Goal: Task Accomplishment & Management: Use online tool/utility

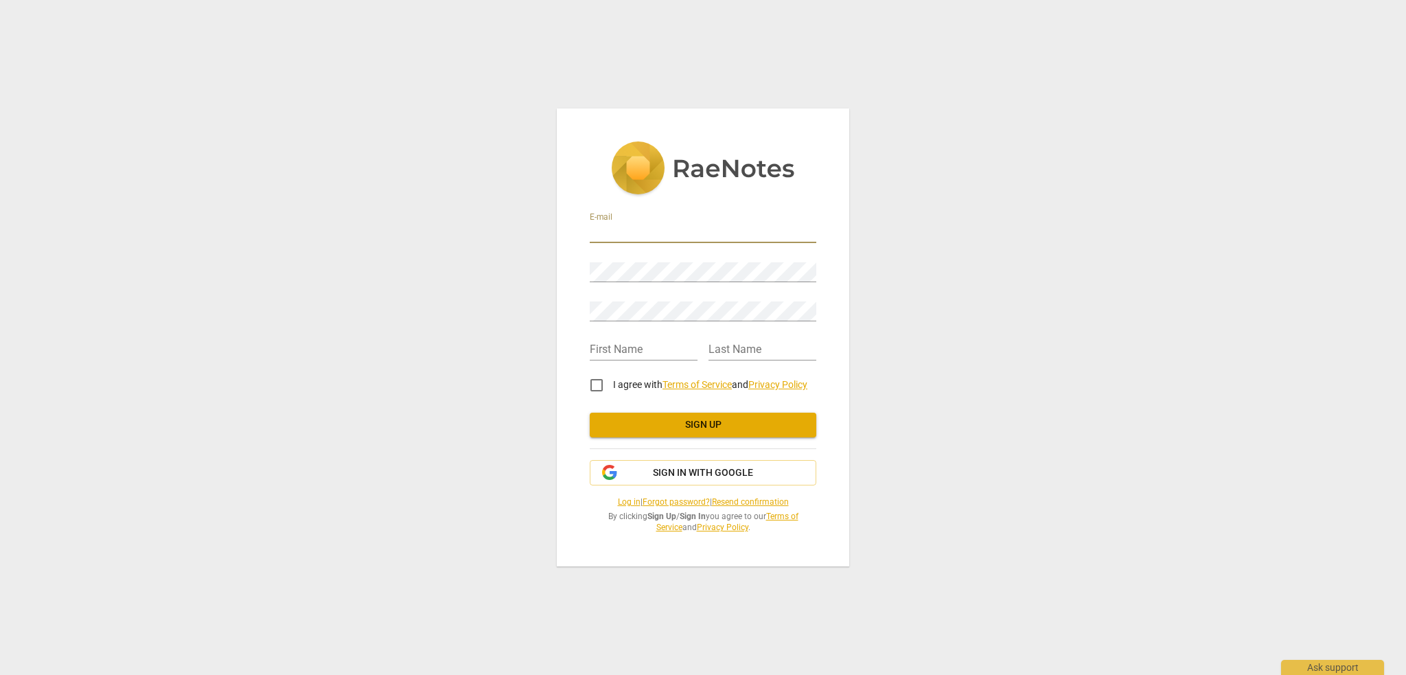
click at [625, 232] on input "email" at bounding box center [703, 233] width 227 height 20
type input "susiejspence"
type input "jbkfadvance@gmail.com"
type input "JB"
type input "KFA"
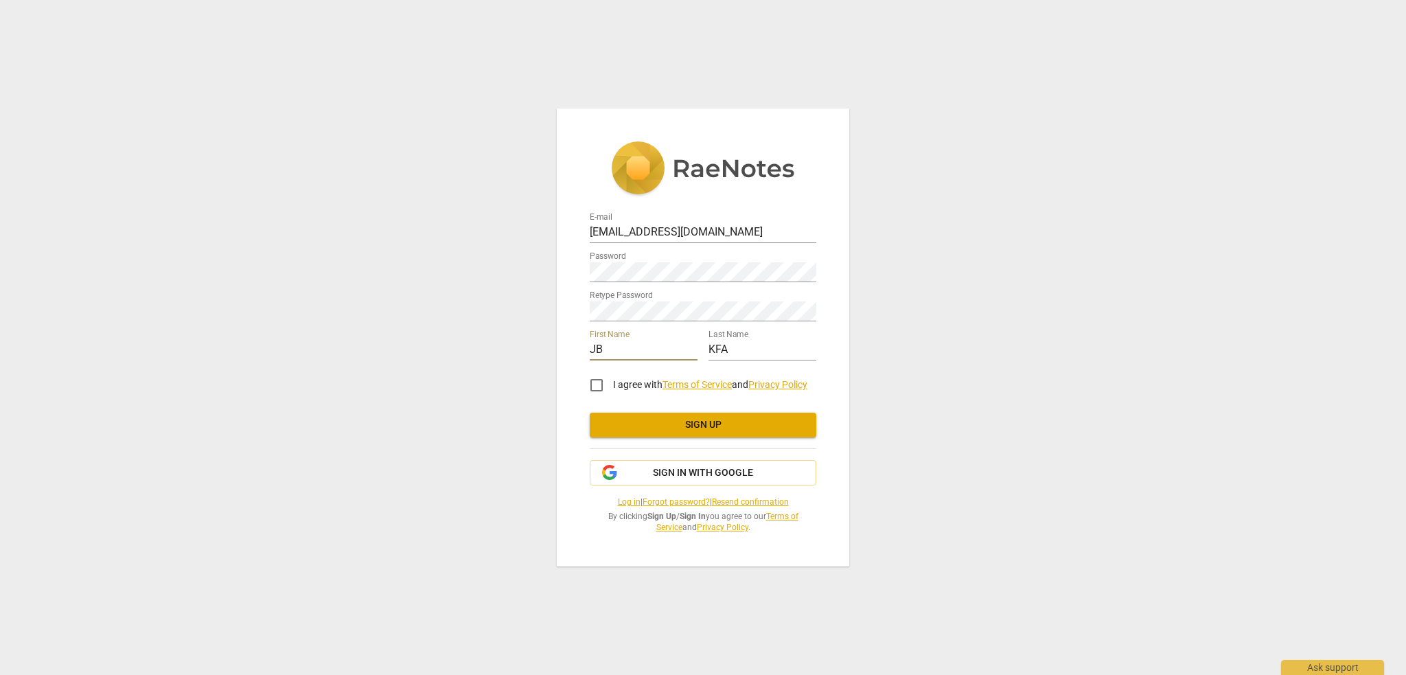
drag, startPoint x: 602, startPoint y: 348, endPoint x: 586, endPoint y: 348, distance: 15.8
click at [586, 348] on div "E-mail jbkfadvance@gmail.com Password Retype Password First Name JB Last Name K…" at bounding box center [703, 336] width 293 height 457
type input "Jonah"
type input "Aflan"
click at [594, 387] on input "I agree with Terms of Service and Privacy Policy" at bounding box center [596, 385] width 33 height 33
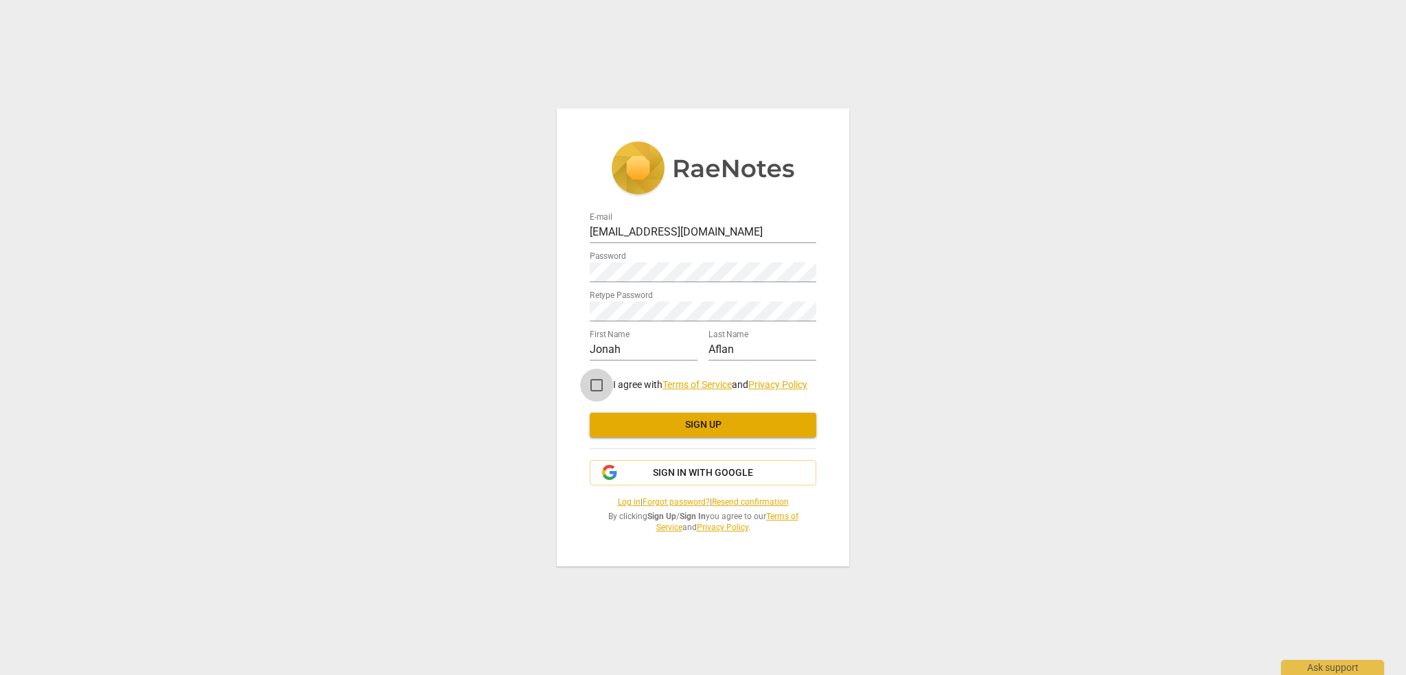
checkbox input "true"
click at [687, 428] on span "Sign up" at bounding box center [703, 425] width 205 height 14
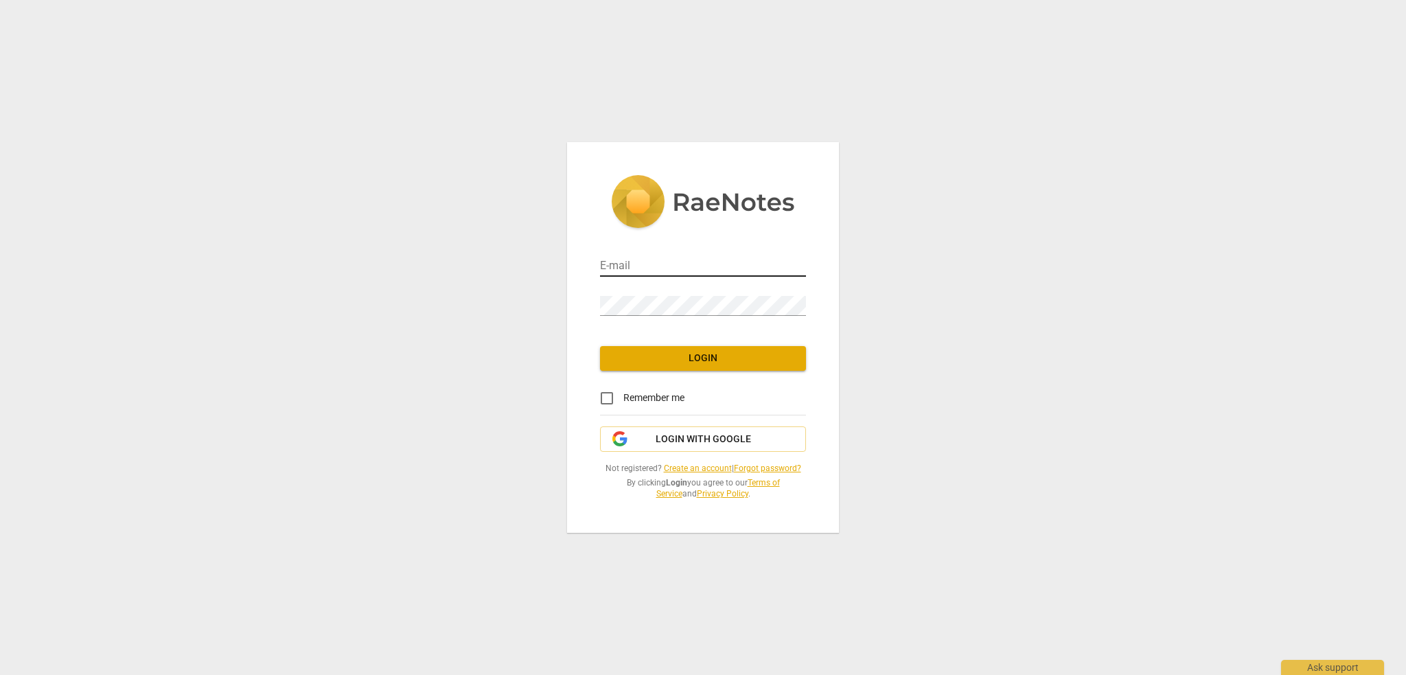
click at [653, 268] on input "email" at bounding box center [703, 267] width 206 height 20
type input "[EMAIL_ADDRESS][DOMAIN_NAME]"
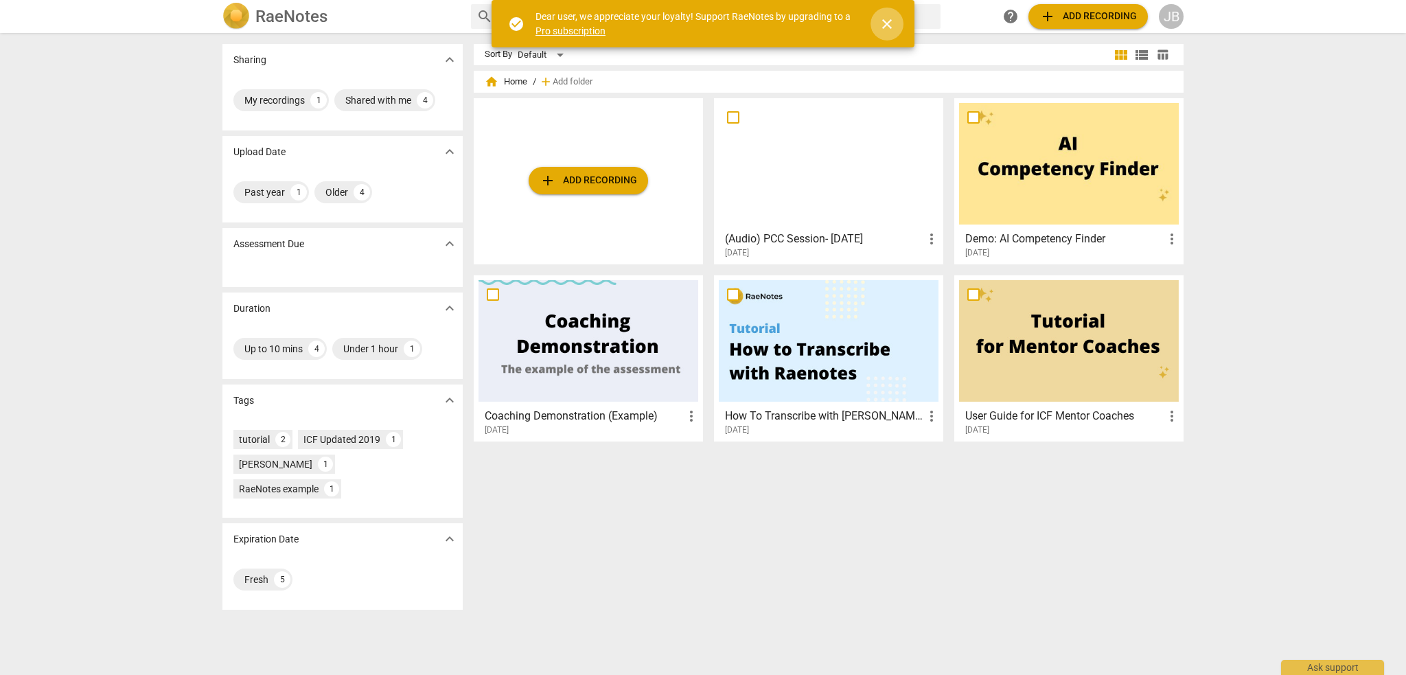
click at [876, 17] on span "close" at bounding box center [887, 24] width 33 height 16
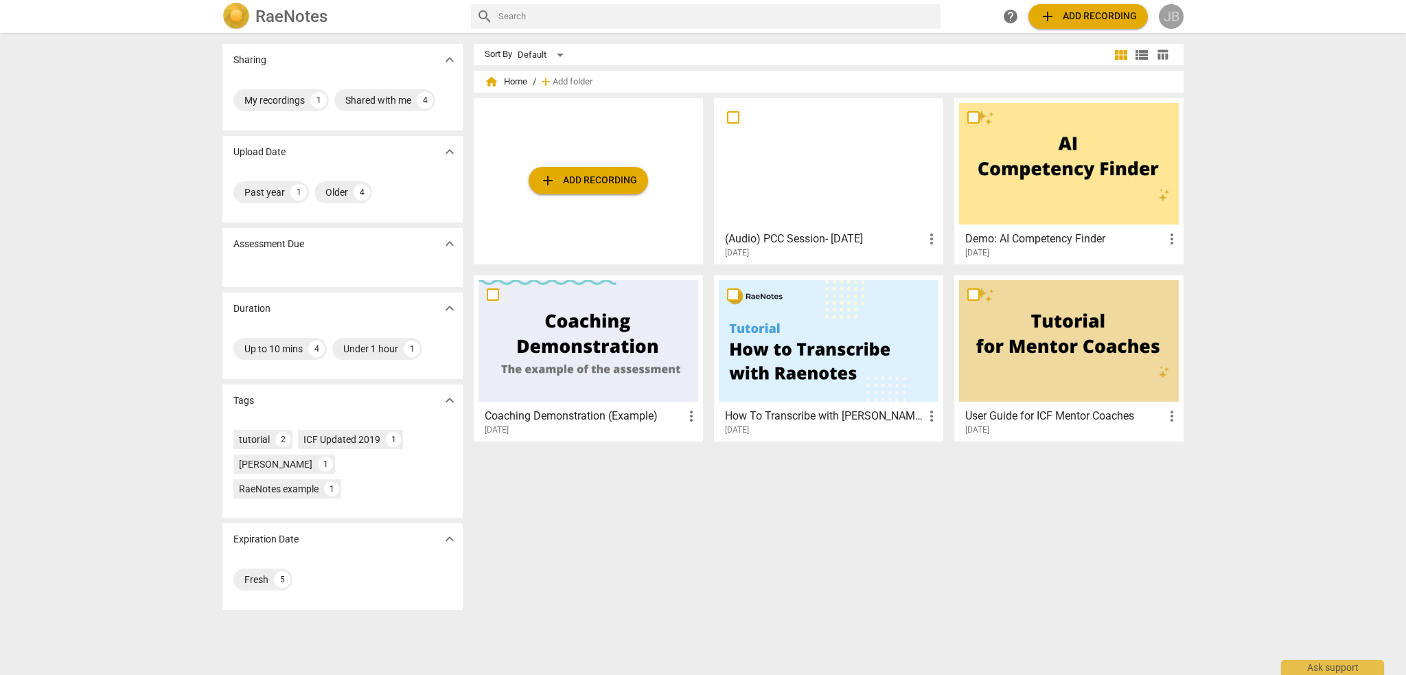
click at [1168, 21] on div "JB" at bounding box center [1171, 16] width 25 height 25
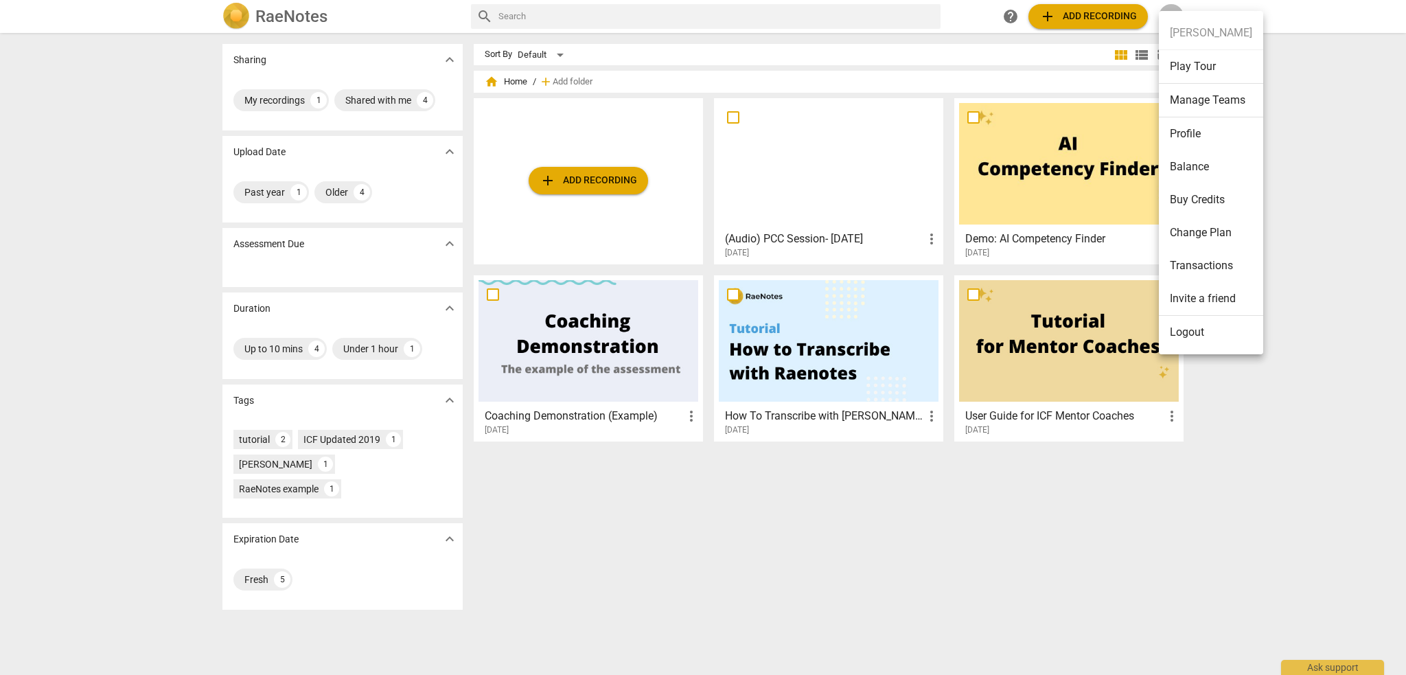
click at [1199, 341] on li "Logout" at bounding box center [1211, 332] width 104 height 33
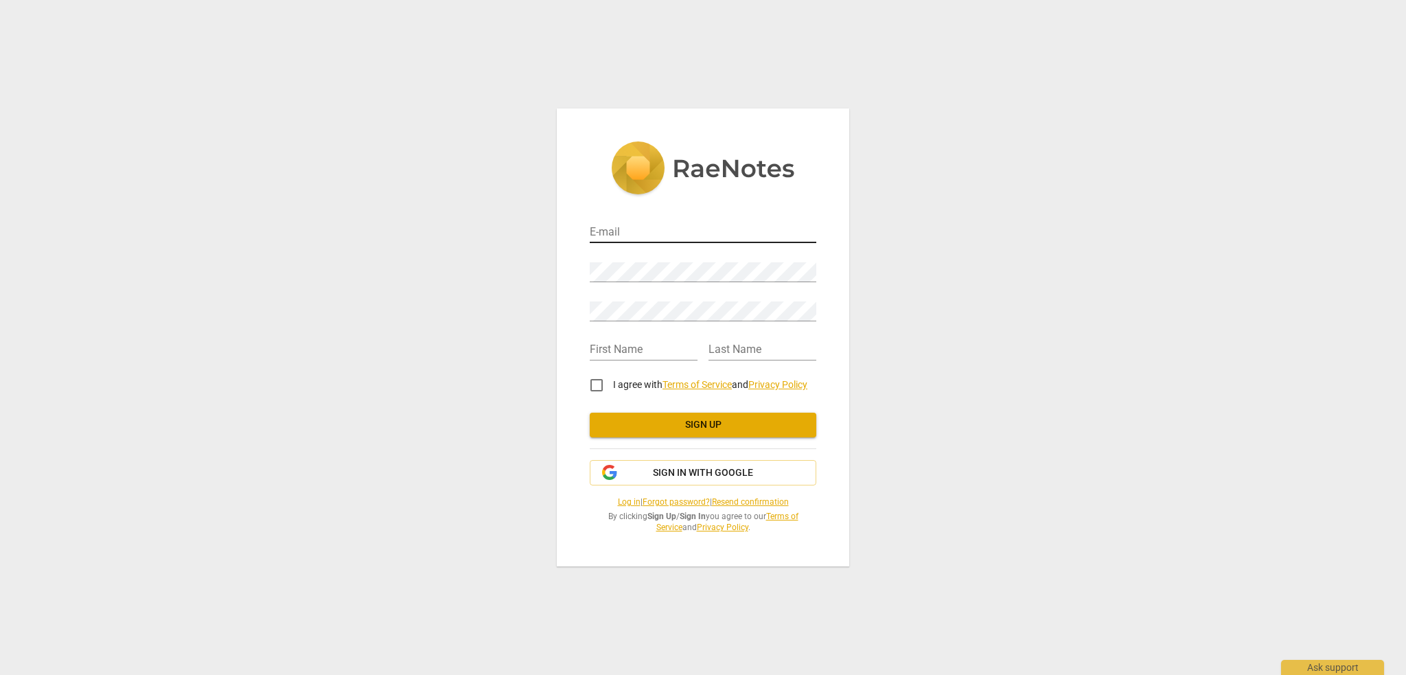
click at [633, 233] on input "email" at bounding box center [703, 233] width 227 height 20
type input "suzikicksice@gmail.com"
click at [613, 343] on input "text" at bounding box center [644, 351] width 108 height 20
type input "Suzi"
type input "Kicks"
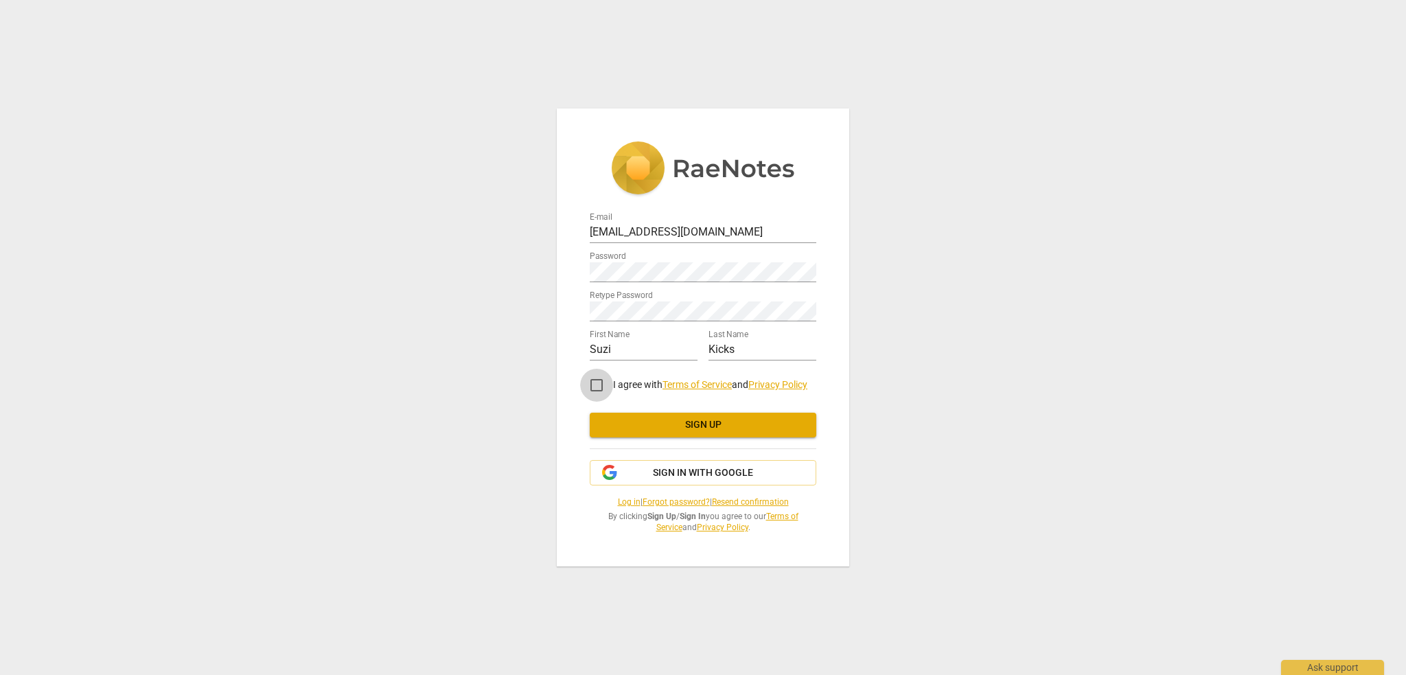
click at [598, 387] on input "I agree with Terms of Service and Privacy Policy" at bounding box center [596, 385] width 33 height 33
checkbox input "true"
click at [670, 425] on span "Sign up" at bounding box center [703, 425] width 205 height 14
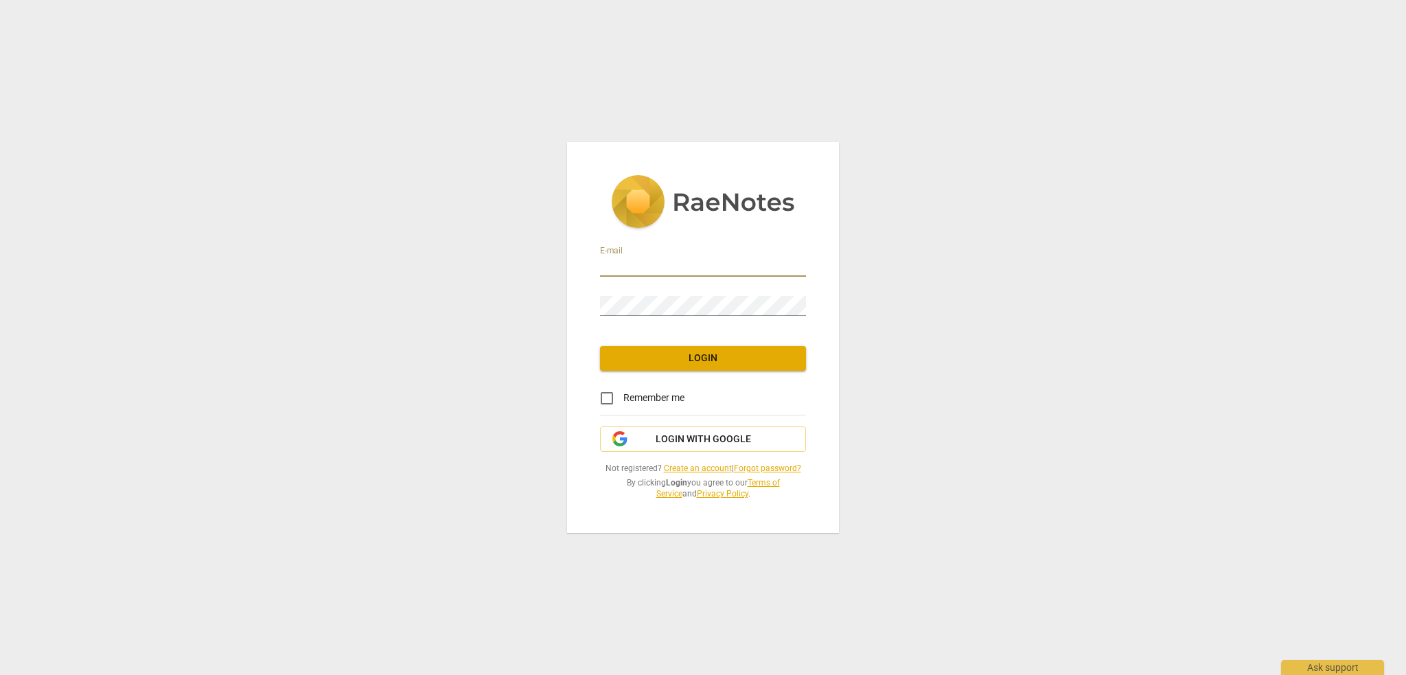
click at [632, 264] on input "email" at bounding box center [703, 267] width 206 height 20
drag, startPoint x: 659, startPoint y: 266, endPoint x: 736, endPoint y: 260, distance: 77.2
click at [736, 260] on input "jbkfadvance+testerforyoodli@gmail.com" at bounding box center [703, 267] width 206 height 20
type input "jbkfadvance@gmail.com"
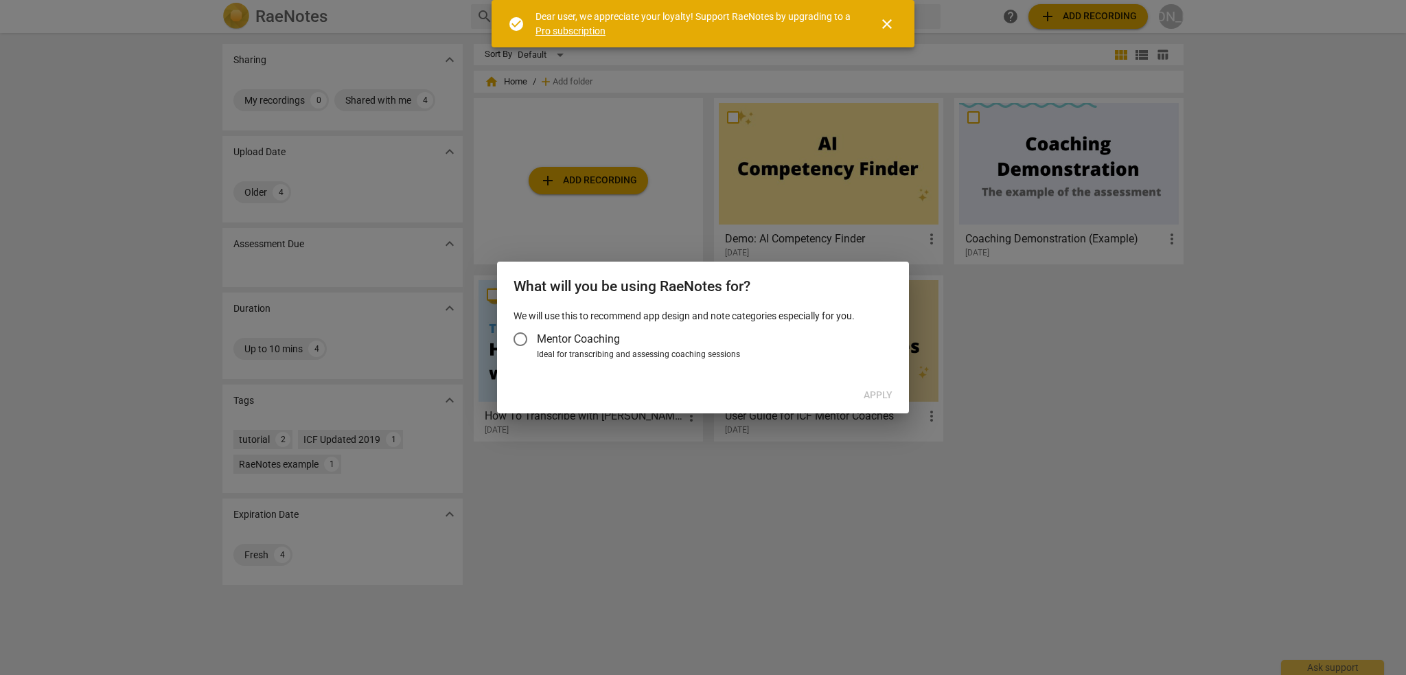
click at [891, 24] on span "close" at bounding box center [887, 24] width 16 height 16
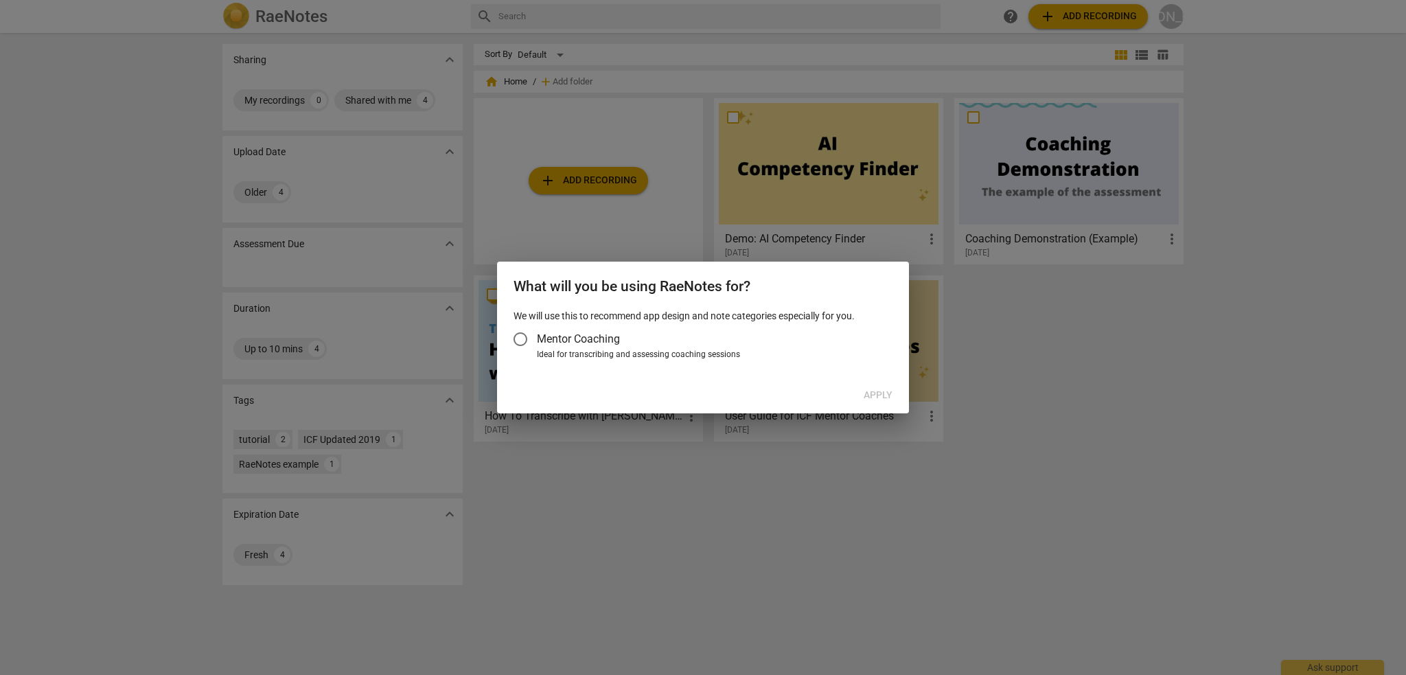
click at [571, 341] on span "Mentor Coaching" at bounding box center [578, 339] width 83 height 16
click at [537, 341] on input "Mentor Coaching" at bounding box center [520, 339] width 33 height 33
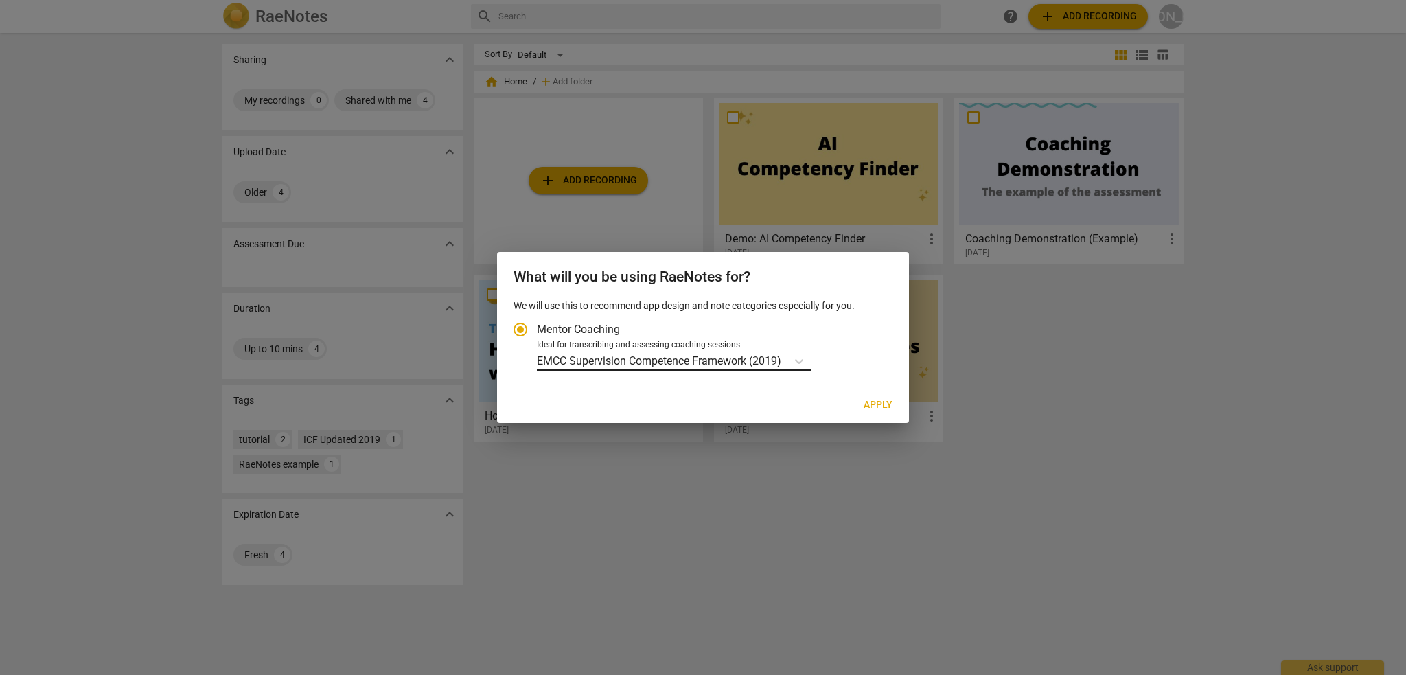
click at [623, 356] on p "EMCC Supervision Competence Framework (2019)" at bounding box center [659, 361] width 244 height 16
click at [0, 0] on input "Ideal for transcribing and assessing coaching sessions EMCC Supervision Compete…" at bounding box center [0, 0] width 0 height 0
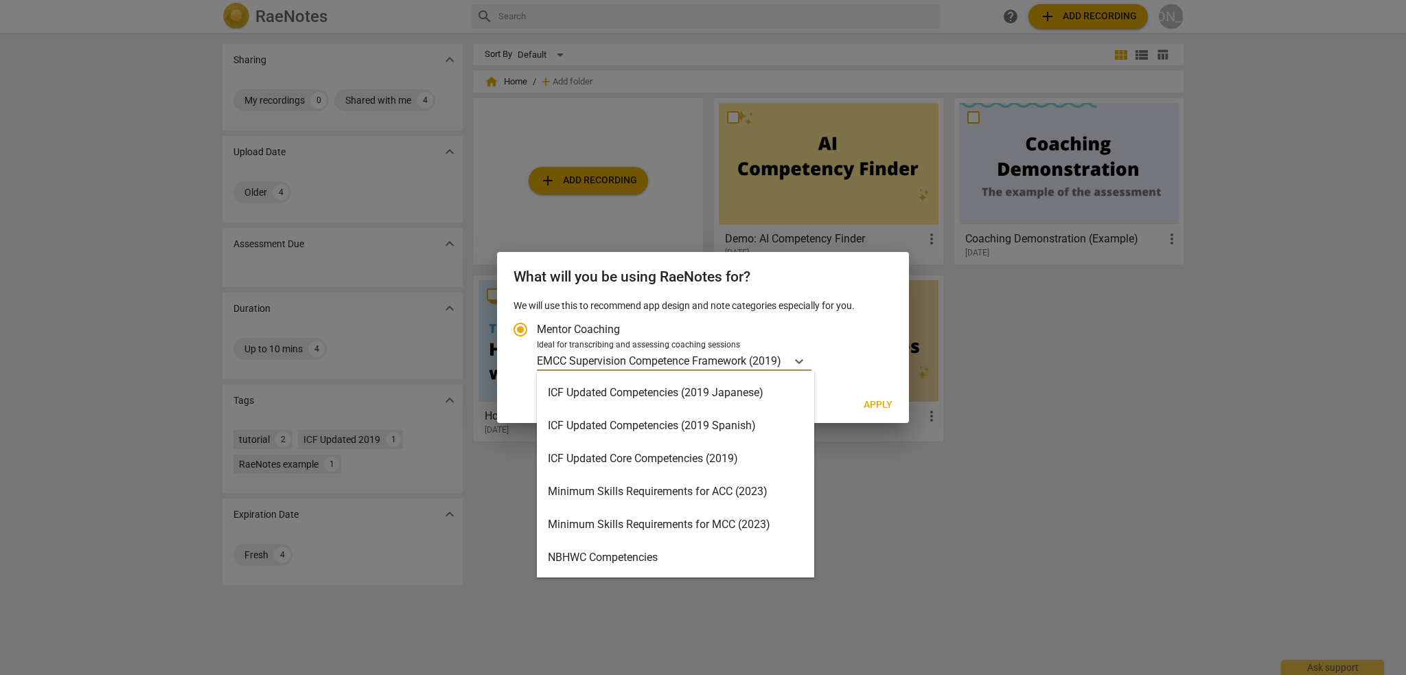
scroll to position [157, 0]
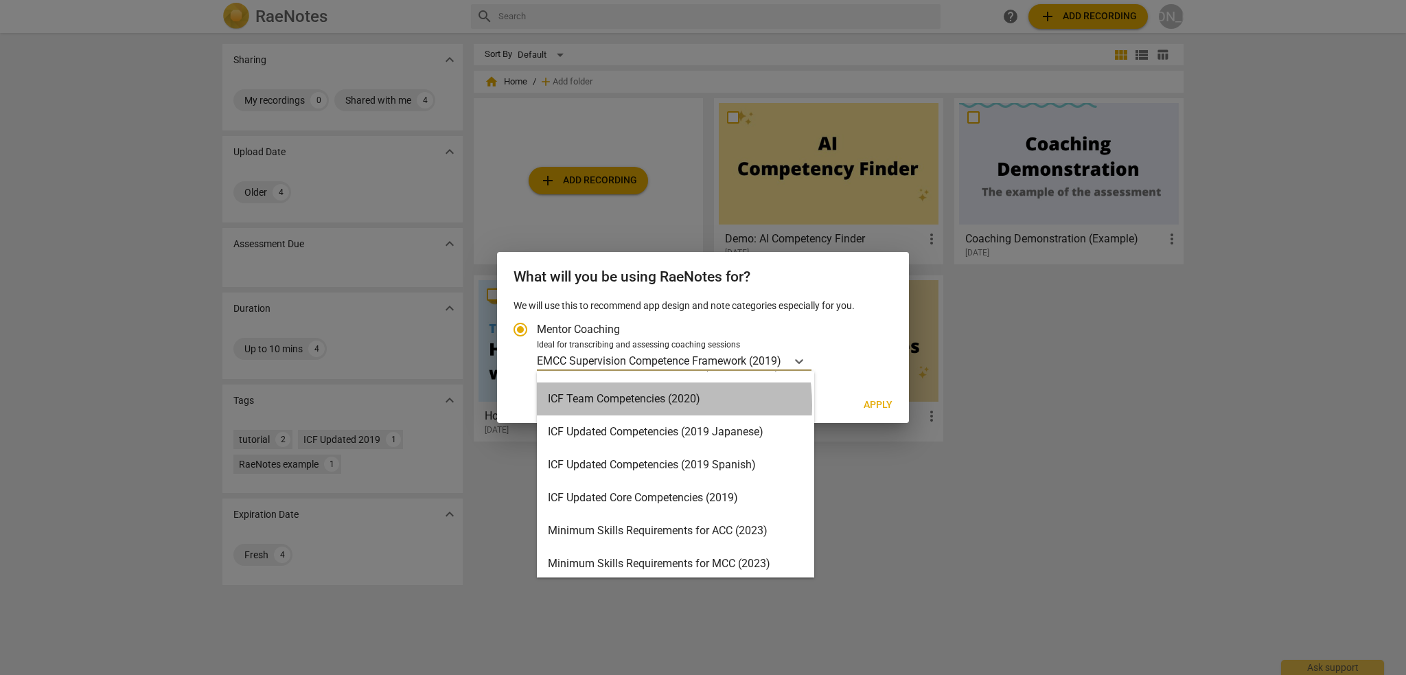
click at [621, 405] on div "ICF Team Competencies (2020)" at bounding box center [675, 398] width 277 height 33
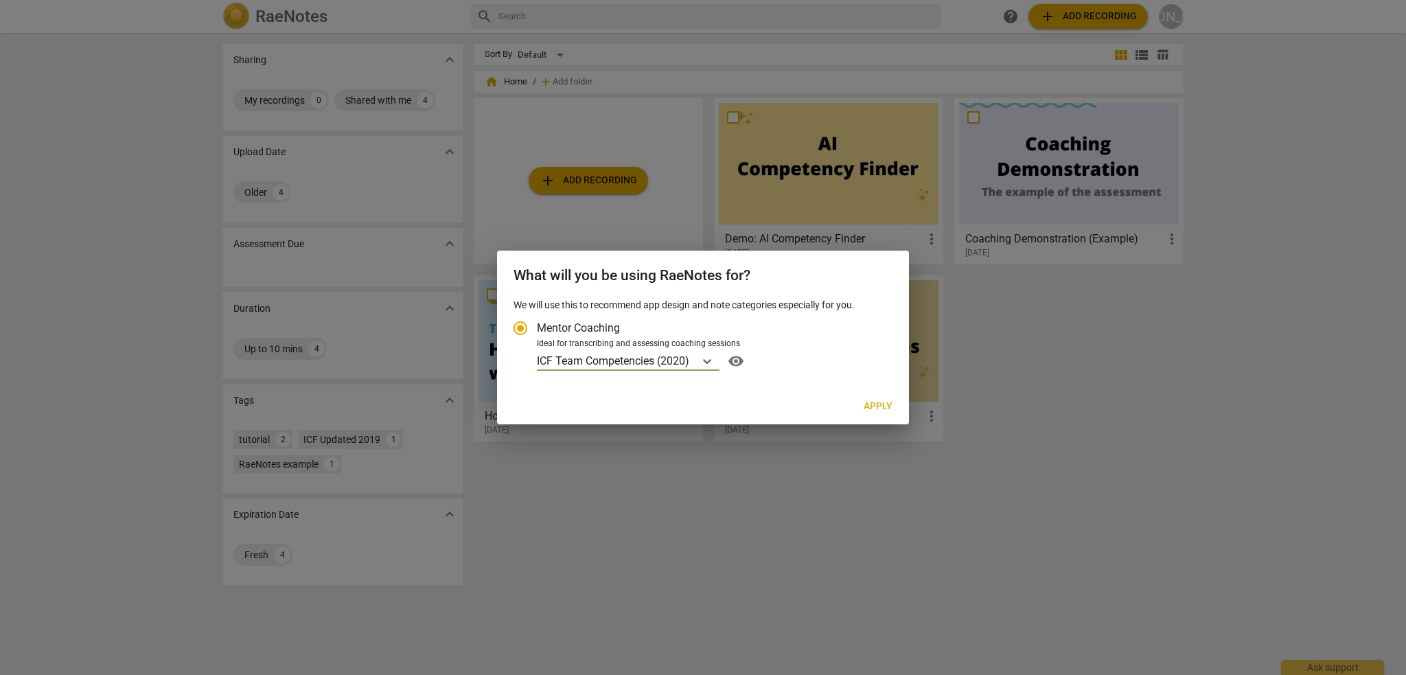
click at [872, 405] on span "Apply" at bounding box center [878, 407] width 29 height 14
radio input "false"
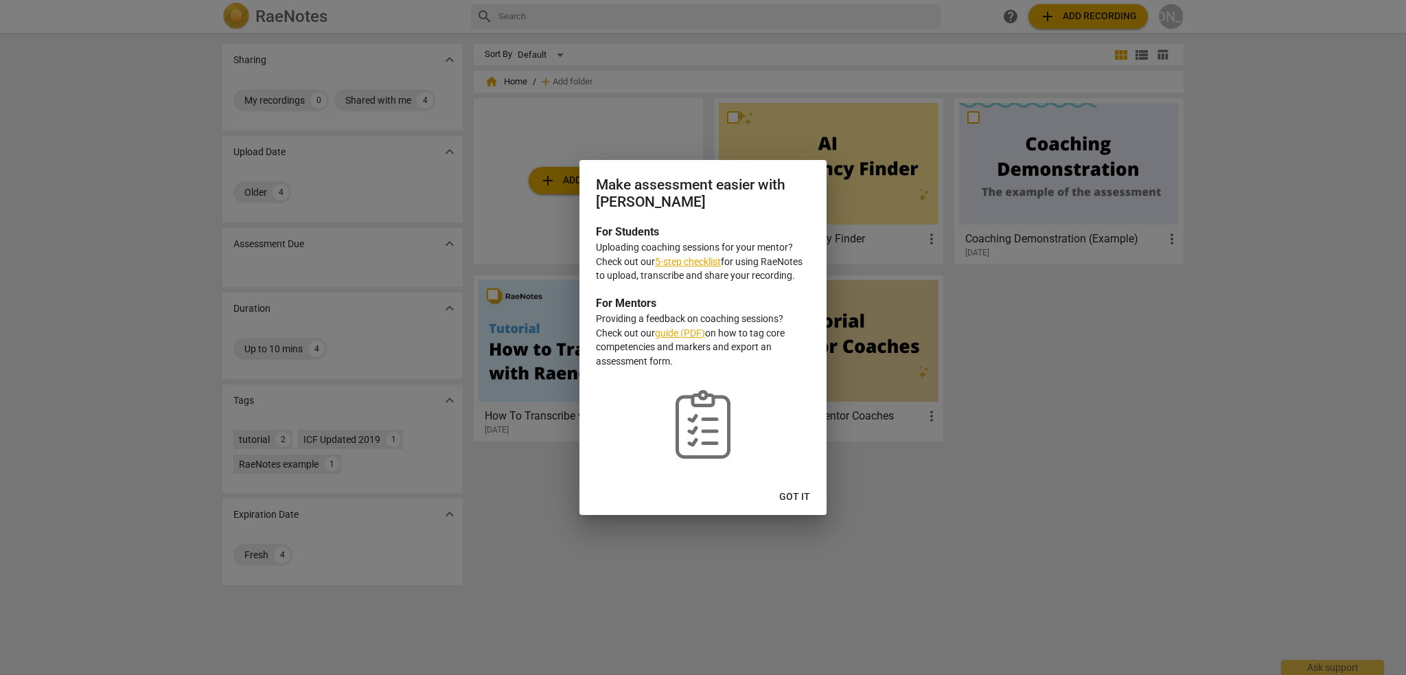
click at [792, 497] on span "Got it" at bounding box center [794, 497] width 31 height 14
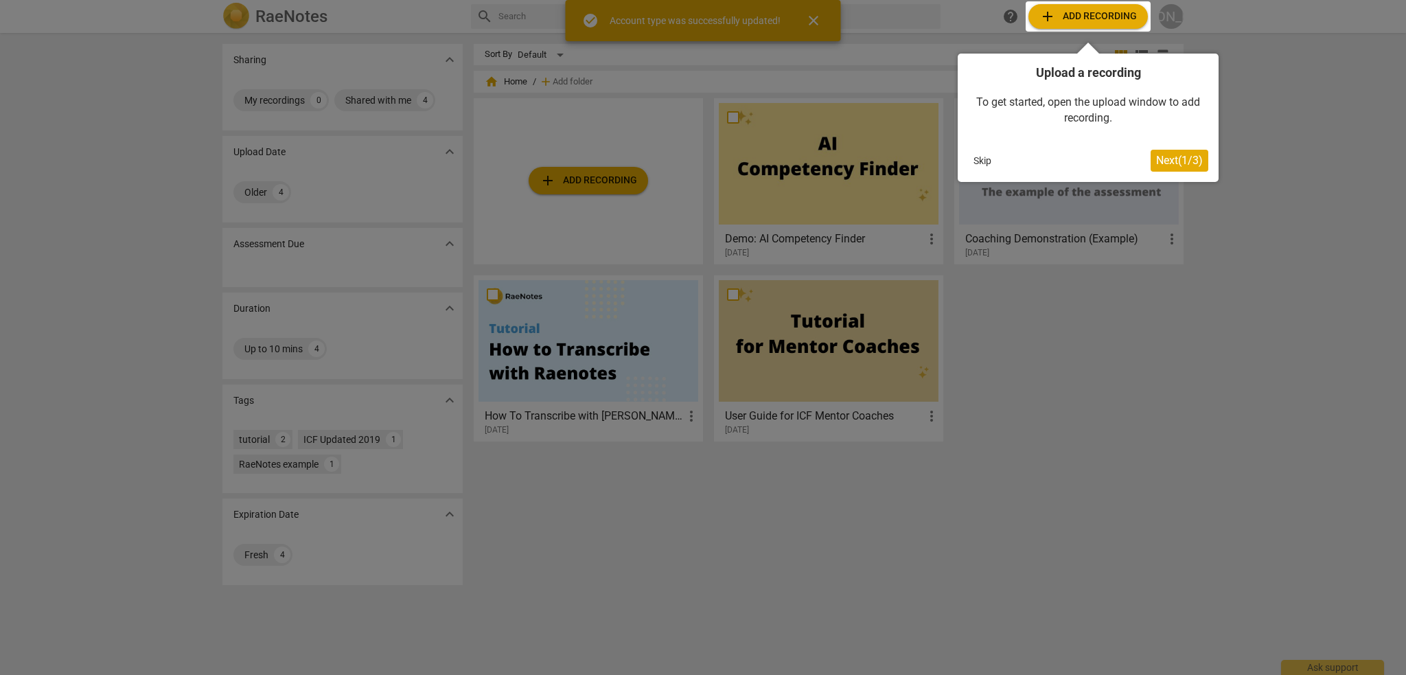
click at [986, 155] on button "Skip" at bounding box center [982, 160] width 29 height 21
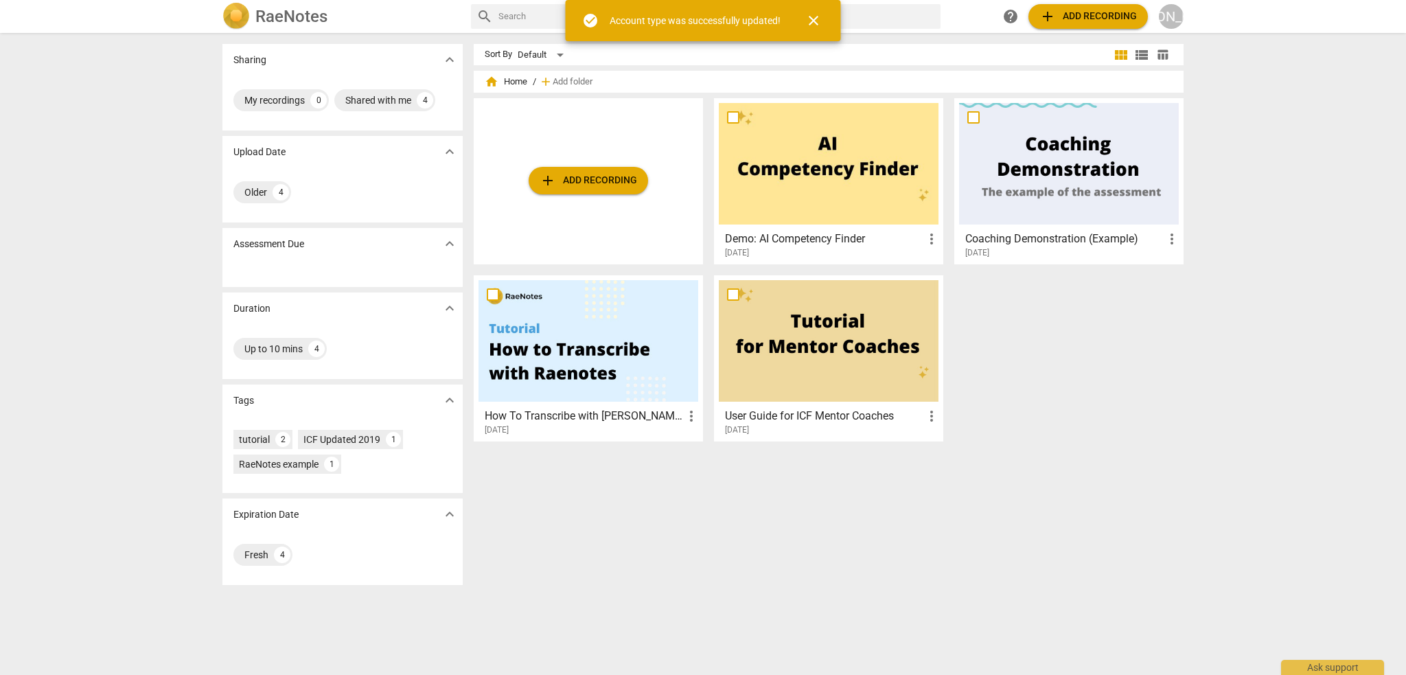
click at [810, 23] on span "close" at bounding box center [813, 20] width 16 height 16
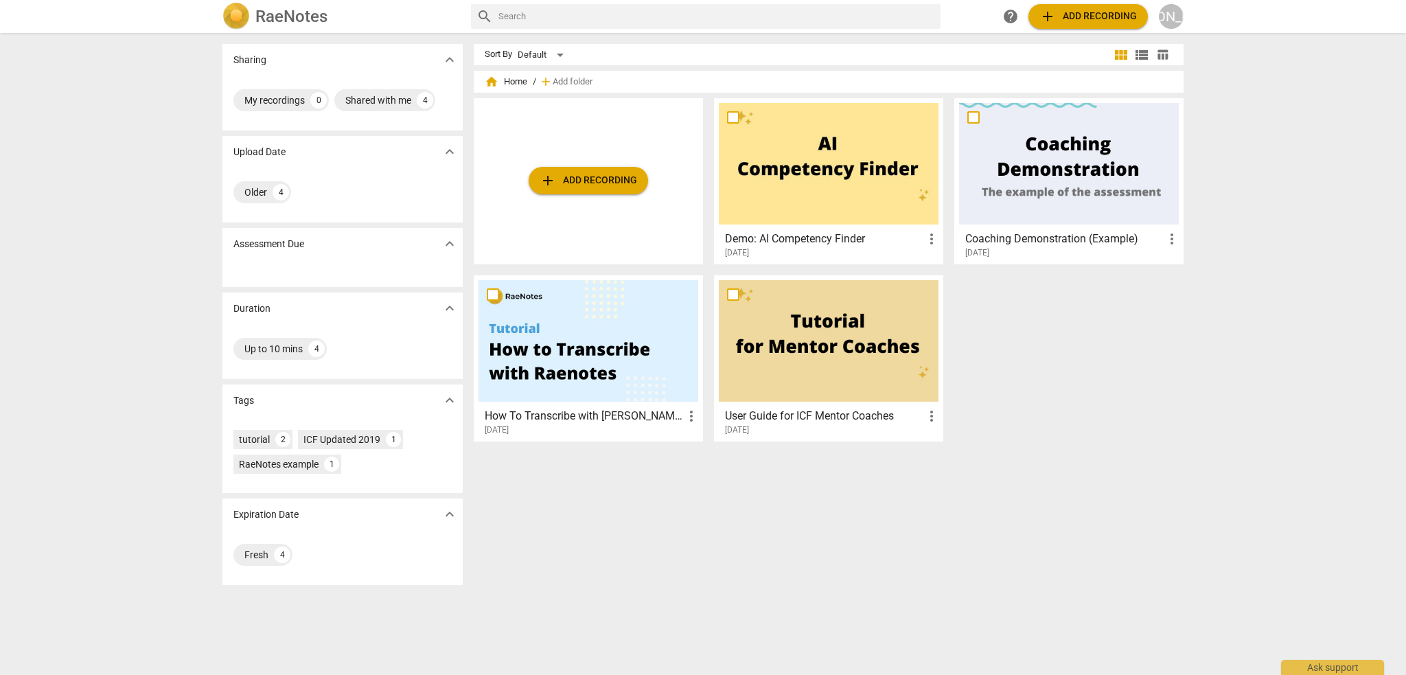
click at [176, 304] on div "Sharing expand_more My recordings 0 Shared with me 4 Upload Date expand_more Ol…" at bounding box center [703, 354] width 1406 height 641
click at [602, 186] on span "add Add recording" at bounding box center [589, 180] width 98 height 16
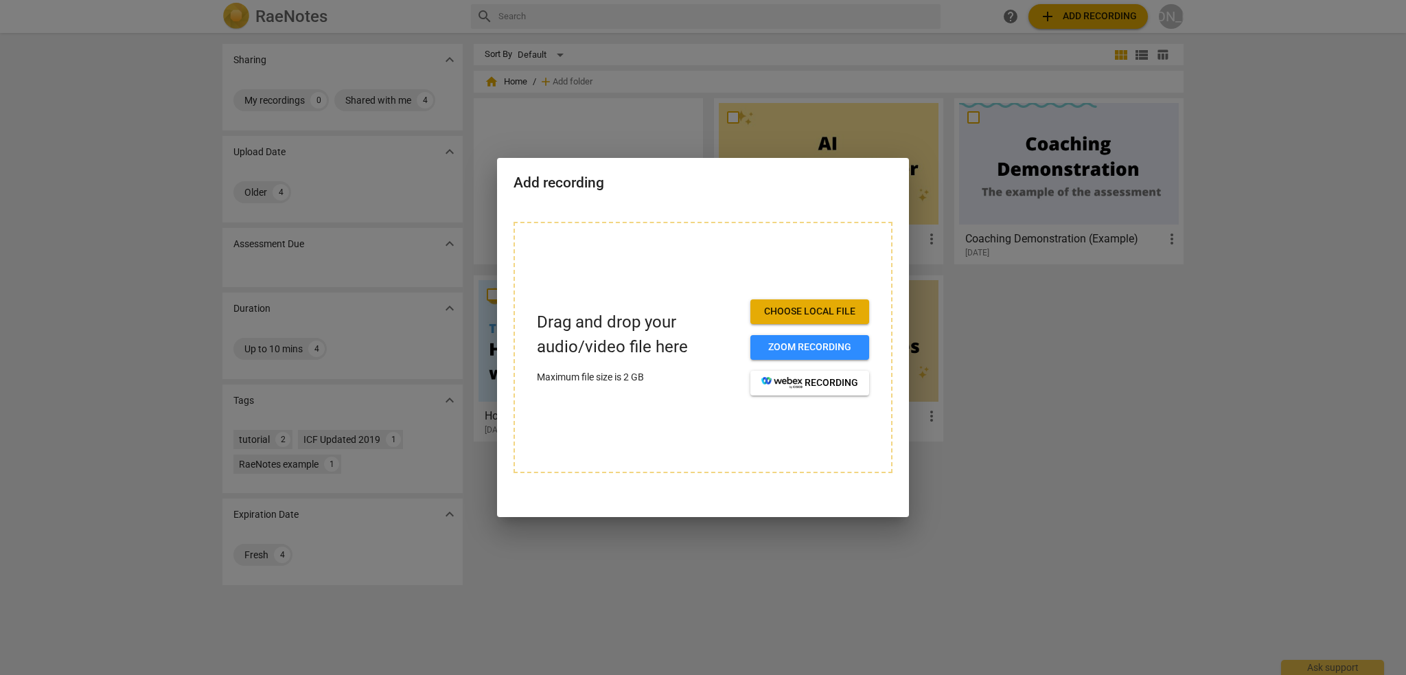
click at [1071, 334] on div at bounding box center [703, 337] width 1406 height 675
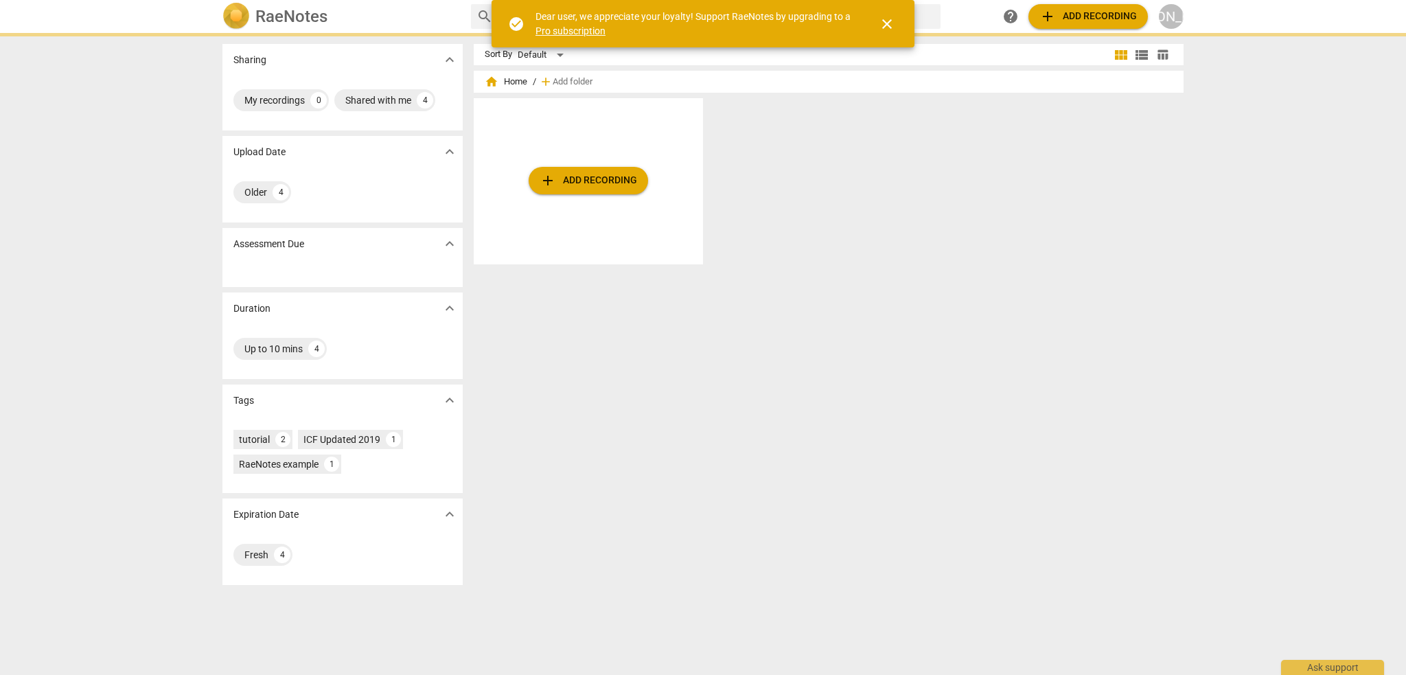
click at [887, 27] on span "close" at bounding box center [887, 24] width 16 height 16
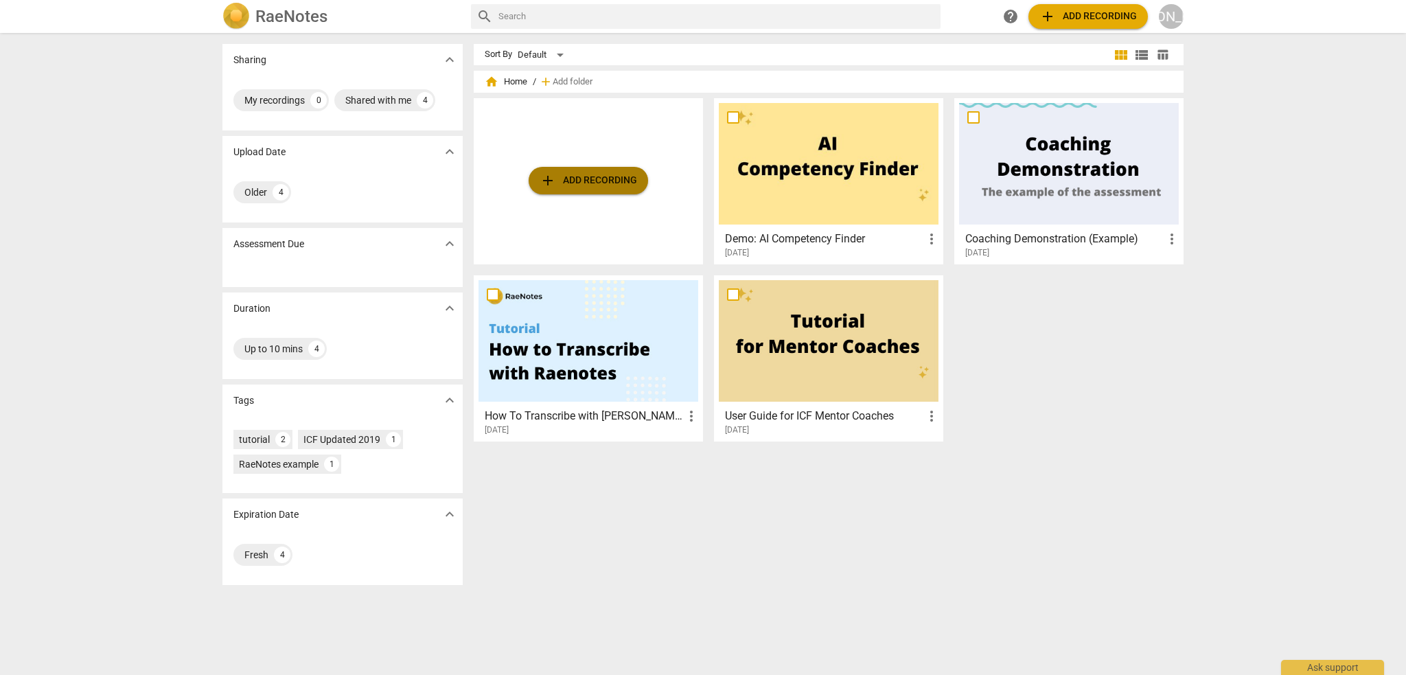
click at [588, 179] on span "add Add recording" at bounding box center [589, 180] width 98 height 16
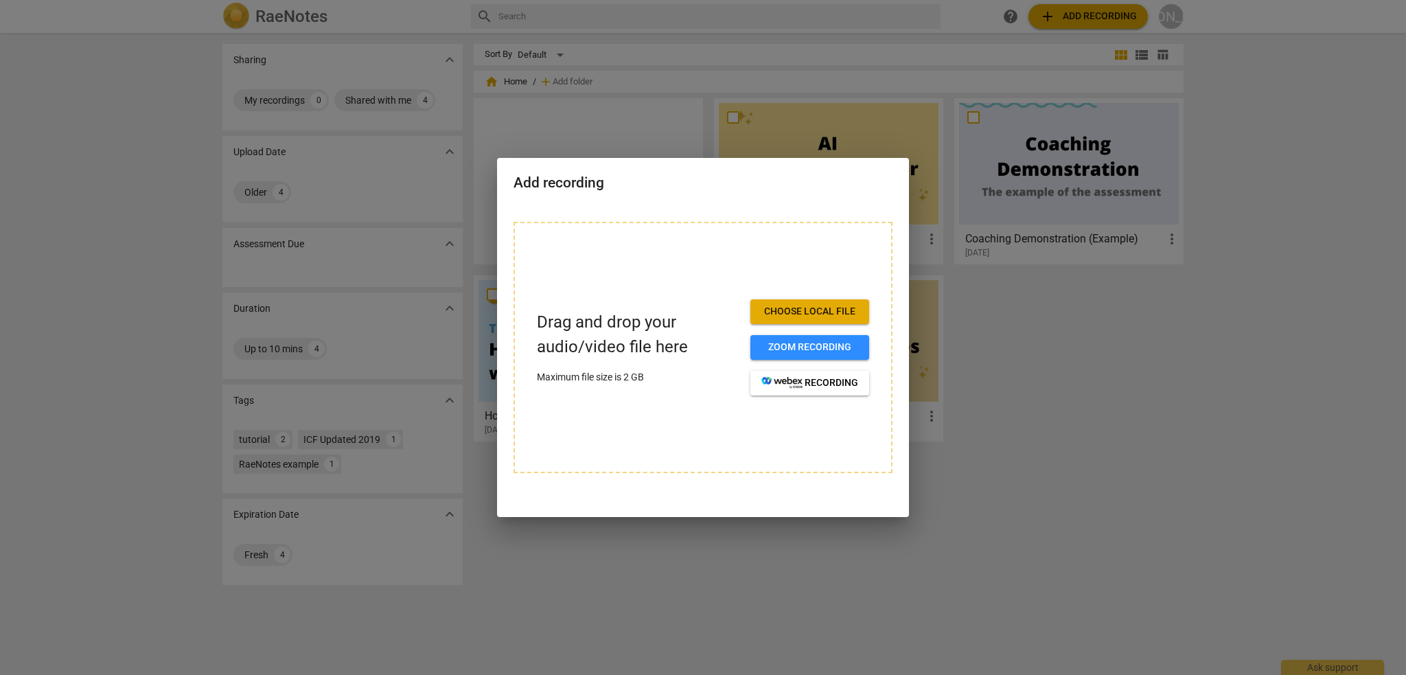
click at [805, 308] on span "Choose local file" at bounding box center [810, 312] width 97 height 14
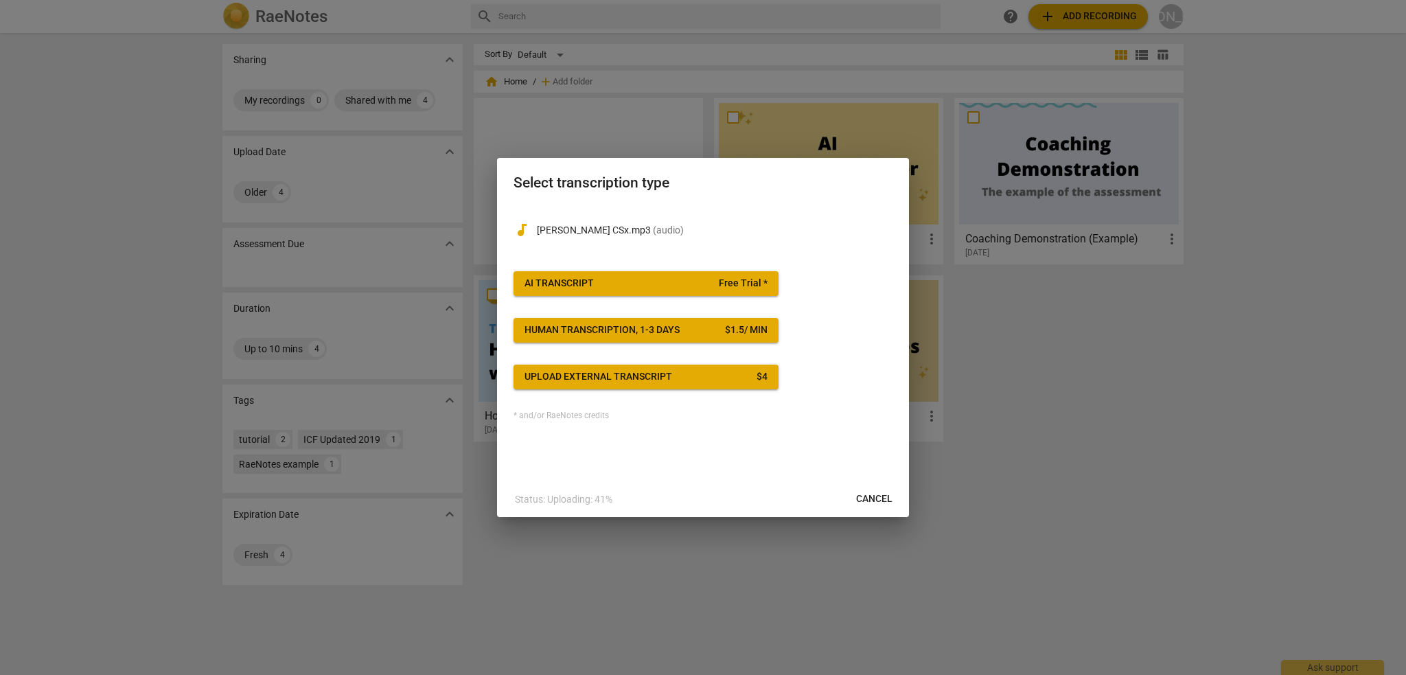
click at [637, 284] on span "AI Transcript Free Trial *" at bounding box center [646, 284] width 243 height 14
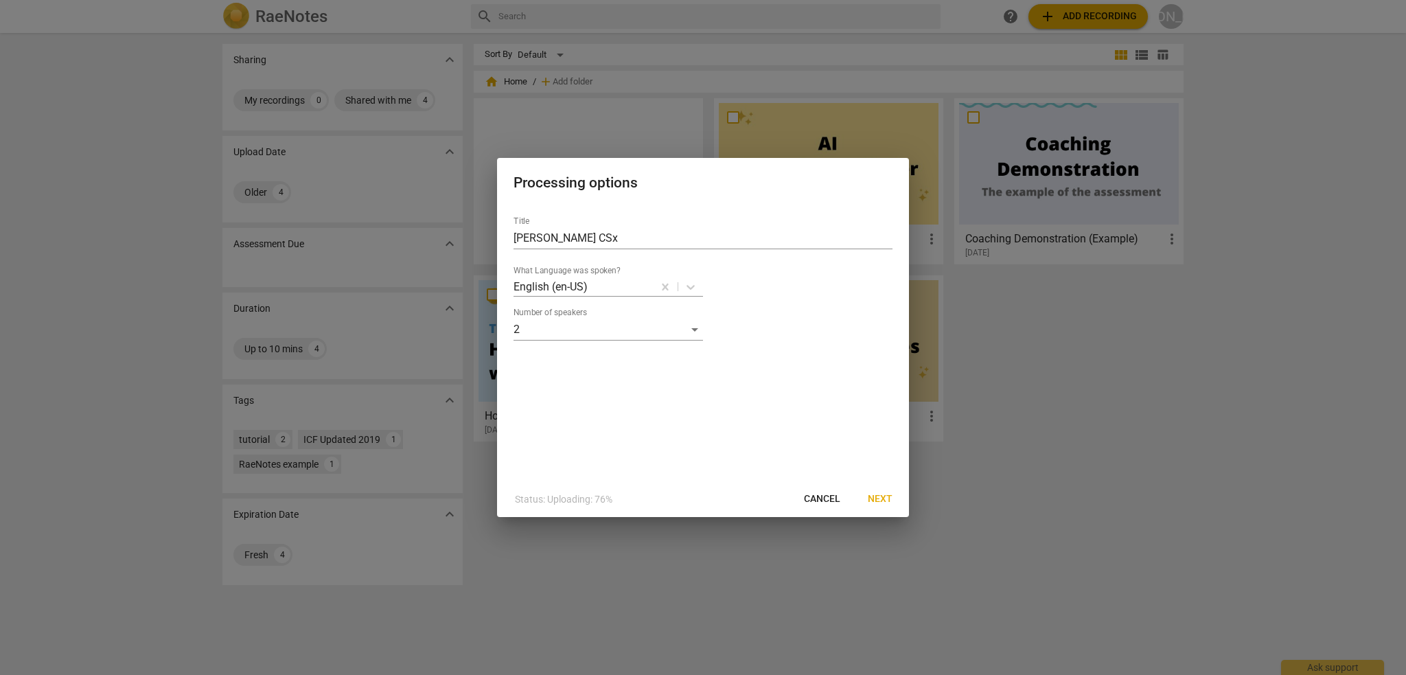
click at [882, 500] on span "Next" at bounding box center [880, 499] width 25 height 14
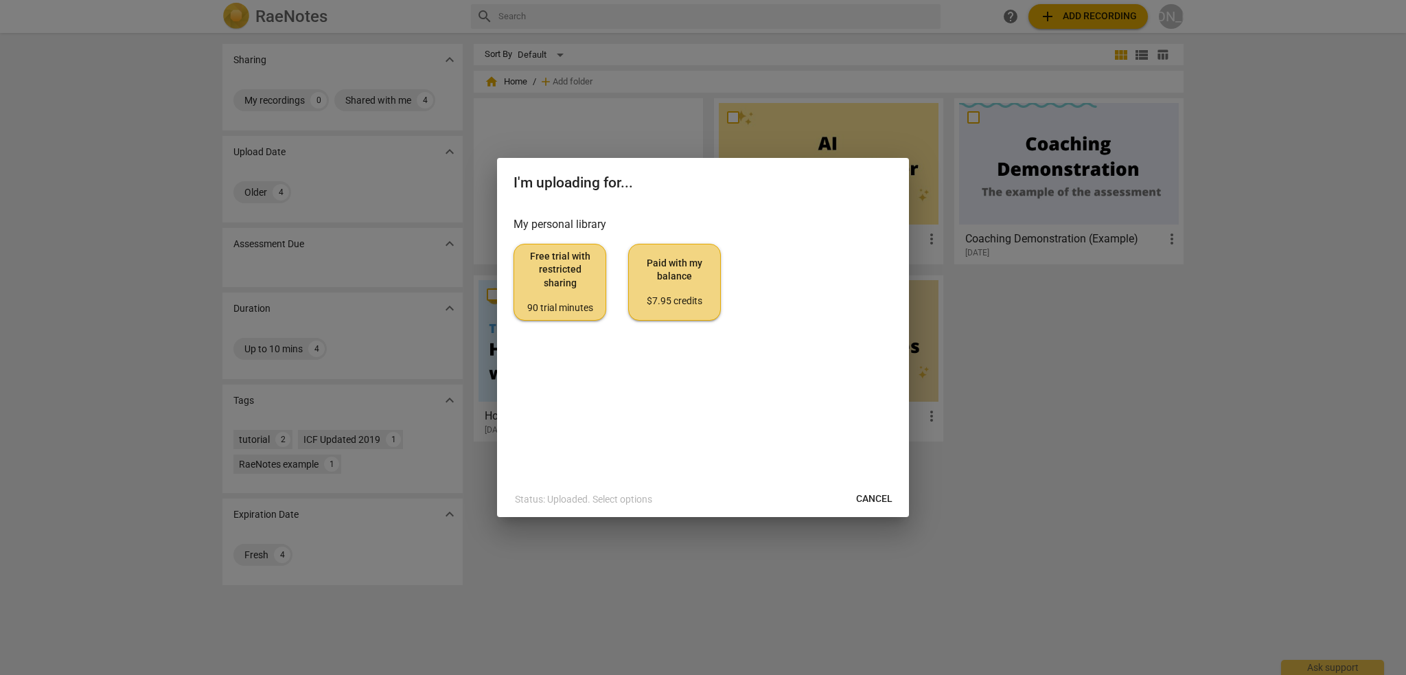
click at [555, 280] on span "Free trial with restricted sharing 90 trial minutes" at bounding box center [559, 282] width 69 height 65
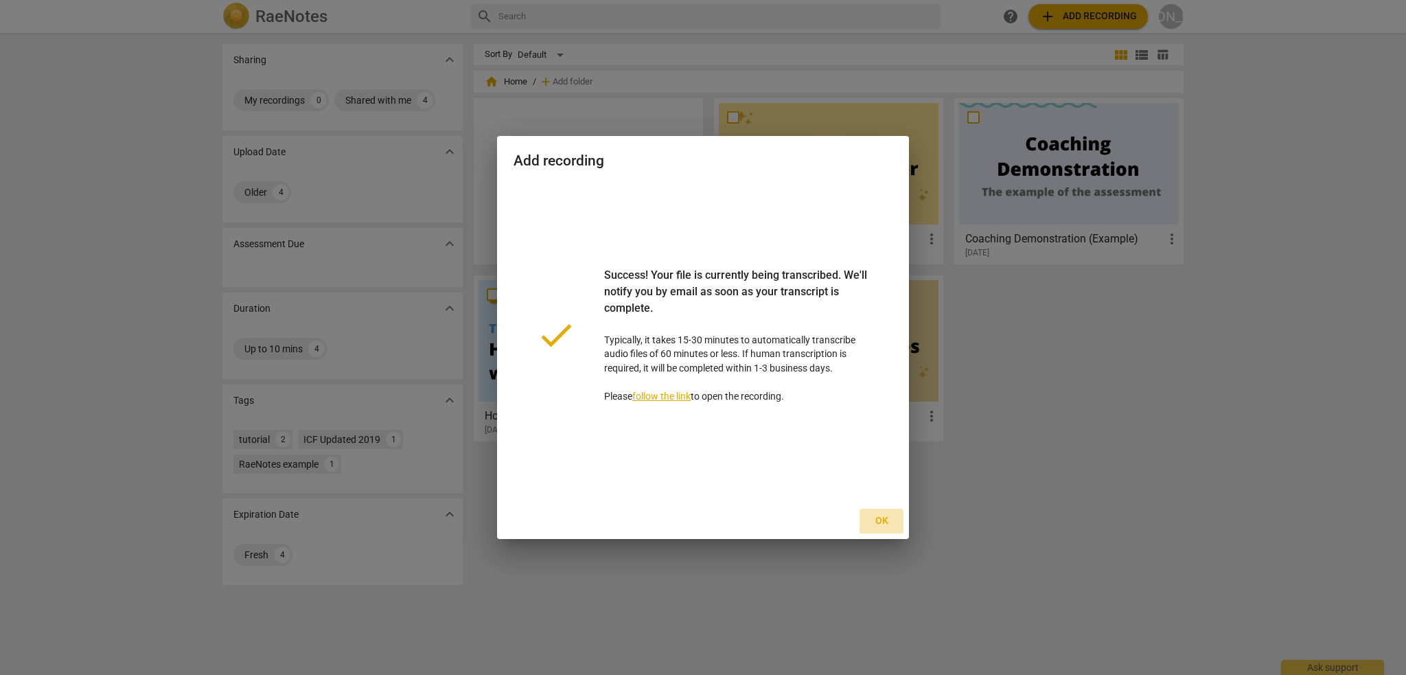
click at [877, 517] on span "Ok" at bounding box center [882, 521] width 22 height 14
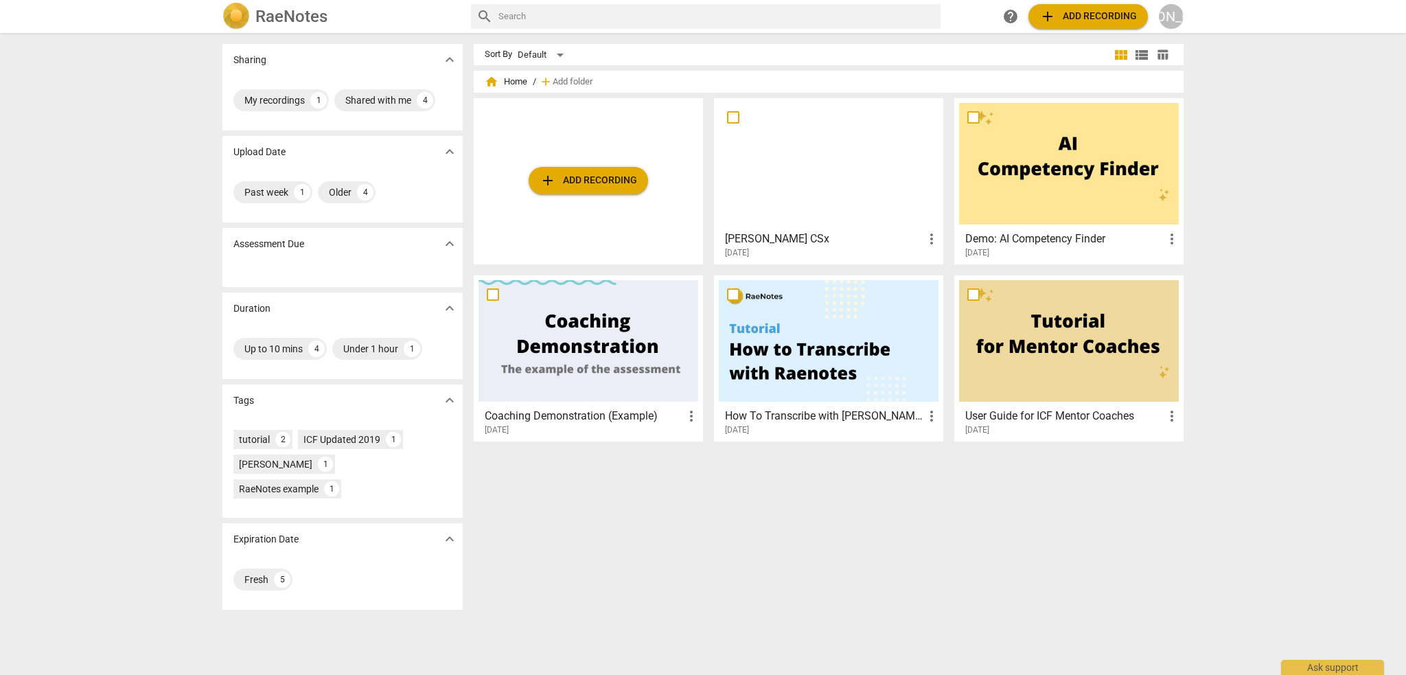
click at [1037, 158] on div at bounding box center [1069, 164] width 220 height 122
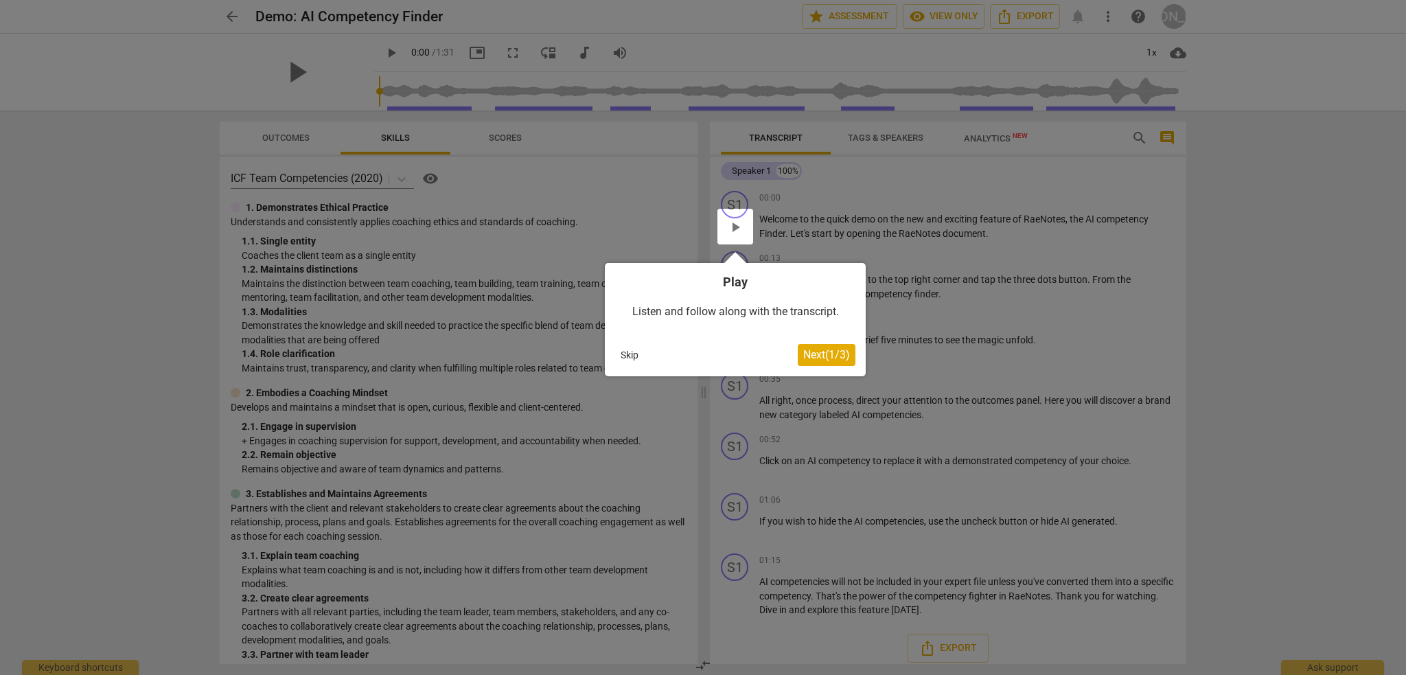
click at [821, 360] on span "Next ( 1 / 3 )" at bounding box center [826, 354] width 47 height 13
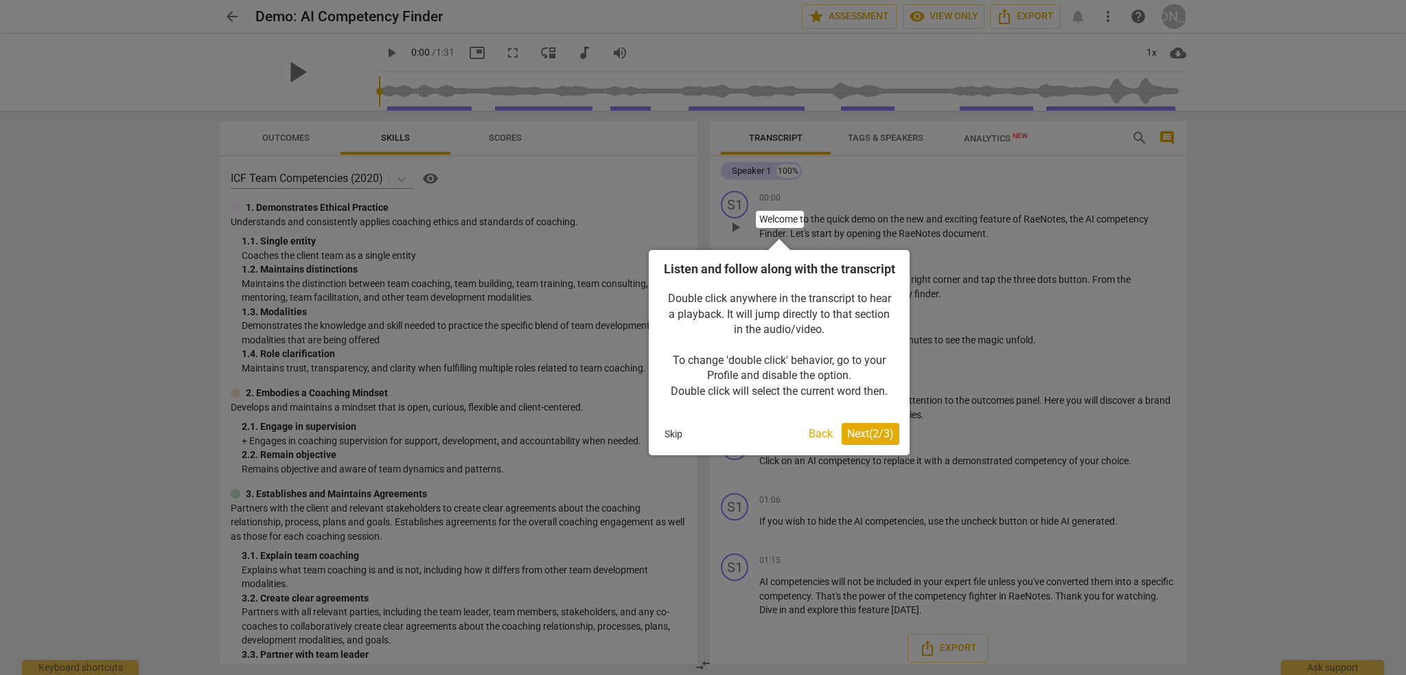
click at [860, 440] on span "Next ( 2 / 3 )" at bounding box center [870, 433] width 47 height 13
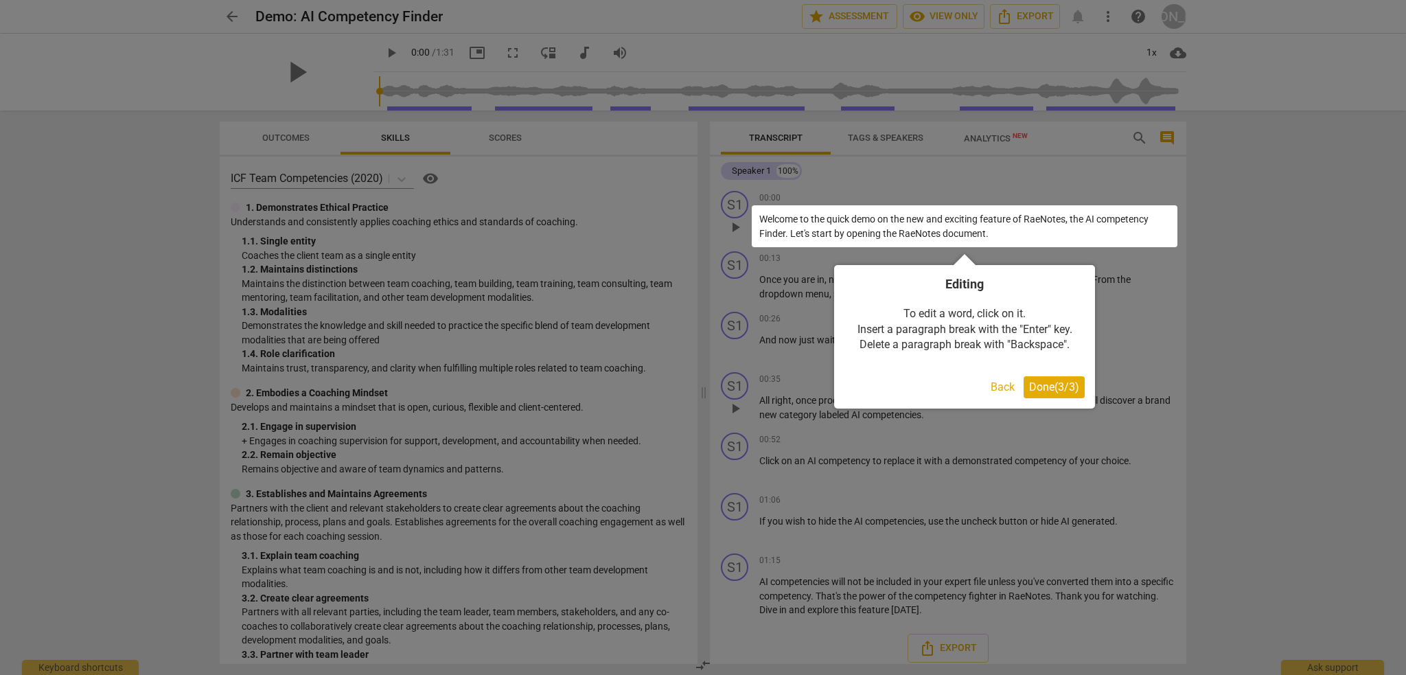
click at [1066, 382] on span "Done ( 3 / 3 )" at bounding box center [1054, 386] width 50 height 13
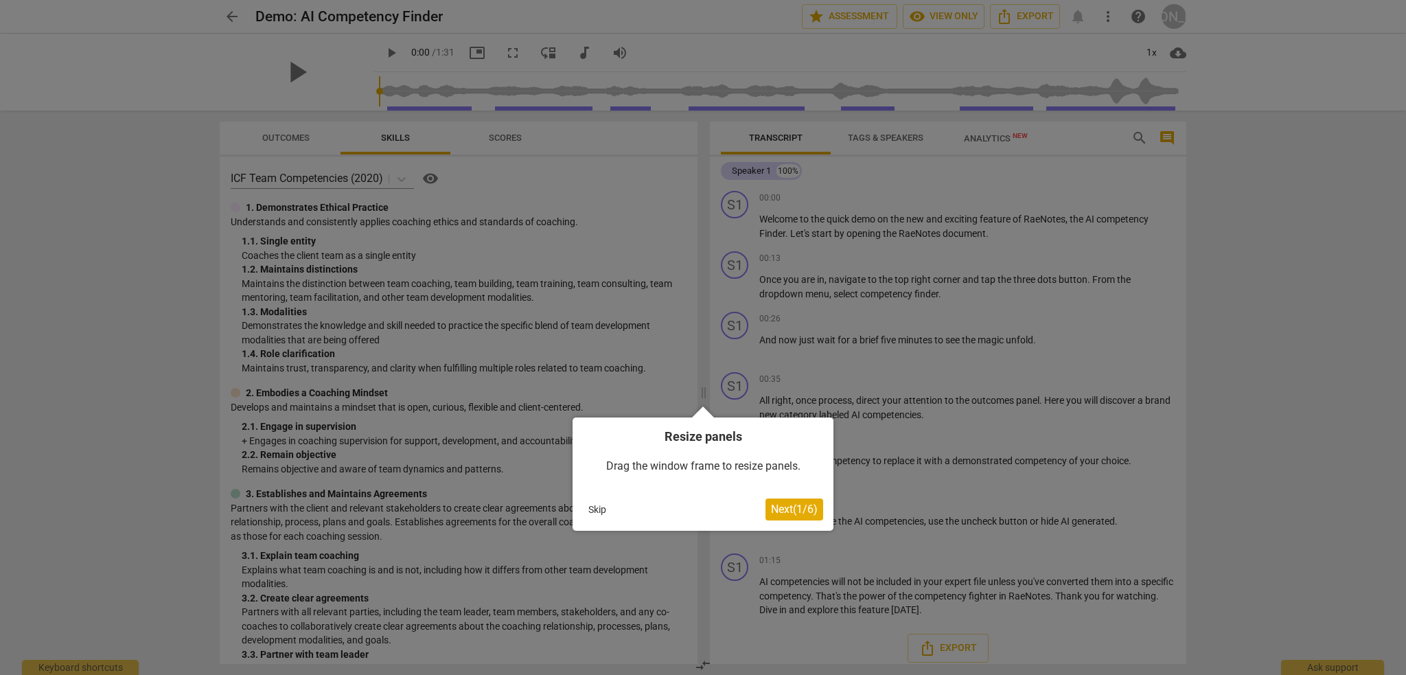
click at [786, 513] on span "Next ( 1 / 6 )" at bounding box center [794, 509] width 47 height 13
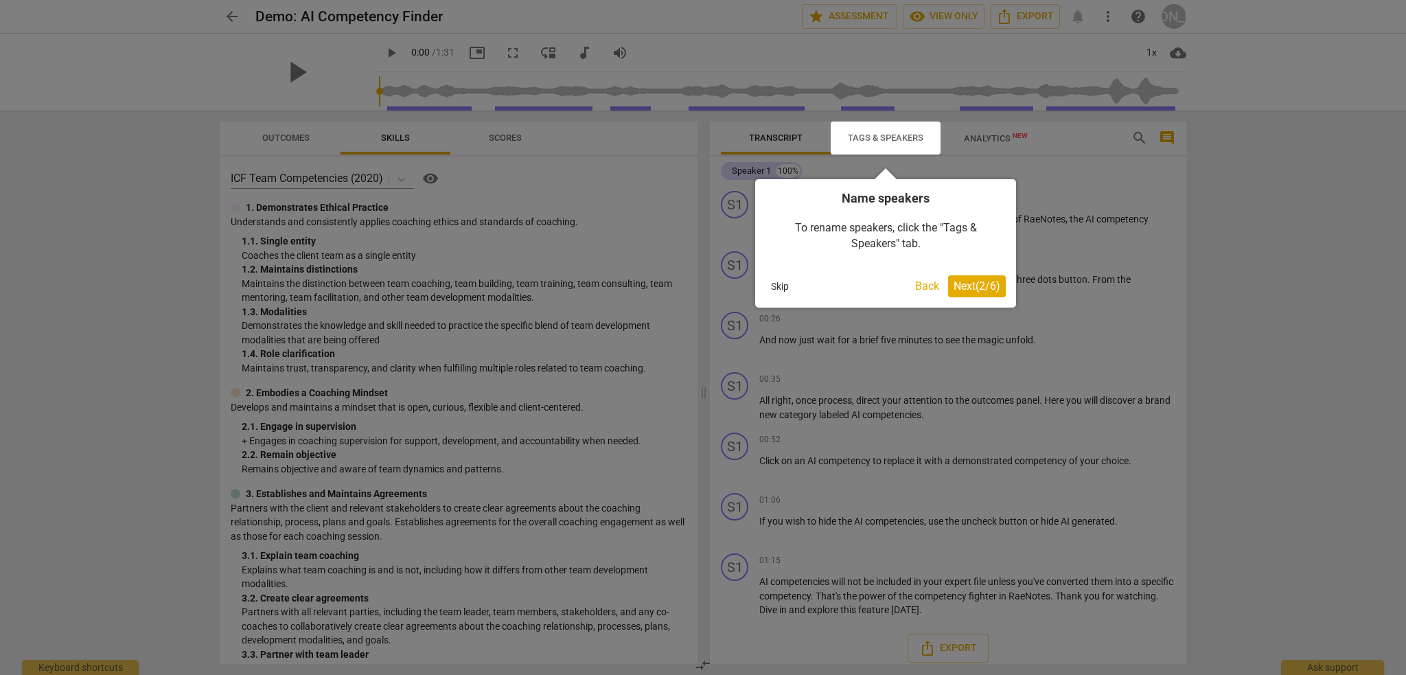
click at [783, 287] on button "Skip" at bounding box center [780, 286] width 29 height 21
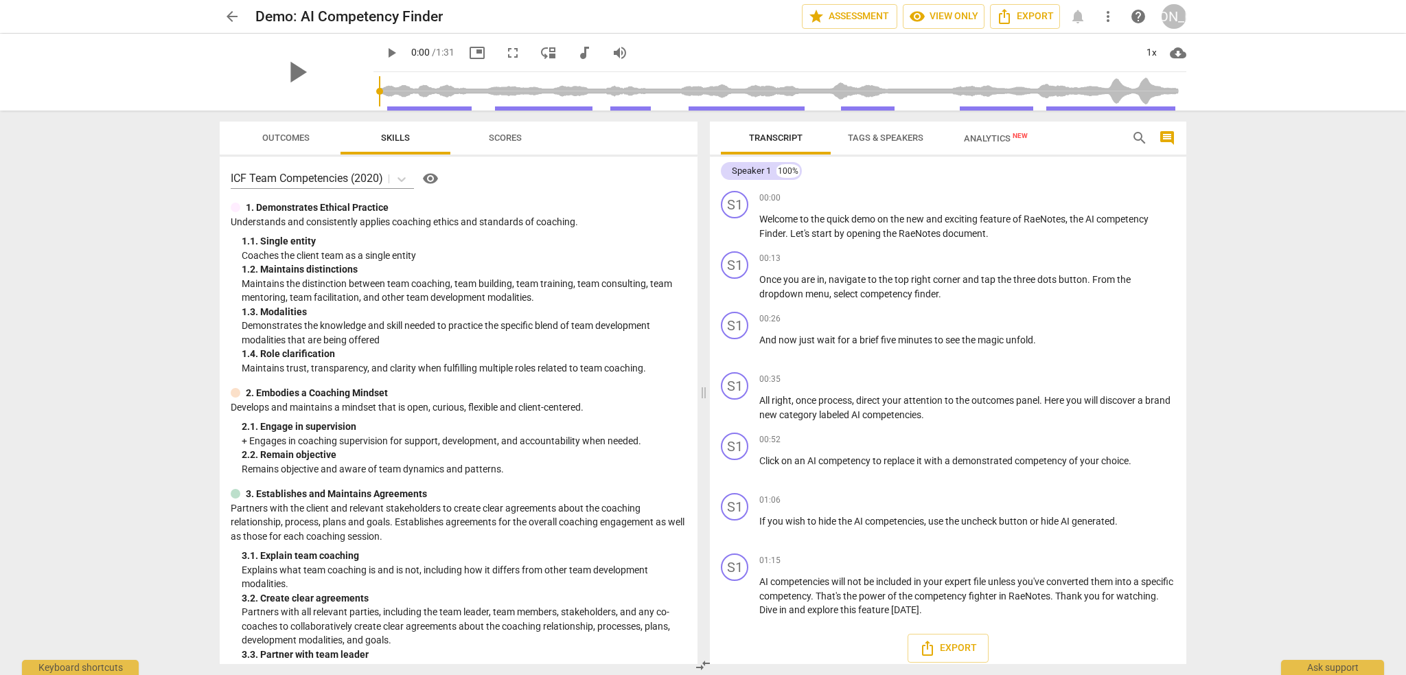
click at [514, 143] on span "Scores" at bounding box center [505, 138] width 66 height 19
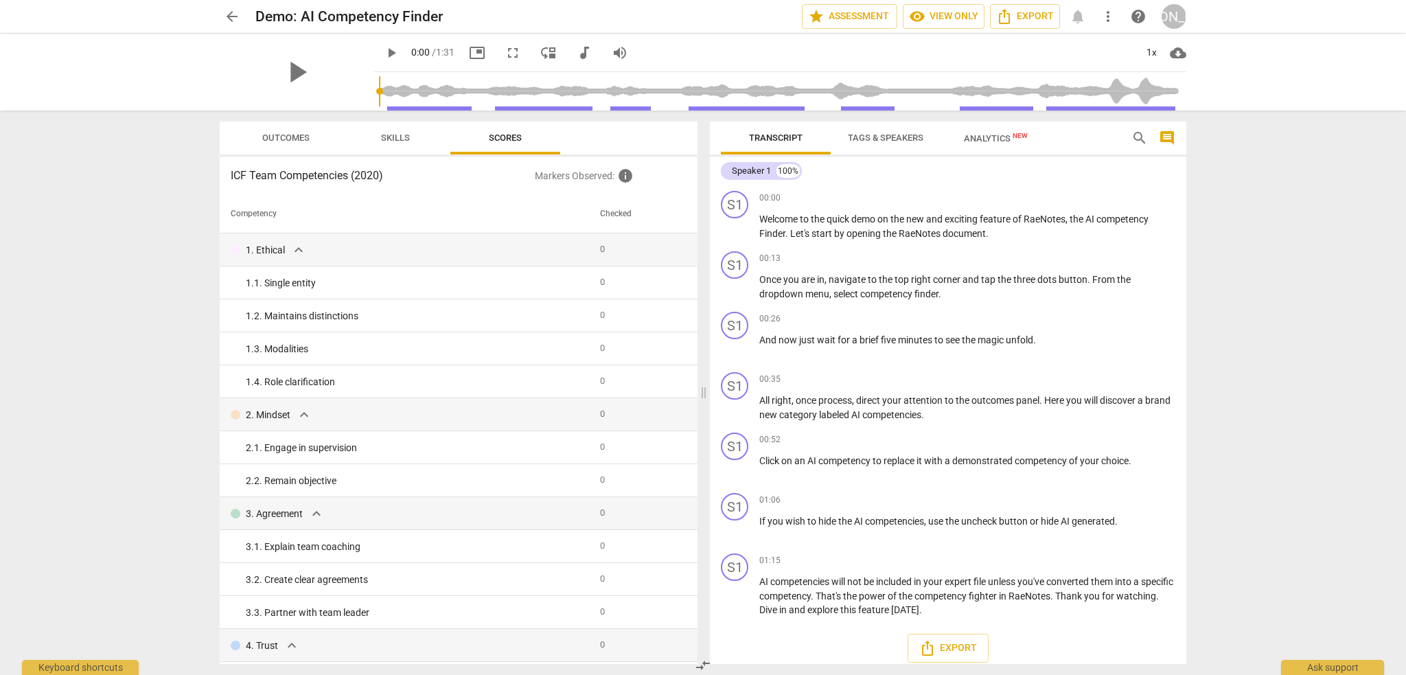
click at [1004, 141] on span "Analytics New" at bounding box center [996, 138] width 64 height 10
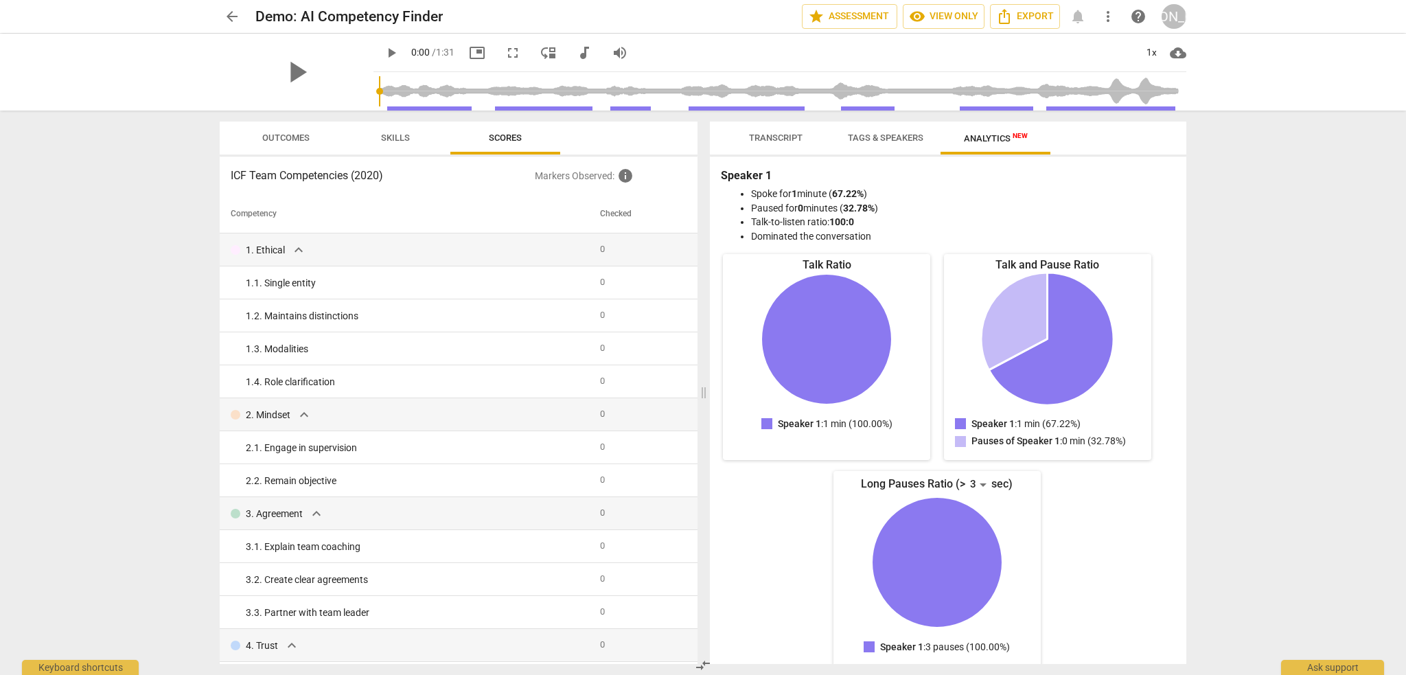
click at [774, 141] on span "Transcript" at bounding box center [776, 138] width 54 height 10
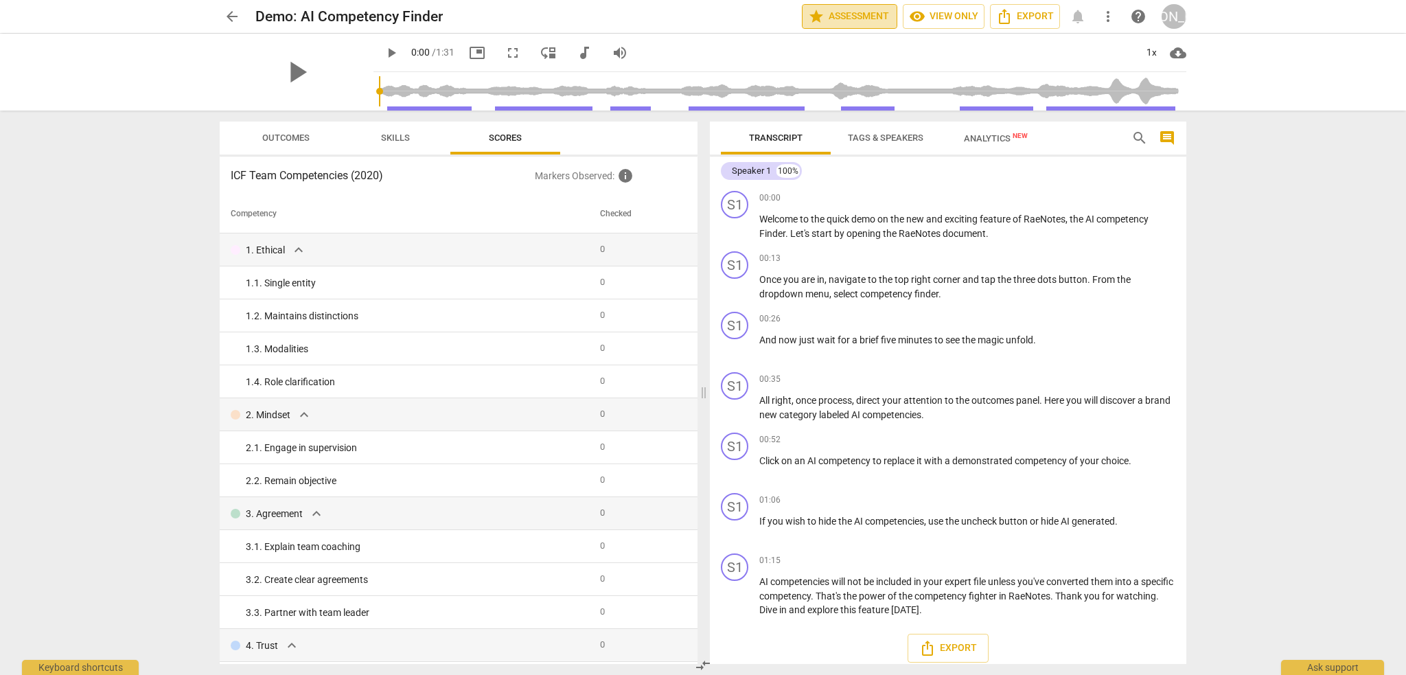
click at [831, 13] on span "star Assessment" at bounding box center [849, 16] width 83 height 16
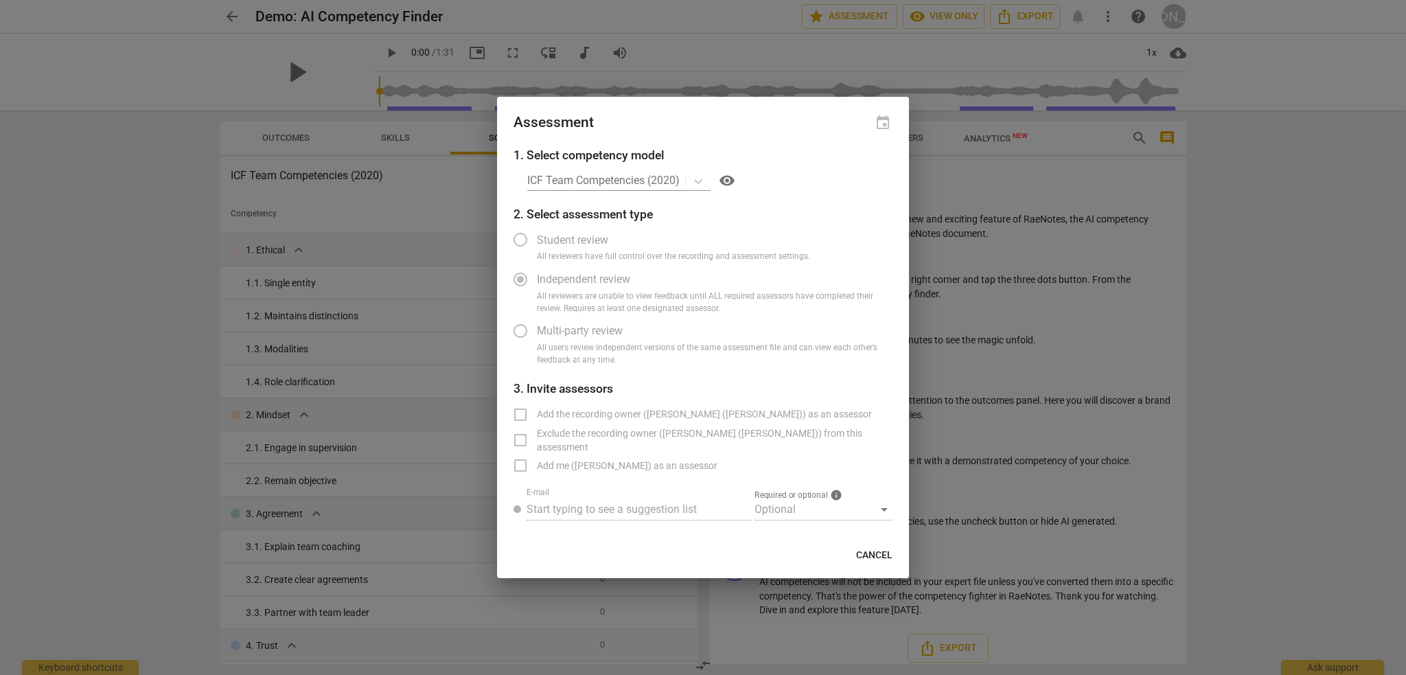
click at [597, 181] on div "ICF Team Competencies (2020) visibility" at bounding box center [709, 181] width 365 height 22
click at [599, 181] on div "ICF Team Competencies (2020) visibility" at bounding box center [709, 181] width 365 height 22
click at [727, 180] on span "visibility" at bounding box center [727, 180] width 16 height 16
drag, startPoint x: 570, startPoint y: 409, endPoint x: 570, endPoint y: 393, distance: 15.1
click at [570, 408] on span "Add the recording owner (Tatiana (RaeNotes)) as an assessor" at bounding box center [704, 414] width 335 height 14
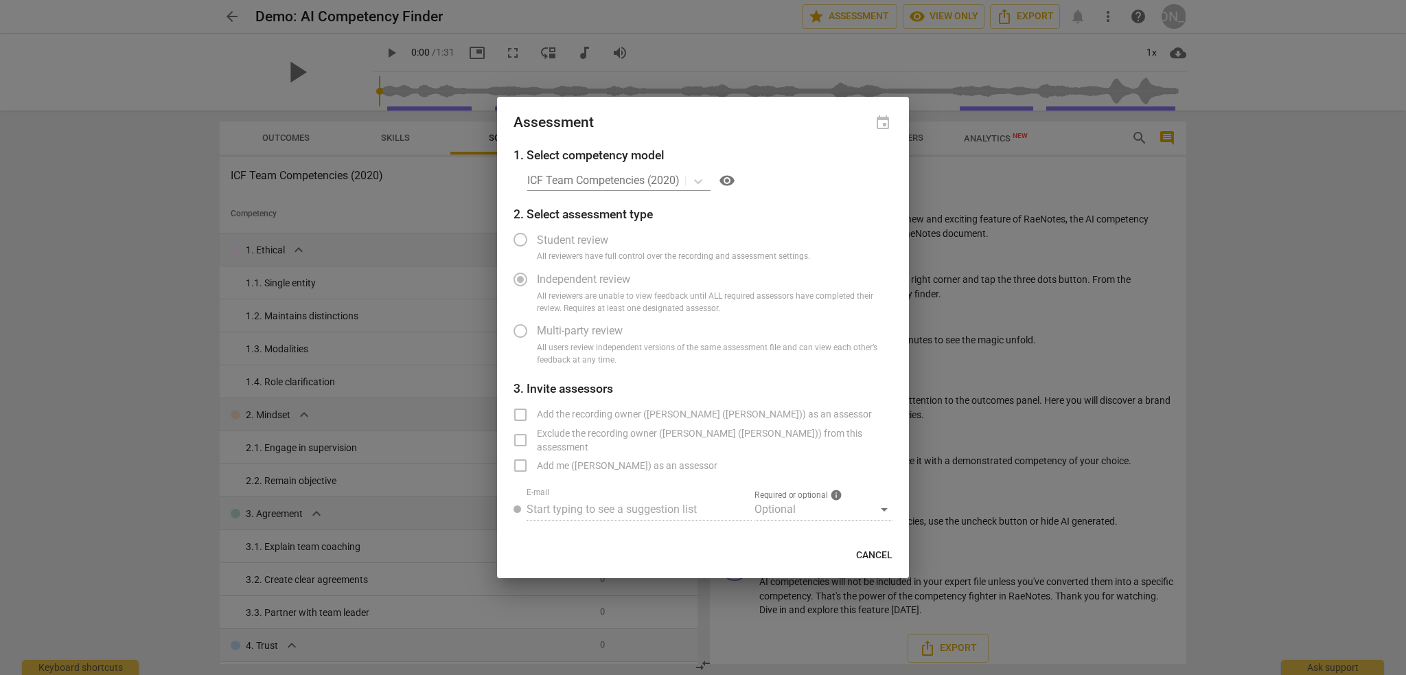
click at [567, 299] on span "All reviewers are unable to view feedback until ALL required assessors have com…" at bounding box center [709, 302] width 345 height 24
click at [564, 253] on span "All reviewers have full control over the recording and assessment settings." at bounding box center [673, 257] width 273 height 12
click at [567, 191] on div "ICF Team Competencies (2020) visibility" at bounding box center [709, 181] width 365 height 22
click at [869, 554] on span "Cancel" at bounding box center [874, 556] width 36 height 14
radio input "false"
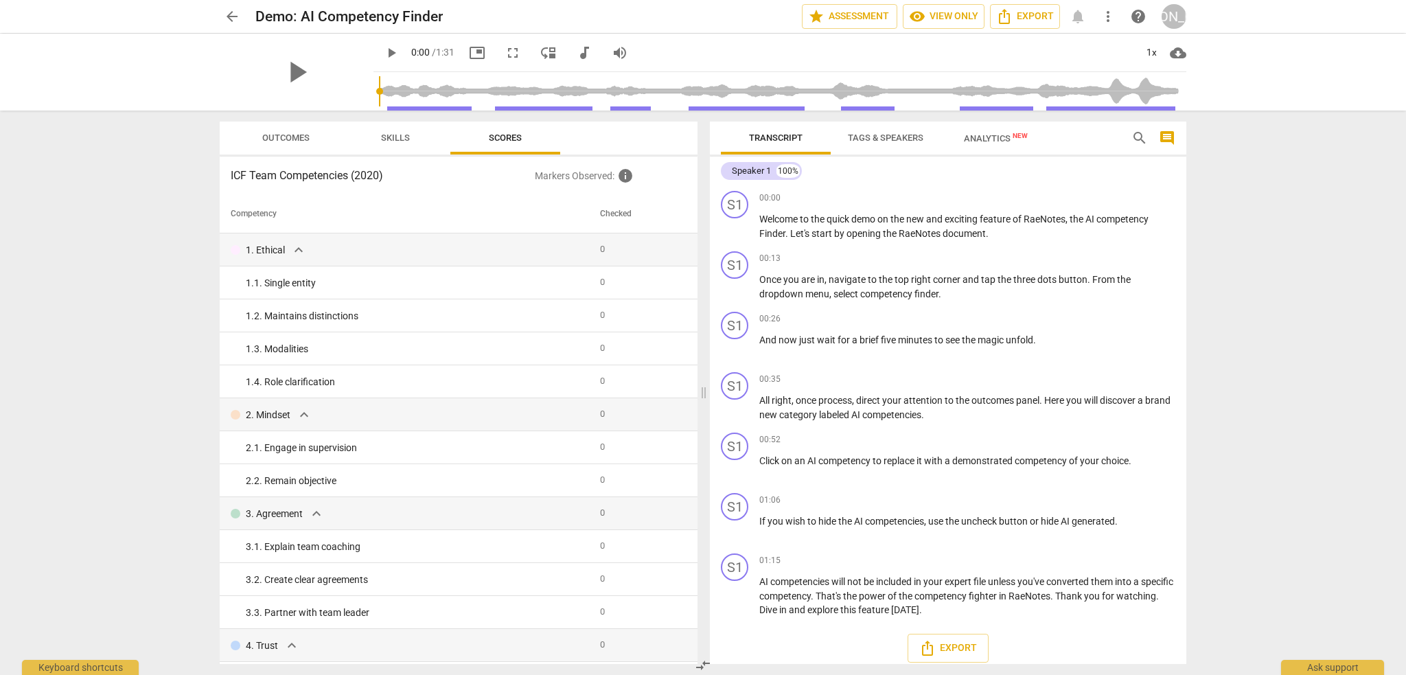
click at [291, 139] on span "Outcomes" at bounding box center [285, 138] width 47 height 10
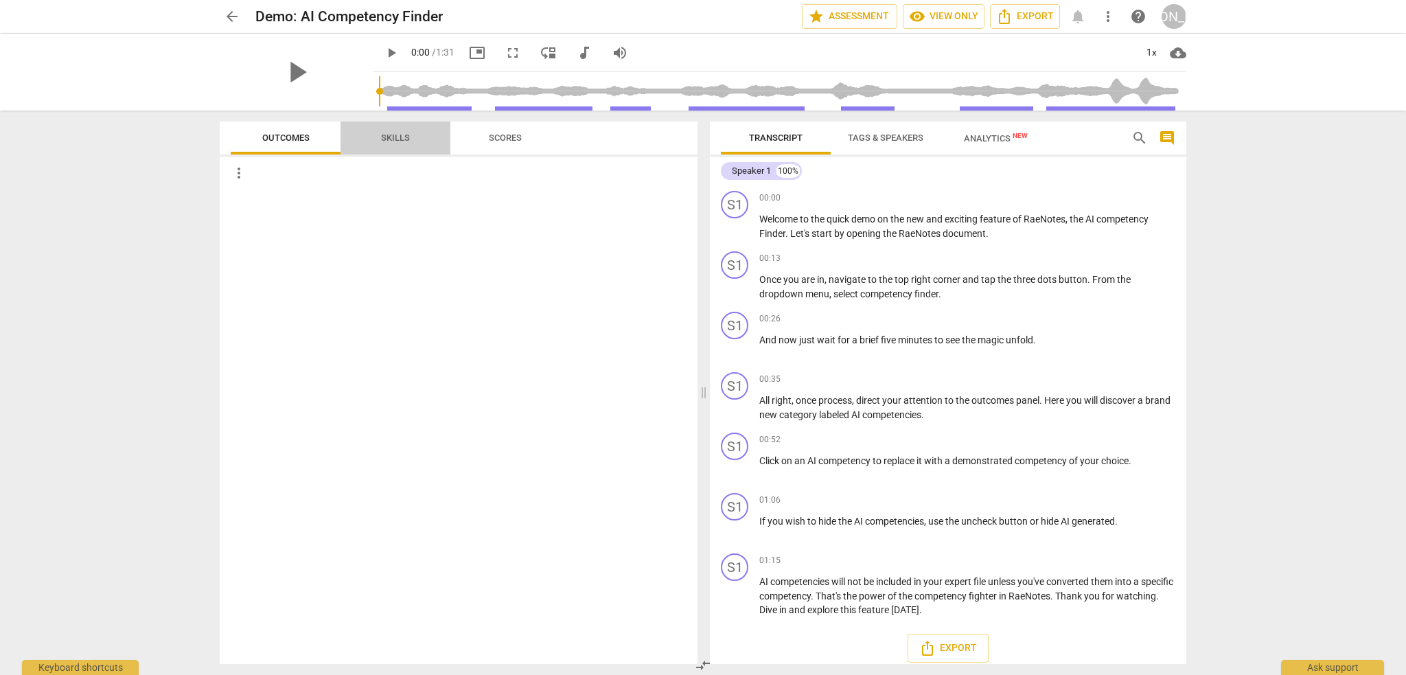
click at [392, 136] on span "Skills" at bounding box center [395, 138] width 29 height 10
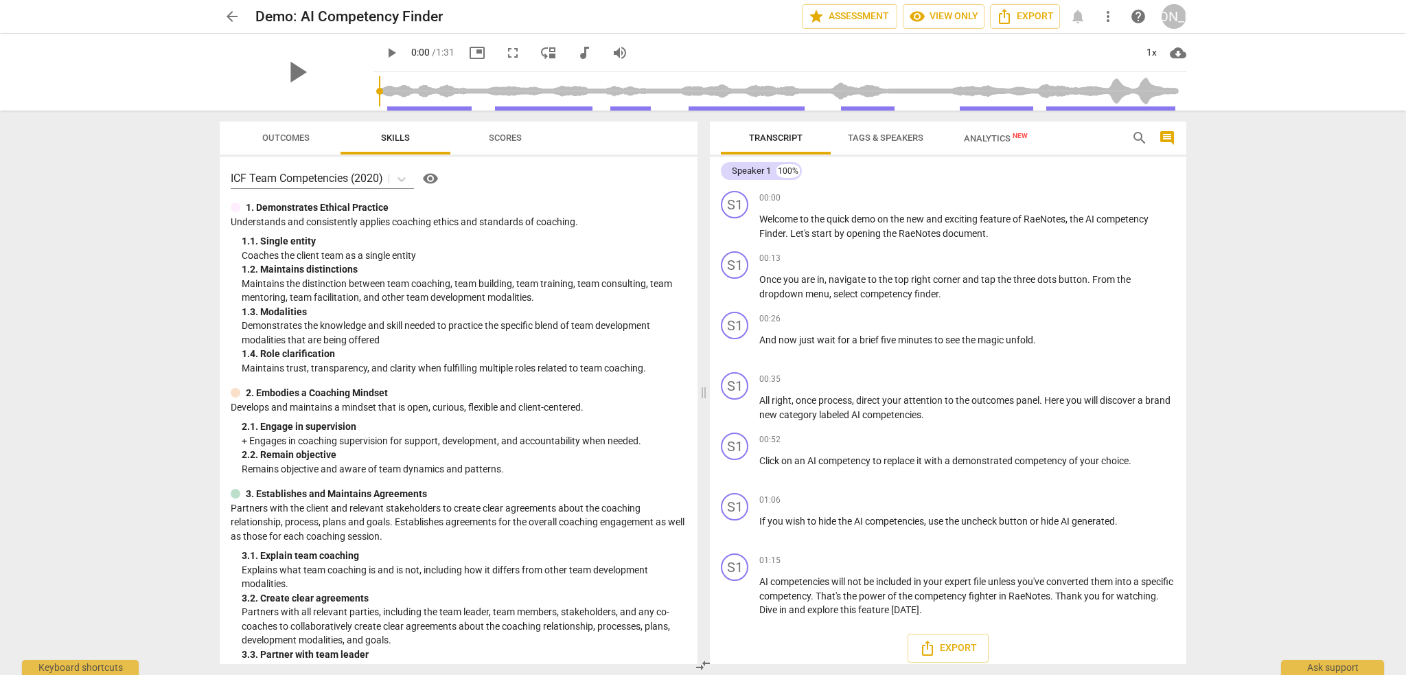
click at [497, 136] on span "Scores" at bounding box center [505, 138] width 33 height 10
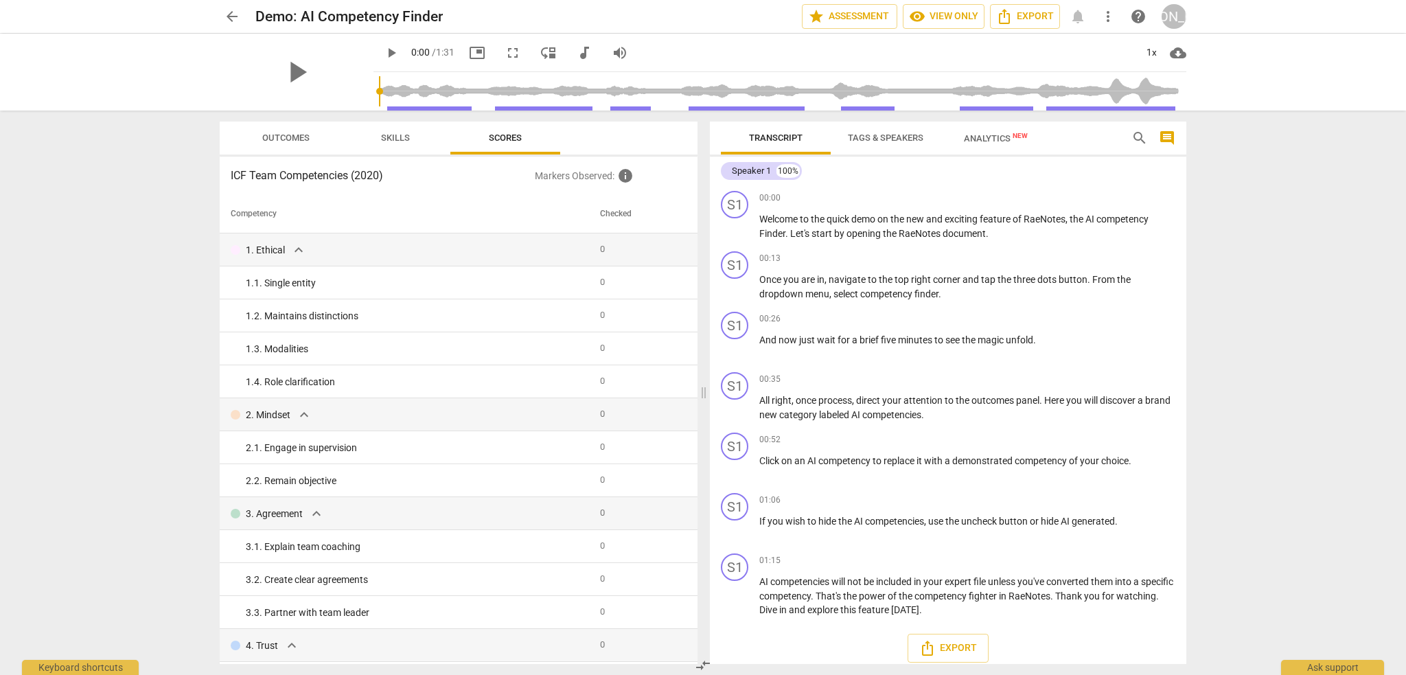
click at [233, 19] on span "arrow_back" at bounding box center [232, 16] width 16 height 16
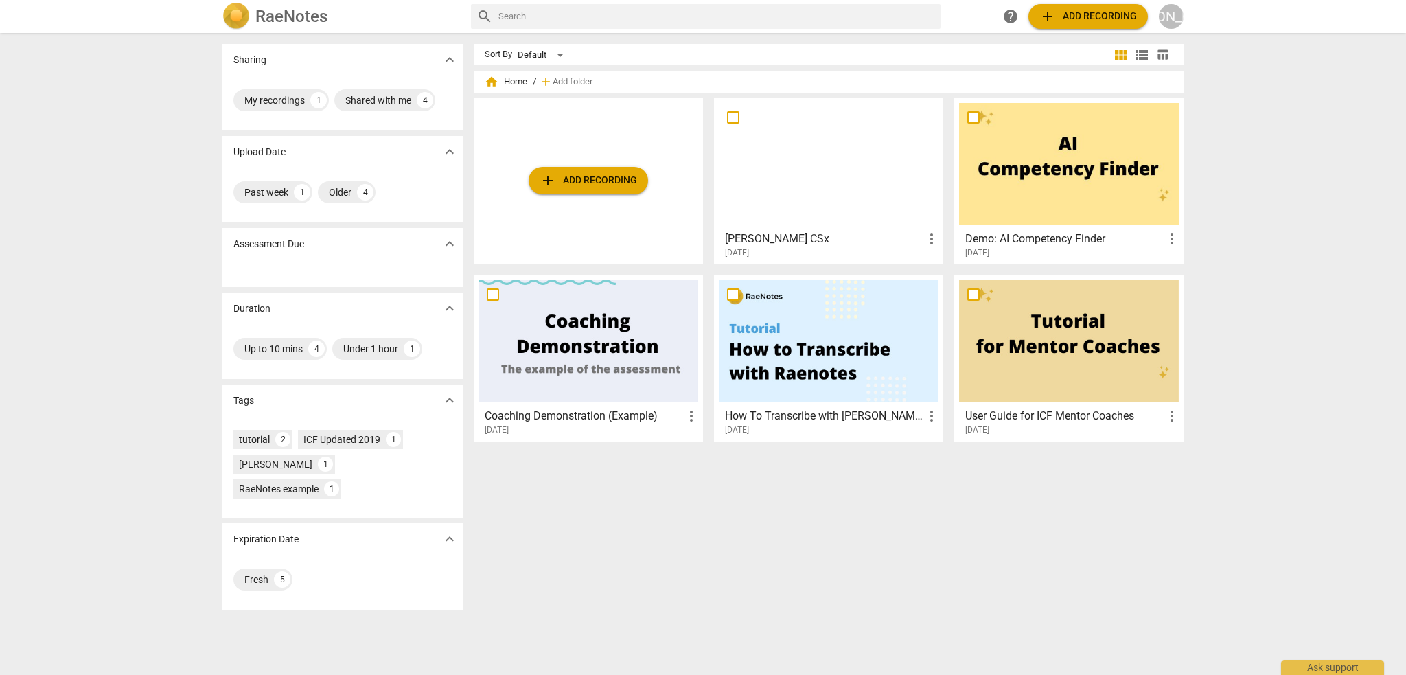
click at [853, 187] on div at bounding box center [829, 164] width 220 height 122
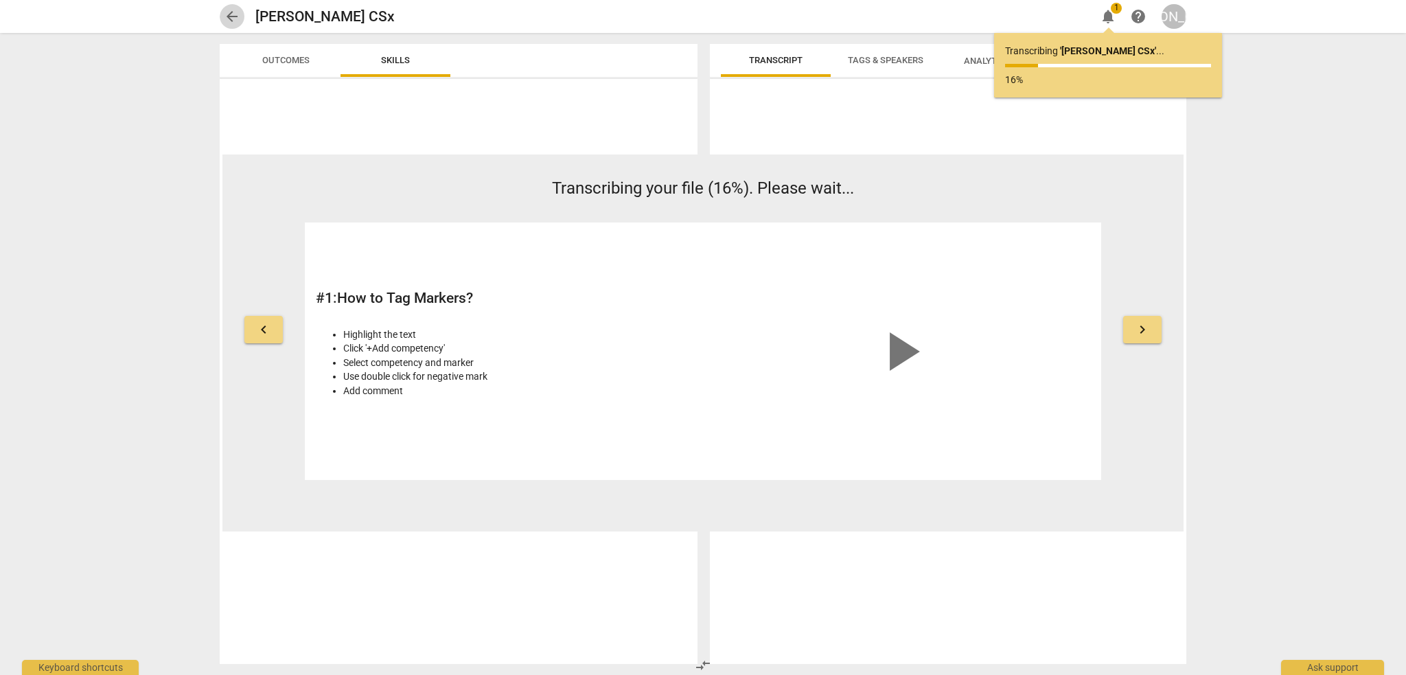
click at [229, 12] on span "arrow_back" at bounding box center [232, 16] width 16 height 16
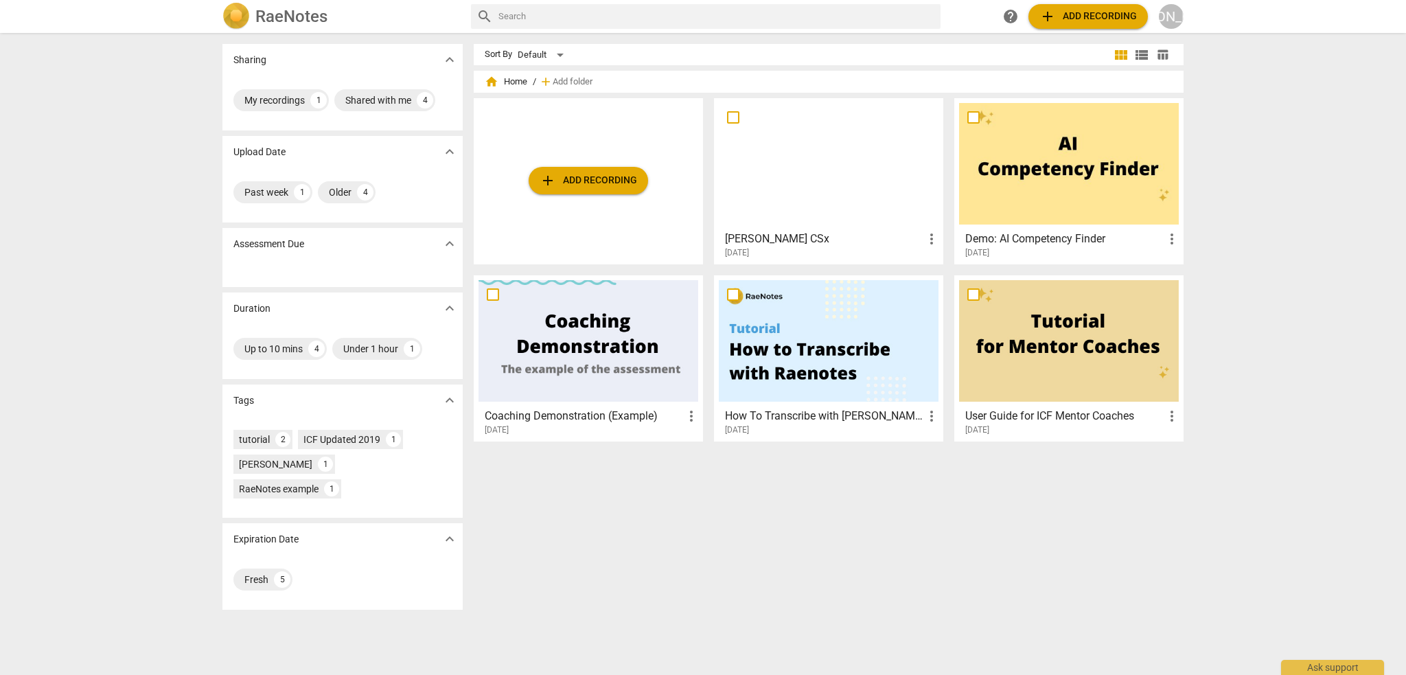
click at [821, 198] on div at bounding box center [829, 164] width 220 height 122
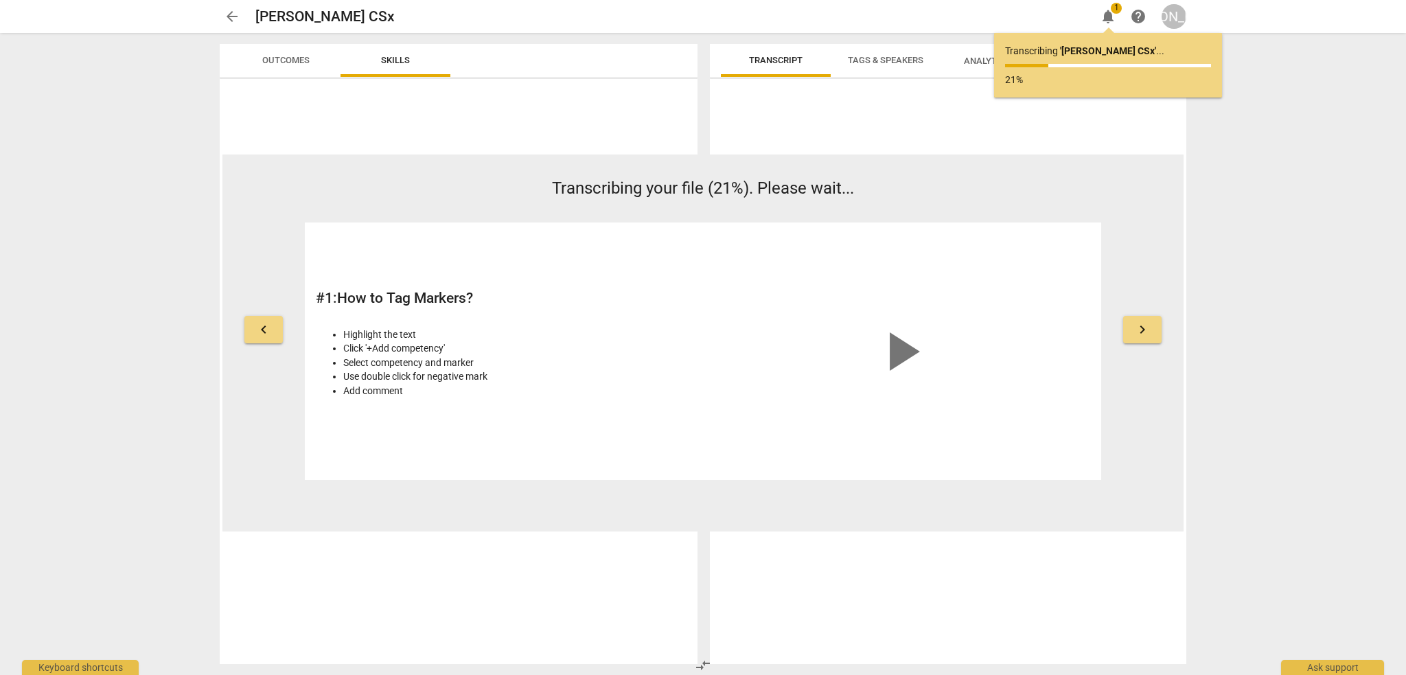
click at [233, 9] on span "arrow_back" at bounding box center [232, 16] width 16 height 16
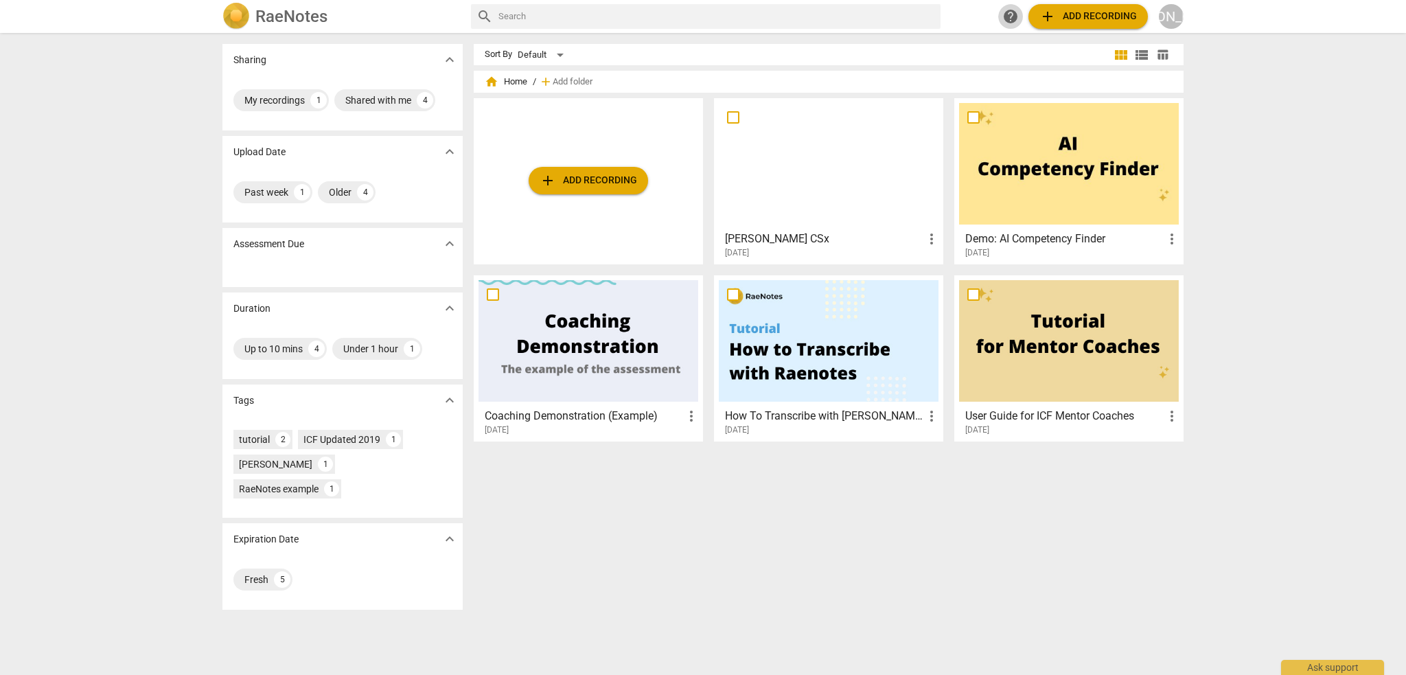
click at [1009, 18] on span "help" at bounding box center [1011, 16] width 16 height 16
click at [796, 151] on div at bounding box center [829, 164] width 220 height 122
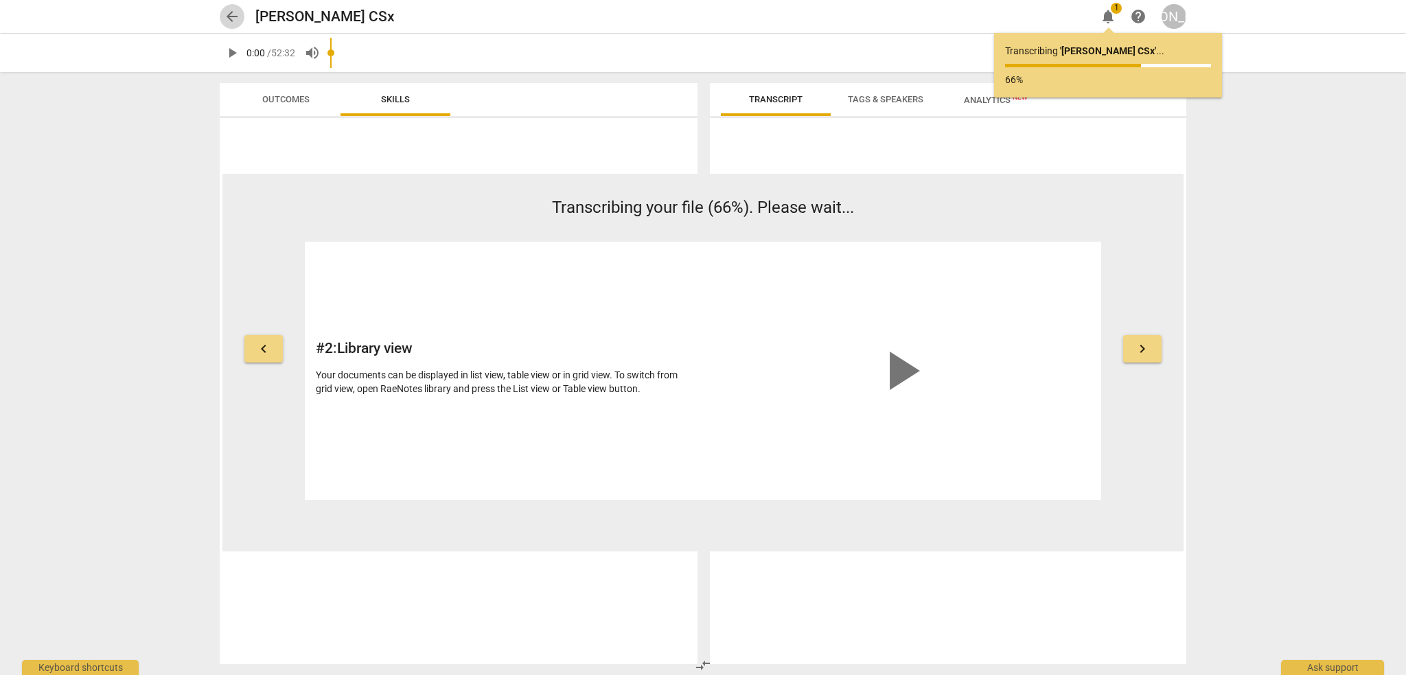
click at [228, 21] on span "arrow_back" at bounding box center [232, 16] width 16 height 16
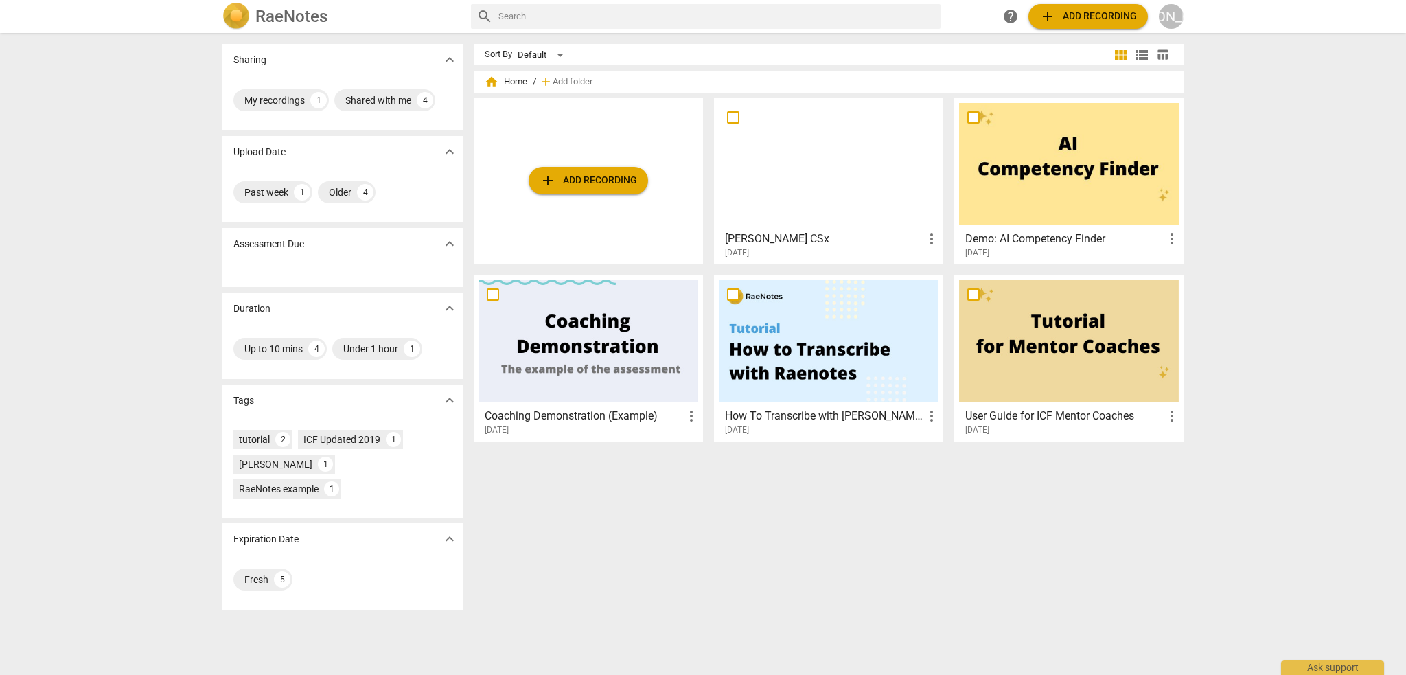
click at [1033, 159] on div at bounding box center [1069, 164] width 220 height 122
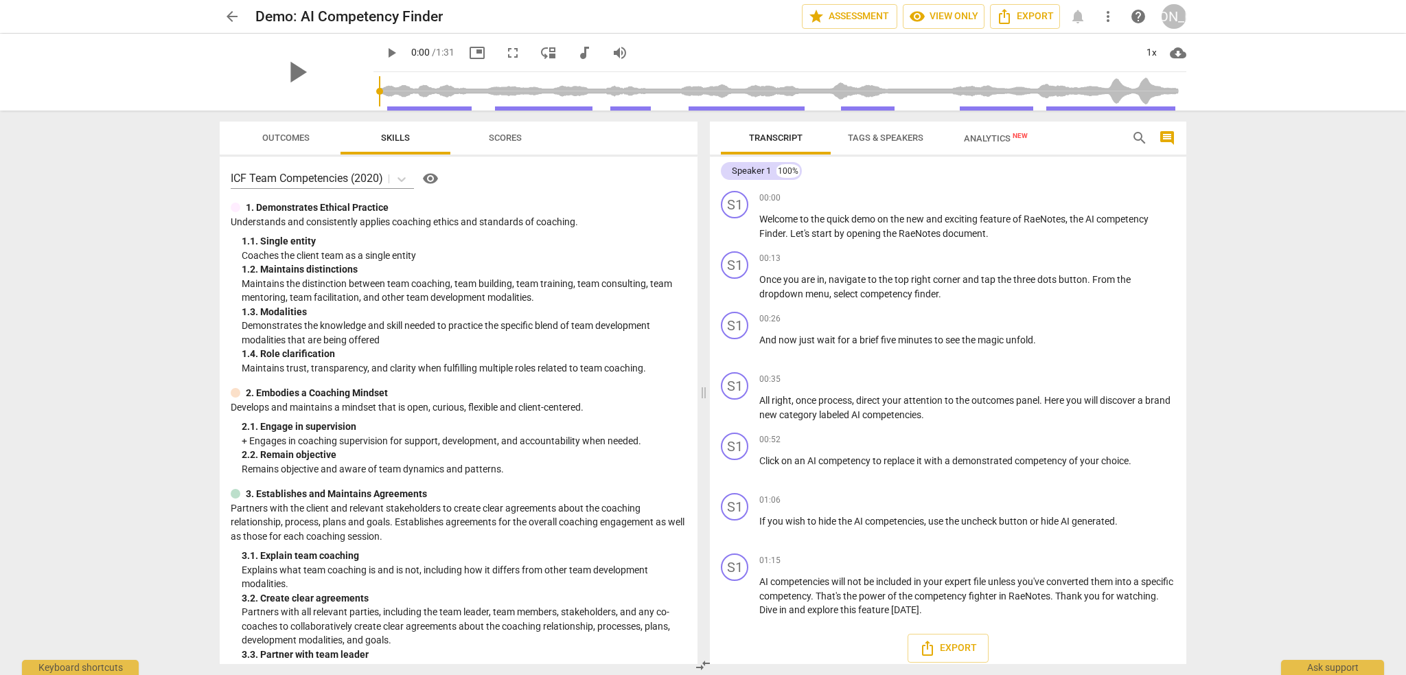
click at [232, 19] on span "arrow_back" at bounding box center [232, 16] width 16 height 16
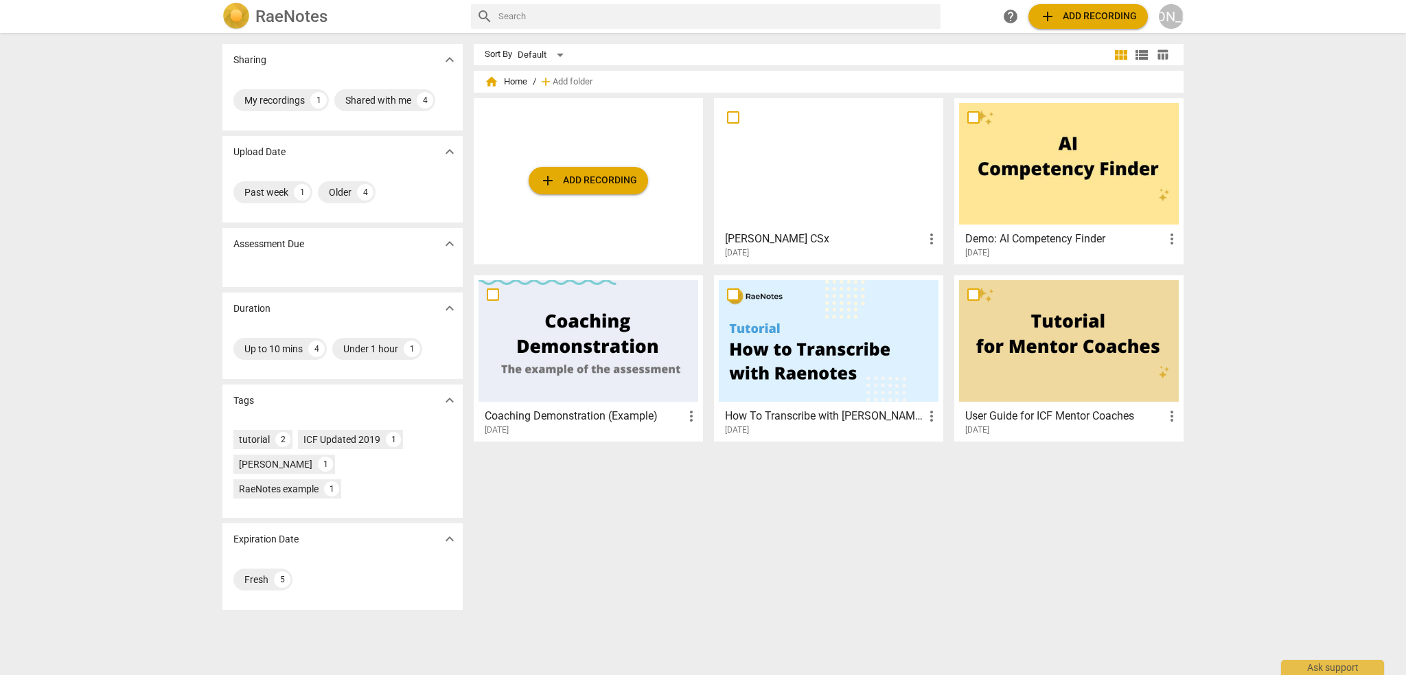
click at [792, 169] on div at bounding box center [829, 164] width 220 height 122
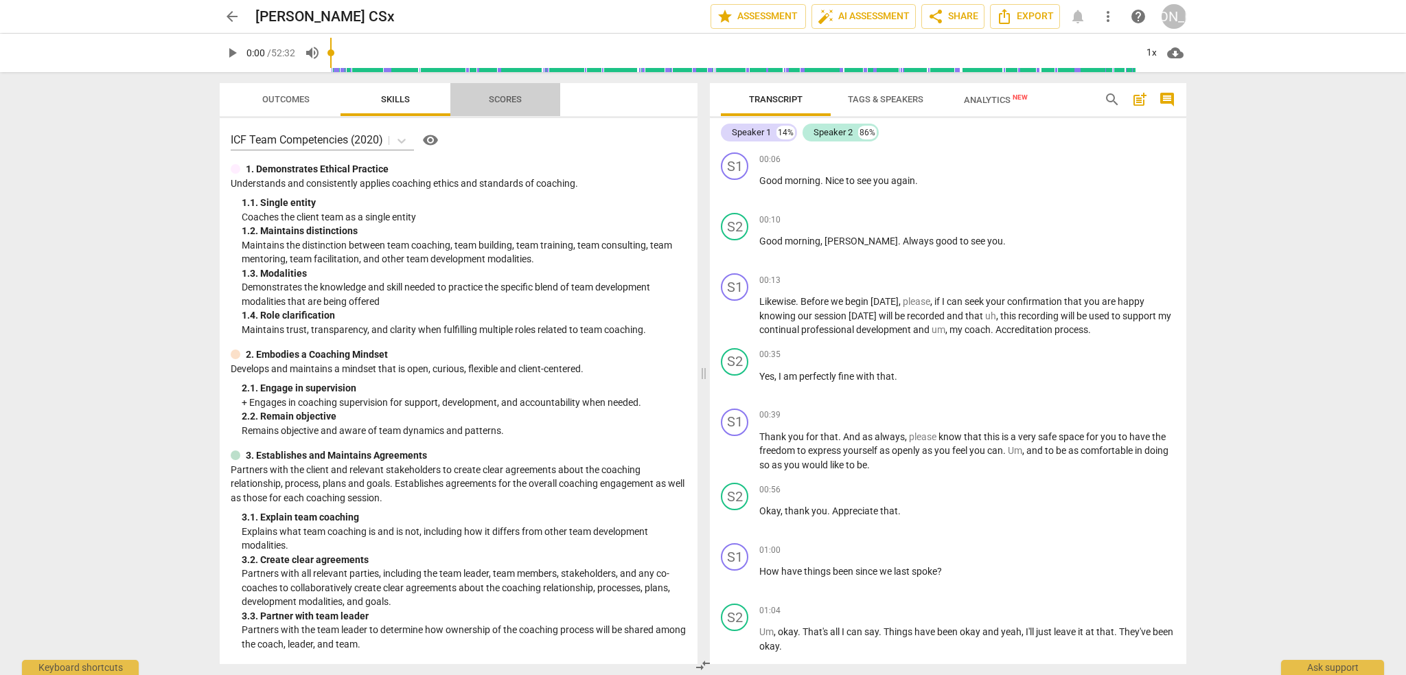
click at [507, 100] on span "Scores" at bounding box center [505, 99] width 33 height 10
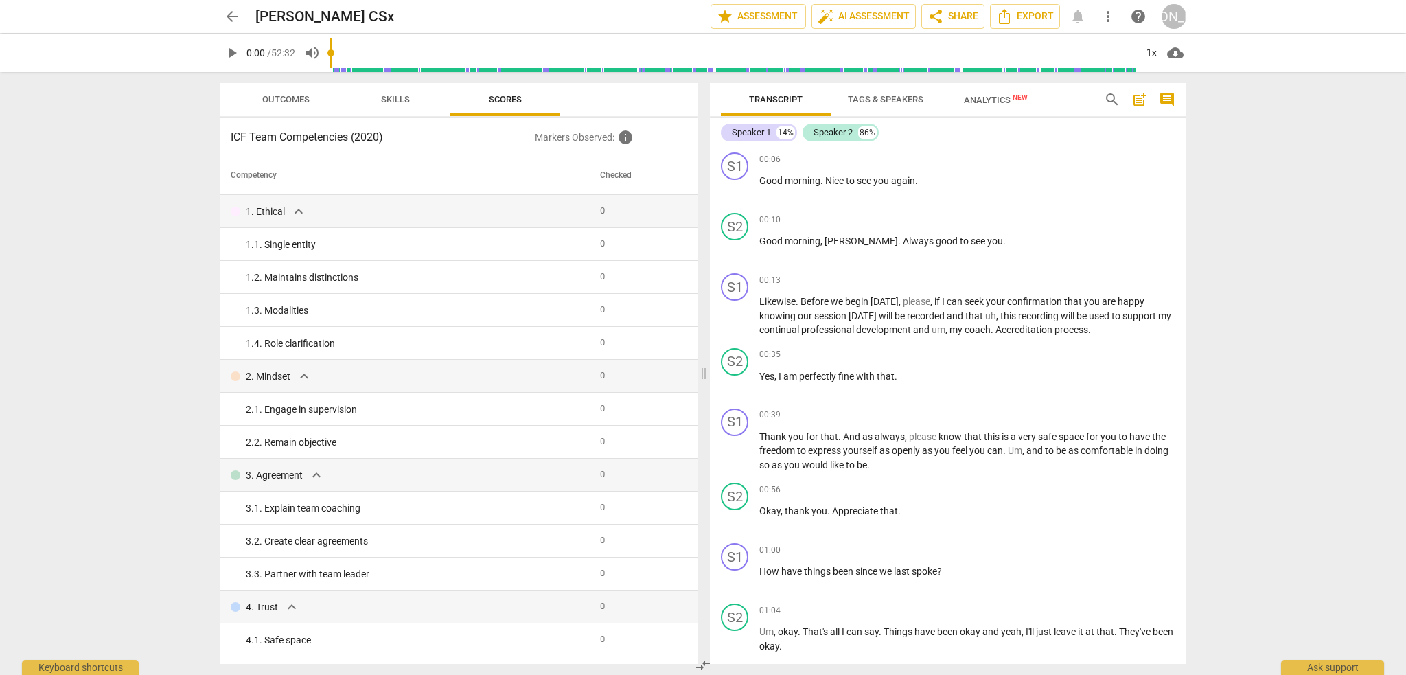
click at [996, 104] on span "Analytics New" at bounding box center [996, 100] width 64 height 10
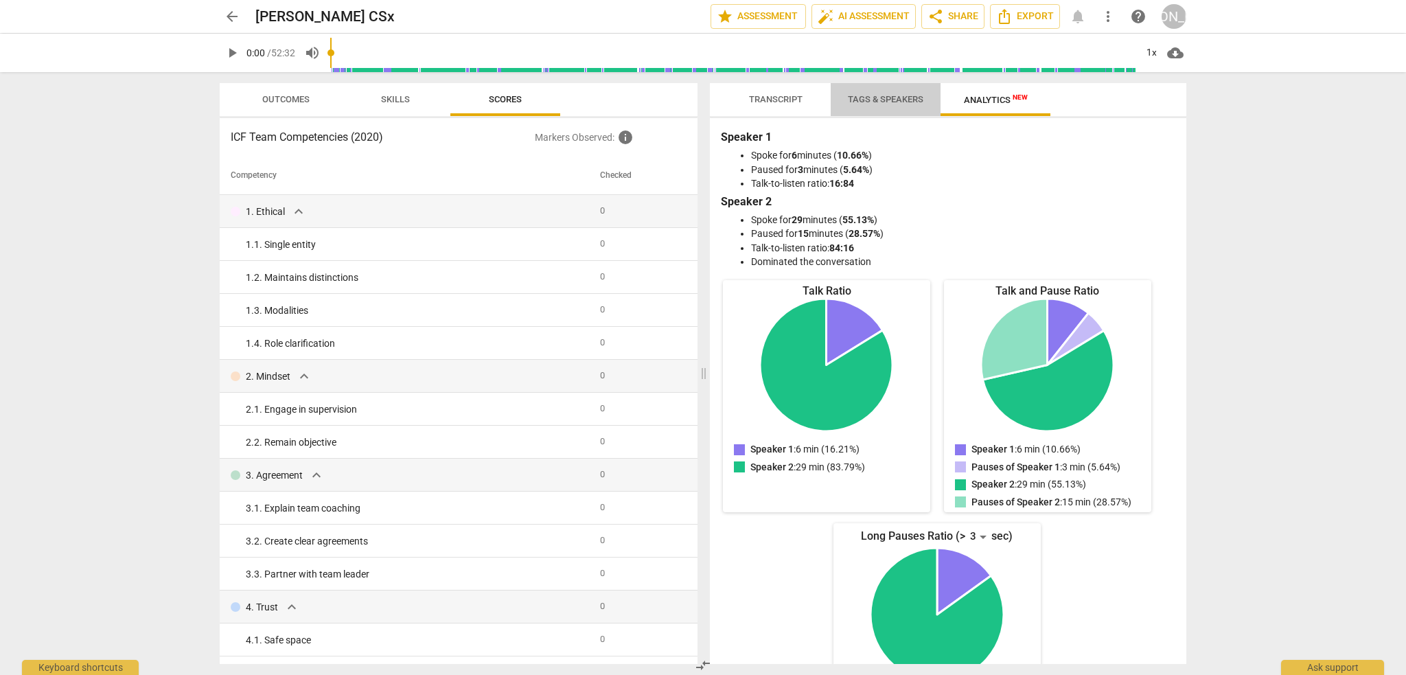
click at [900, 98] on span "Tags & Speakers" at bounding box center [886, 99] width 76 height 10
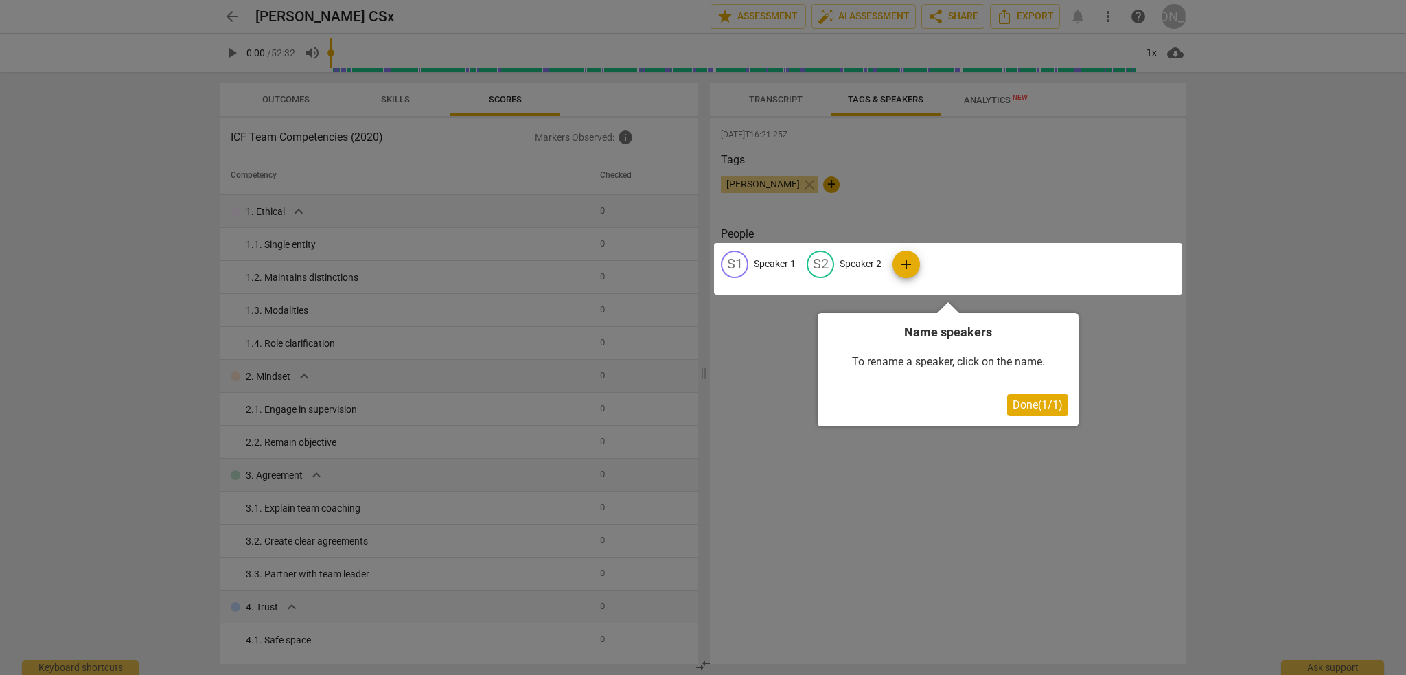
click at [762, 98] on div at bounding box center [703, 337] width 1406 height 675
click at [1033, 399] on button "Done ( 1 / 1 )" at bounding box center [1037, 405] width 61 height 22
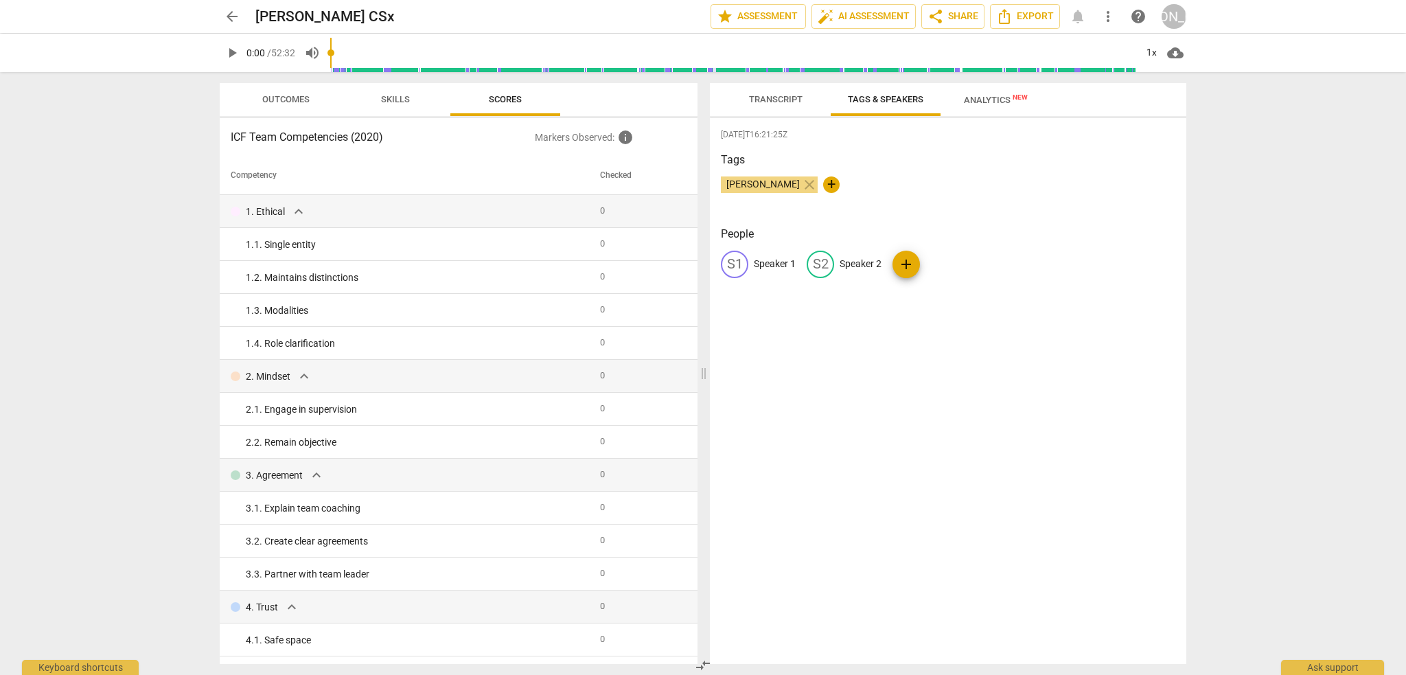
click at [777, 95] on span "Transcript" at bounding box center [776, 99] width 54 height 10
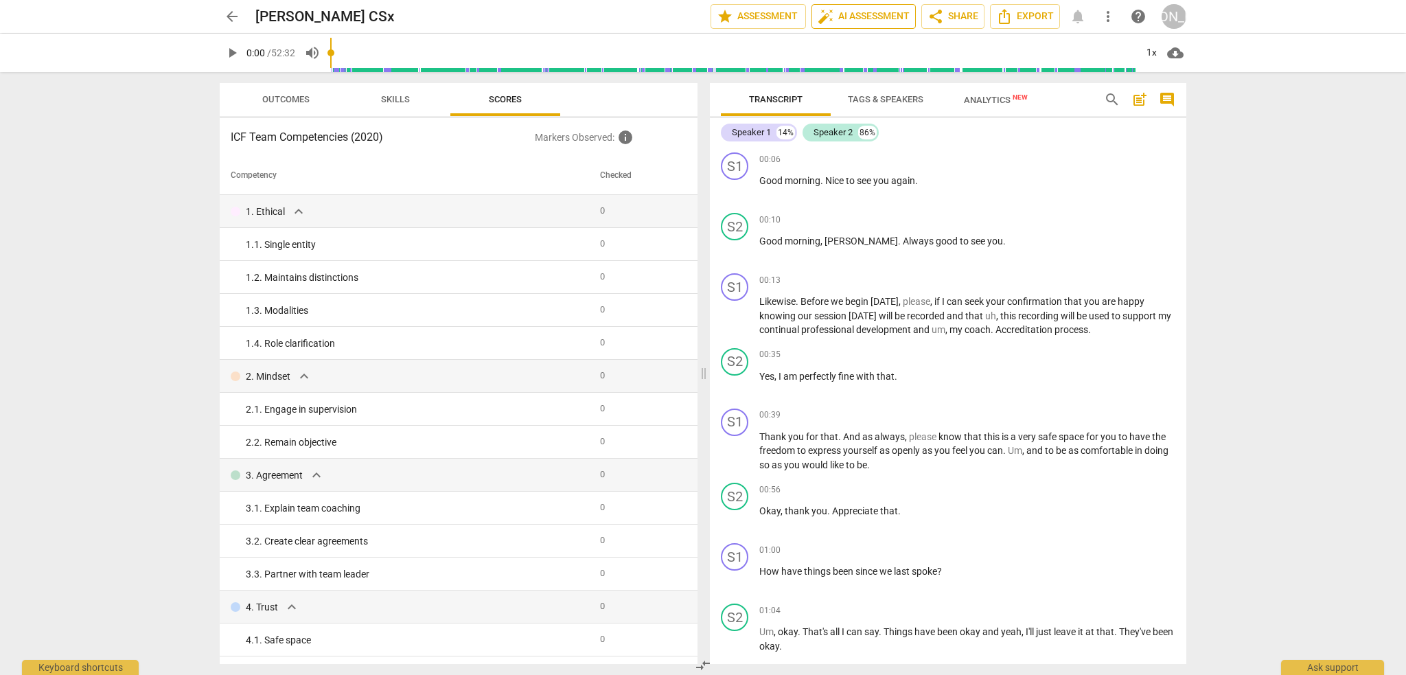
click at [889, 21] on span "auto_fix_high AI Assessment" at bounding box center [864, 16] width 92 height 16
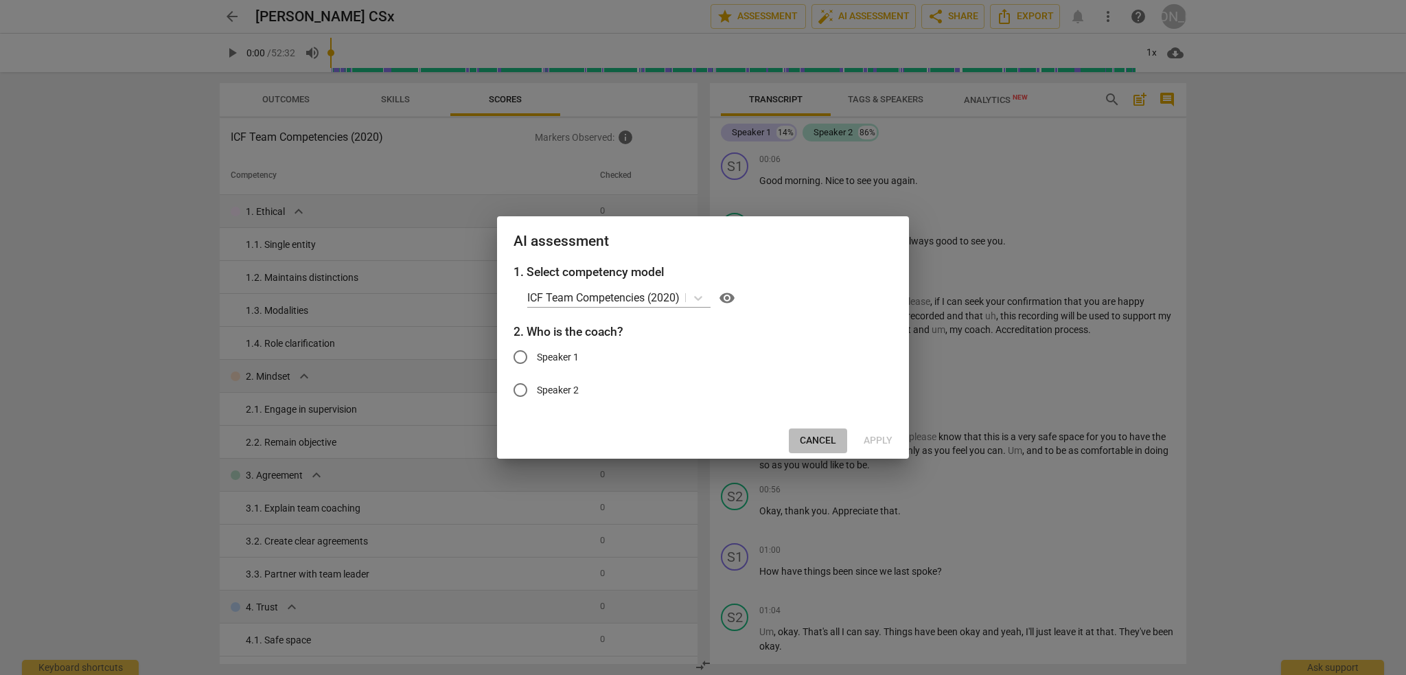
click at [802, 435] on span "Cancel" at bounding box center [818, 441] width 36 height 14
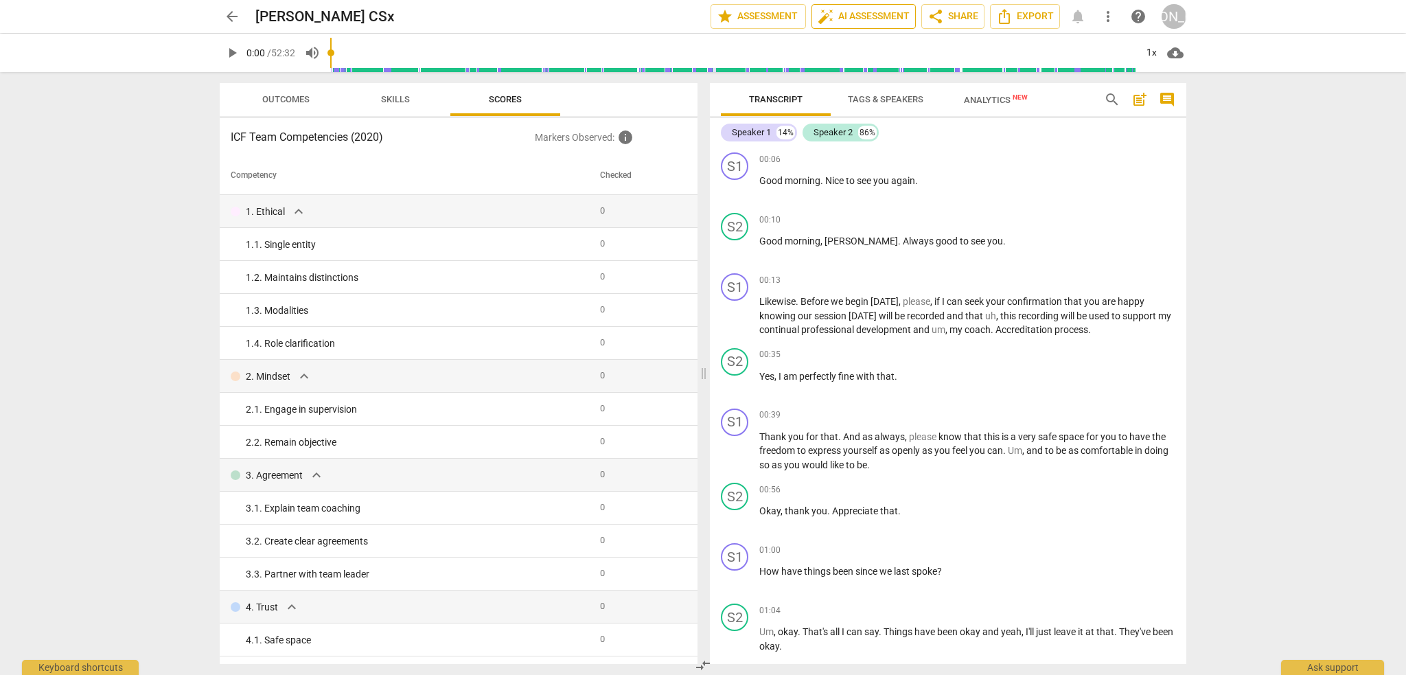
click at [890, 21] on span "auto_fix_high AI Assessment" at bounding box center [864, 16] width 92 height 16
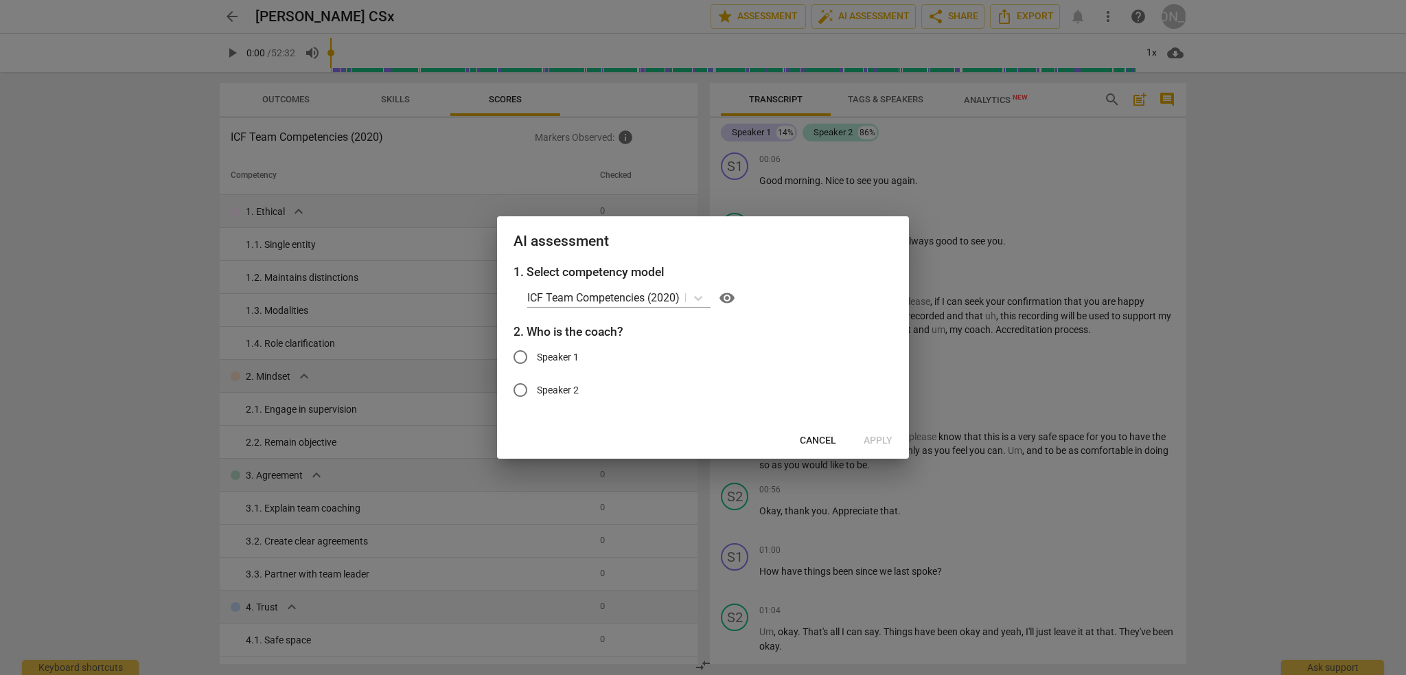
click at [519, 362] on input "Speaker 1" at bounding box center [520, 357] width 33 height 33
radio input "true"
click at [876, 442] on span "Apply" at bounding box center [878, 441] width 29 height 14
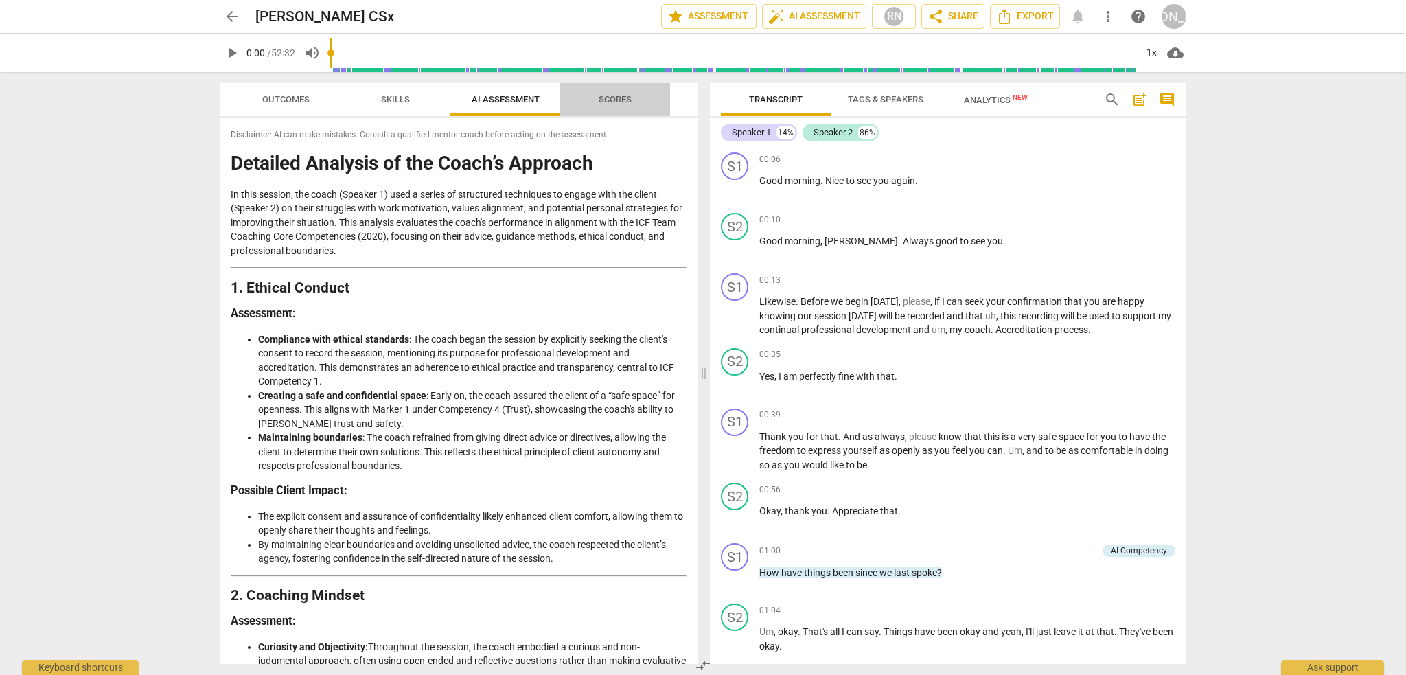
click at [617, 97] on span "Scores" at bounding box center [615, 99] width 33 height 10
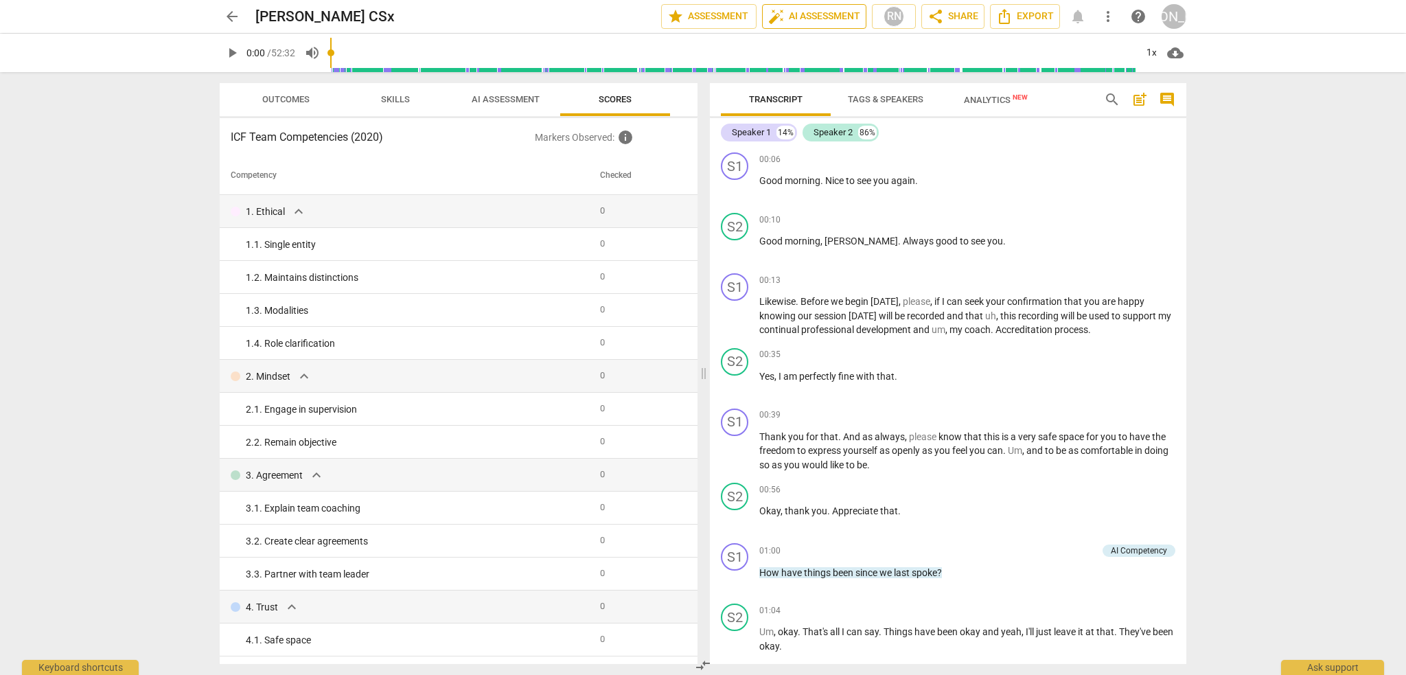
click at [805, 21] on span "auto_fix_high AI Assessment" at bounding box center [814, 16] width 92 height 16
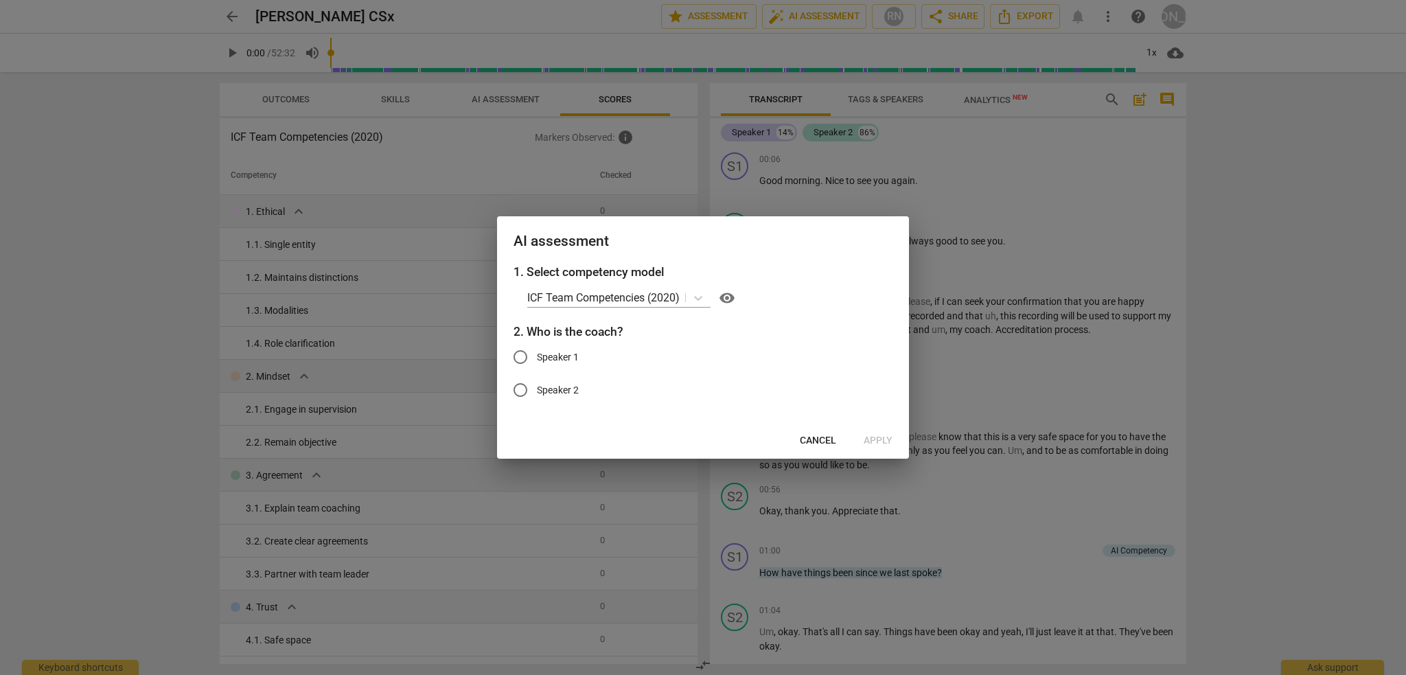
click at [823, 442] on span "Cancel" at bounding box center [818, 441] width 36 height 14
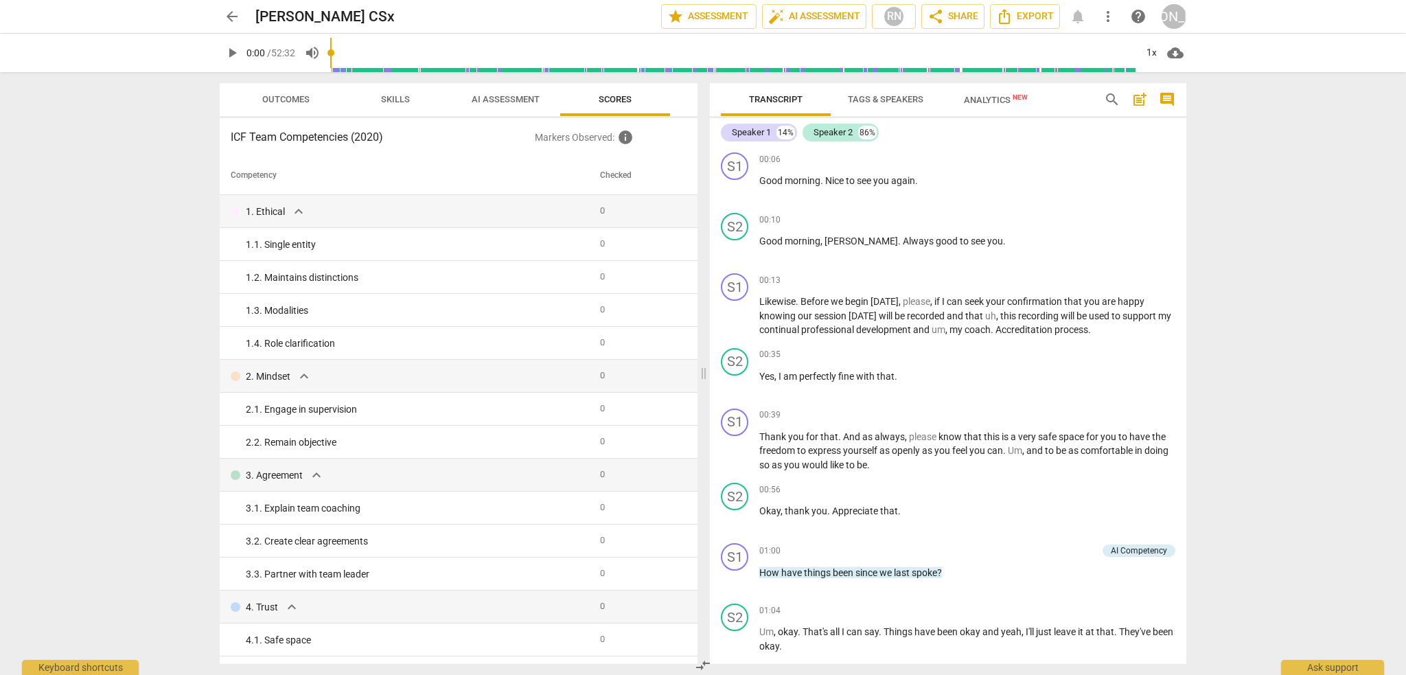
click at [978, 106] on span "Analytics New" at bounding box center [996, 99] width 97 height 21
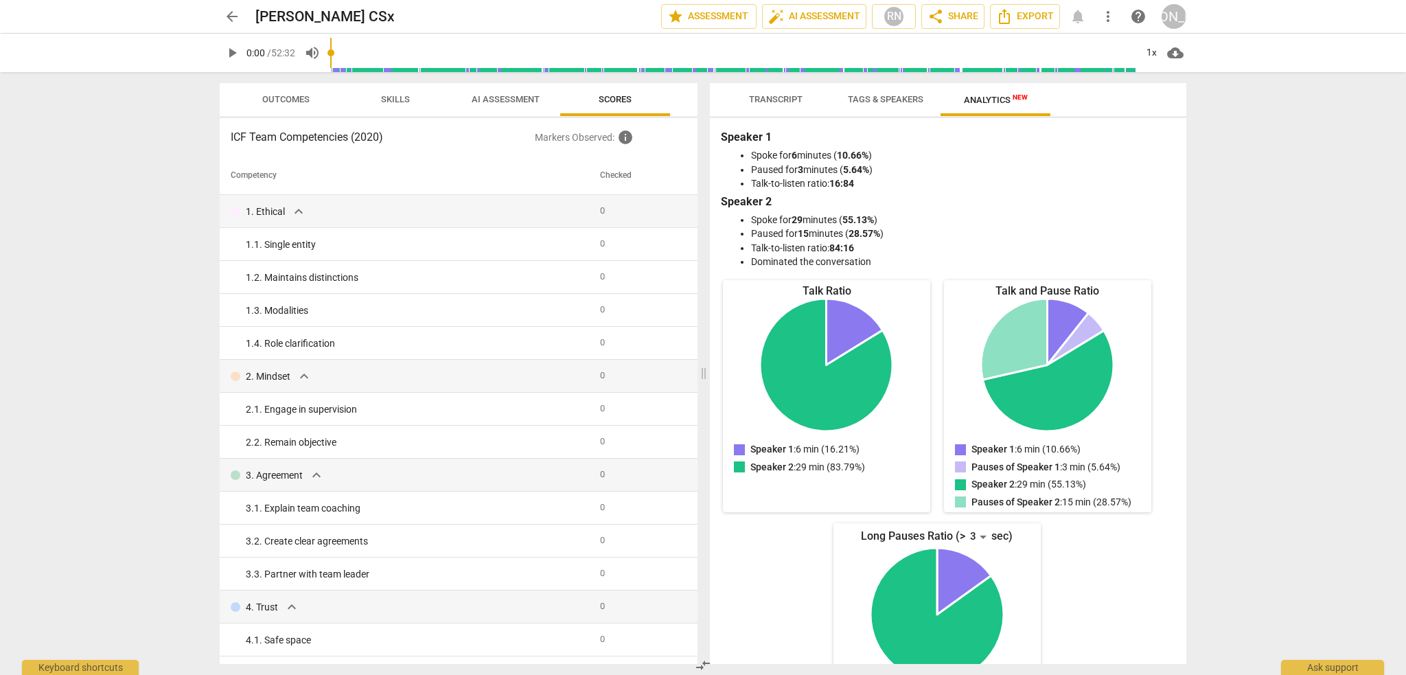
click at [876, 103] on span "Tags & Speakers" at bounding box center [886, 99] width 76 height 10
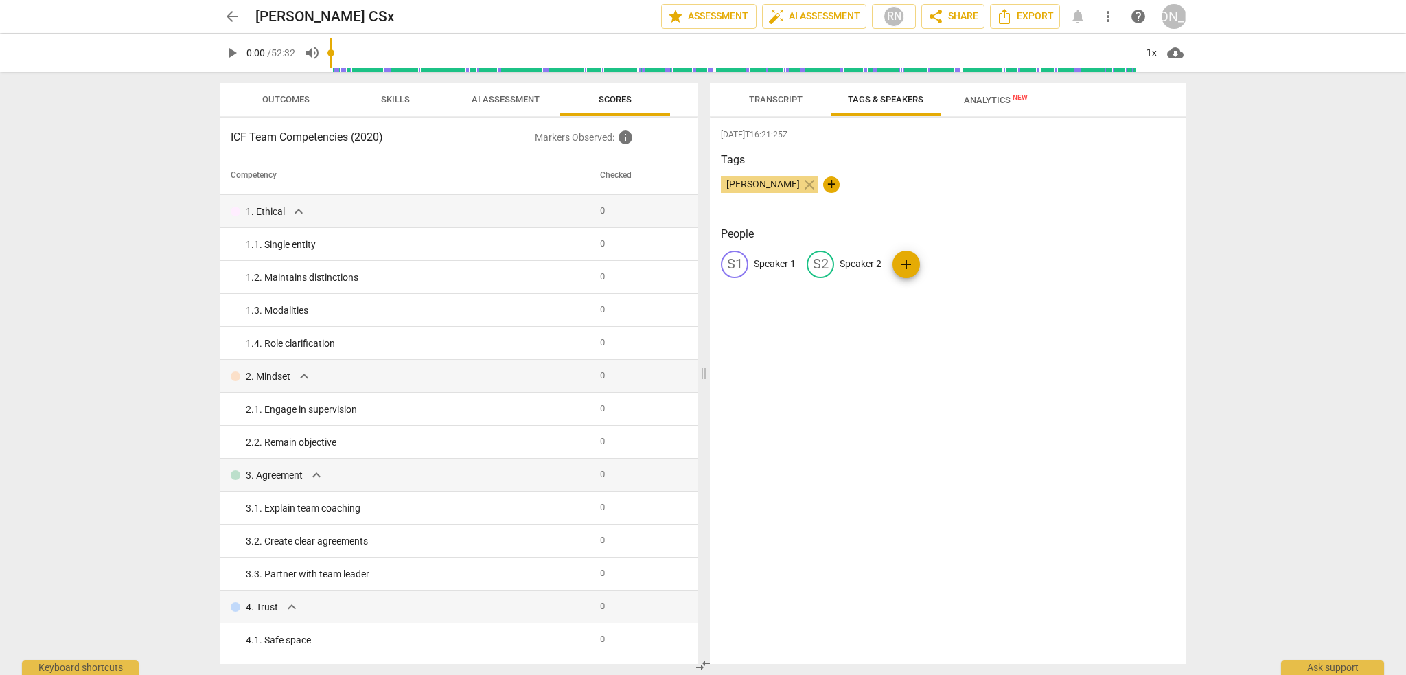
click at [782, 100] on span "Transcript" at bounding box center [776, 99] width 54 height 10
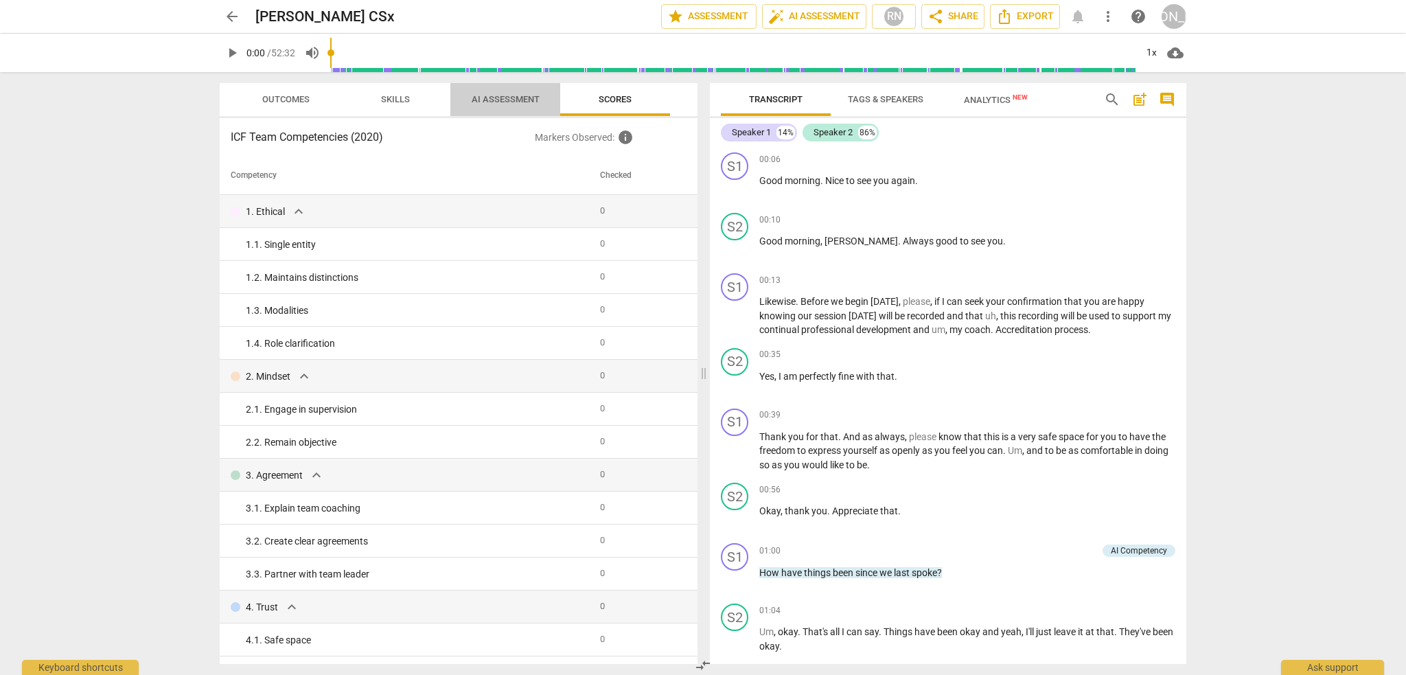
click at [499, 102] on span "AI Assessment" at bounding box center [506, 99] width 68 height 10
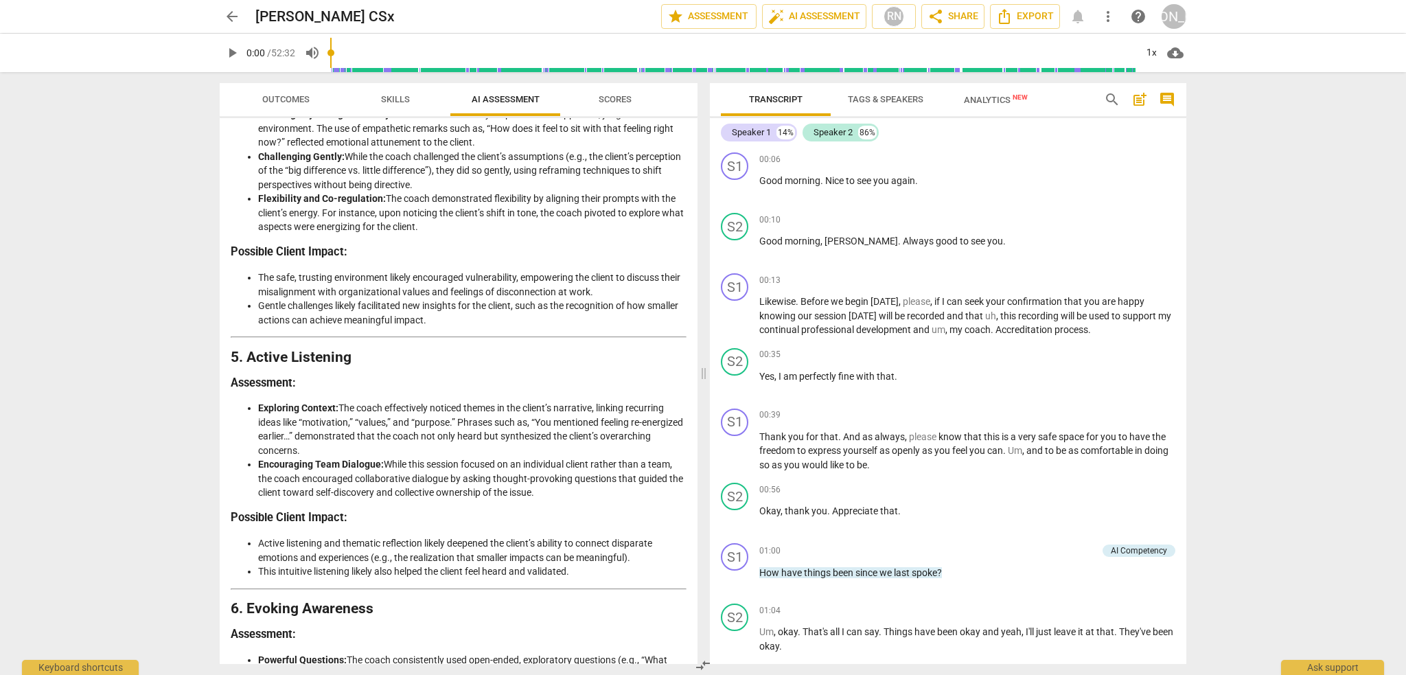
scroll to position [1130, 0]
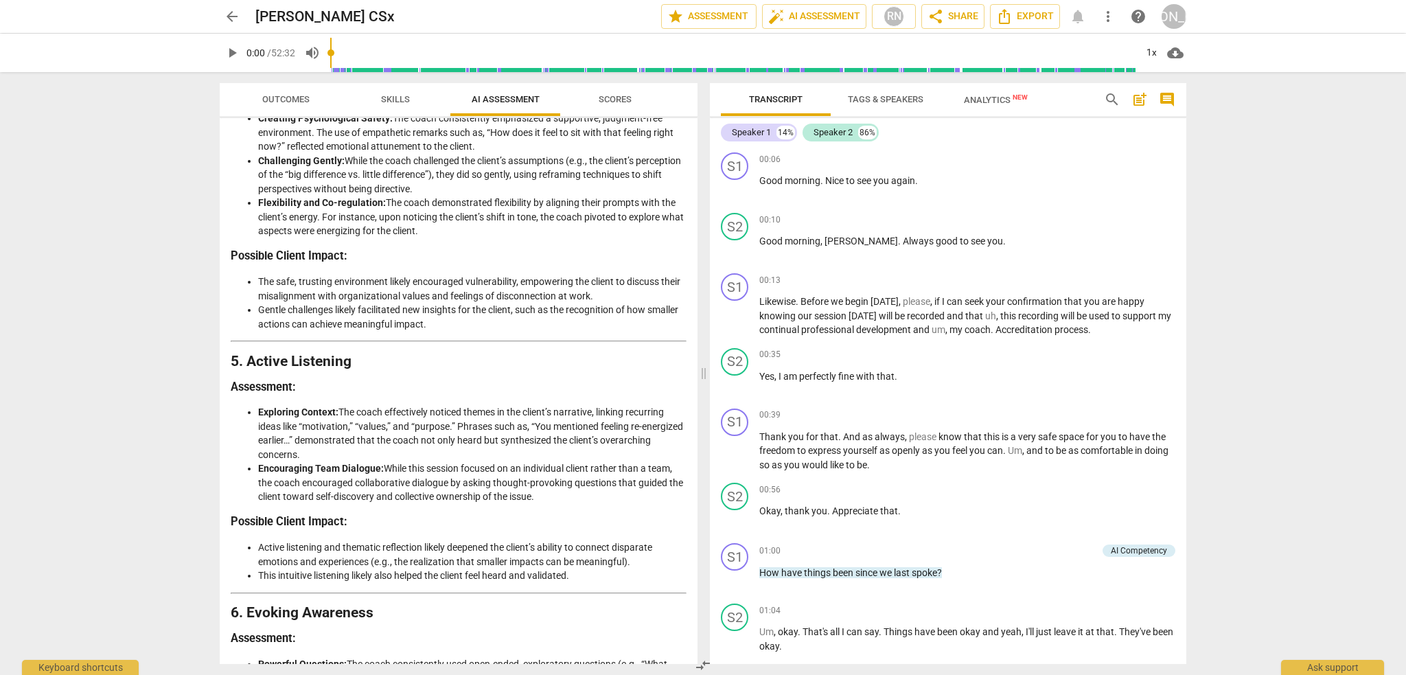
click at [617, 95] on span "Scores" at bounding box center [615, 99] width 33 height 10
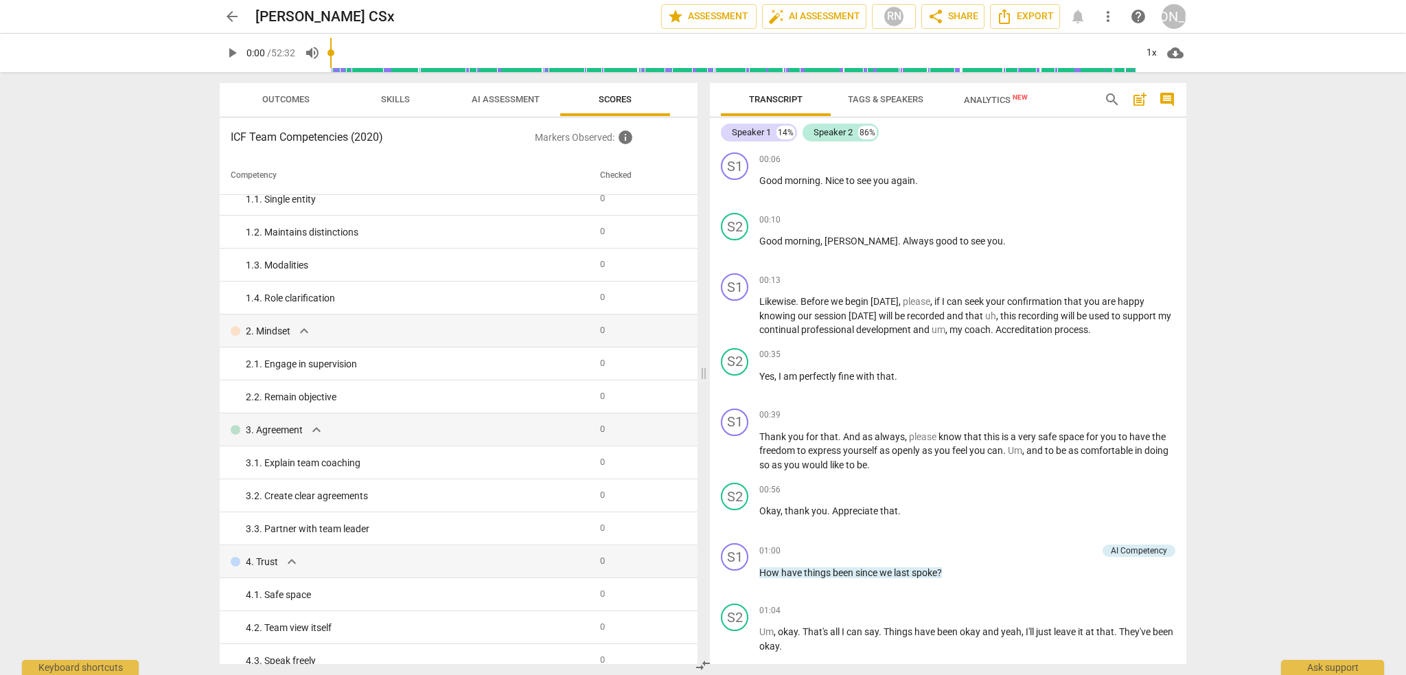
scroll to position [0, 0]
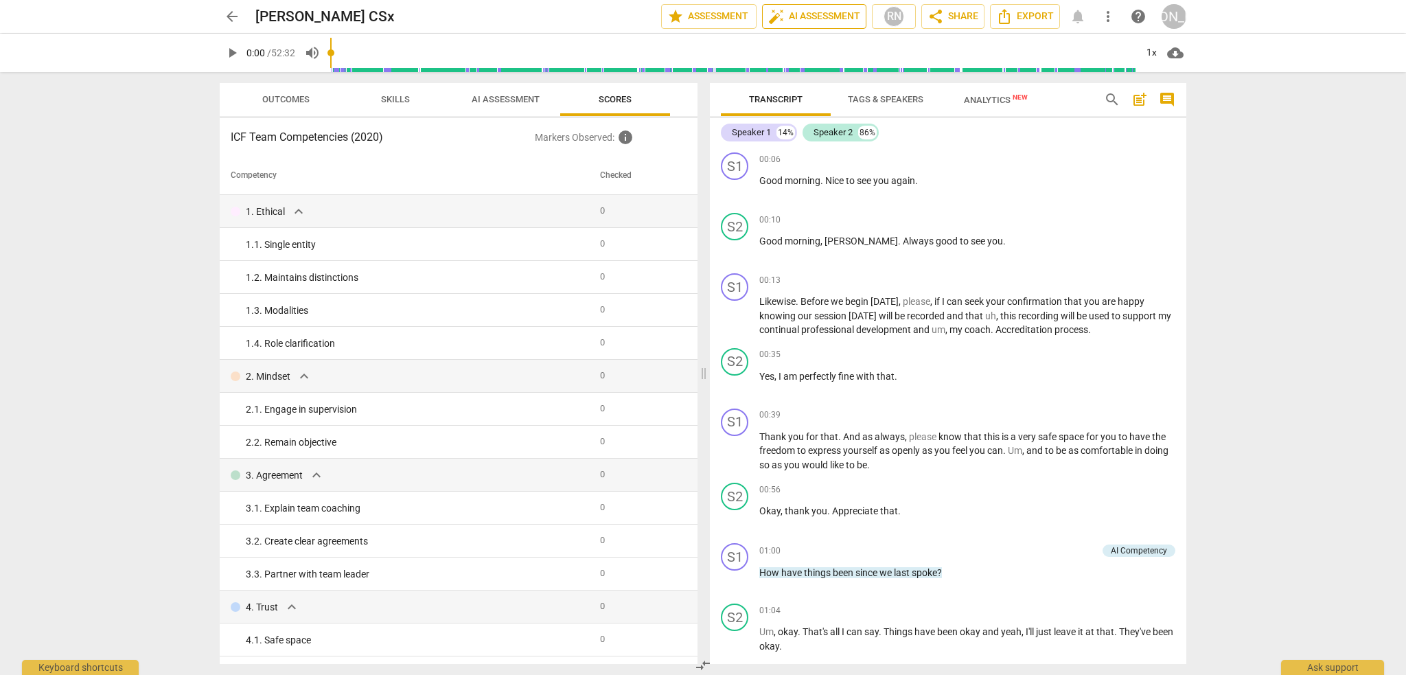
click at [808, 11] on span "auto_fix_high AI Assessment" at bounding box center [814, 16] width 92 height 16
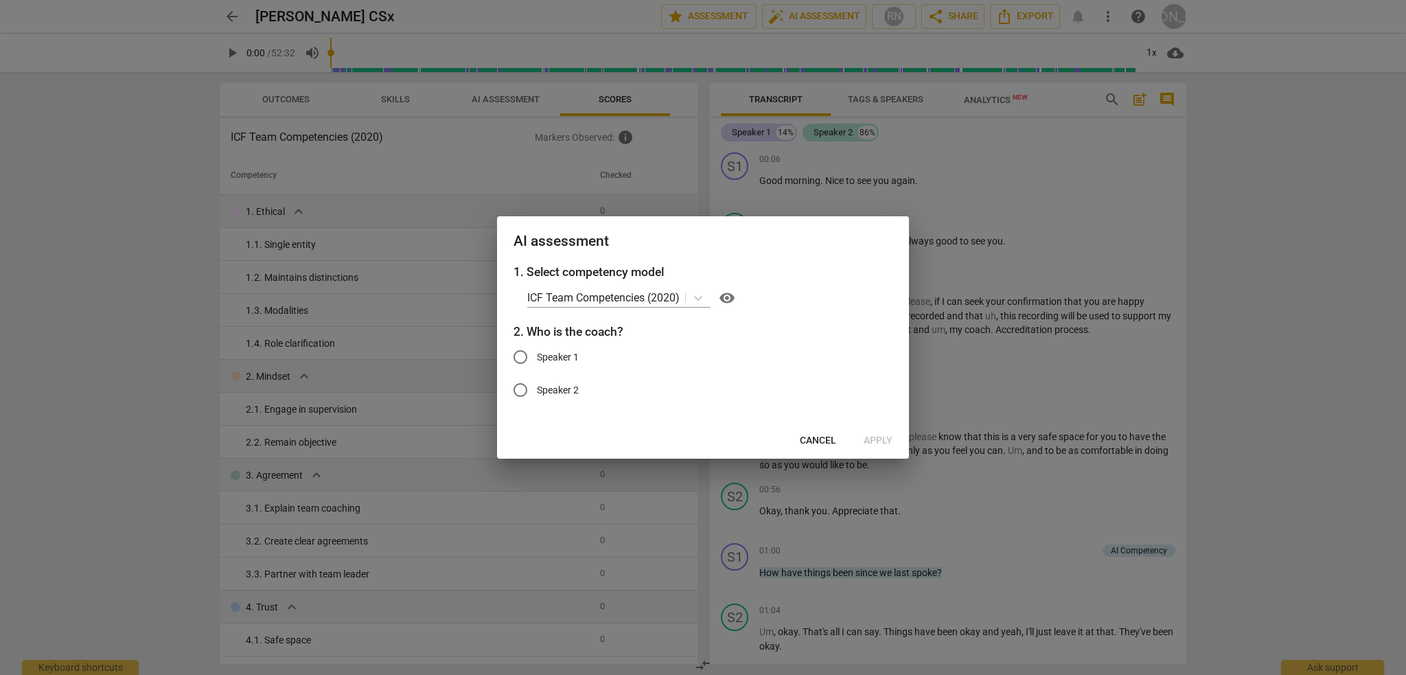
click at [828, 440] on span "Cancel" at bounding box center [818, 441] width 36 height 14
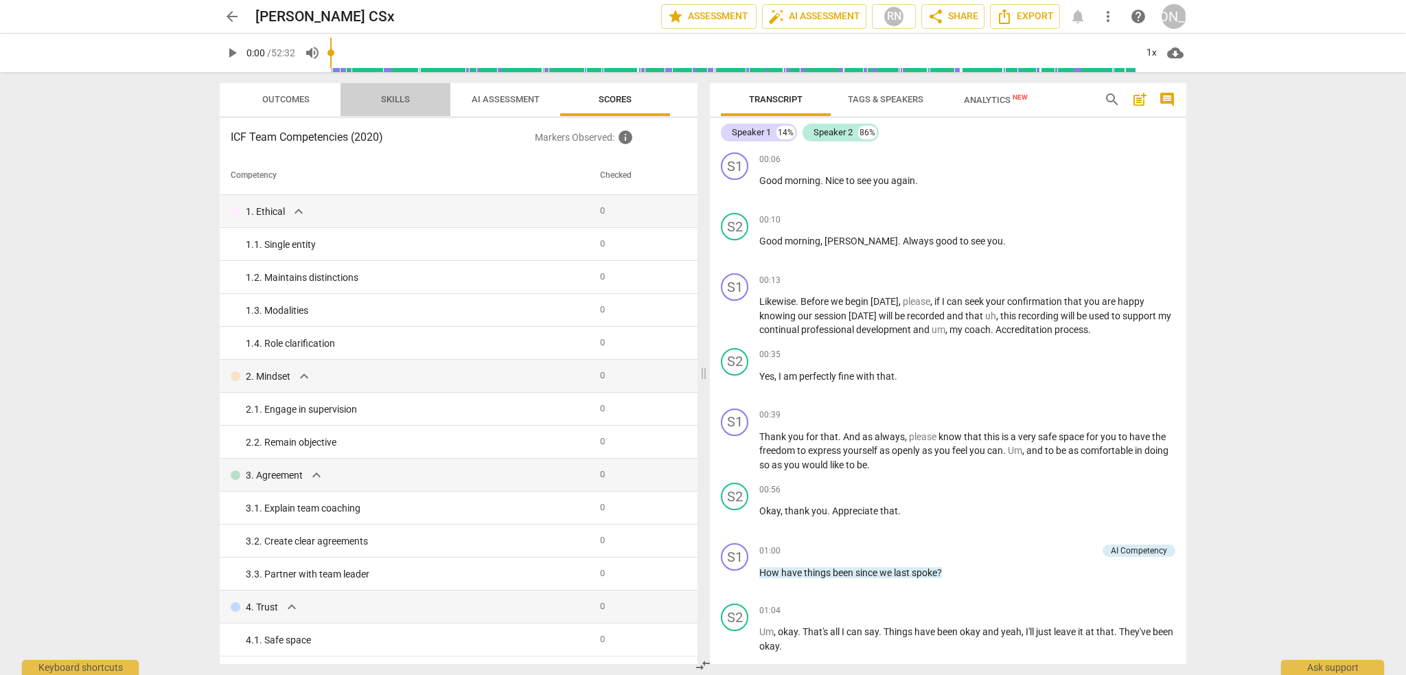
click at [406, 98] on span "Skills" at bounding box center [395, 99] width 29 height 10
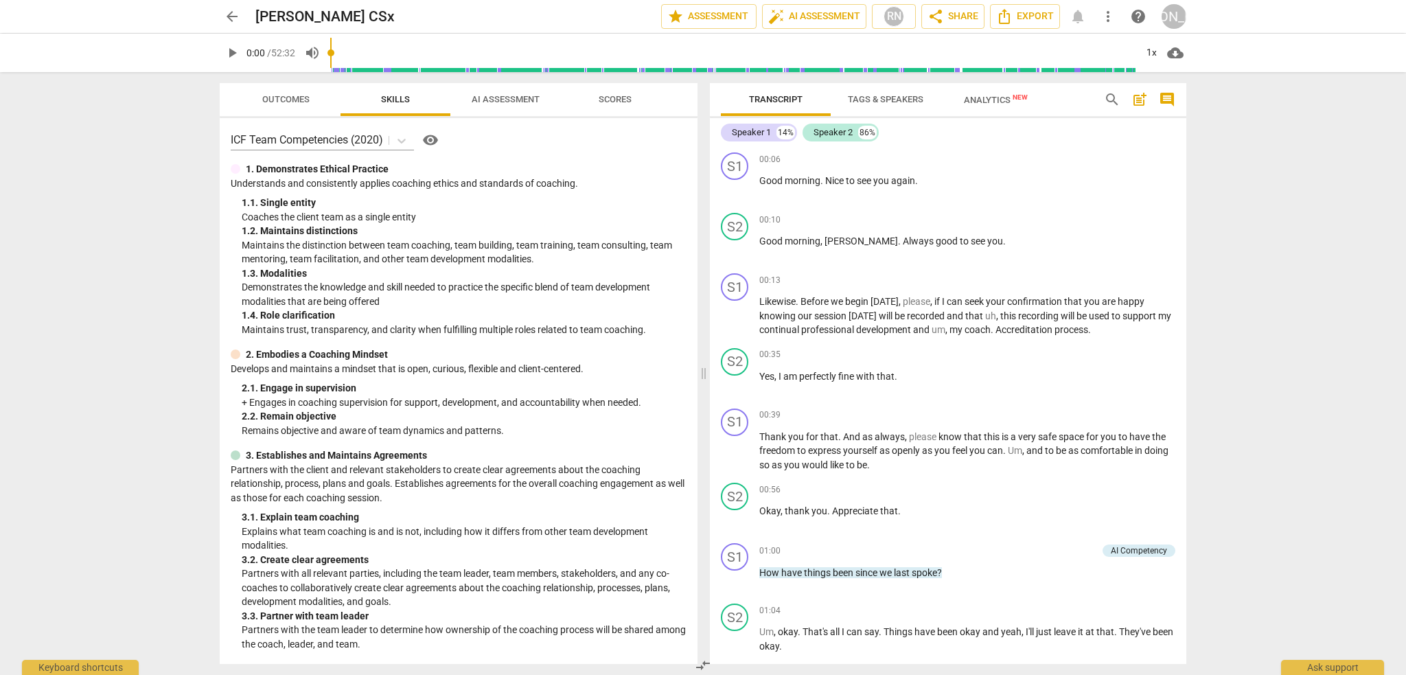
click at [273, 100] on span "Outcomes" at bounding box center [285, 99] width 47 height 10
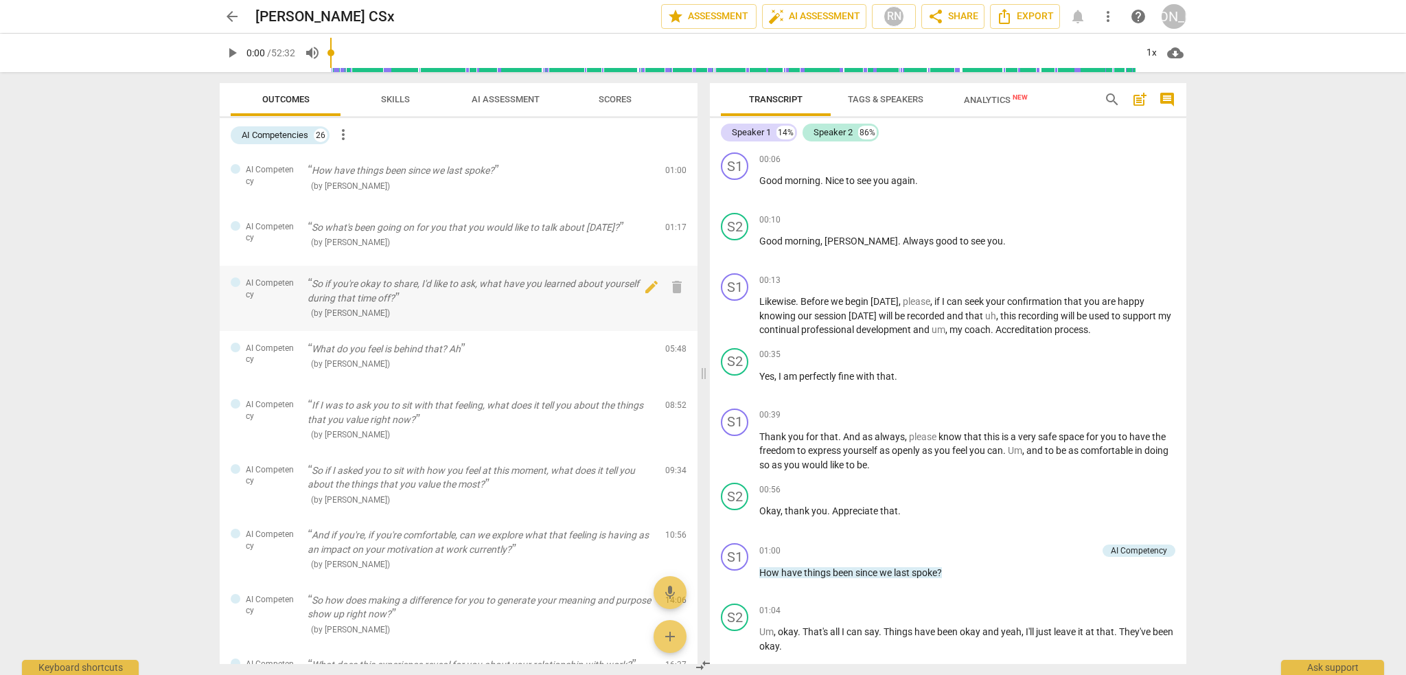
click at [421, 279] on p "So if you're okay to share, I'd like to ask, what have you learned about yourse…" at bounding box center [481, 291] width 347 height 28
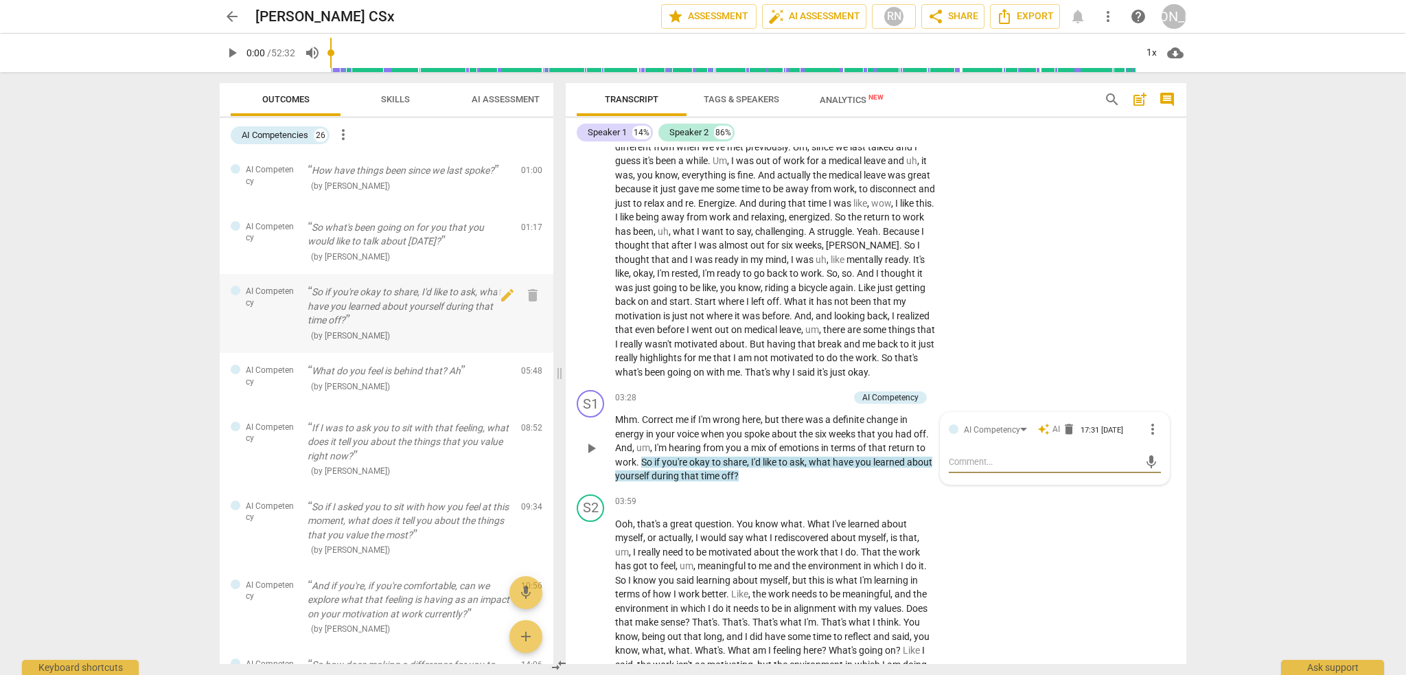
scroll to position [695, 0]
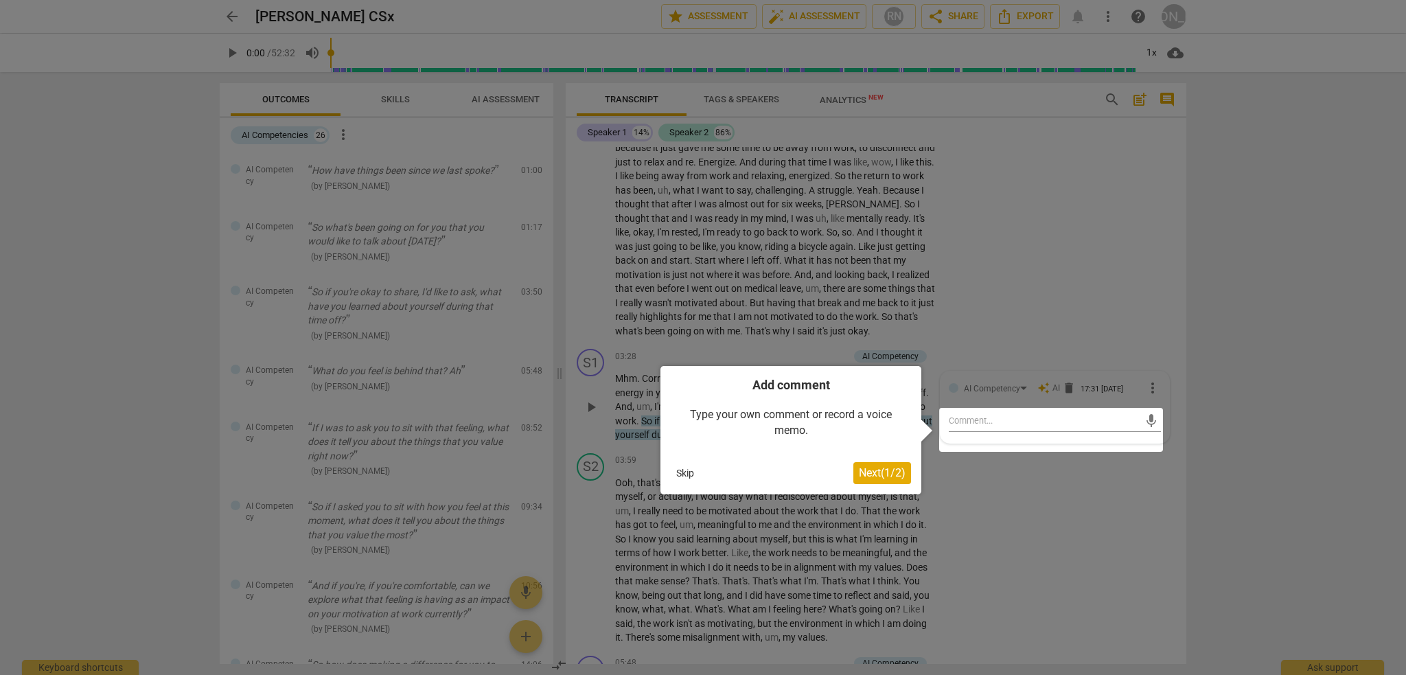
click at [678, 472] on button "Skip" at bounding box center [685, 473] width 29 height 21
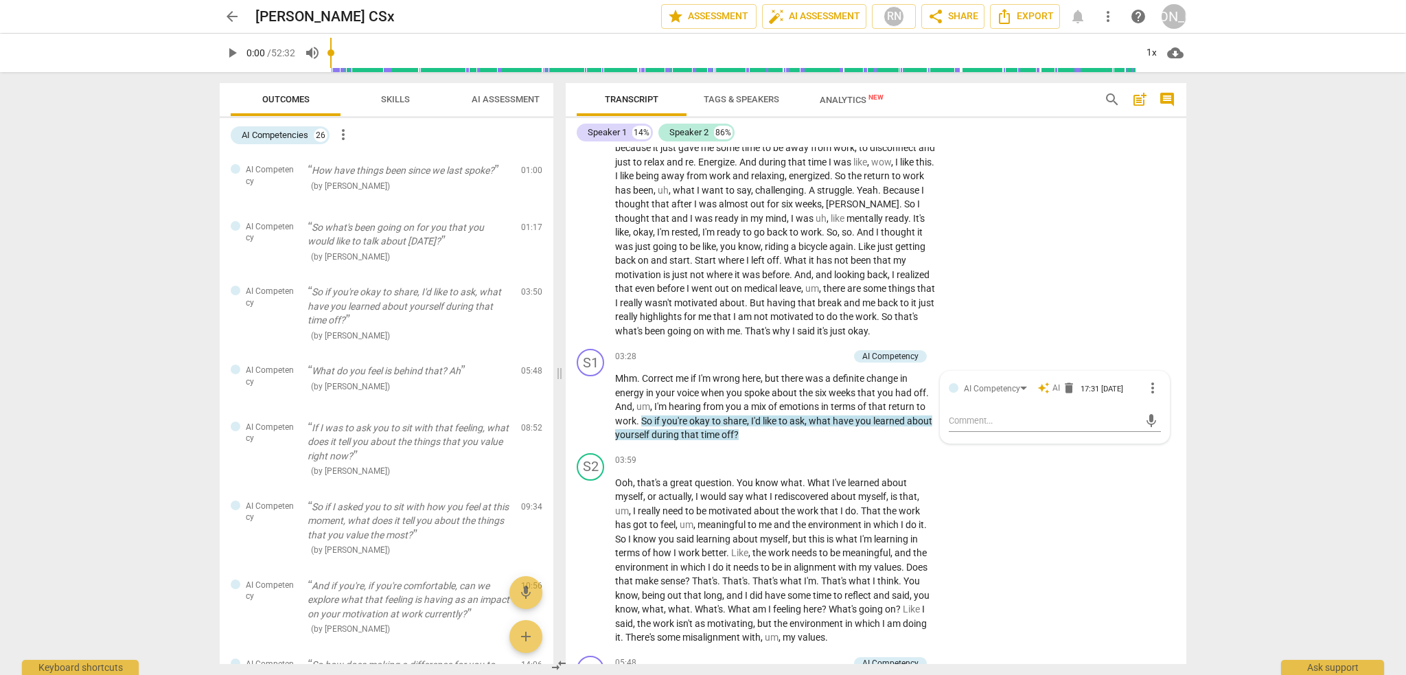
click at [407, 104] on span "Skills" at bounding box center [396, 100] width 62 height 19
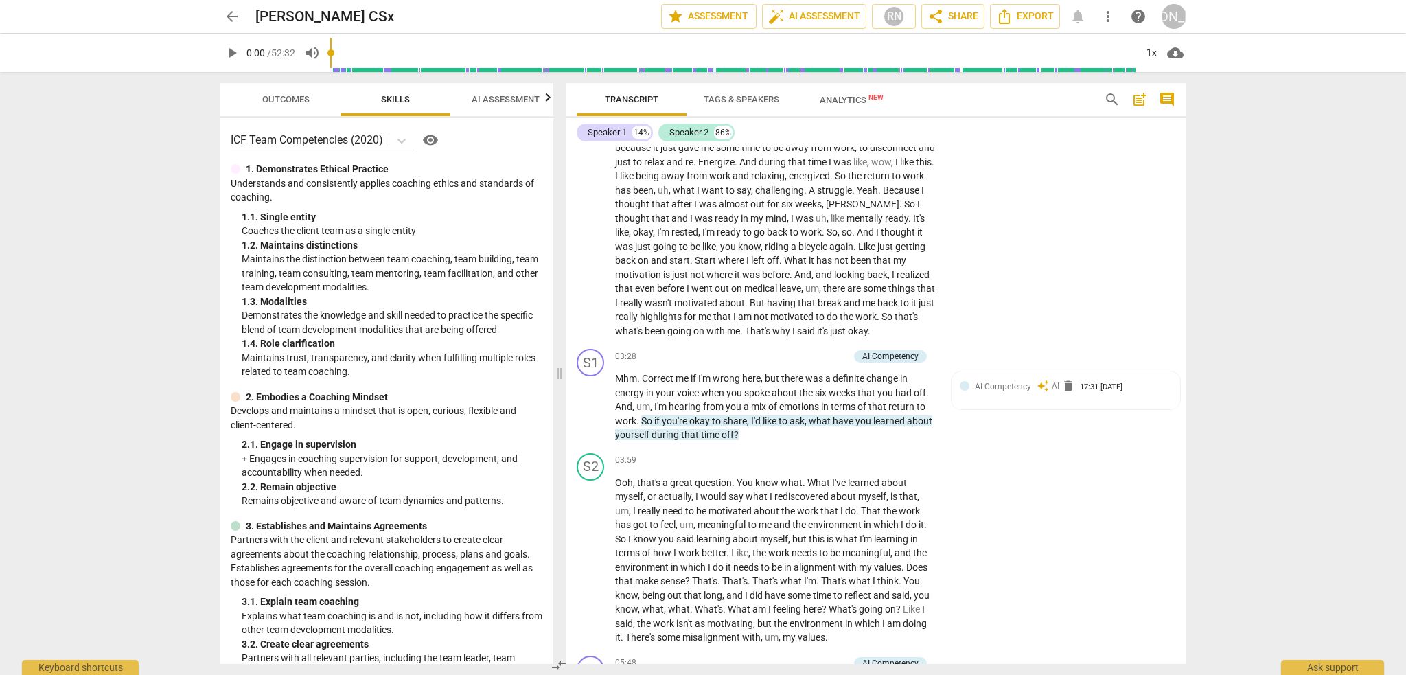
click at [510, 104] on span "AI Assessment" at bounding box center [506, 99] width 68 height 10
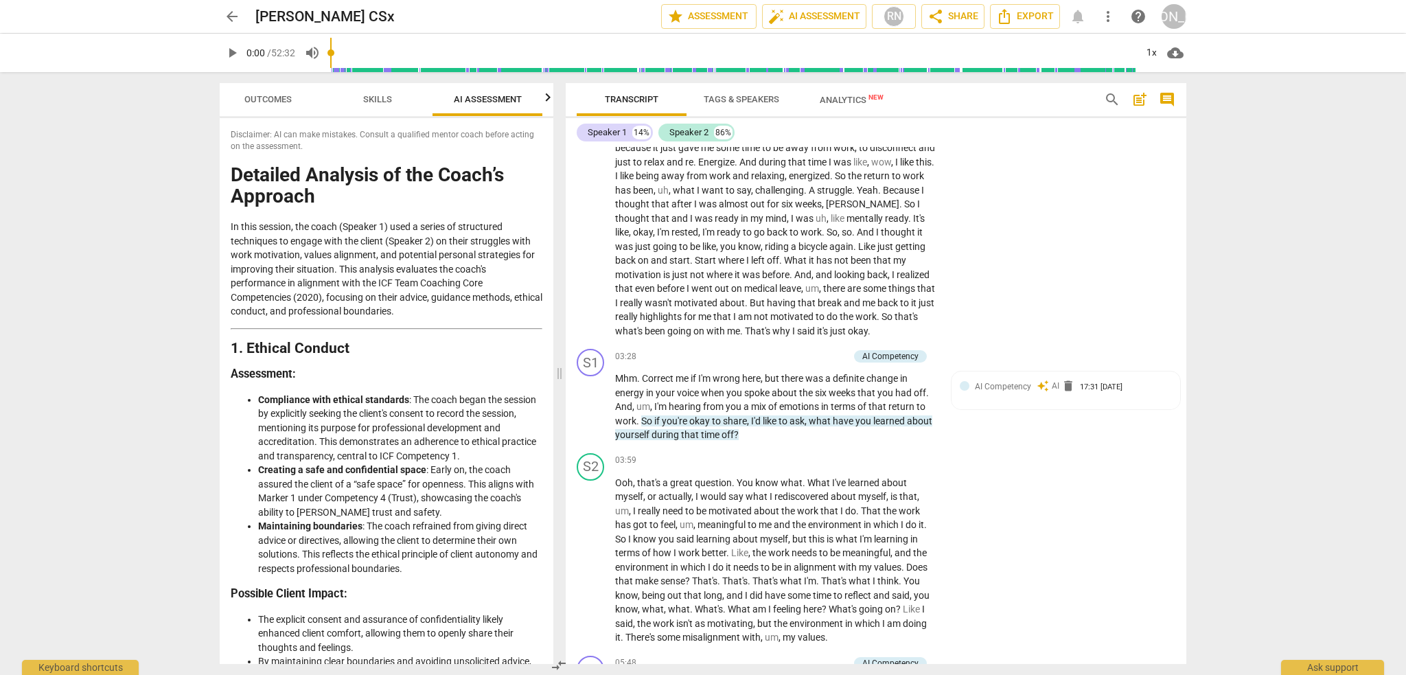
scroll to position [0, 18]
click at [547, 98] on icon "button" at bounding box center [548, 97] width 5 height 8
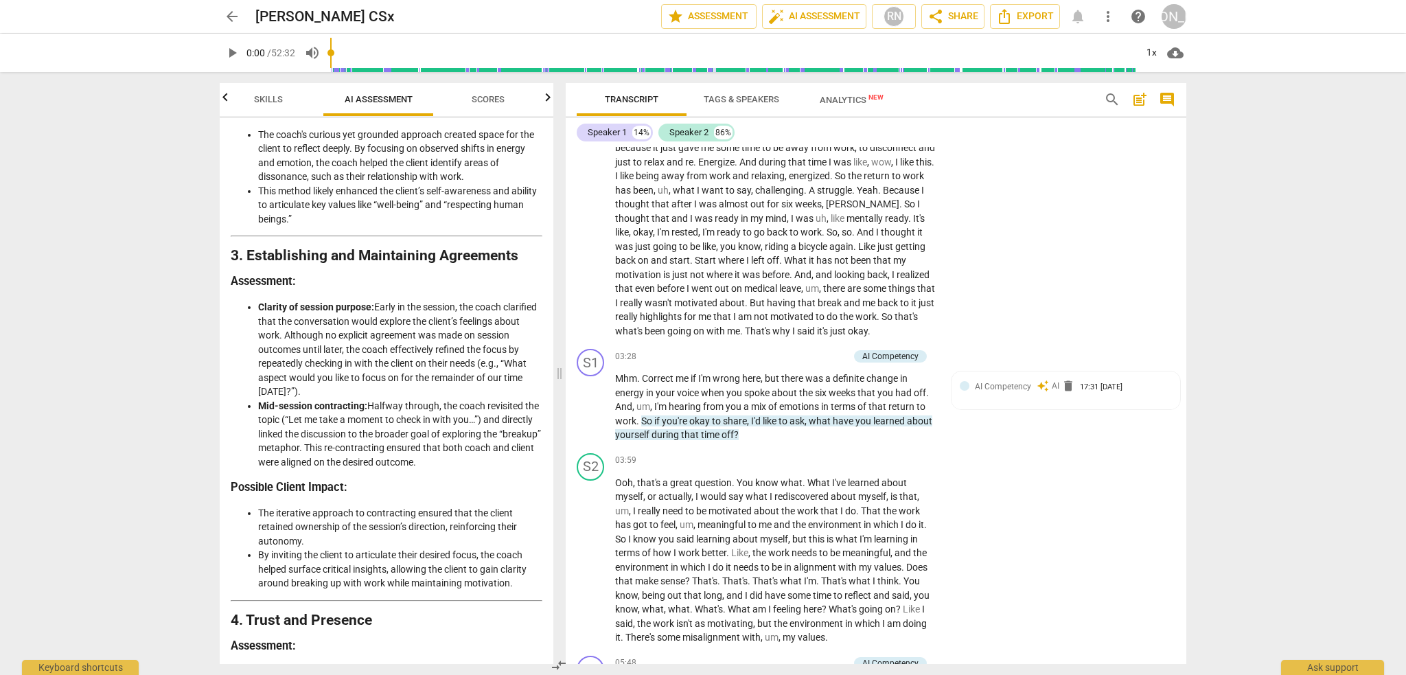
scroll to position [893, 0]
click at [693, 16] on span "star Assessment" at bounding box center [708, 16] width 83 height 16
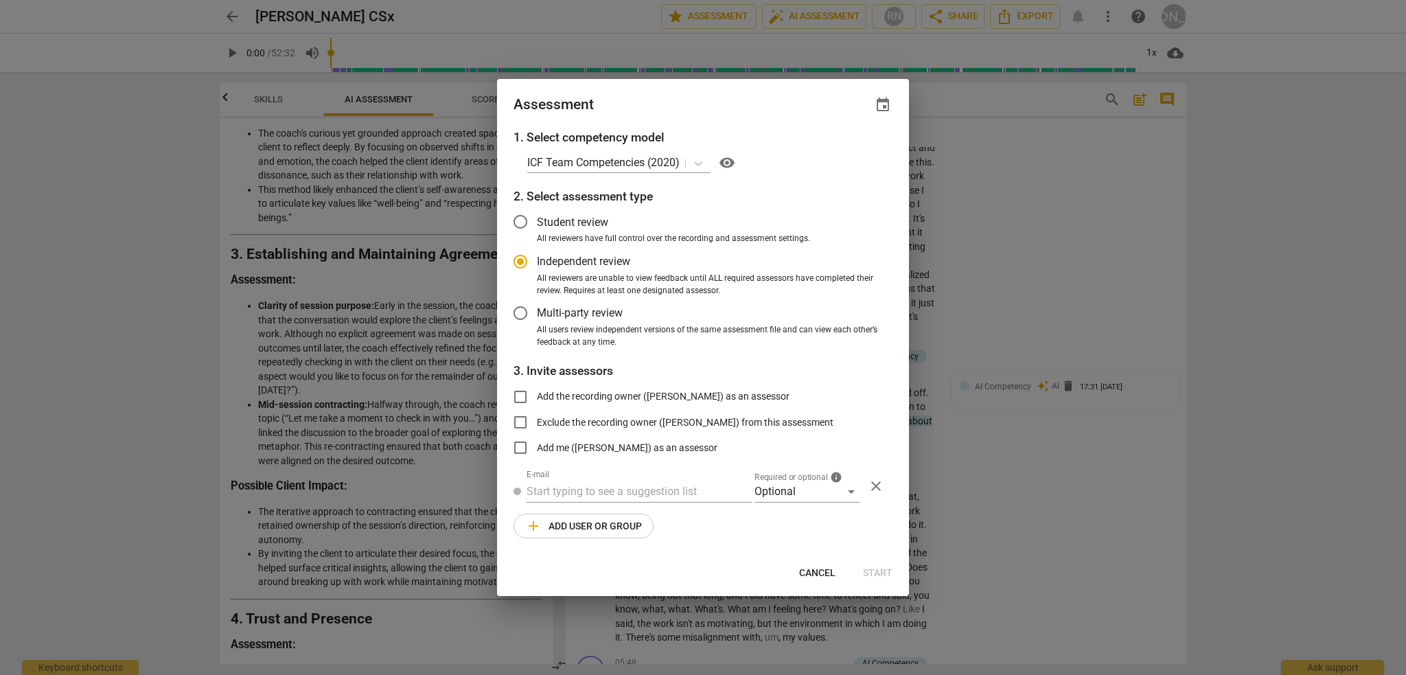
click at [819, 577] on span "Cancel" at bounding box center [817, 574] width 36 height 14
radio input "false"
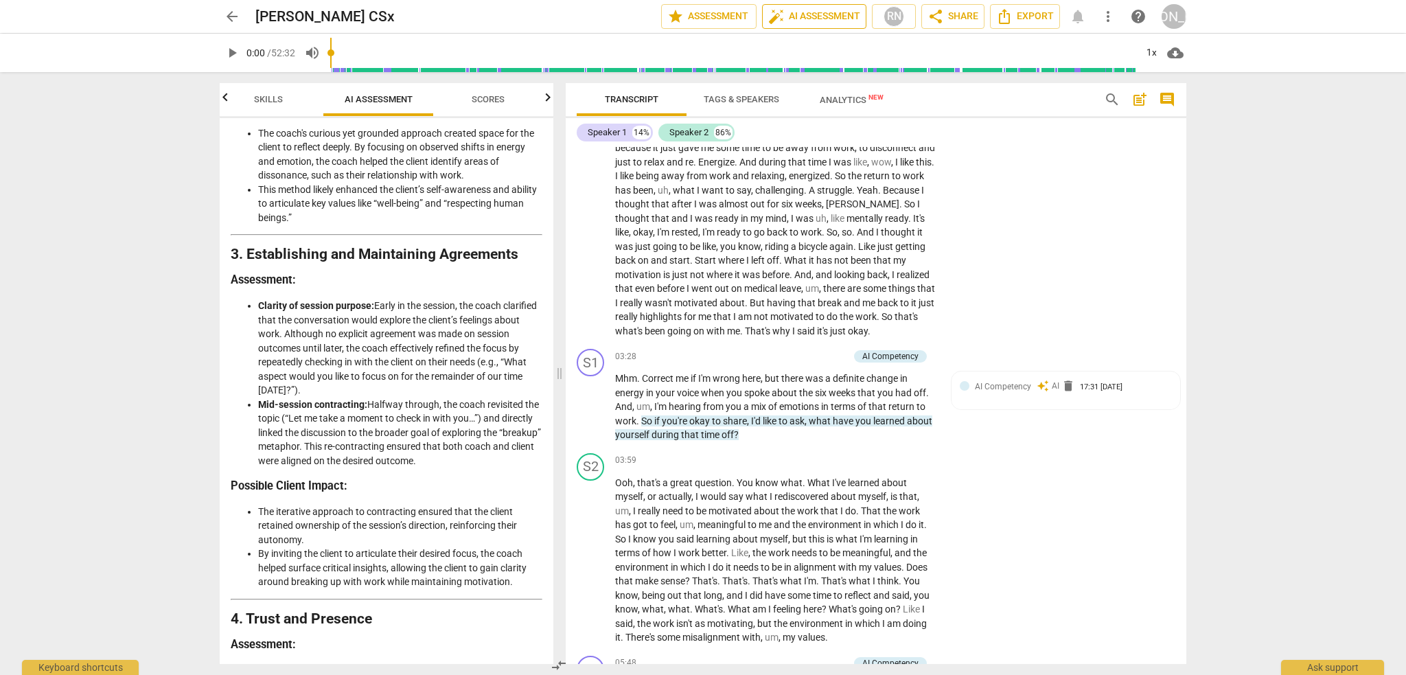
click at [816, 19] on span "auto_fix_high AI Assessment" at bounding box center [814, 16] width 92 height 16
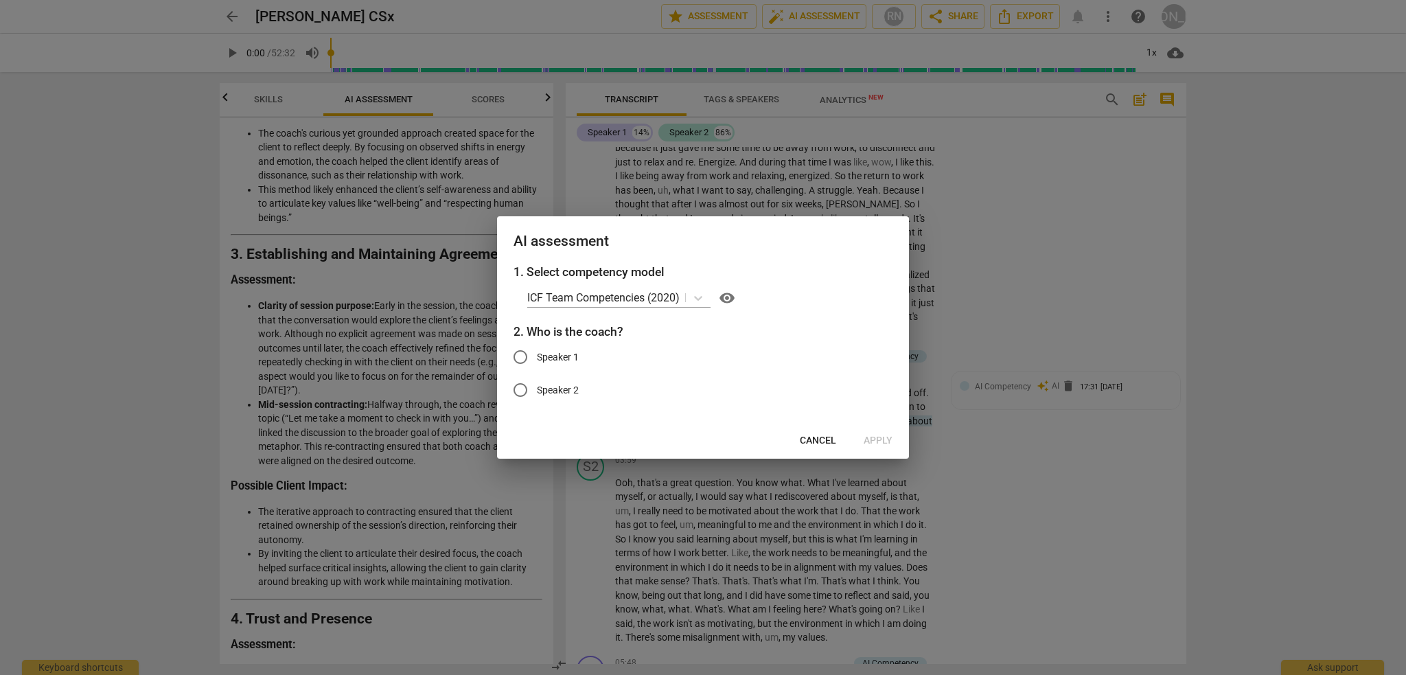
click at [823, 442] on span "Cancel" at bounding box center [818, 441] width 36 height 14
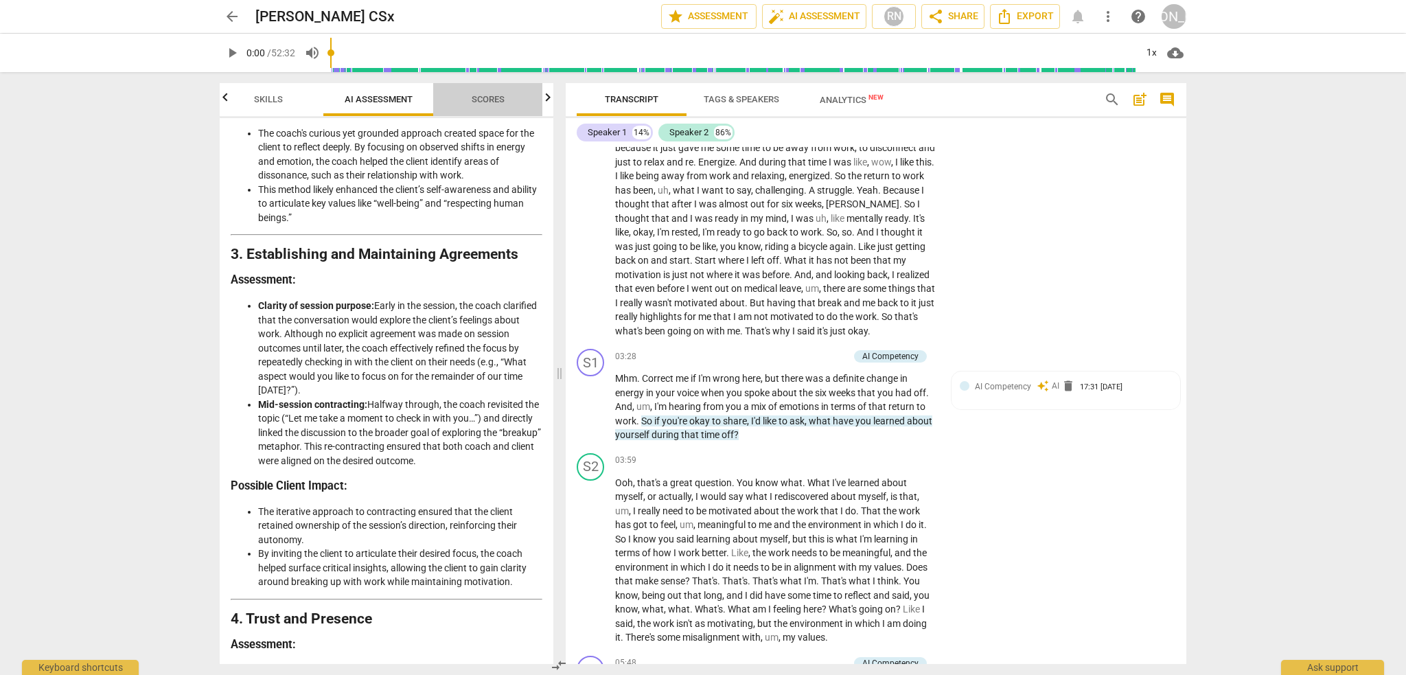
click at [497, 99] on span "Scores" at bounding box center [488, 99] width 33 height 10
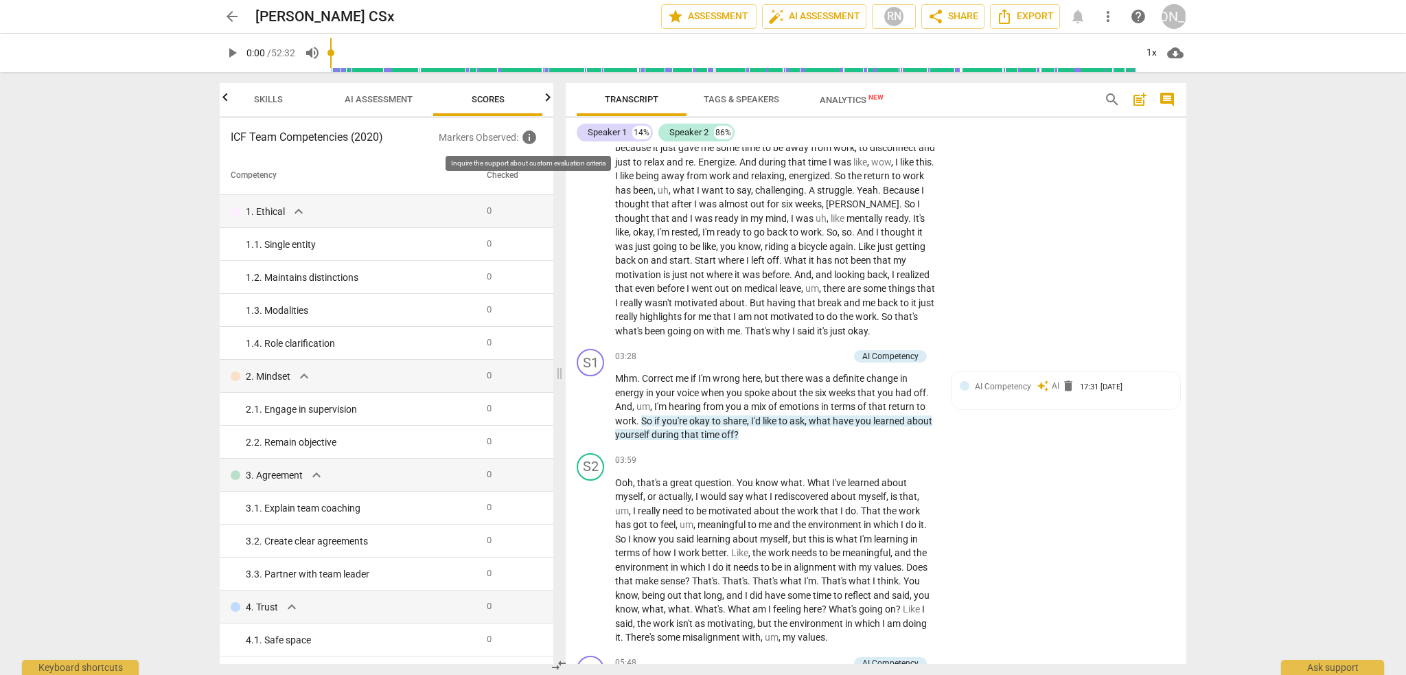
click at [536, 141] on span "info" at bounding box center [529, 137] width 16 height 16
click at [232, 13] on span "arrow_back" at bounding box center [232, 16] width 16 height 16
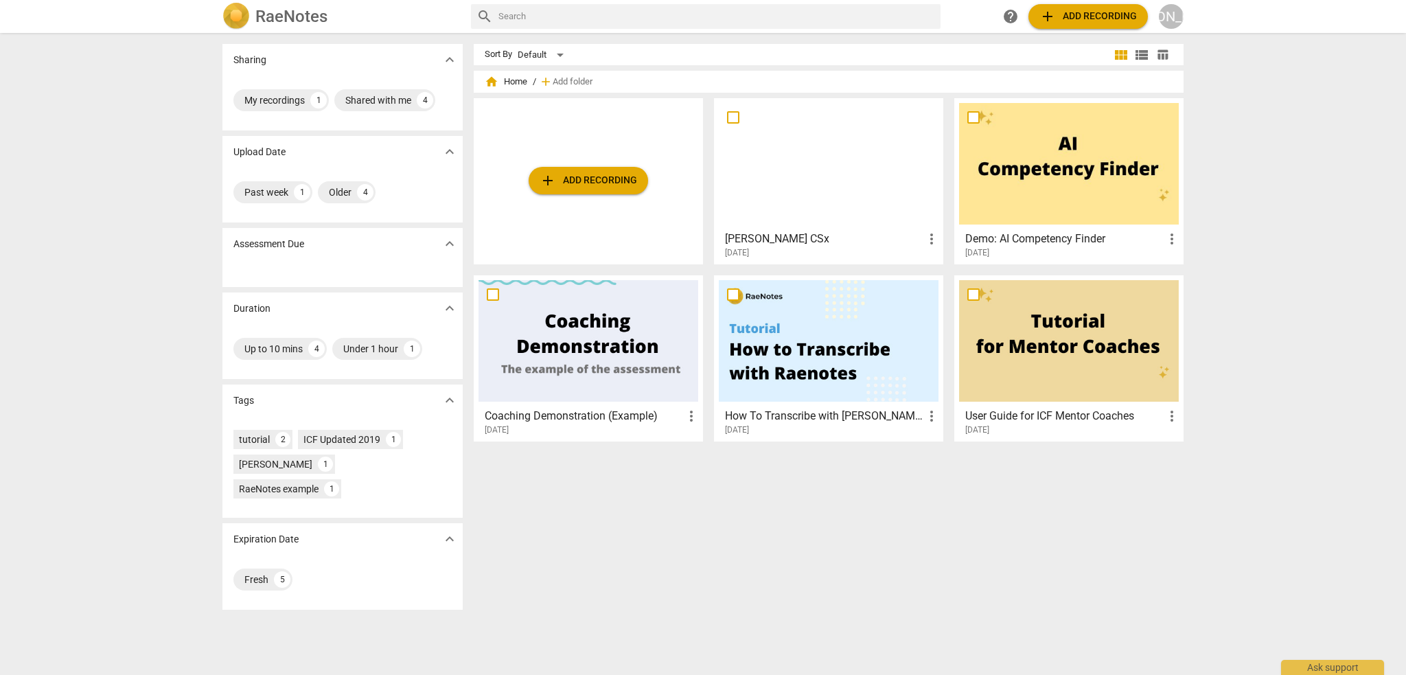
click at [851, 216] on div at bounding box center [829, 164] width 220 height 122
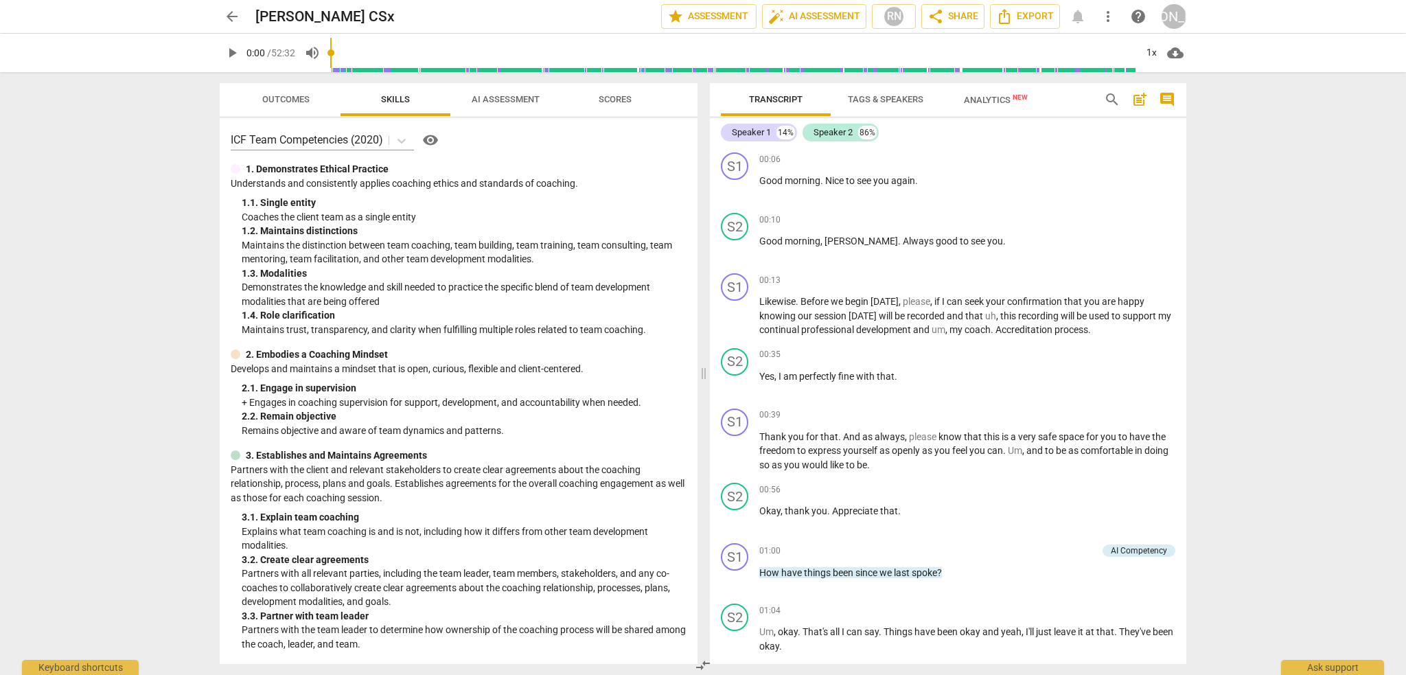
click at [511, 95] on span "AI Assessment" at bounding box center [506, 99] width 68 height 10
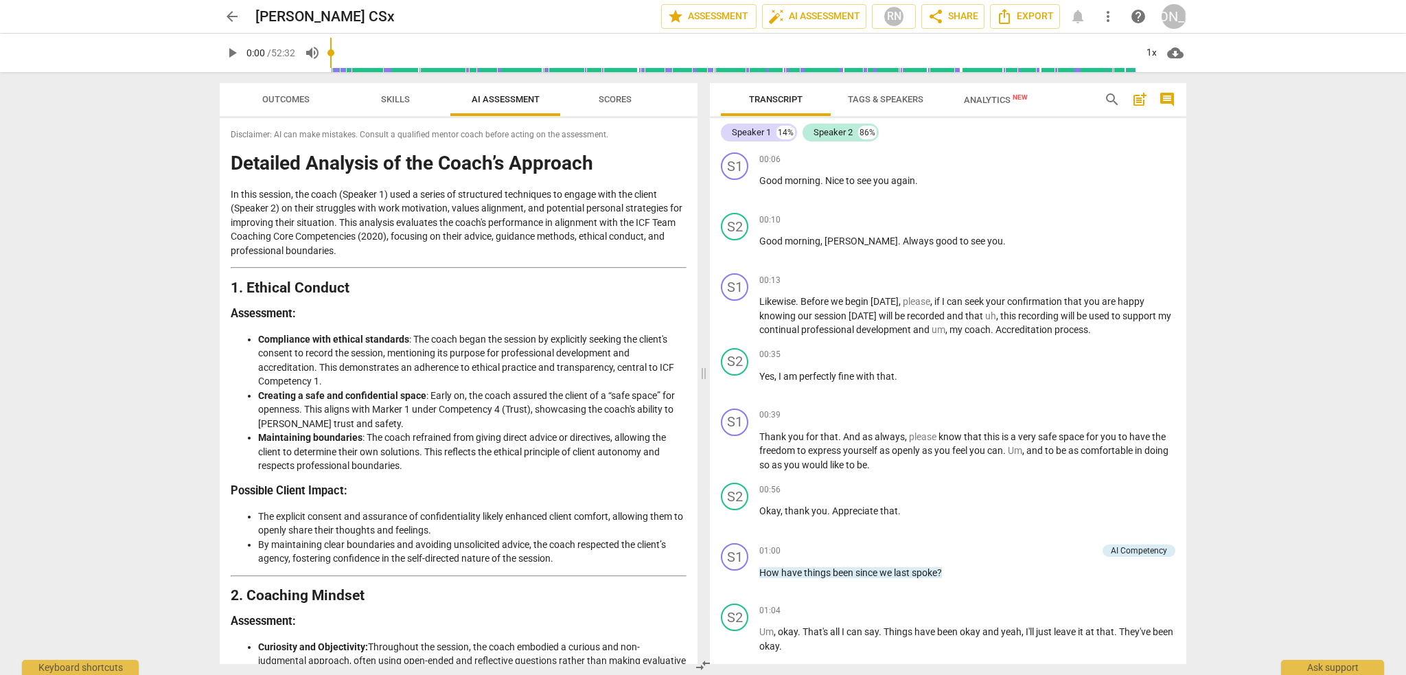
click at [628, 98] on span "Scores" at bounding box center [615, 99] width 33 height 10
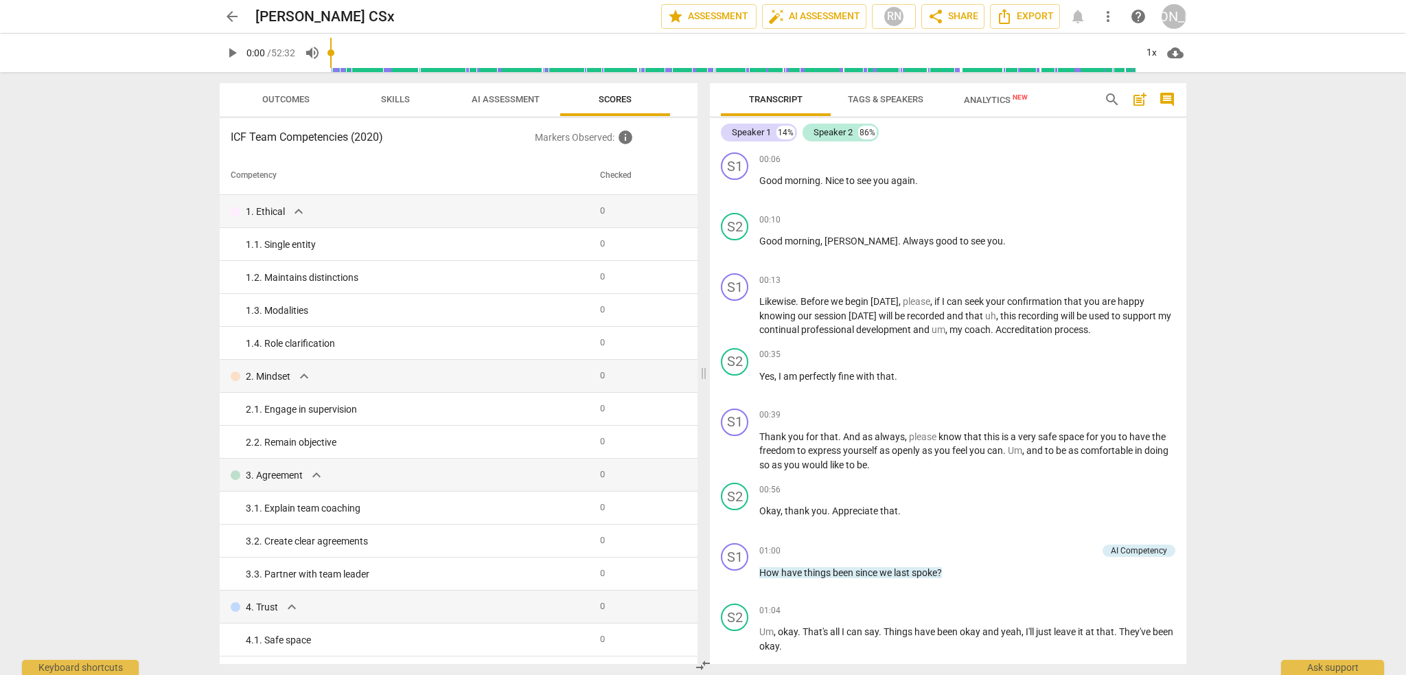
click at [233, 20] on span "arrow_back" at bounding box center [232, 16] width 16 height 16
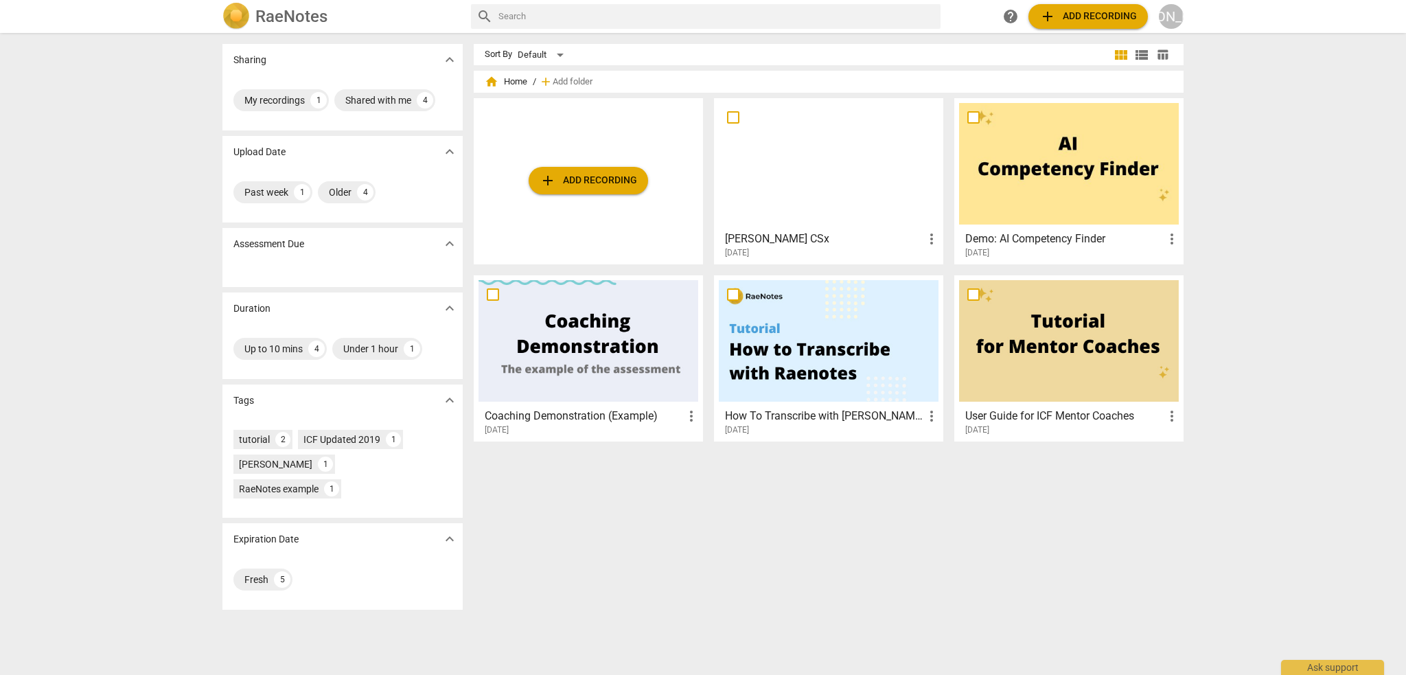
click at [833, 205] on div at bounding box center [829, 164] width 220 height 122
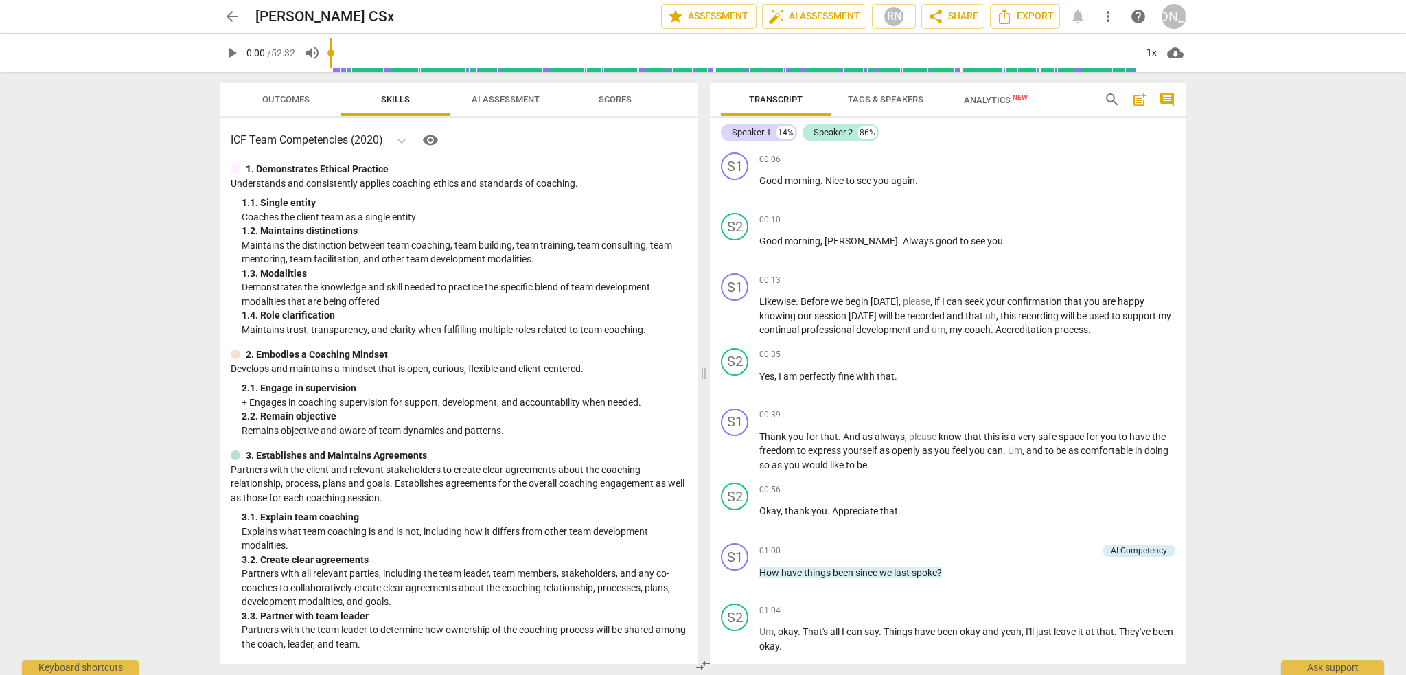
click at [508, 93] on span "AI Assessment" at bounding box center [505, 100] width 101 height 19
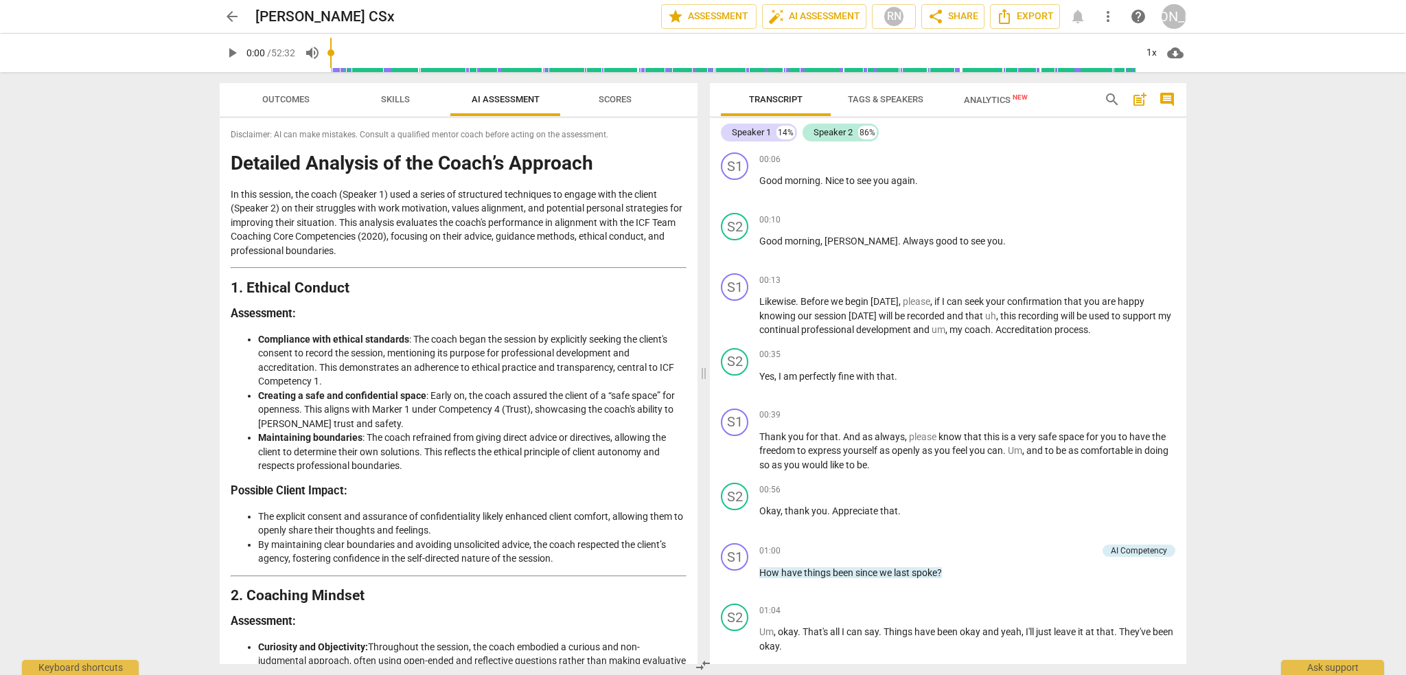
click at [605, 92] on span "Scores" at bounding box center [615, 100] width 66 height 19
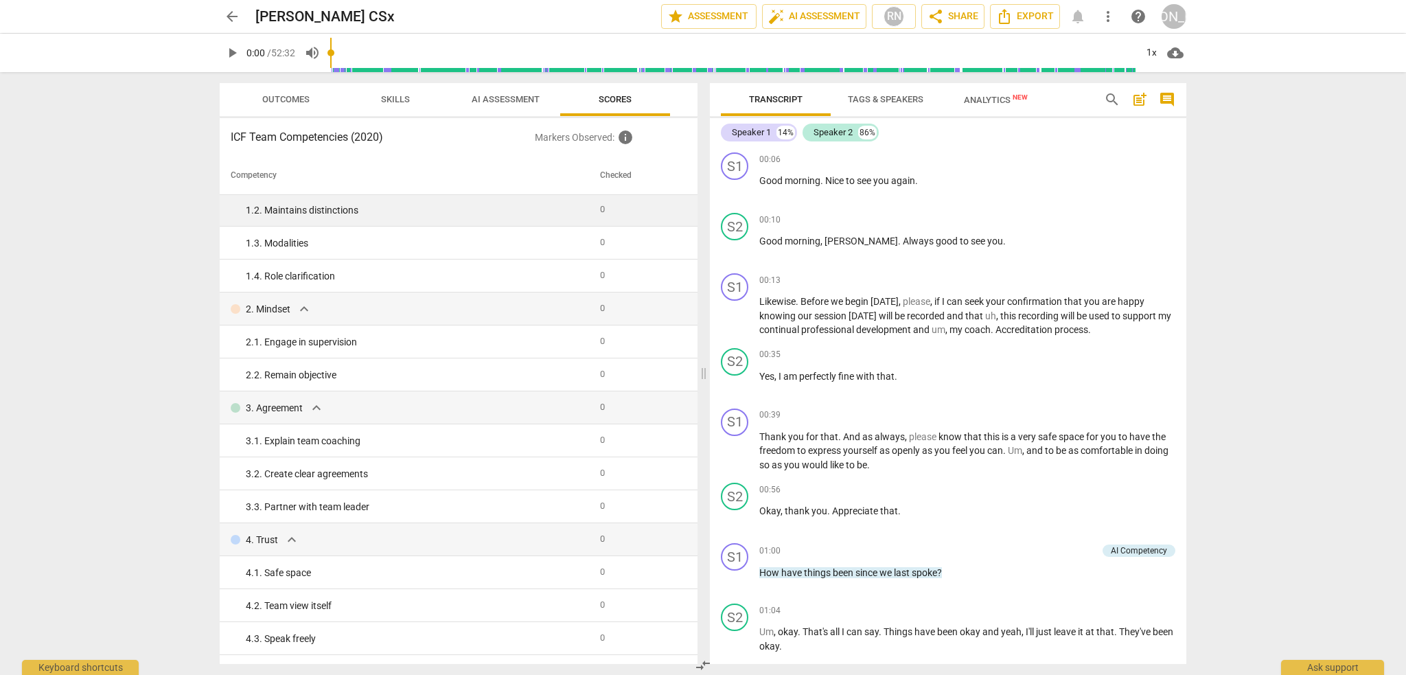
scroll to position [69, 0]
click at [1143, 20] on span "help" at bounding box center [1138, 16] width 16 height 16
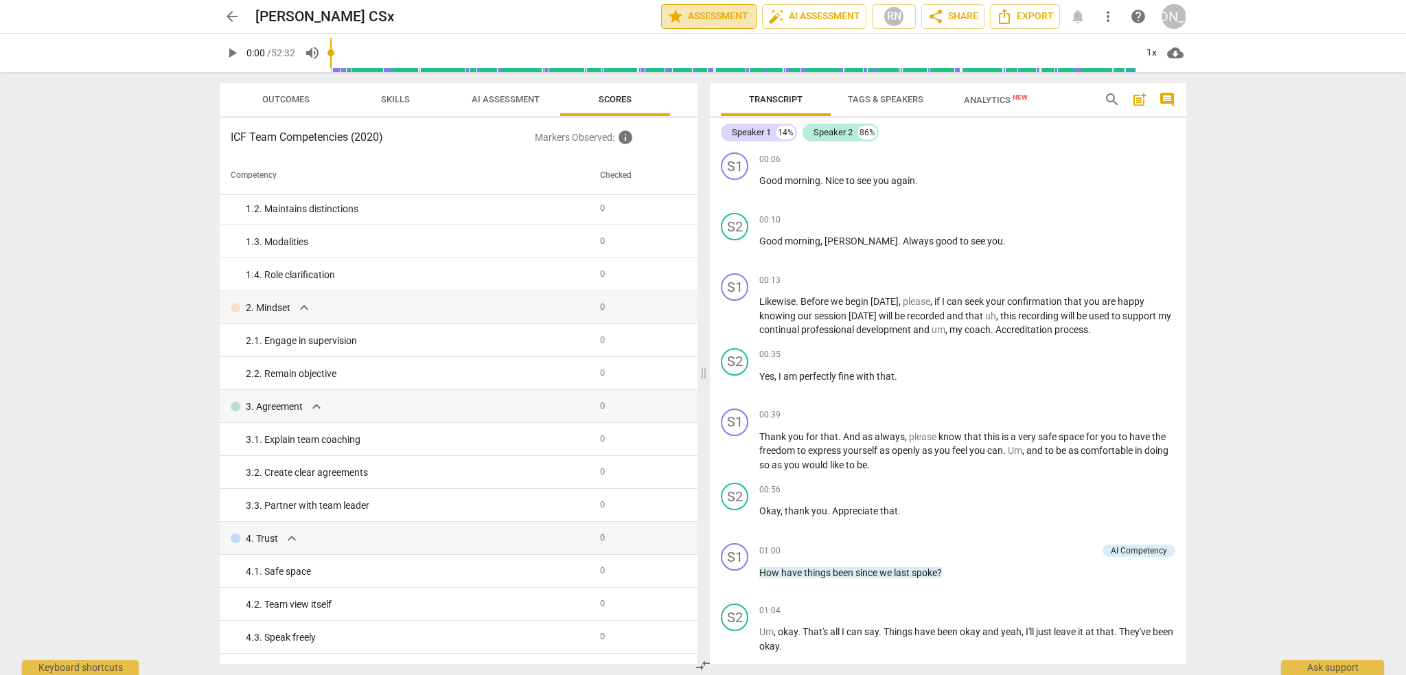
click at [716, 17] on span "star Assessment" at bounding box center [708, 16] width 83 height 16
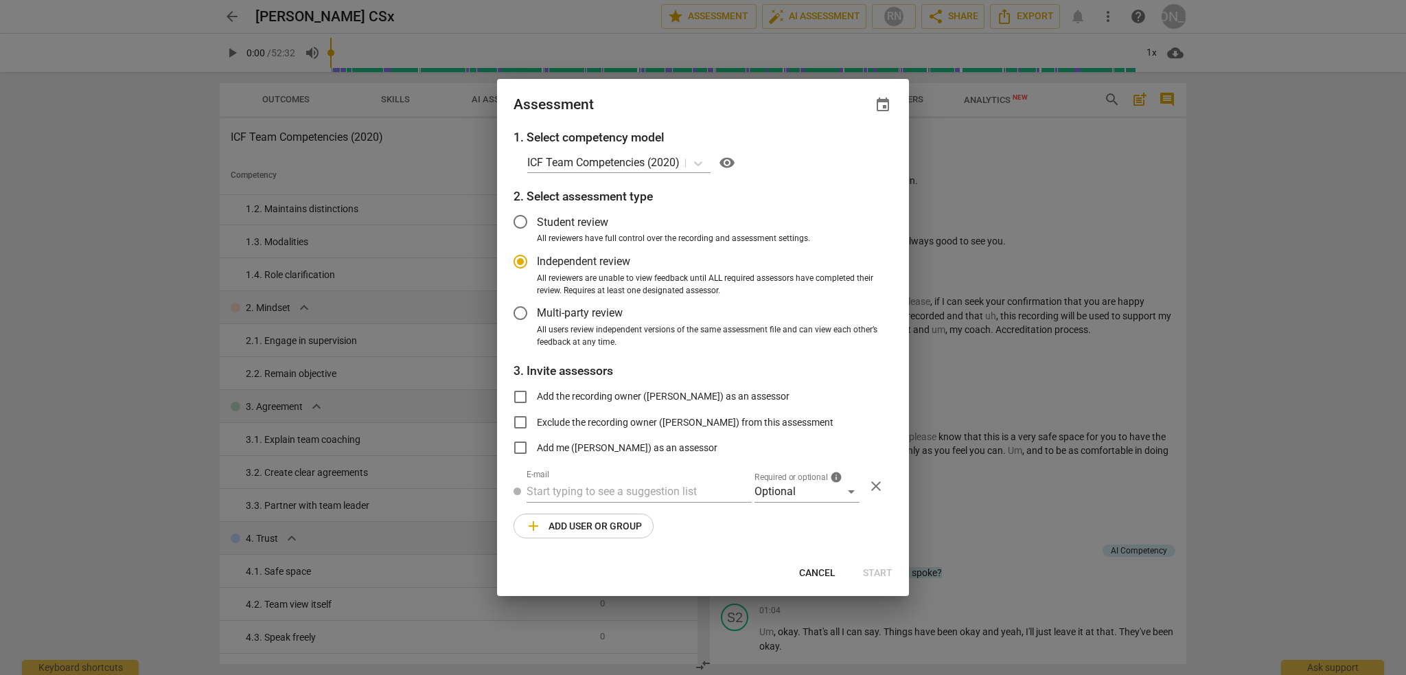
click at [821, 571] on span "Cancel" at bounding box center [817, 574] width 36 height 14
radio input "false"
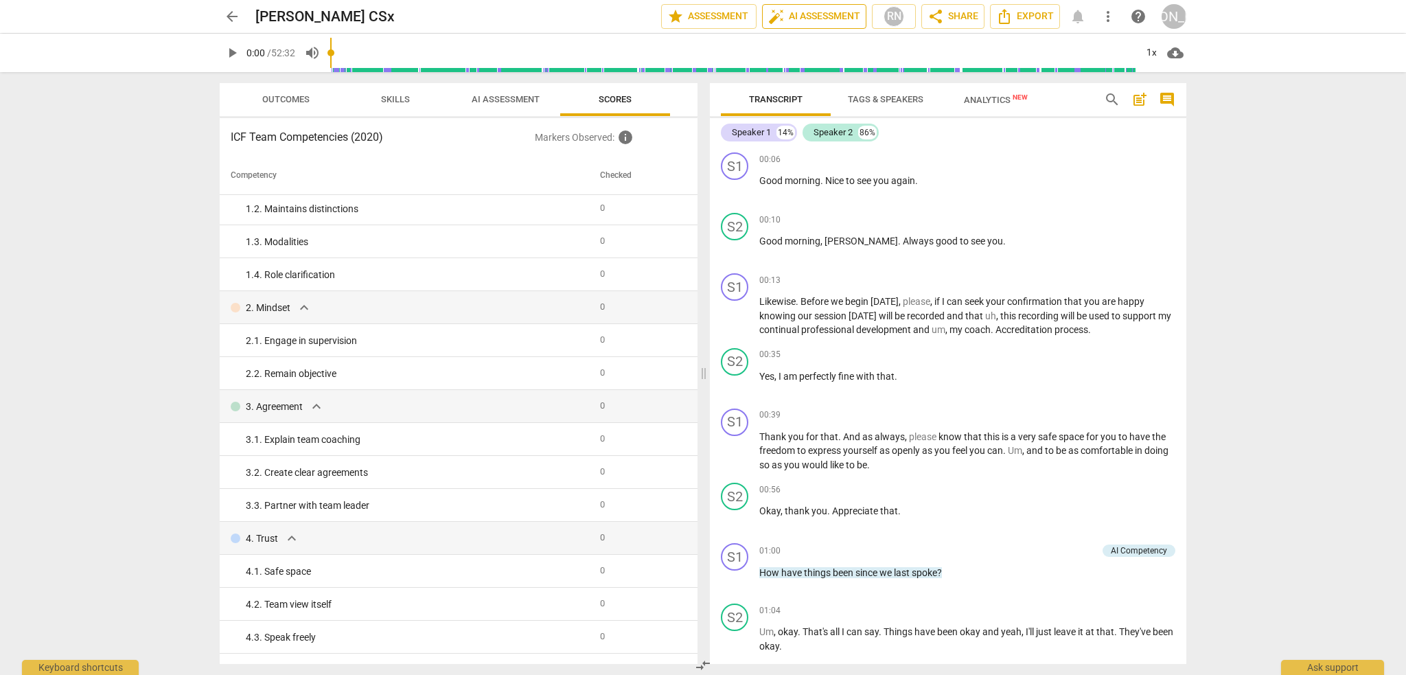
click at [805, 18] on span "auto_fix_high AI Assessment" at bounding box center [814, 16] width 92 height 16
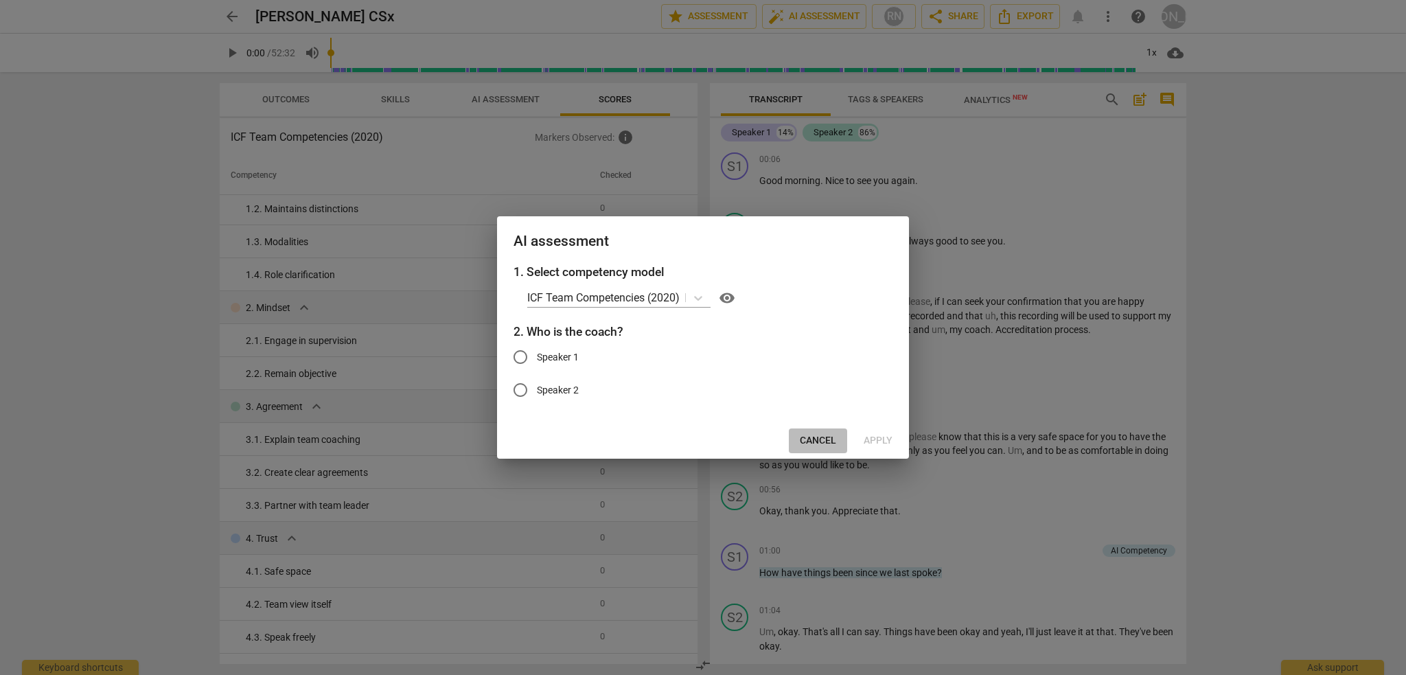
click at [816, 442] on span "Cancel" at bounding box center [818, 441] width 36 height 14
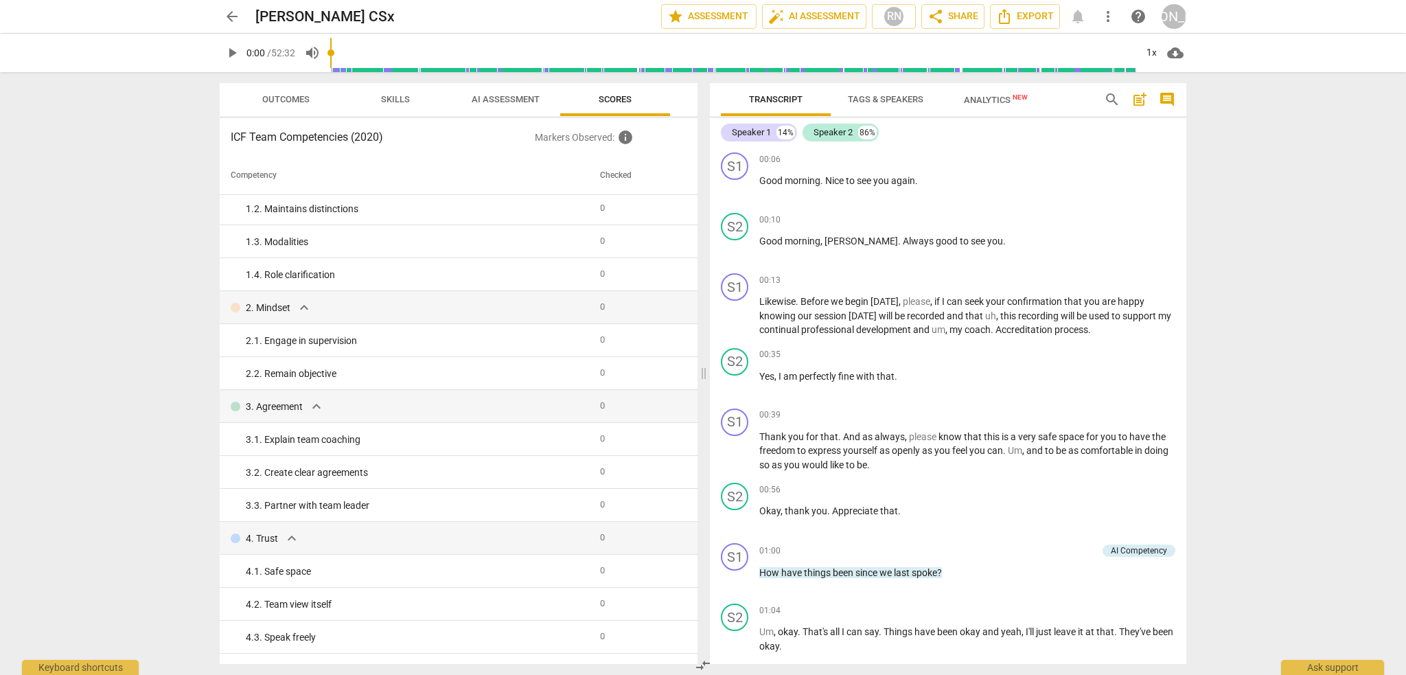
click at [970, 99] on span "Analytics New" at bounding box center [996, 100] width 64 height 10
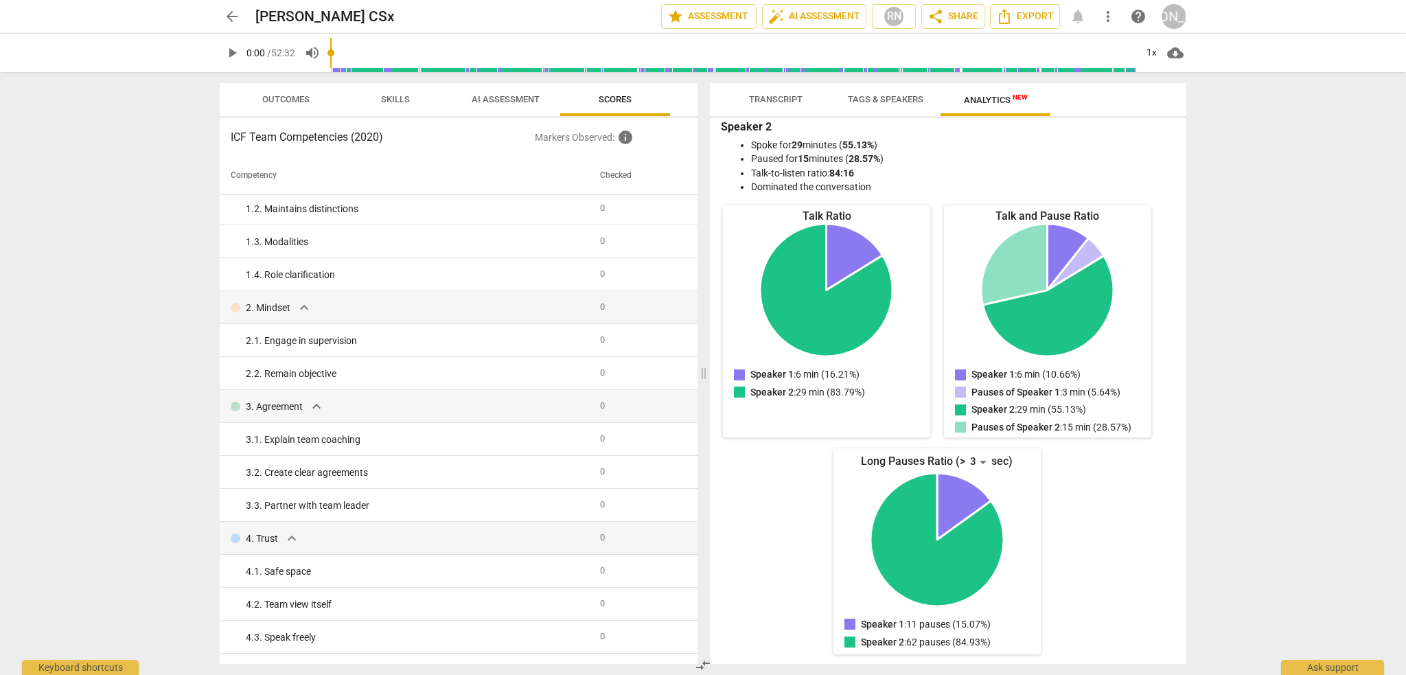
scroll to position [0, 0]
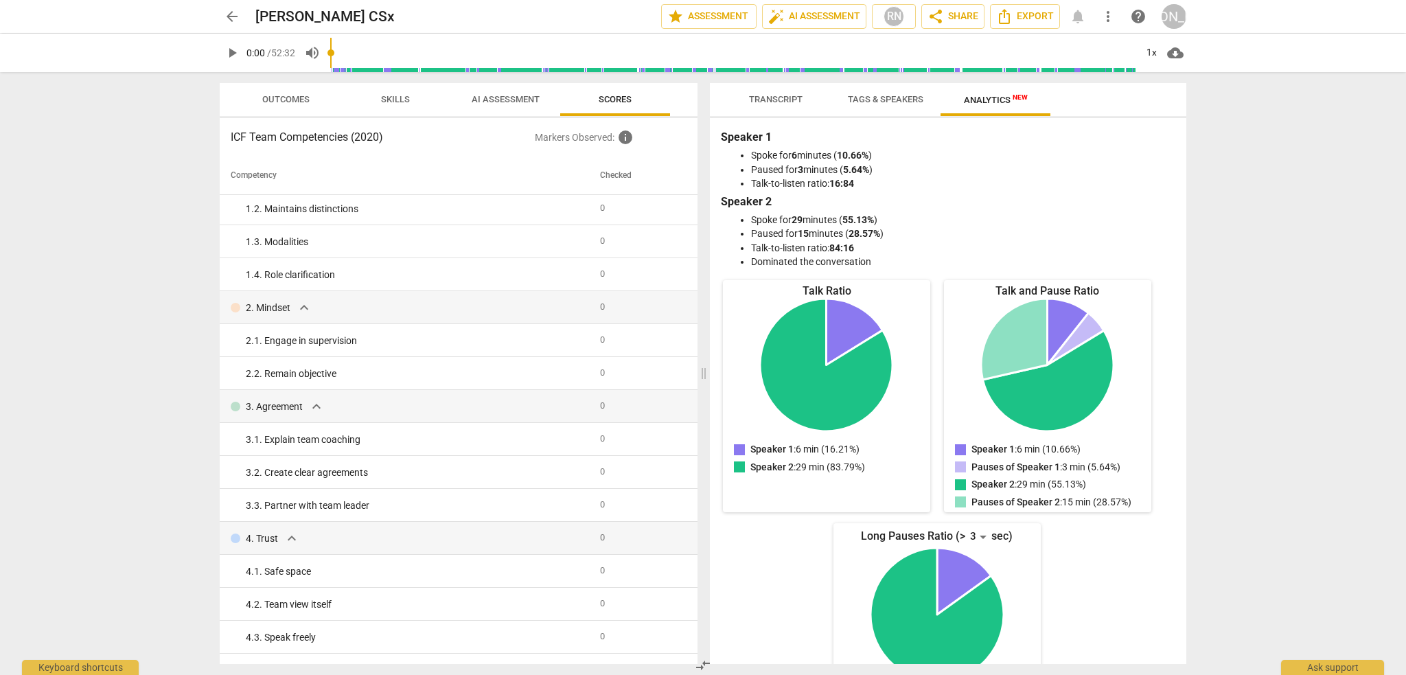
click at [514, 91] on span "AI Assessment" at bounding box center [505, 100] width 101 height 19
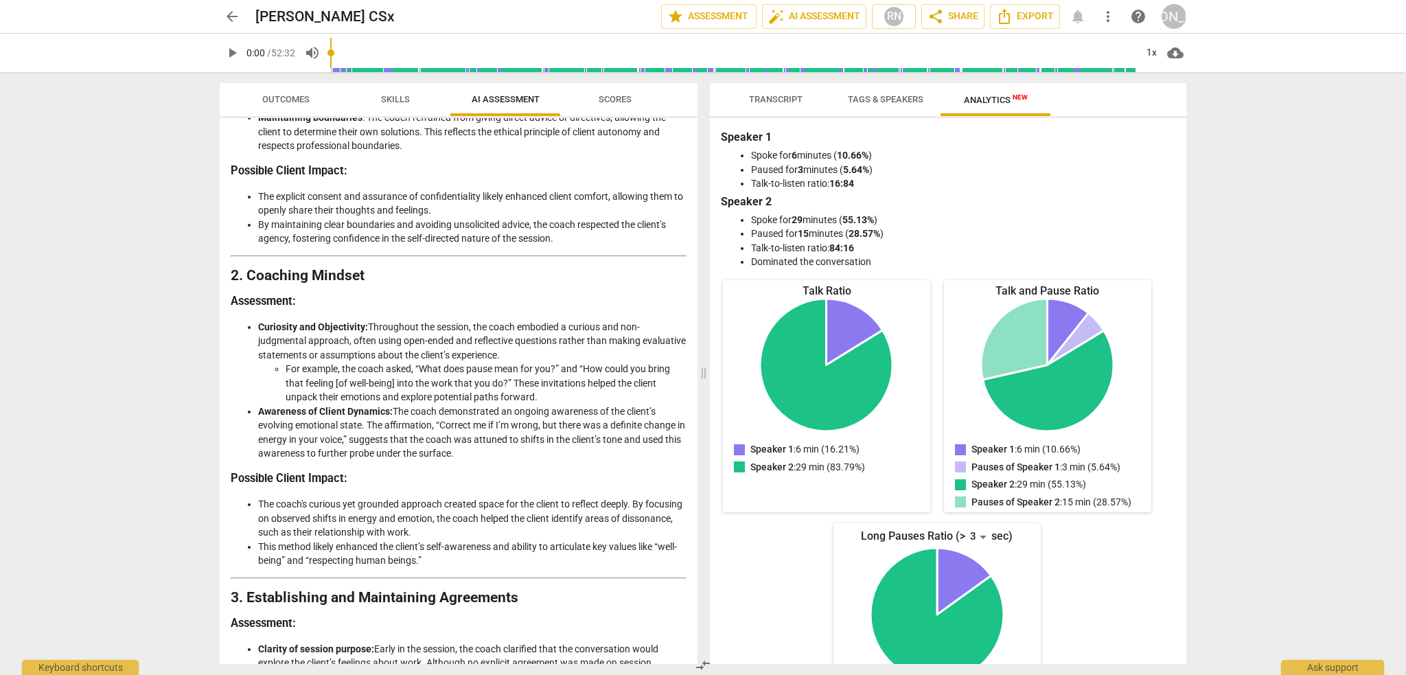
scroll to position [238, 0]
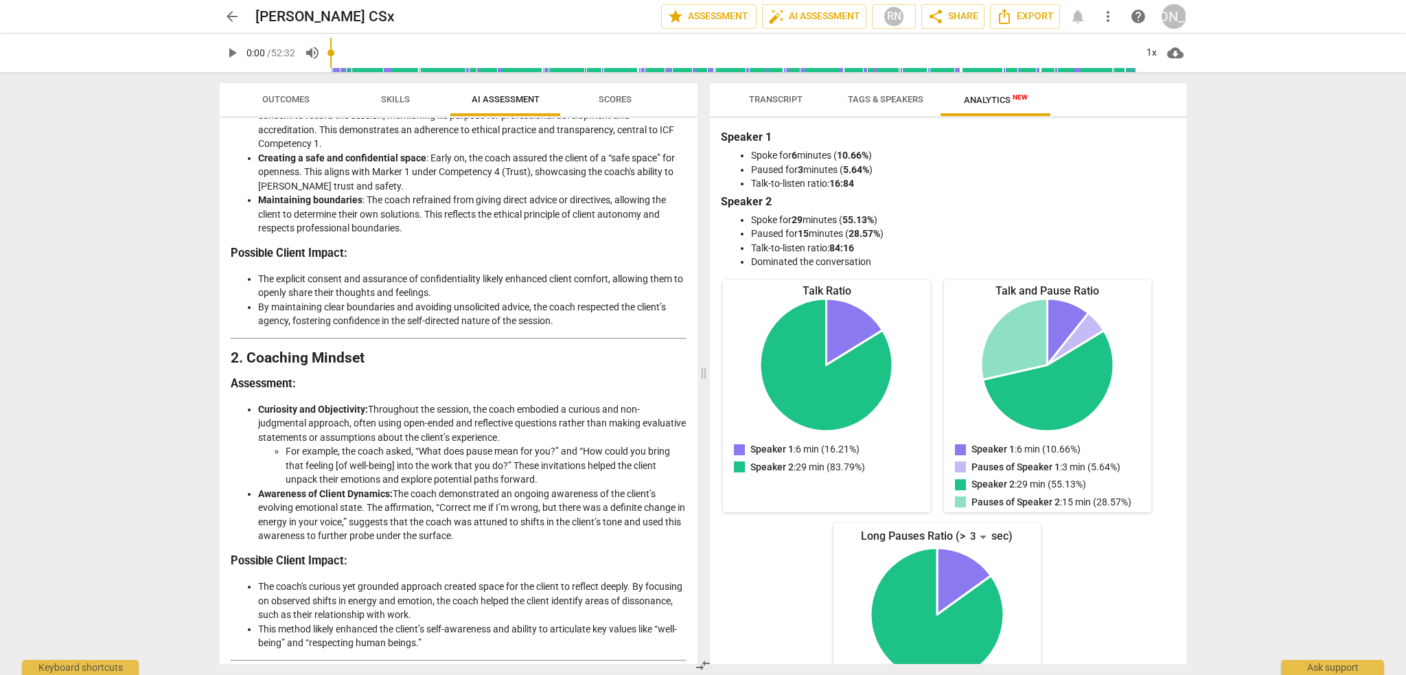
click at [613, 104] on span "Scores" at bounding box center [615, 100] width 66 height 19
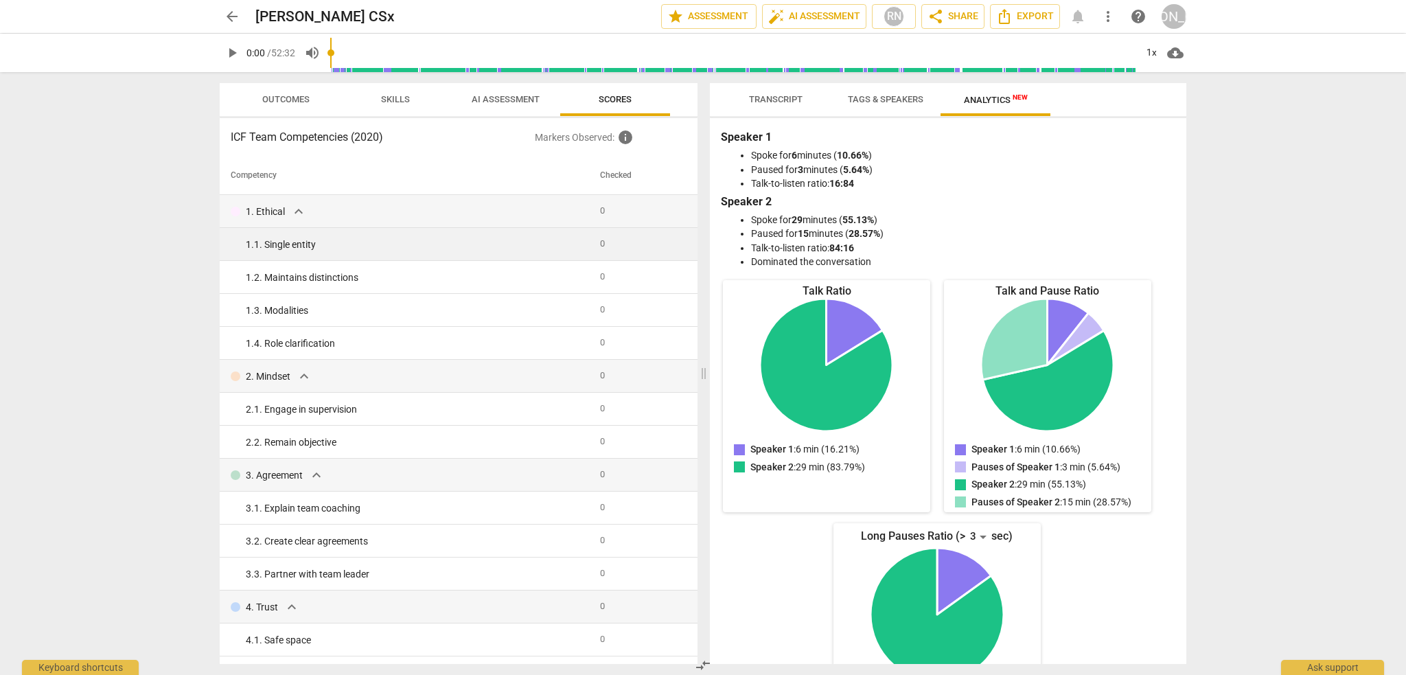
click at [584, 244] on div "1. 1. Single entity" at bounding box center [417, 245] width 343 height 14
click at [584, 245] on div "1. 1. Single entity" at bounding box center [417, 245] width 343 height 14
click at [767, 103] on span "Transcript" at bounding box center [776, 99] width 54 height 10
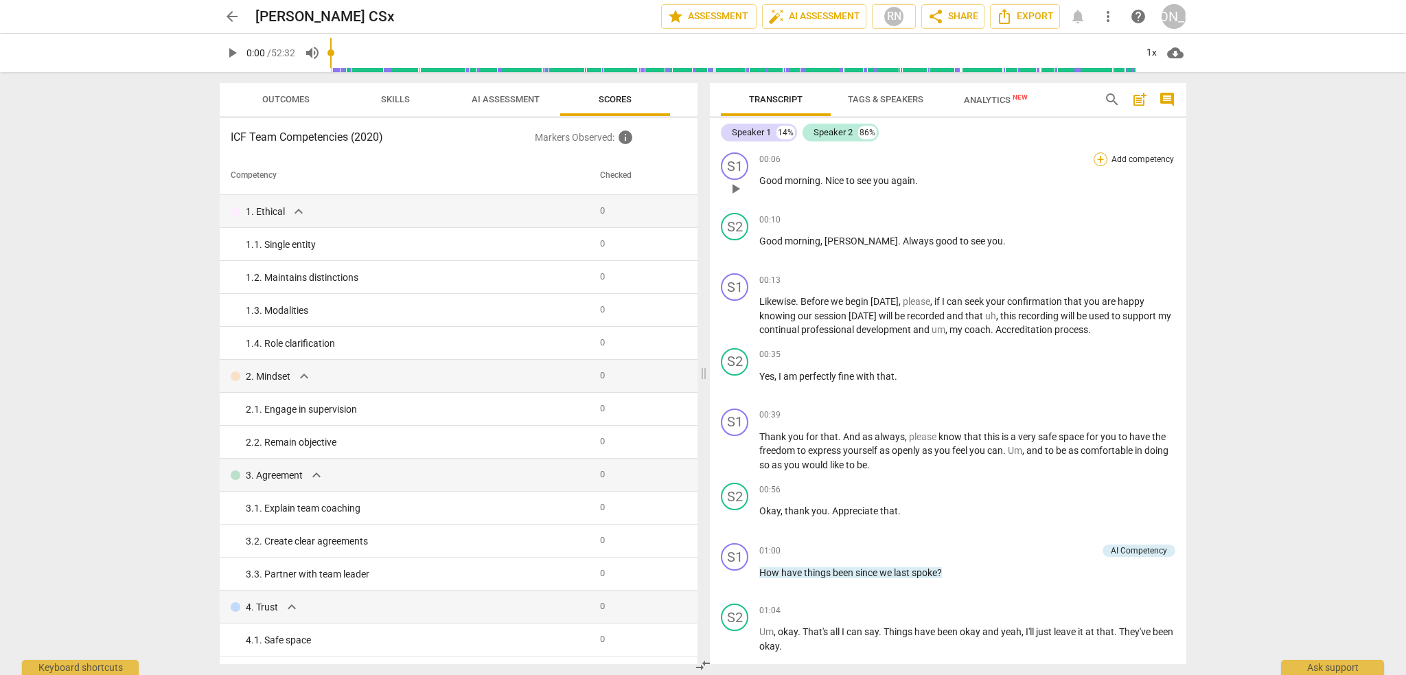
click at [1094, 161] on div "+" at bounding box center [1101, 159] width 14 height 14
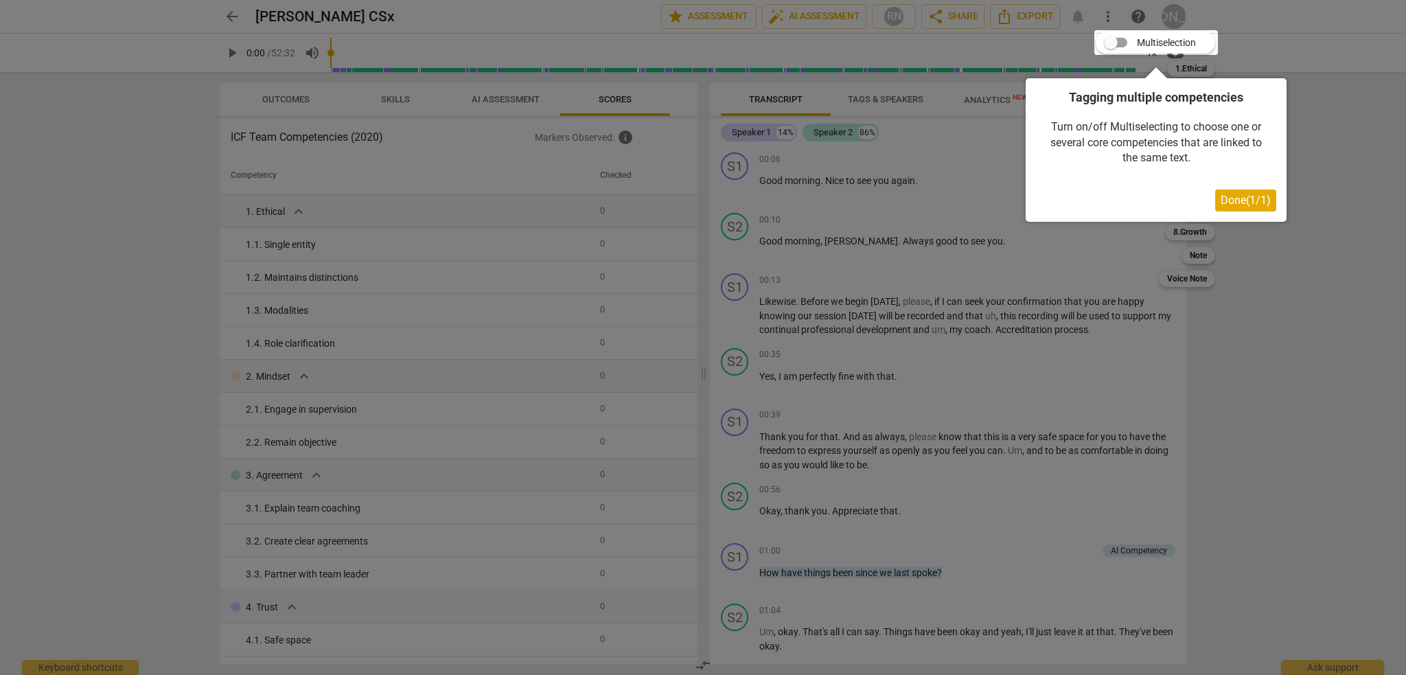
click at [1250, 201] on span "Done ( 1 / 1 )" at bounding box center [1246, 200] width 50 height 13
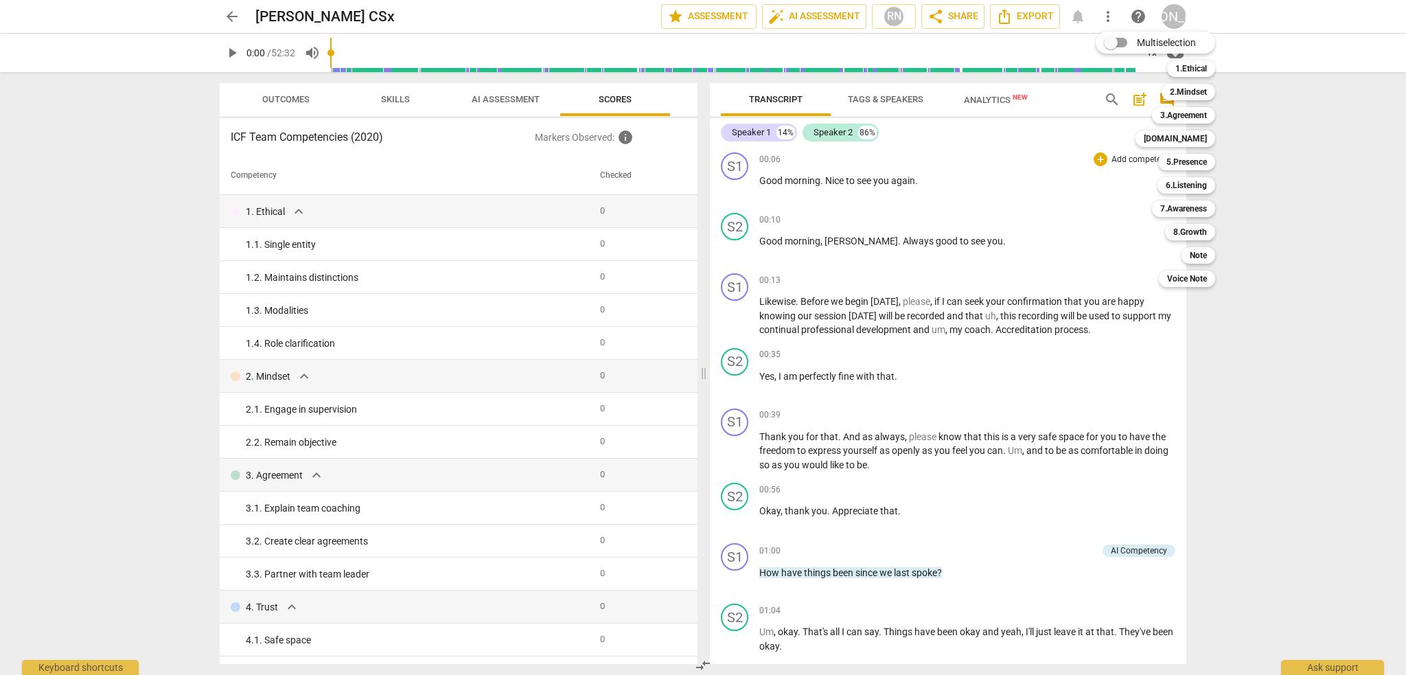
click at [1250, 201] on div at bounding box center [703, 337] width 1406 height 675
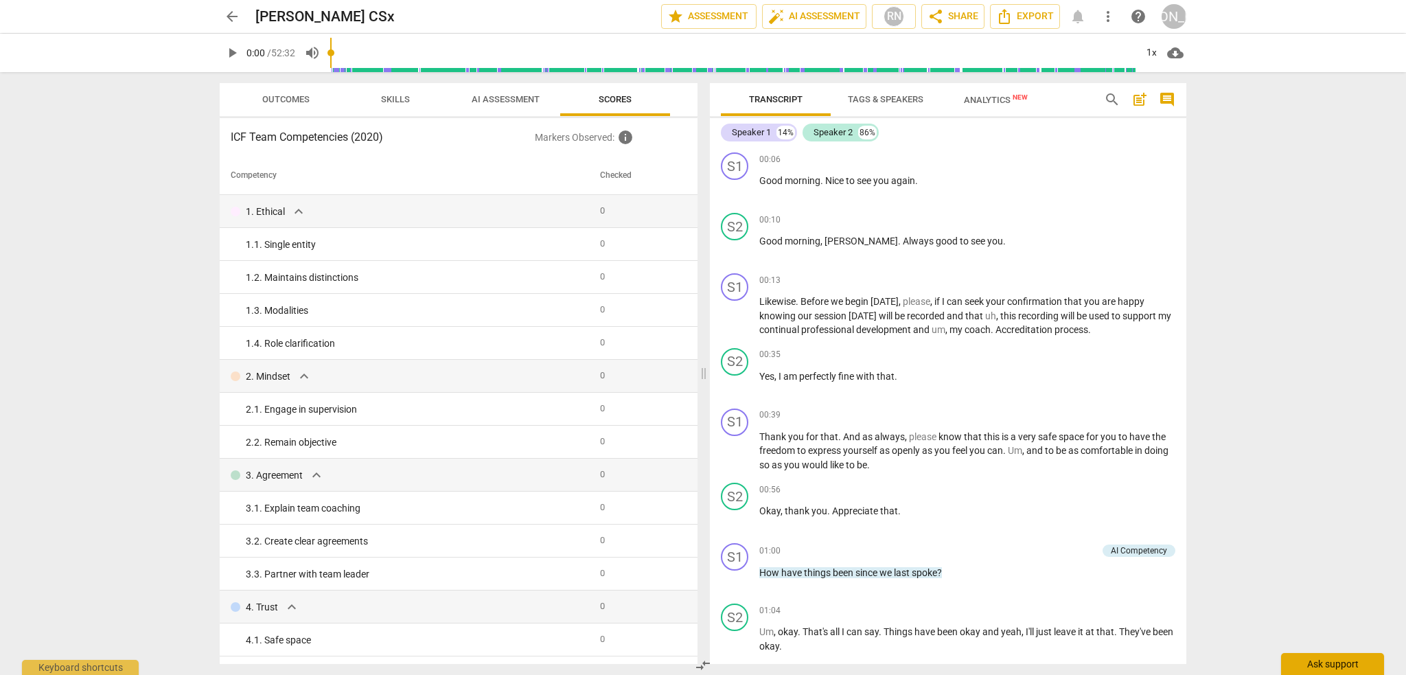
click at [1326, 666] on div "Ask support" at bounding box center [1332, 664] width 103 height 22
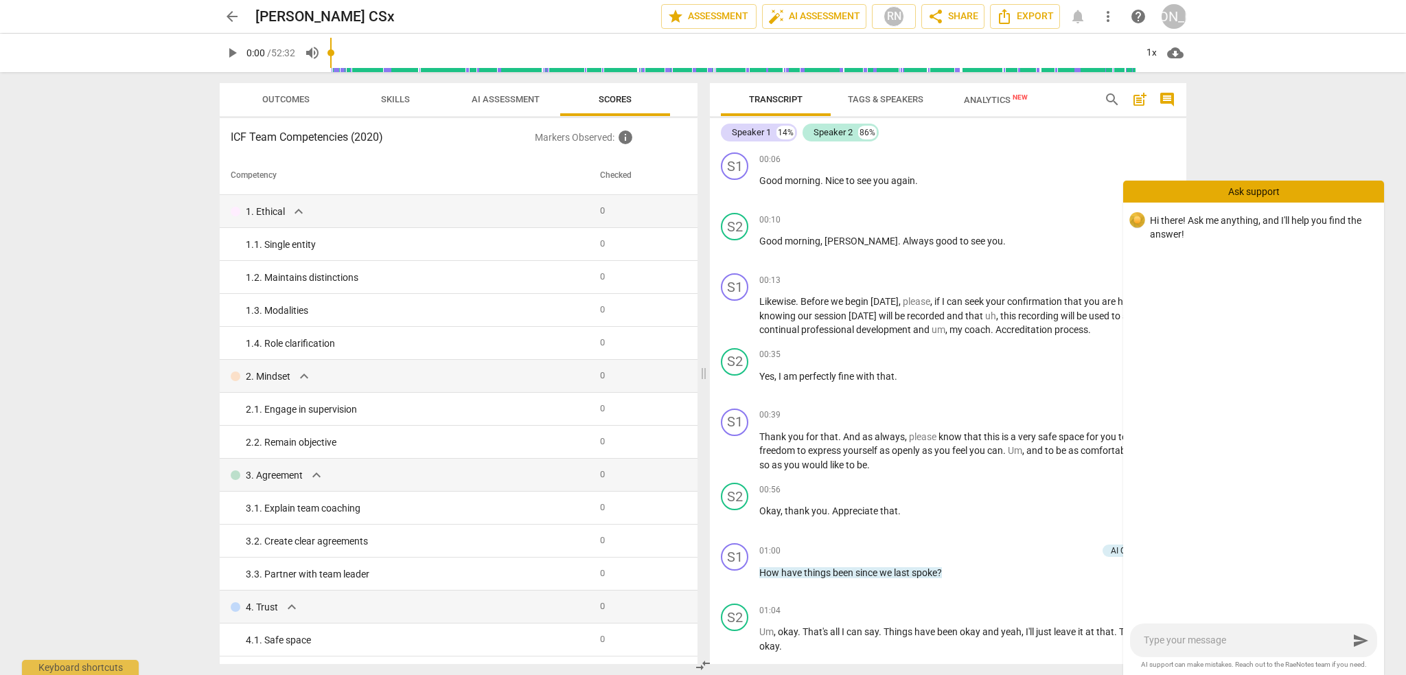
click at [1206, 643] on textarea at bounding box center [1246, 640] width 205 height 13
type textarea "h"
type textarea "hi"
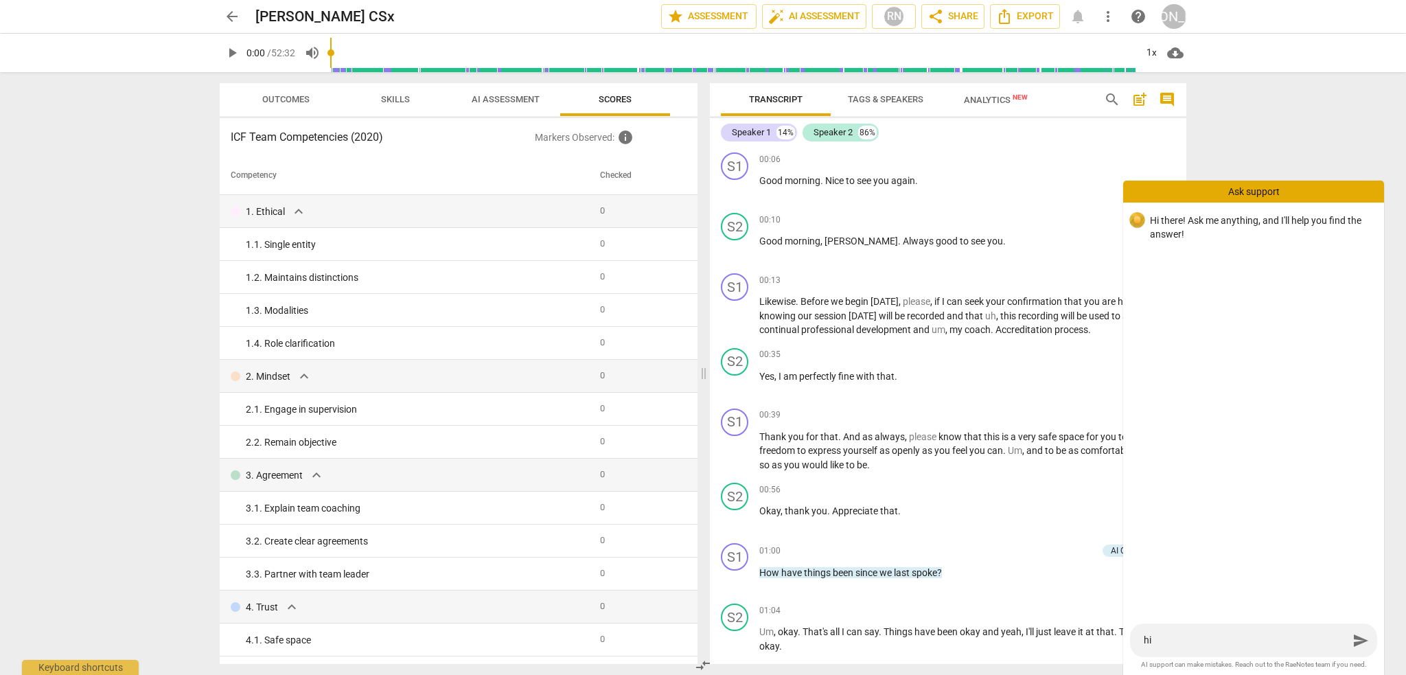
type textarea "hi,"
type textarea "hi, h"
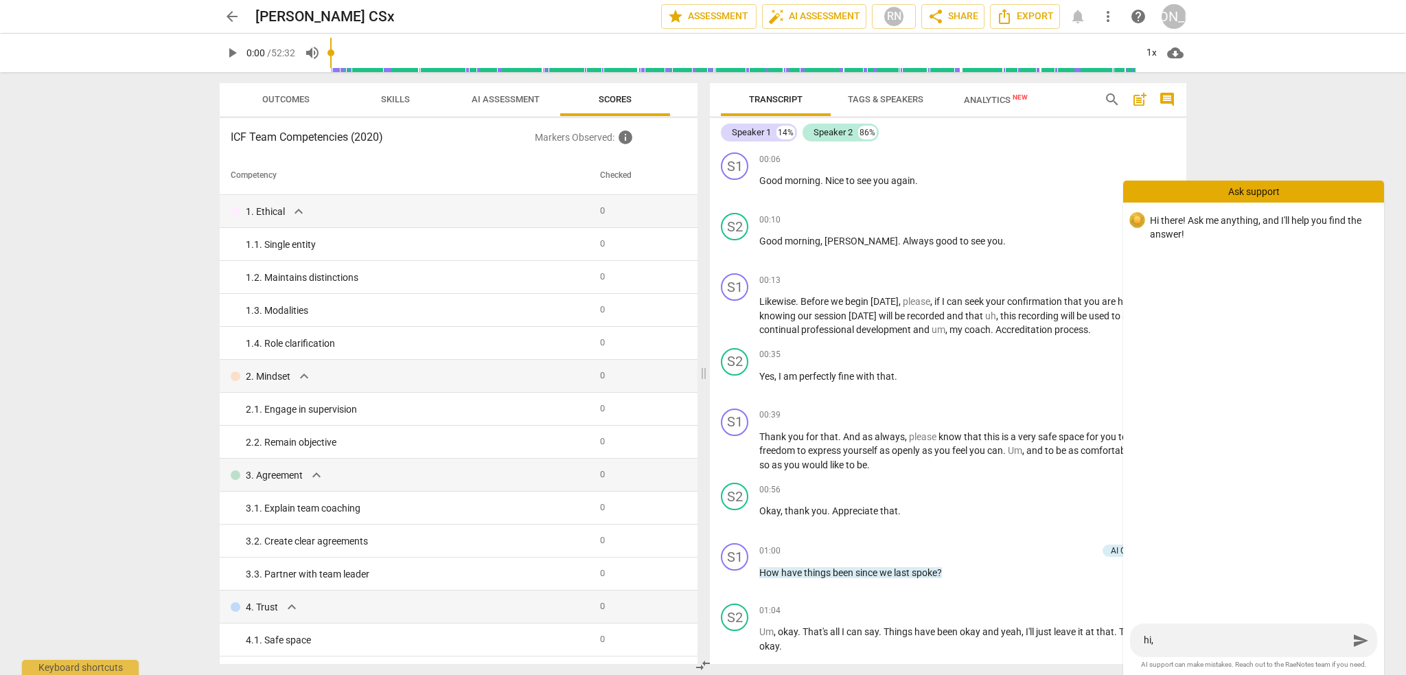
type textarea "hi, h"
type textarea "hi, ho"
type textarea "hi, how"
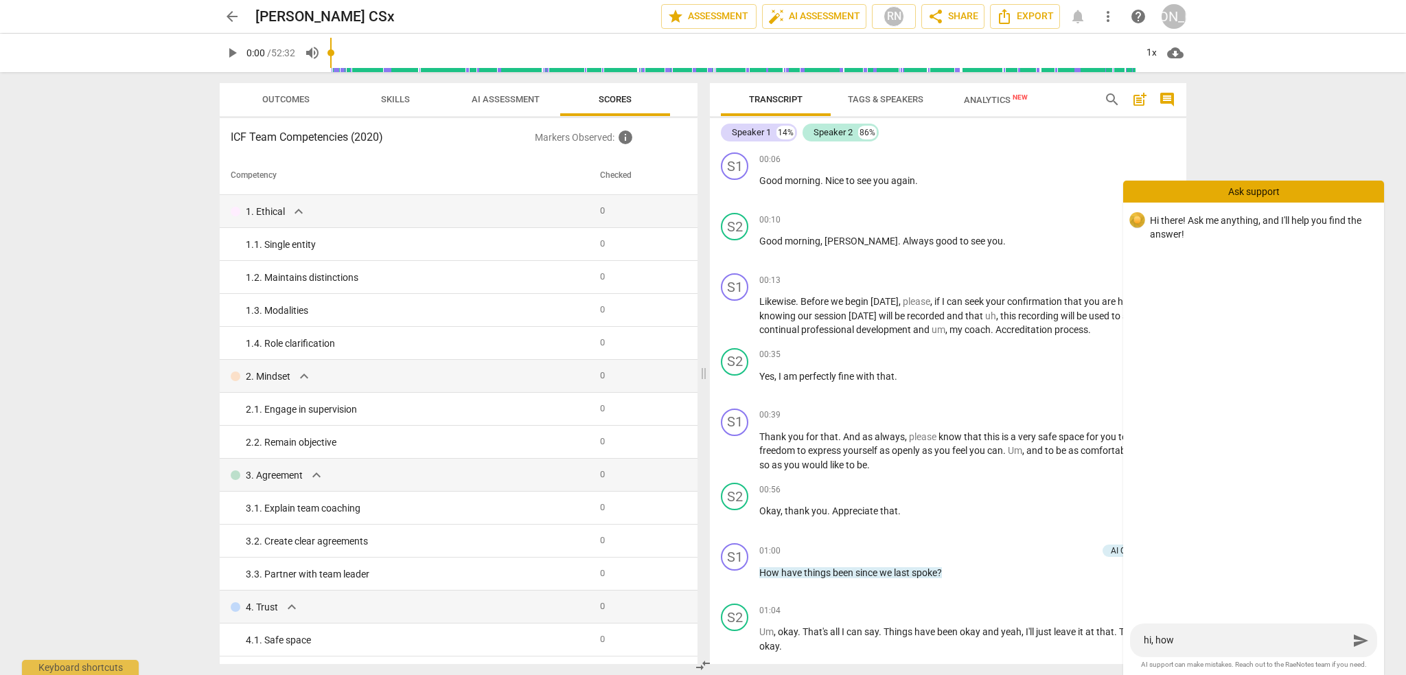
type textarea "hi, how"
type textarea "hi, how d"
type textarea "hi, how do"
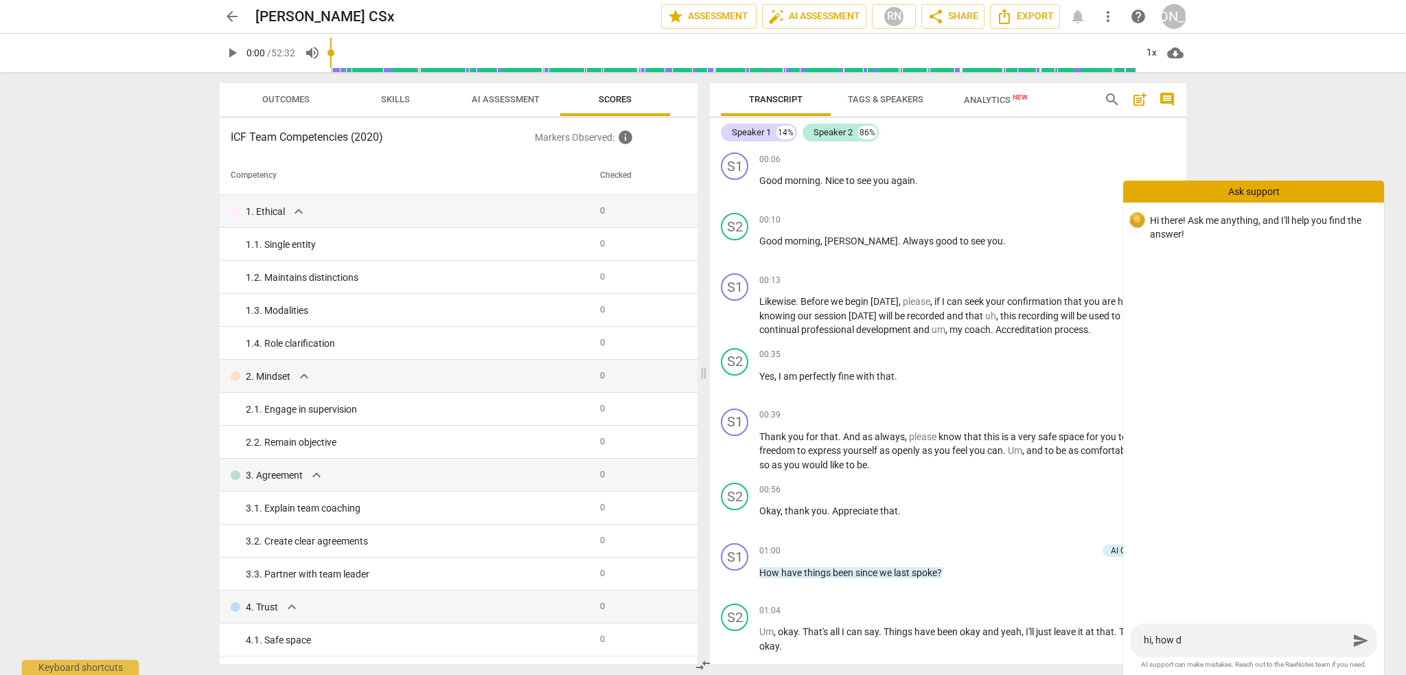
type textarea "hi, how do"
type textarea "hi, how do I"
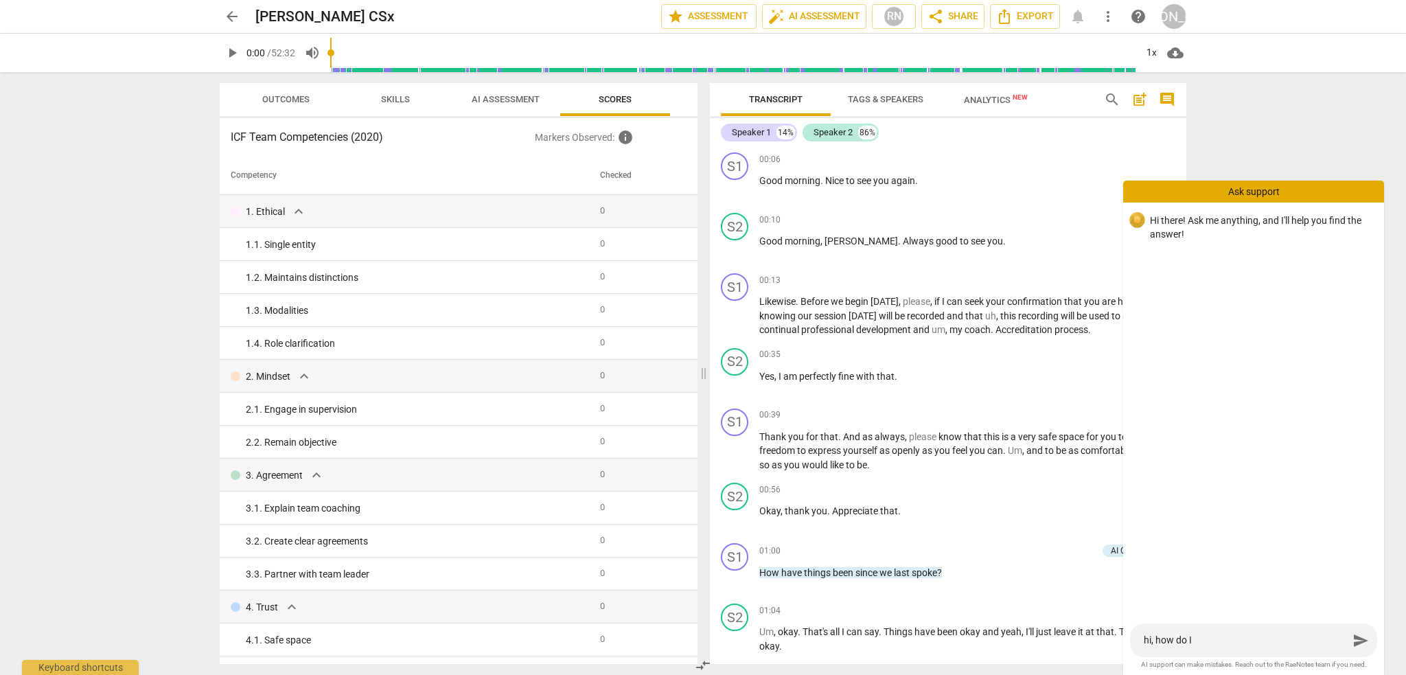
type textarea "hi, how do I"
type textarea "hi, how do I g"
type textarea "hi, how do I ge"
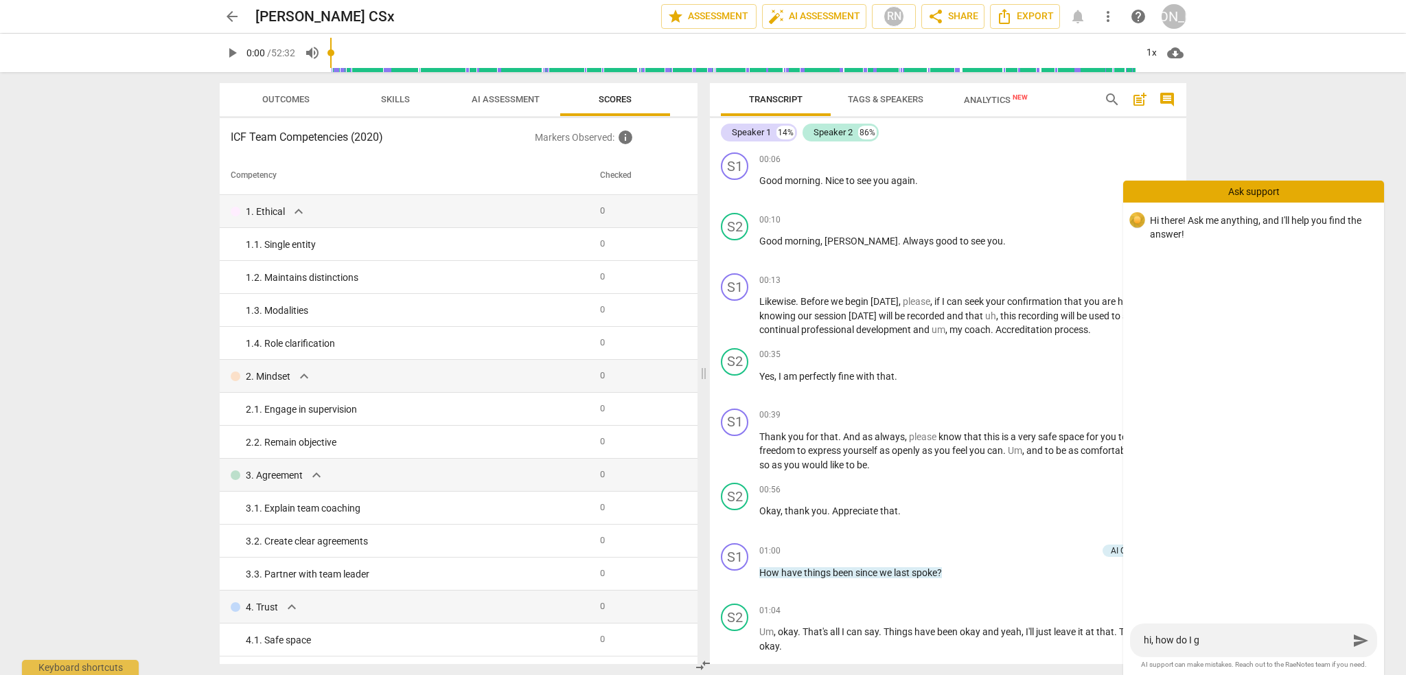
type textarea "hi, how do I ge"
type textarea "hi, how do I get"
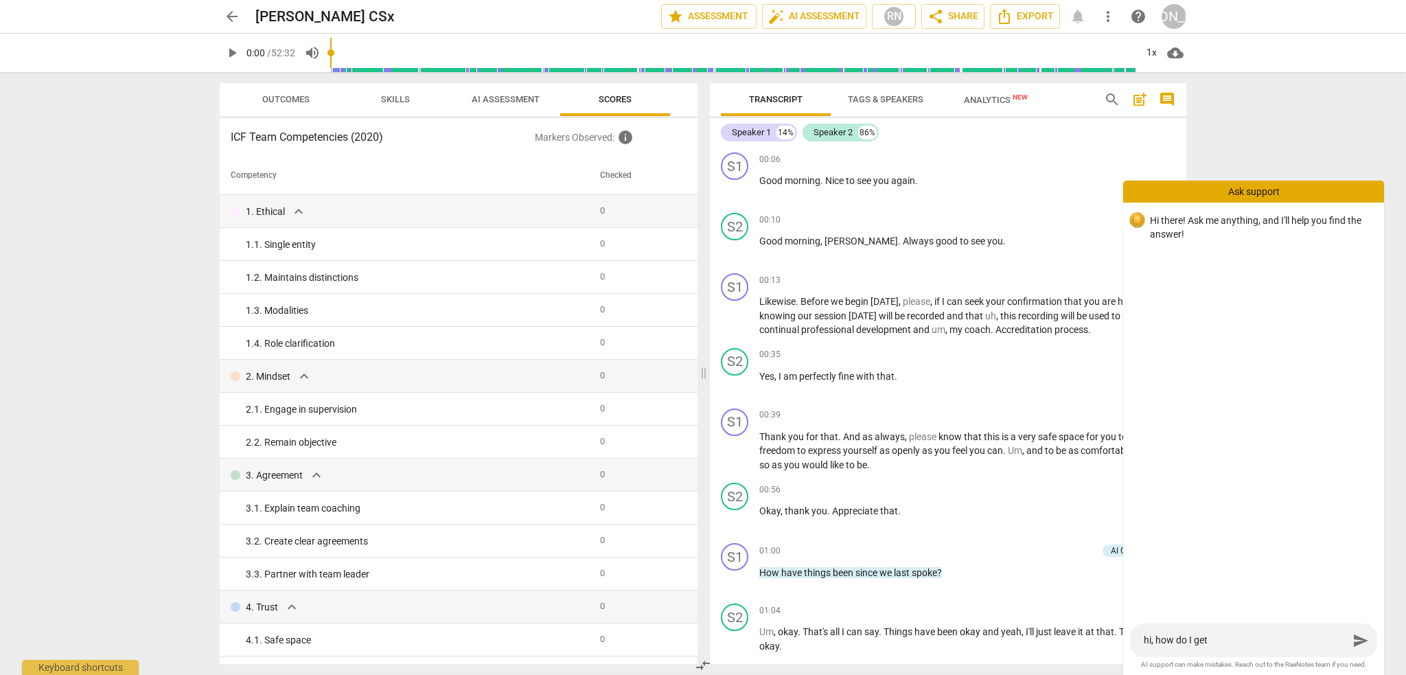
type textarea "hi, how do I get t"
type textarea "hi, how do I get th"
type textarea "hi, how do I get the"
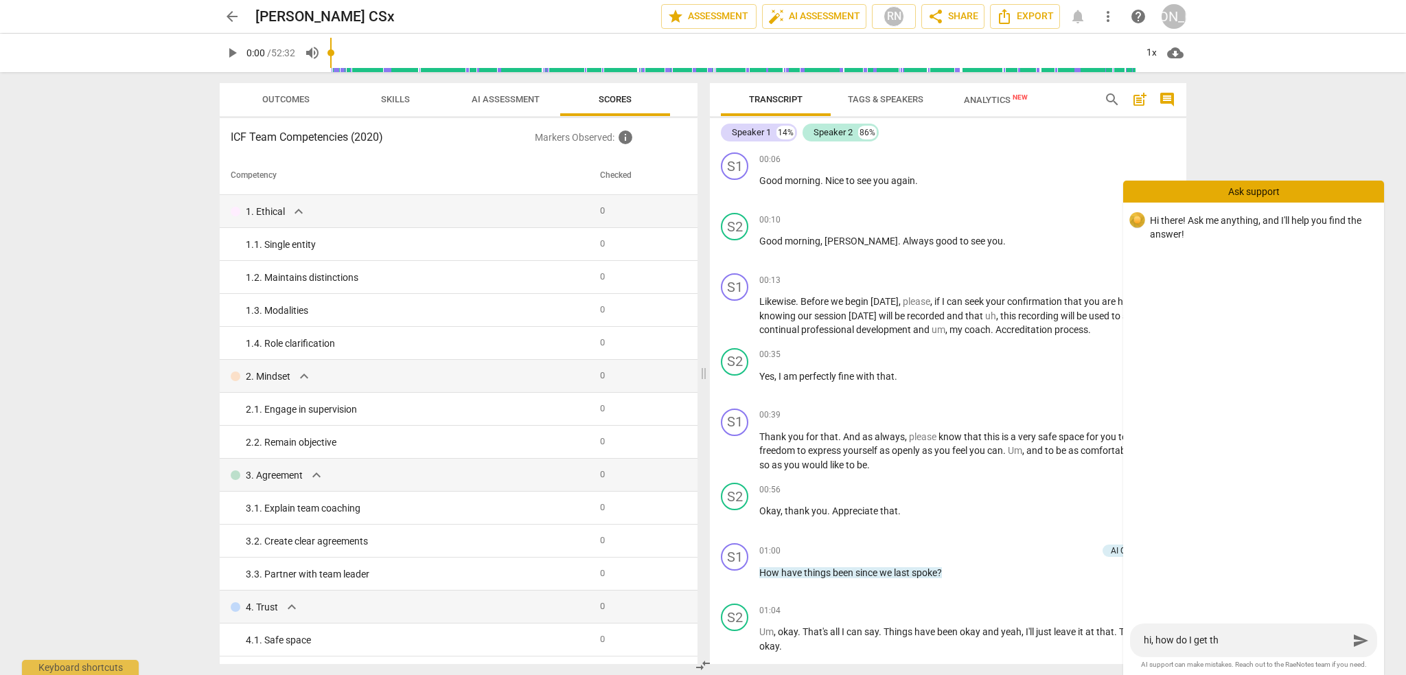
type textarea "hi, how do I get the"
type textarea "hi, how do I get the p"
type textarea "hi, how do I get the pl"
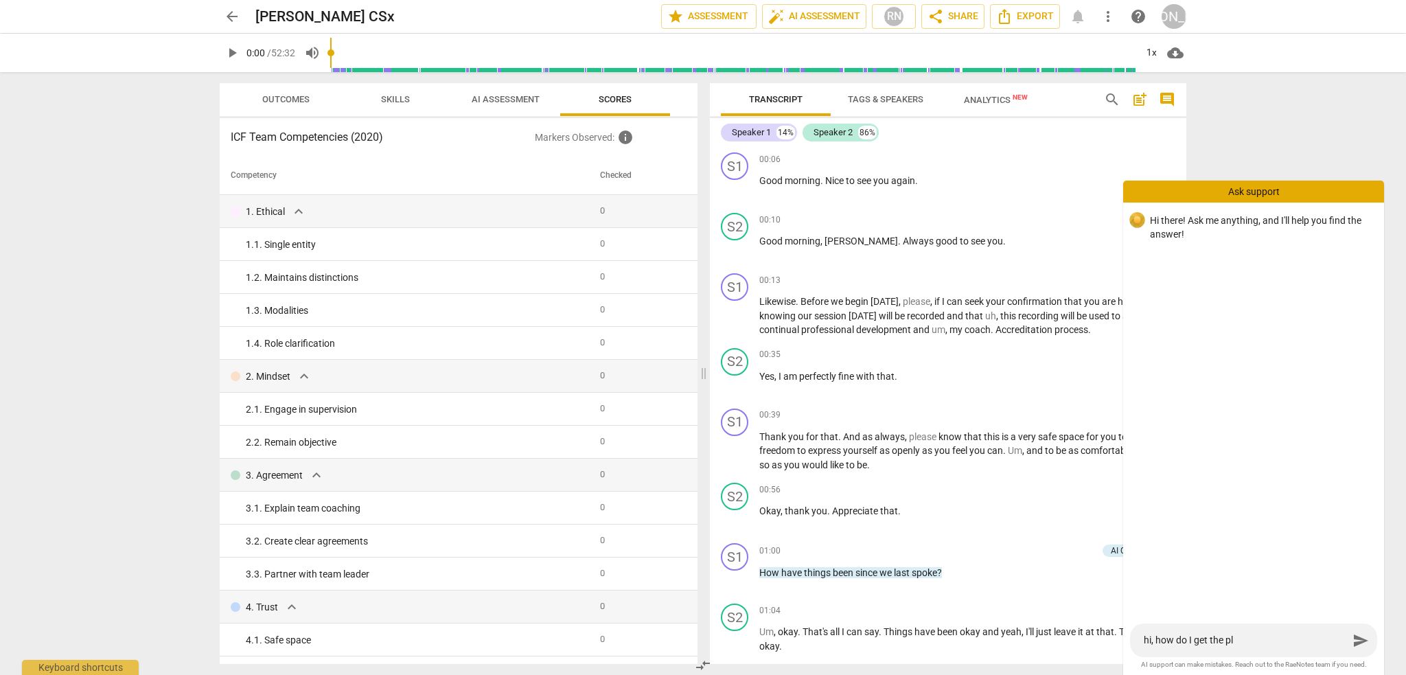
type textarea "hi, how do I get the pla"
type textarea "hi, how do I get the plat"
type textarea "hi, how do I get the platf"
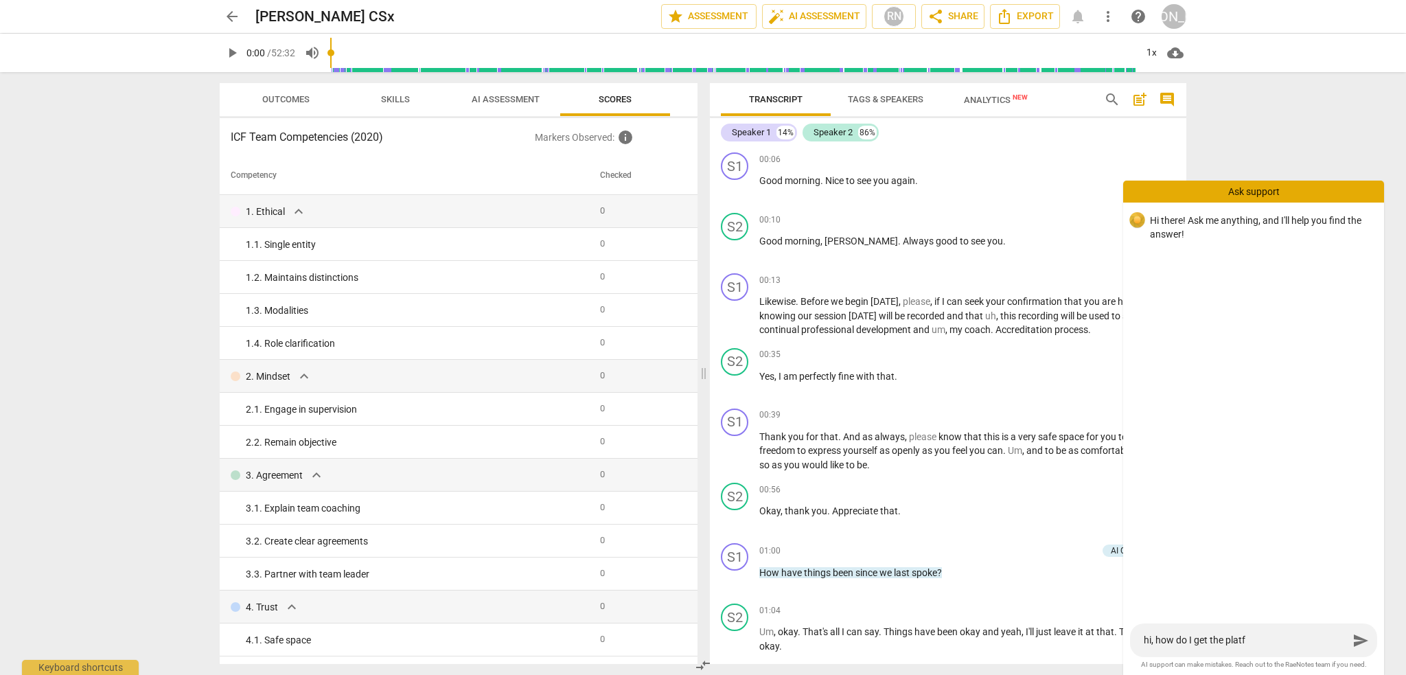
type textarea "hi, how do I get the platfo"
type textarea "hi, how do I get the platfor"
type textarea "hi, how do I get the platform"
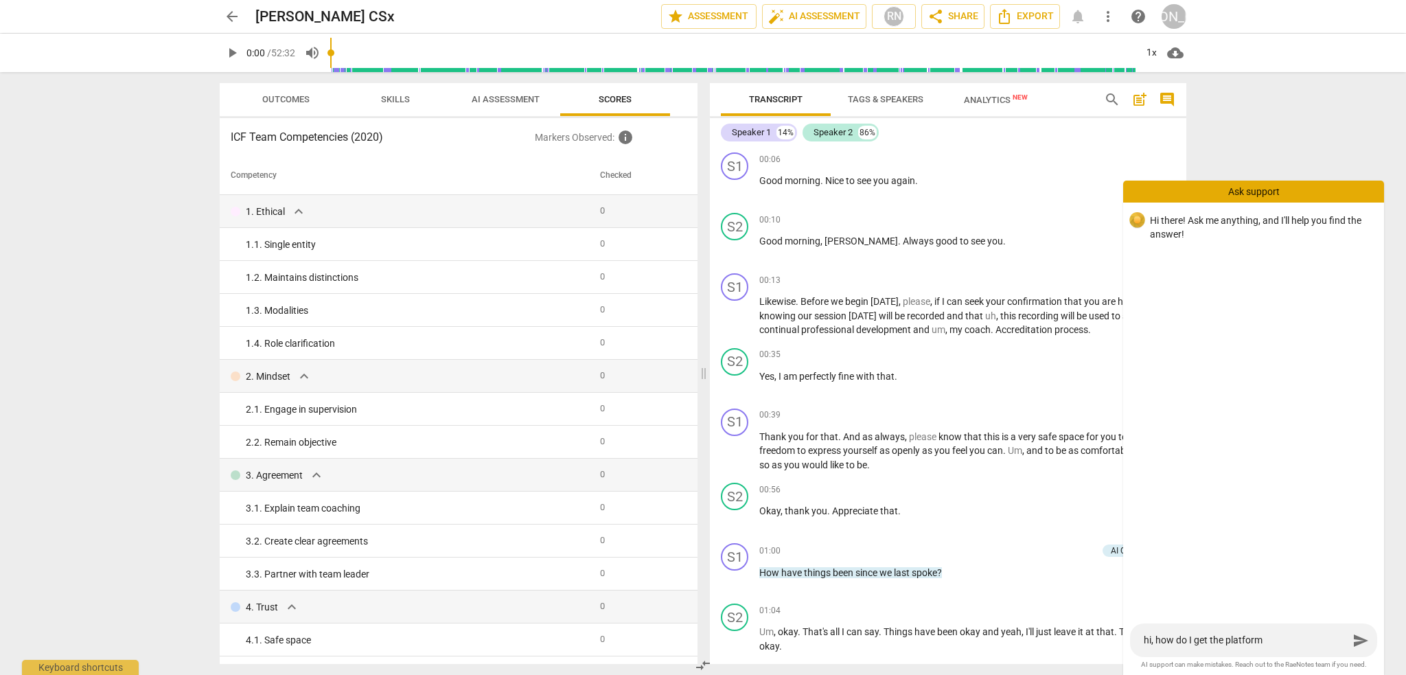
type textarea "hi, how do I get the platform"
type textarea "hi, how do I get the platform t"
type textarea "hi, how do I get the platform to"
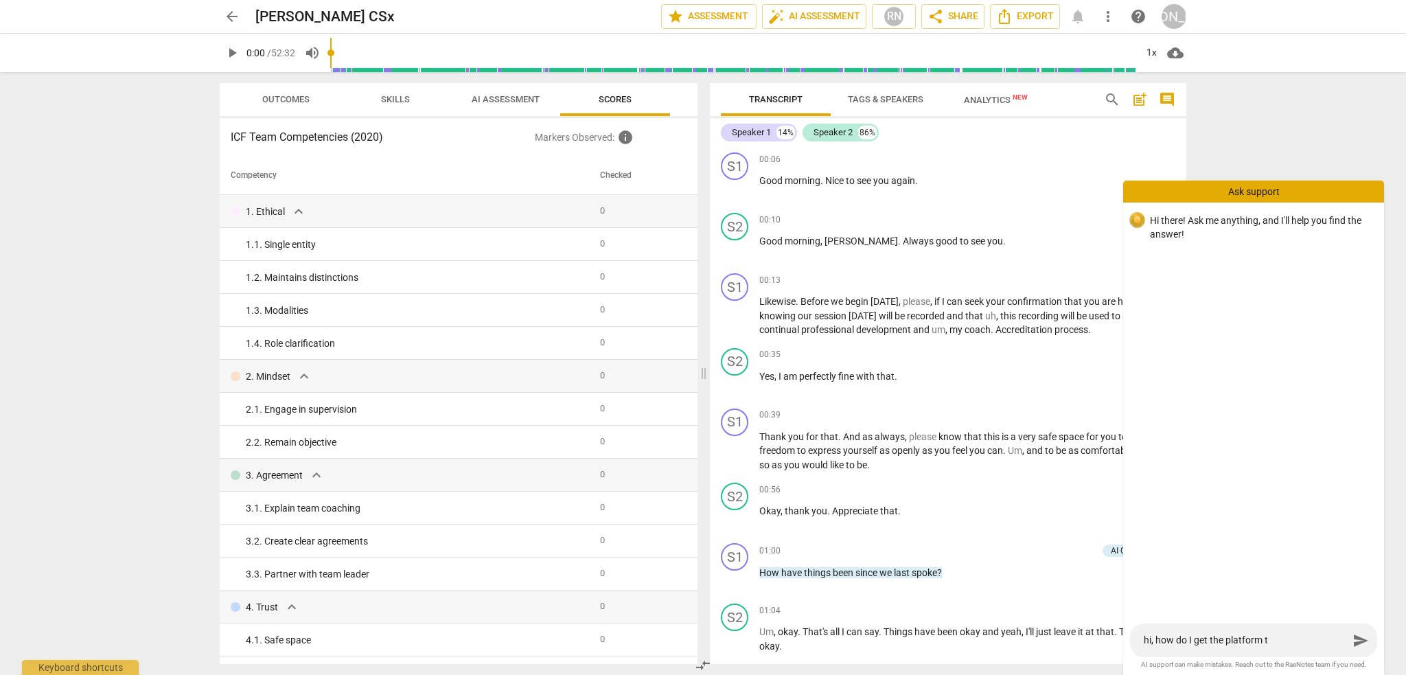
type textarea "hi, how do I get the platform to"
type textarea "hi, how do I get the platform to s"
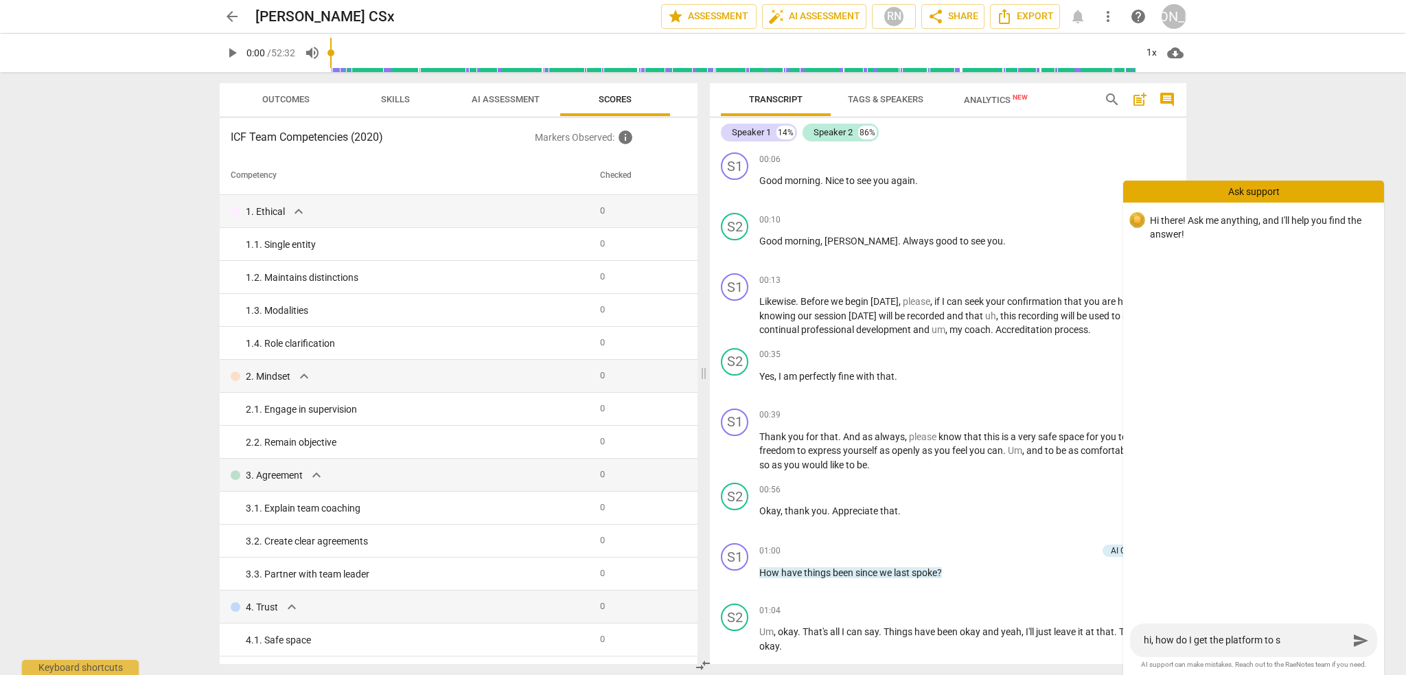
type textarea "hi, how do I get the platform to sc"
type textarea "hi, how do I get the platform to sco"
type textarea "hi, how do I get the platform to scor"
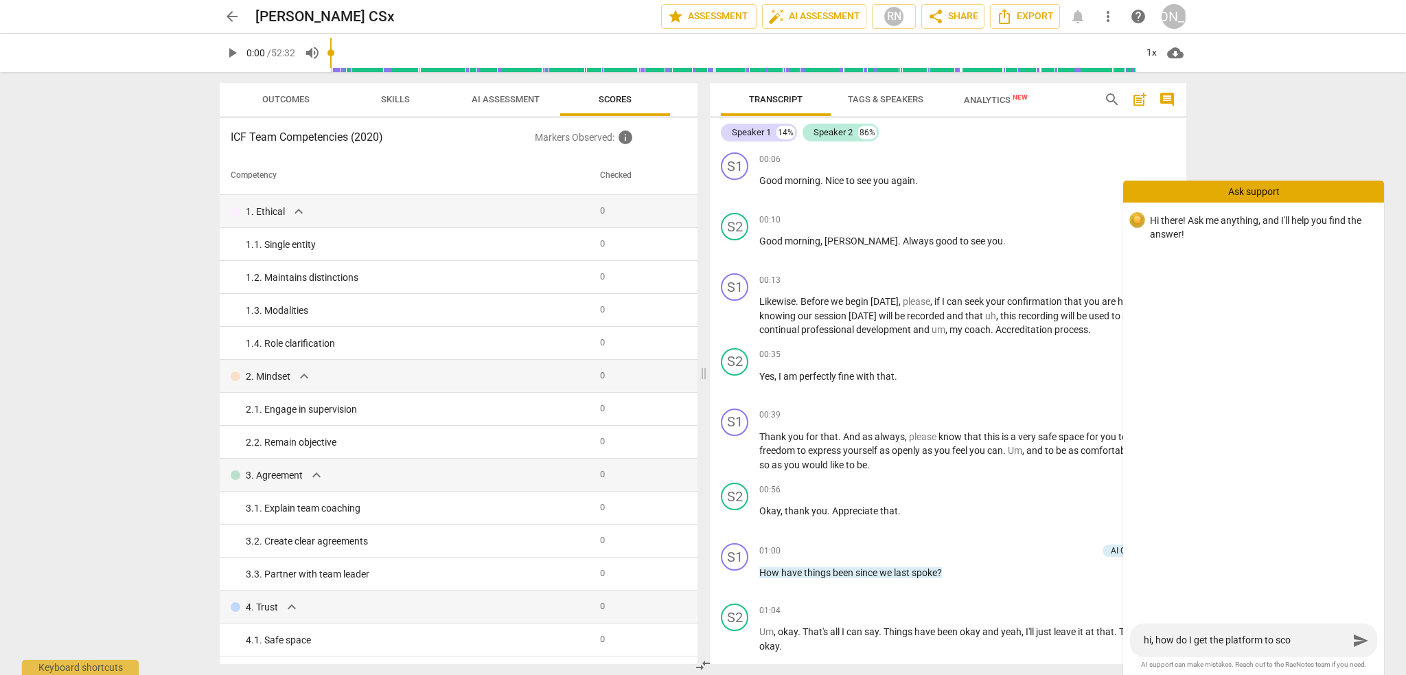
type textarea "hi, how do I get the platform to scor"
type textarea "hi, how do I get the platform to score"
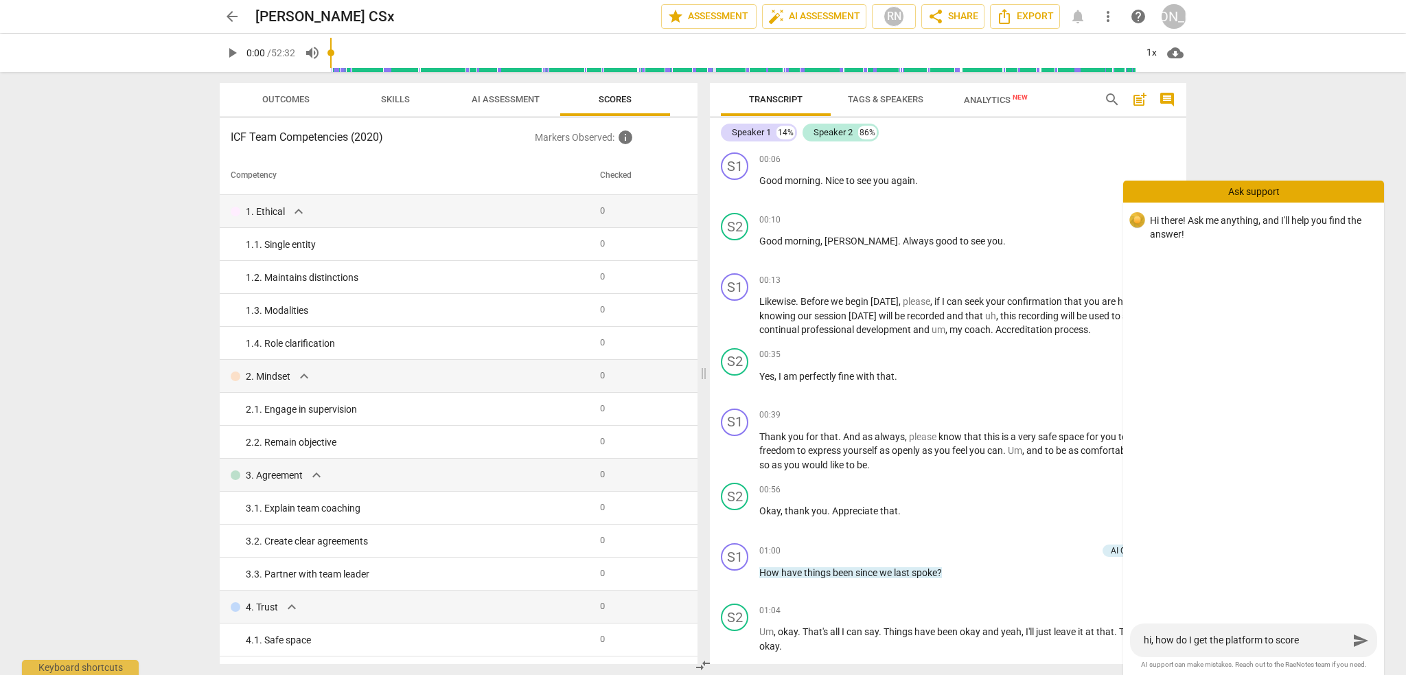
type textarea "hi, how do I get the platform to score m"
type textarea "hi, how do I get the platform to score my"
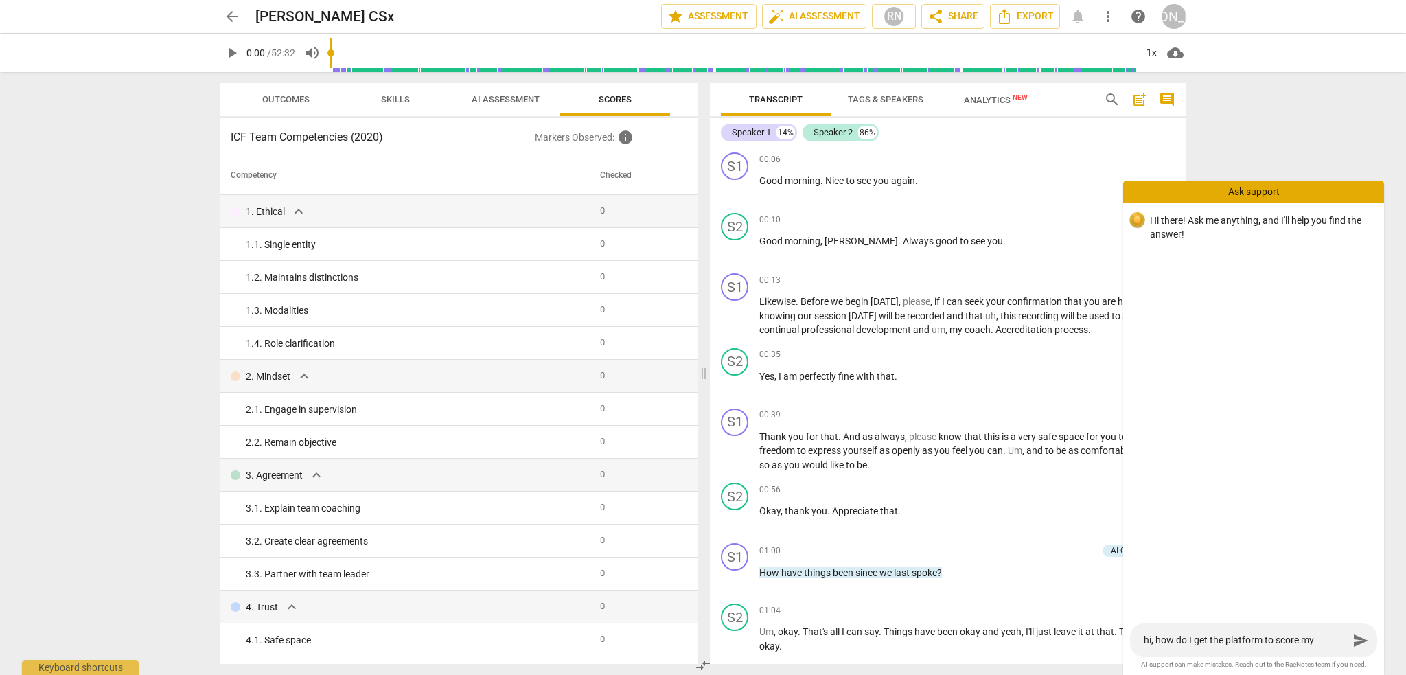
type textarea "hi, how do I get the platform to score my"
type textarea "hi, how do I get the platform to score my t"
type textarea "hi, how do I get the platform to score my tr"
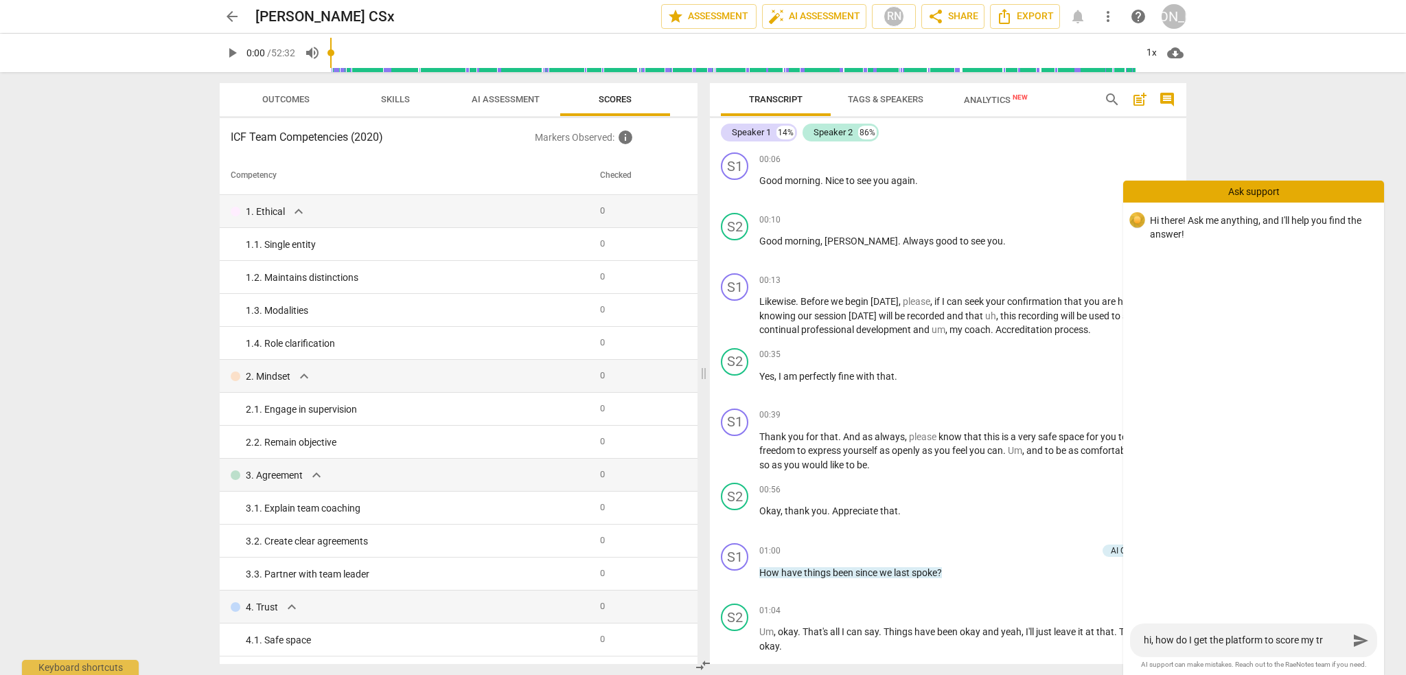
type textarea "hi, how do I get the platform to score my tra"
type textarea "hi, how do I get the platform to score my tran"
type textarea "hi, how do I get the platform to score my trans"
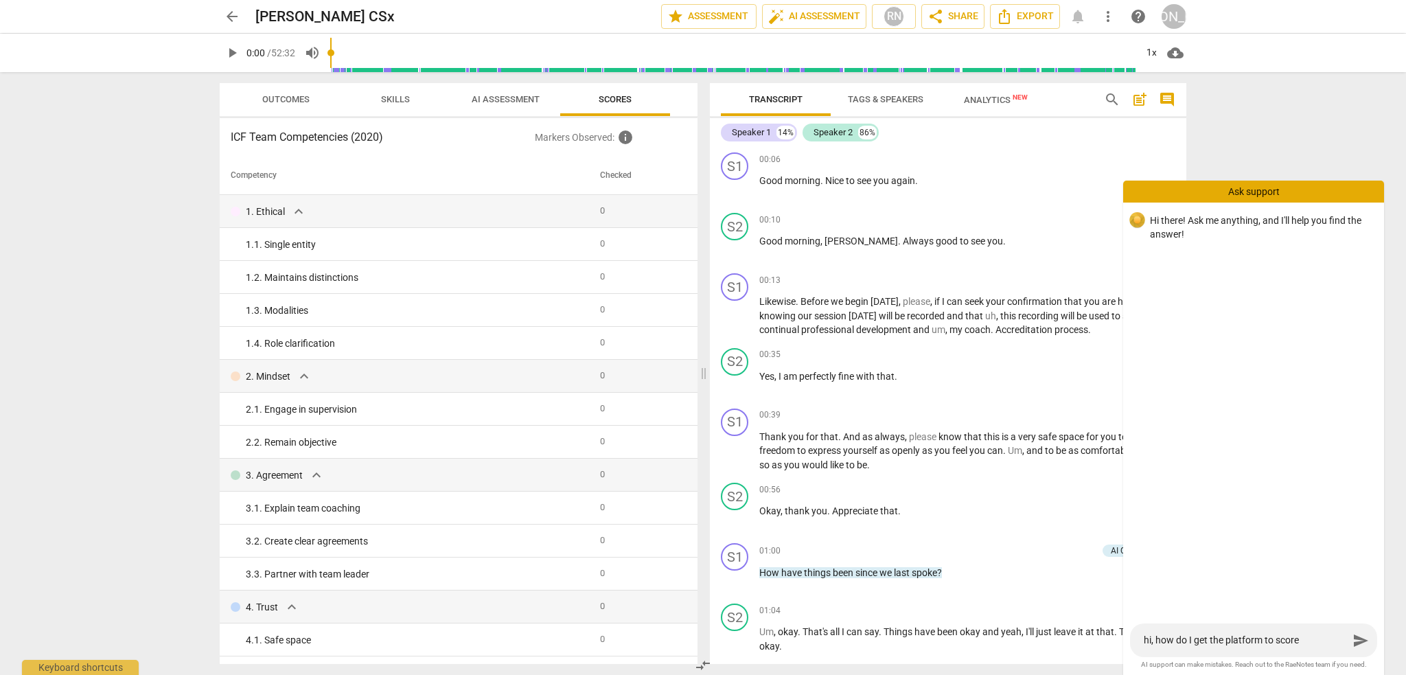
type textarea "hi, how do I get the platform to score my trans"
type textarea "hi, how do I get the platform to score my transc"
type textarea "hi, how do I get the platform to score my transcr"
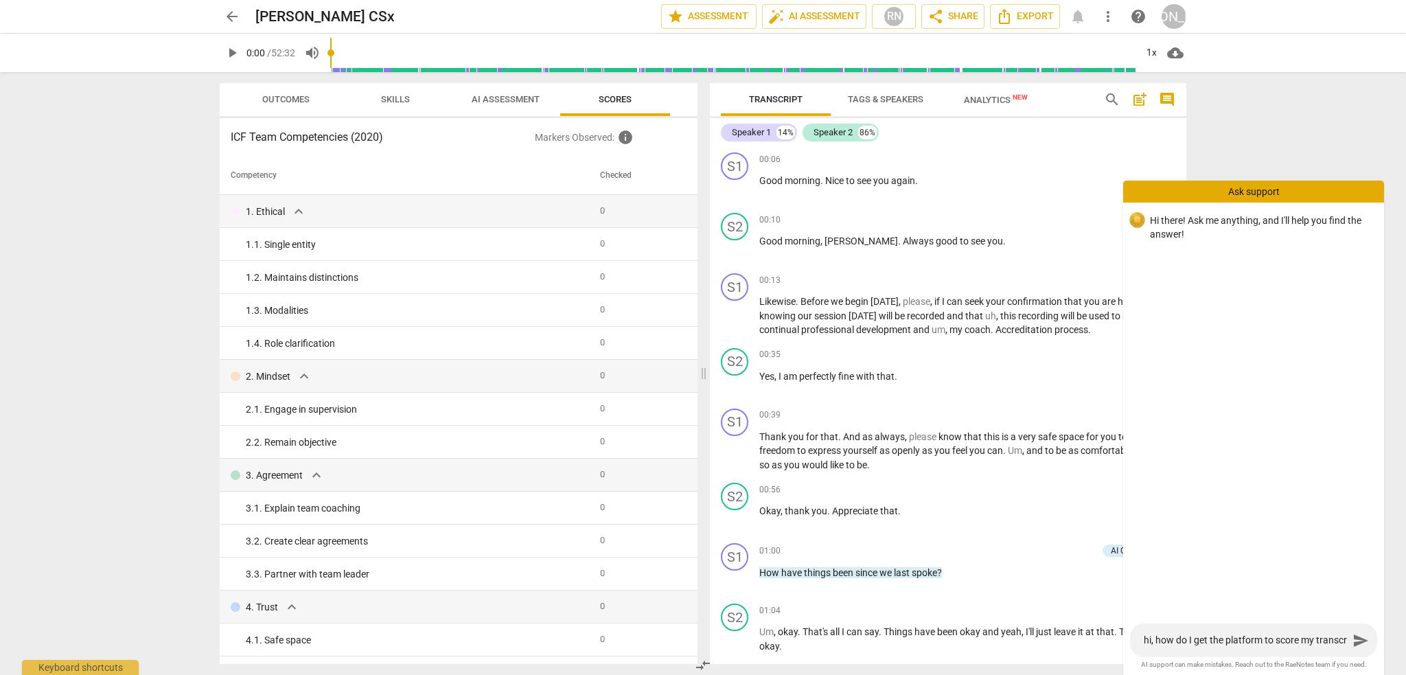
type textarea "hi, how do I get the platform to score my transcri"
type textarea "hi, how do I get the platform to score my transcrip"
type textarea "hi, how do I get the platform to score my transcript"
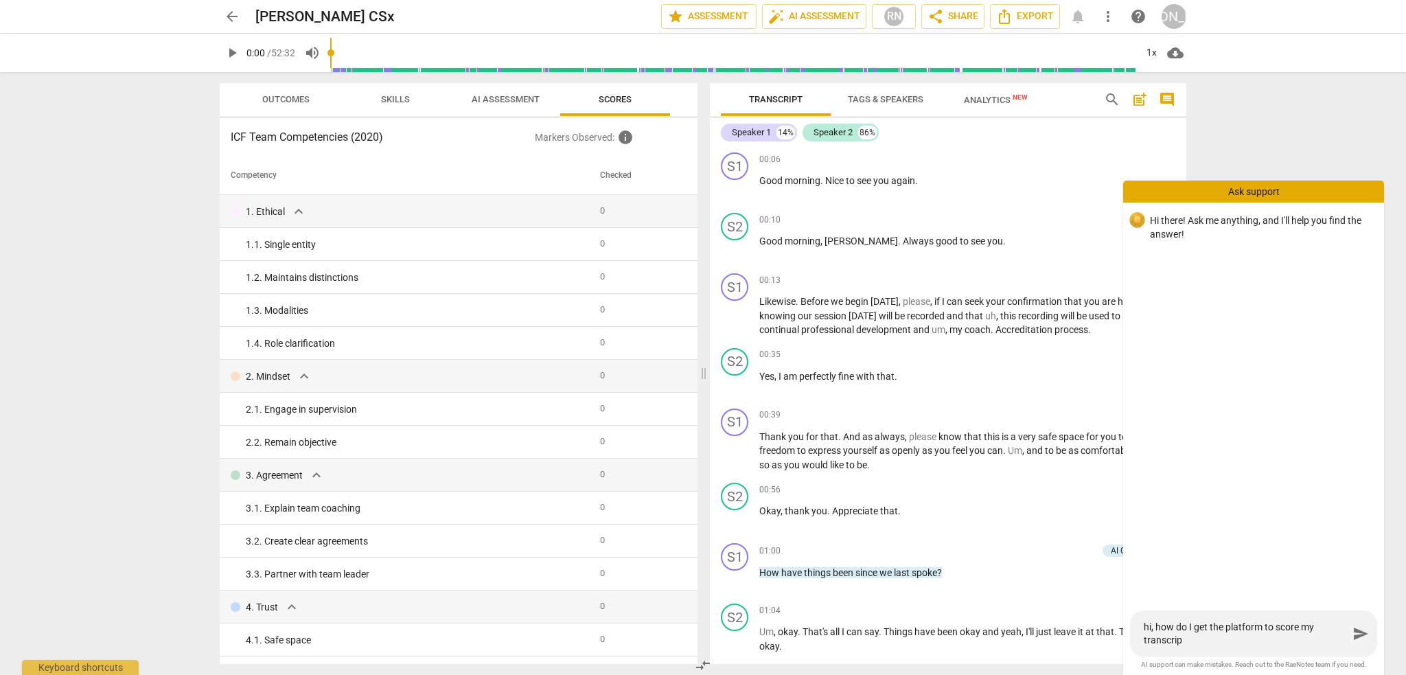
type textarea "hi, how do I get the platform to score my transcript"
type textarea "hi, how do I get the platform to score my transcript?"
type textarea "hi, how do I get ythe platform to score my transcript?"
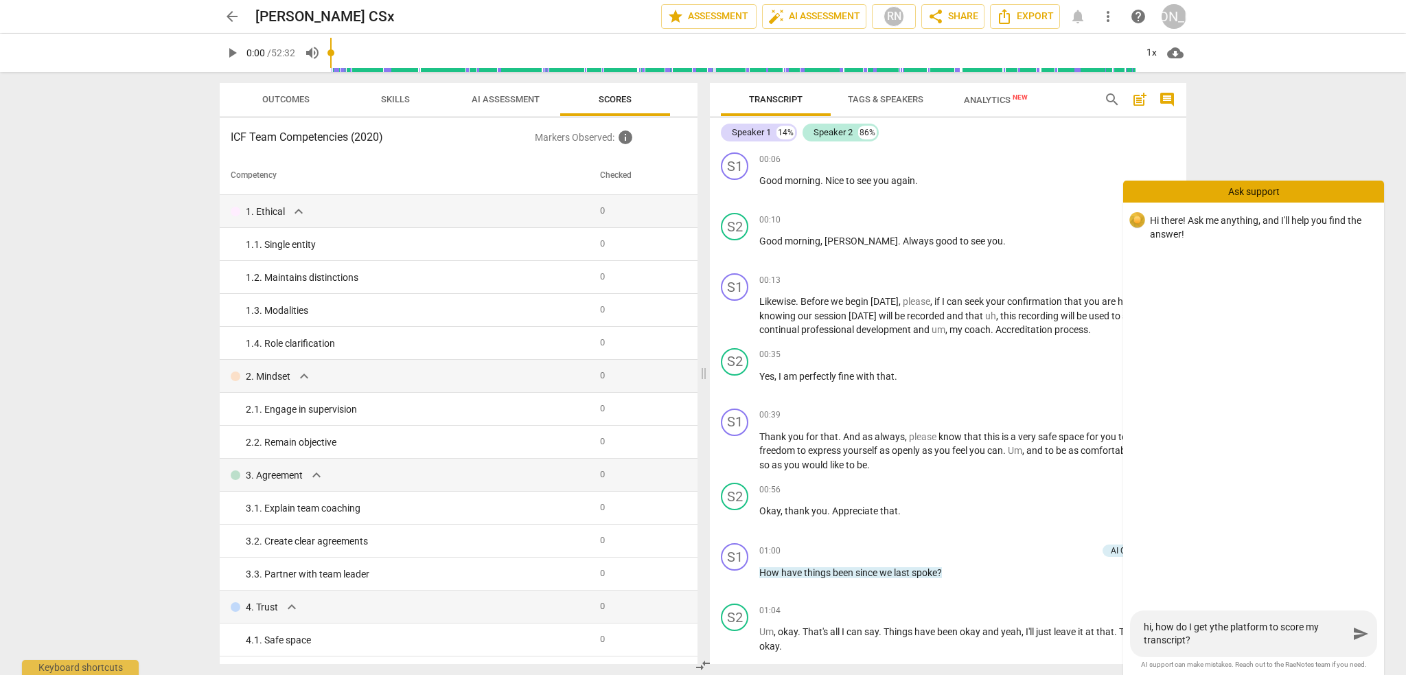
type textarea "hi, how do I get yothe platform to score my transcript?"
type textarea "hi, how do I get youthe platform to score my transcript?"
type textarea "hi, how do I get yourthe platform to score my transcript?"
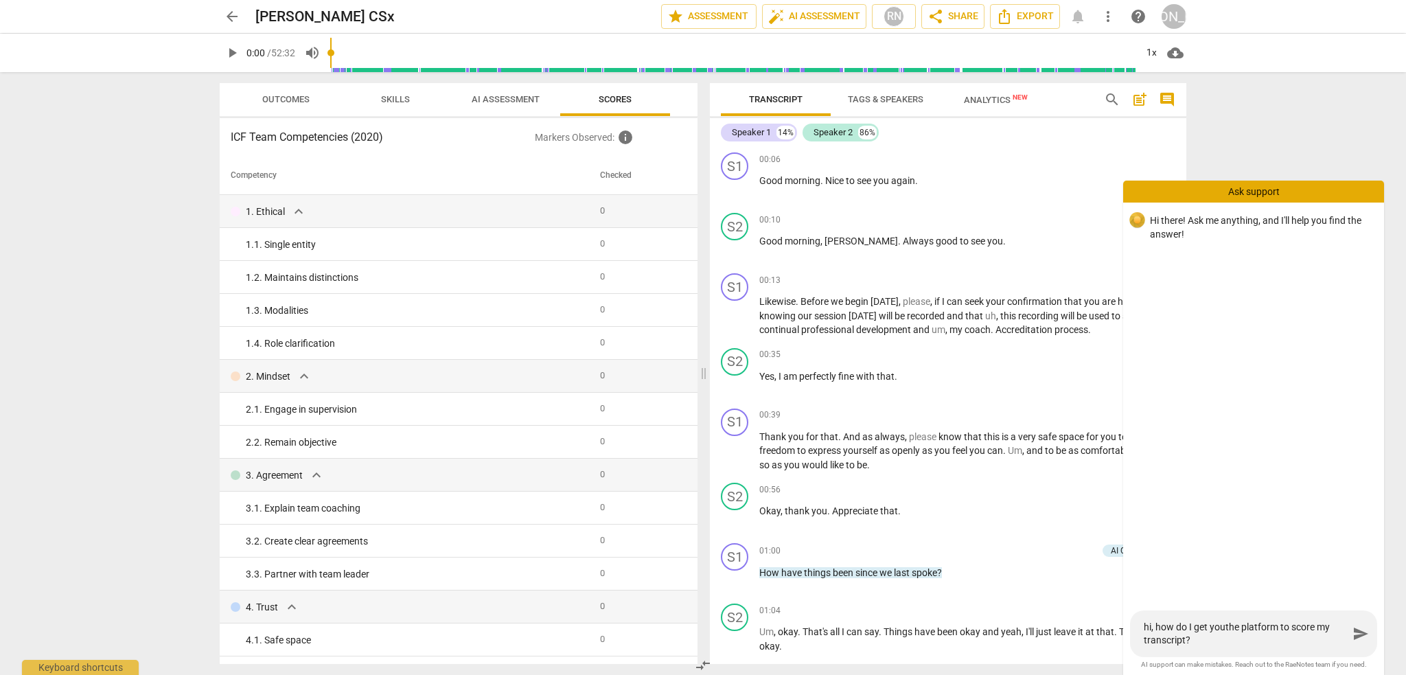
type textarea "hi, how do I get yourthe platform to score my transcript?"
type textarea "hi, how do I get your the platform to score my transcript?"
type textarea "hi, how do I get your he platform to score my transcript?"
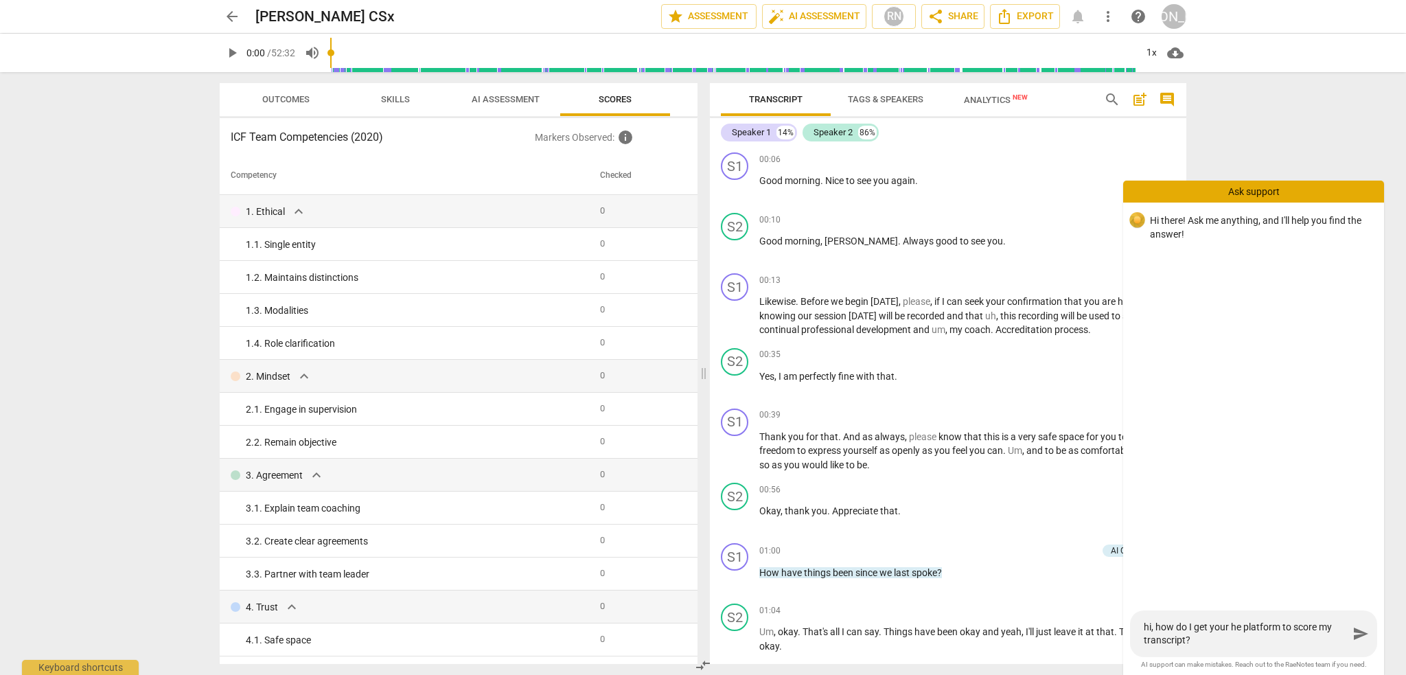
type textarea "hi, how do I get your e platform to score my transcript?"
type textarea "hi, how do I get your platform to score my transcript?"
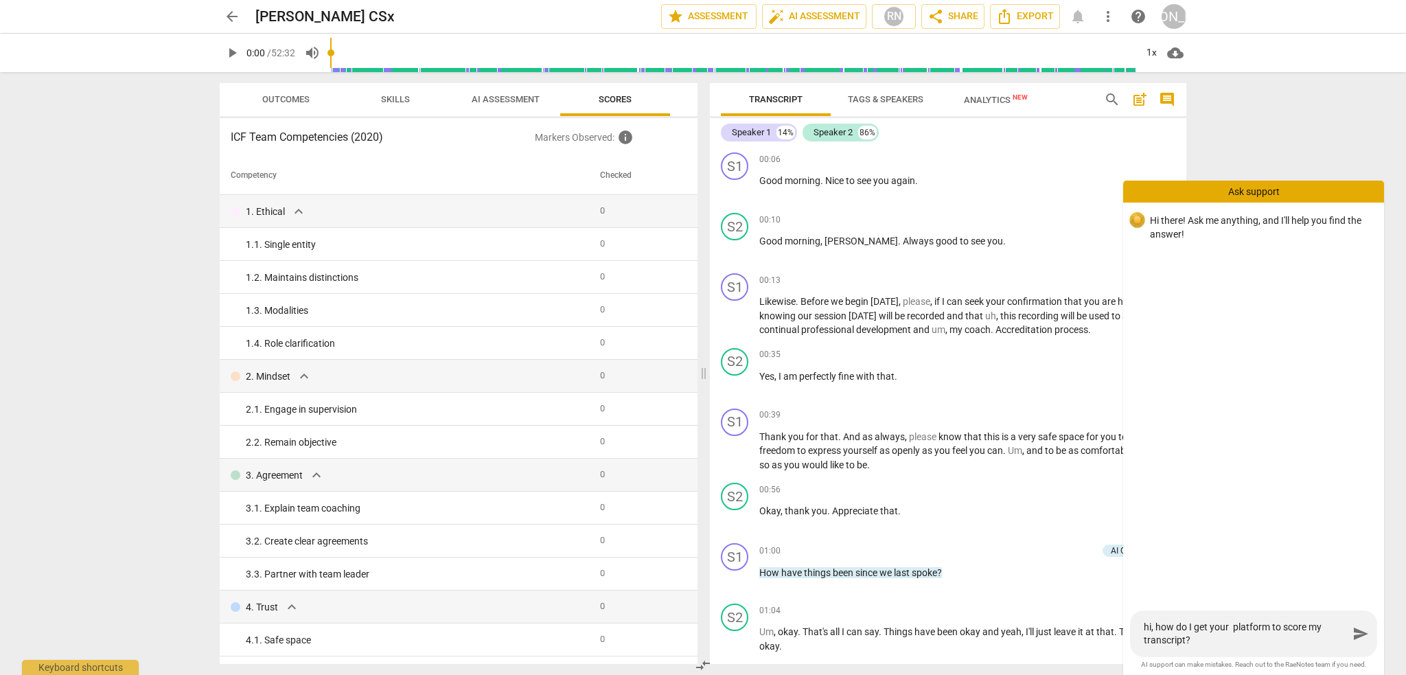
type textarea "hi, how do I get your platform to score my transcript?"
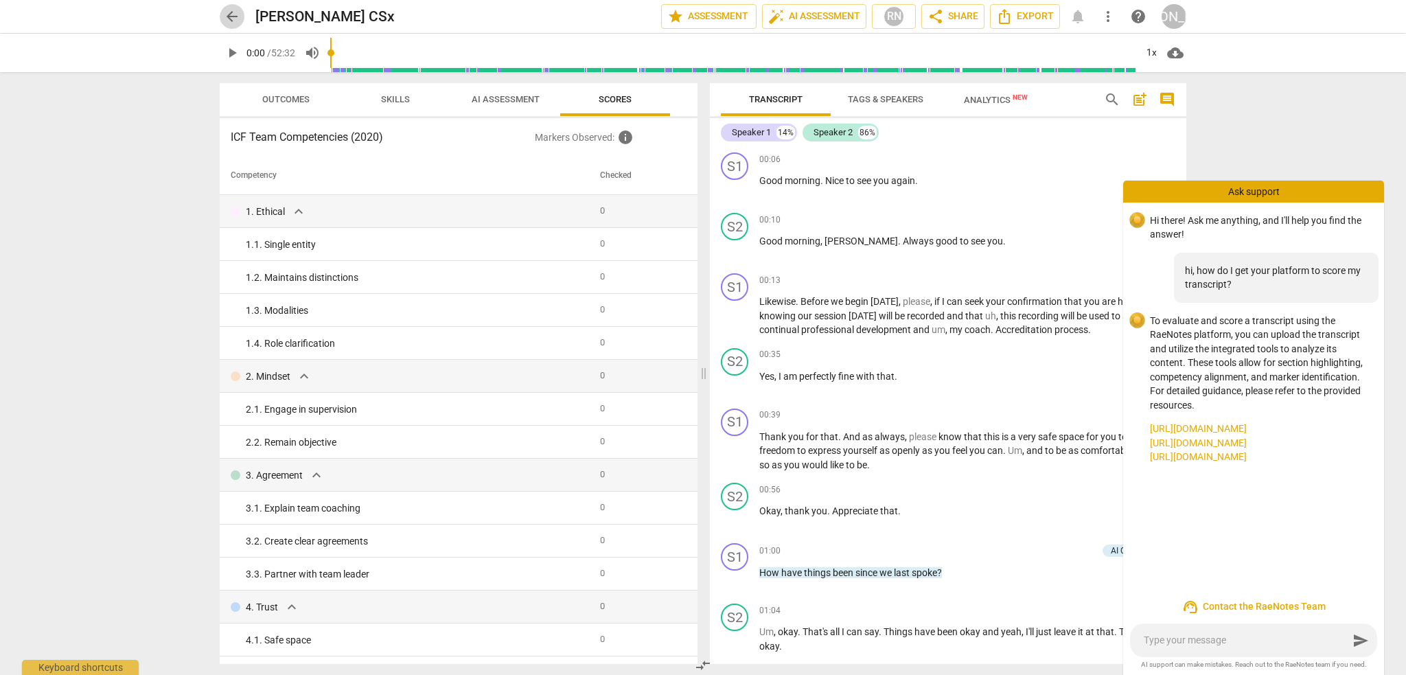
click at [231, 17] on span "arrow_back" at bounding box center [232, 16] width 16 height 16
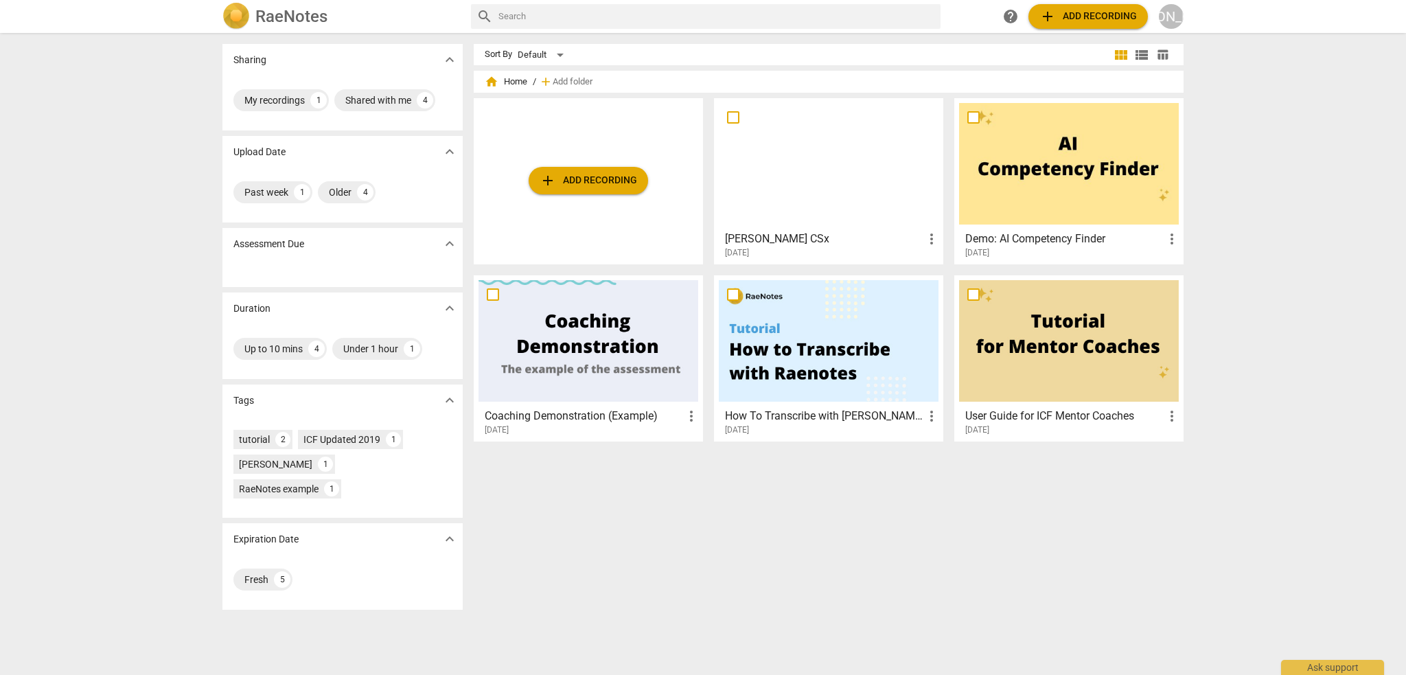
click at [813, 169] on div at bounding box center [829, 164] width 220 height 122
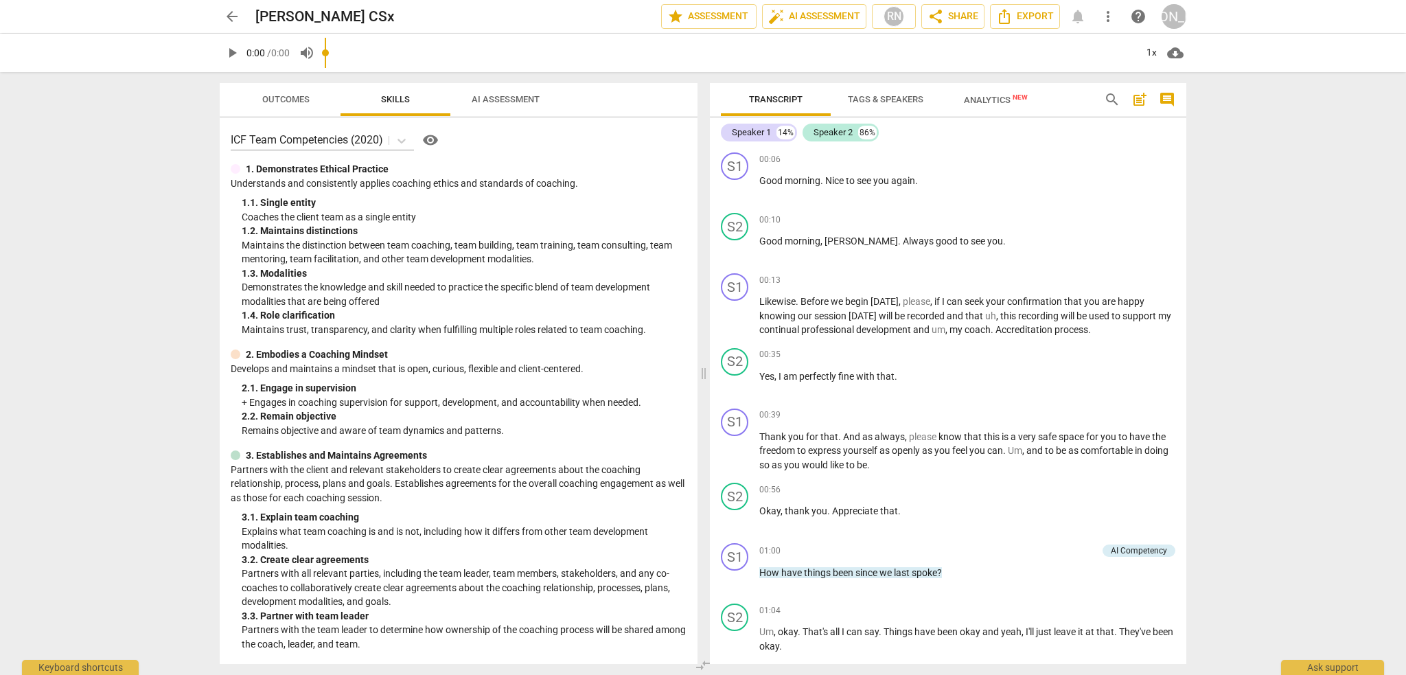
click at [518, 54] on input "range" at bounding box center [730, 53] width 811 height 44
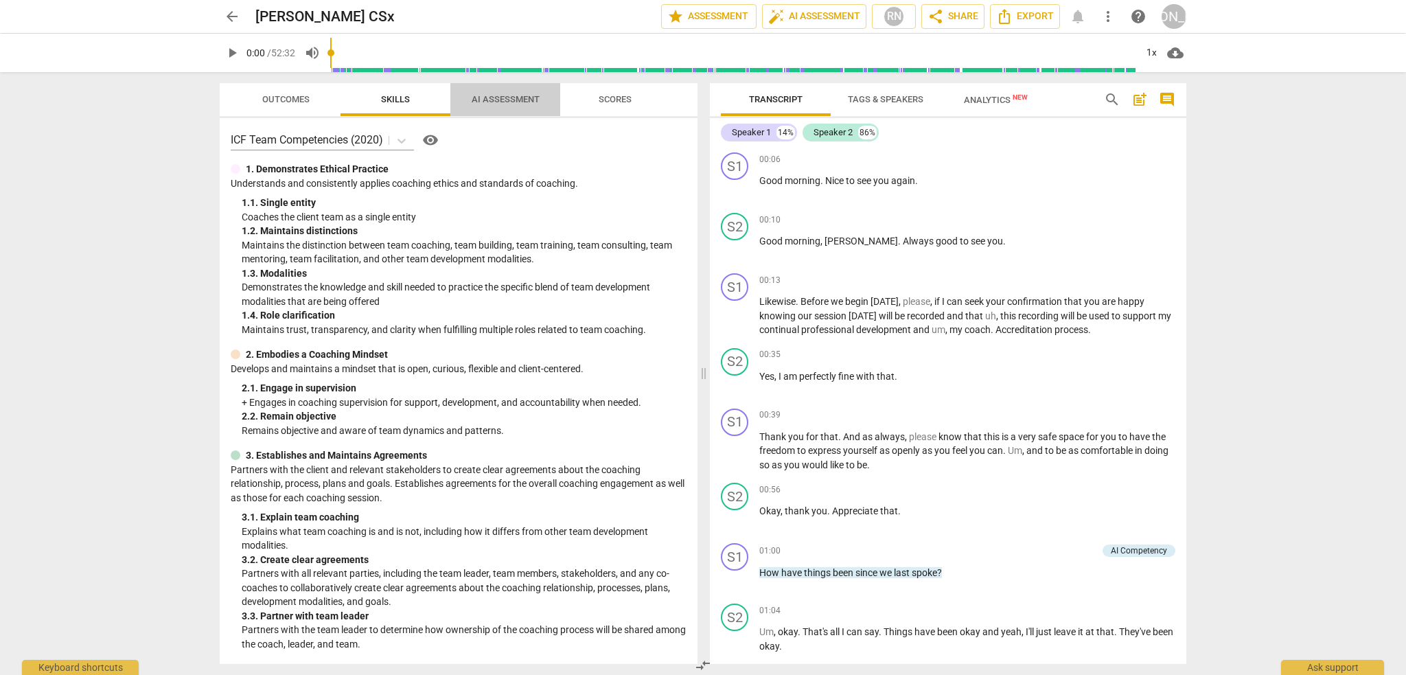
click at [516, 95] on span "AI Assessment" at bounding box center [506, 99] width 68 height 10
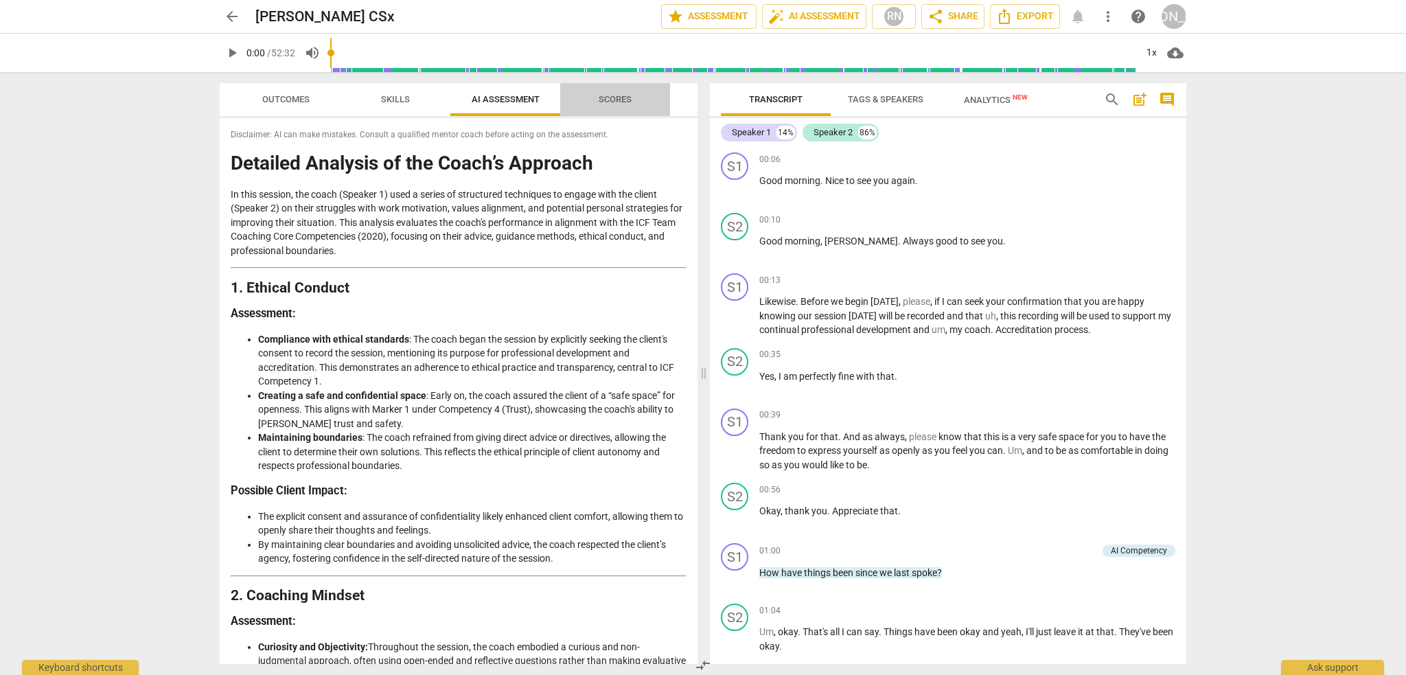
click at [626, 104] on span "Scores" at bounding box center [615, 99] width 33 height 10
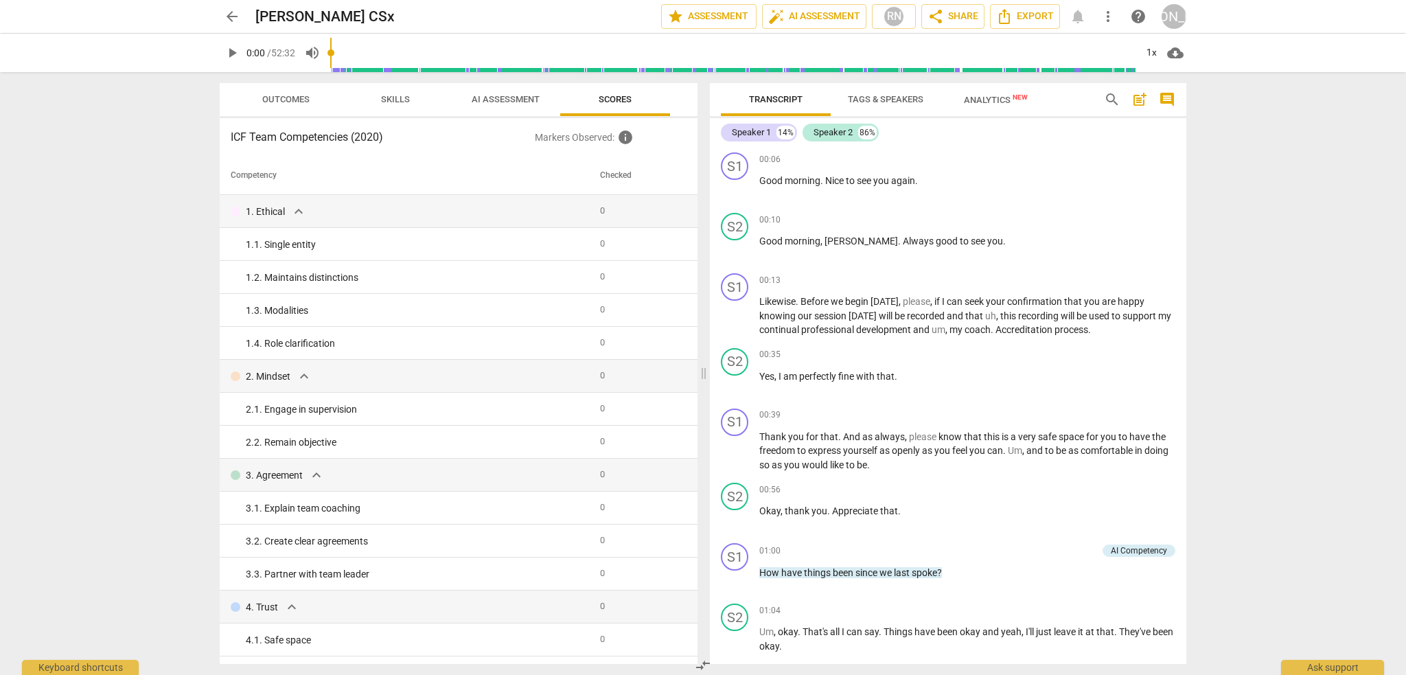
click at [389, 100] on span "Skills" at bounding box center [395, 99] width 29 height 10
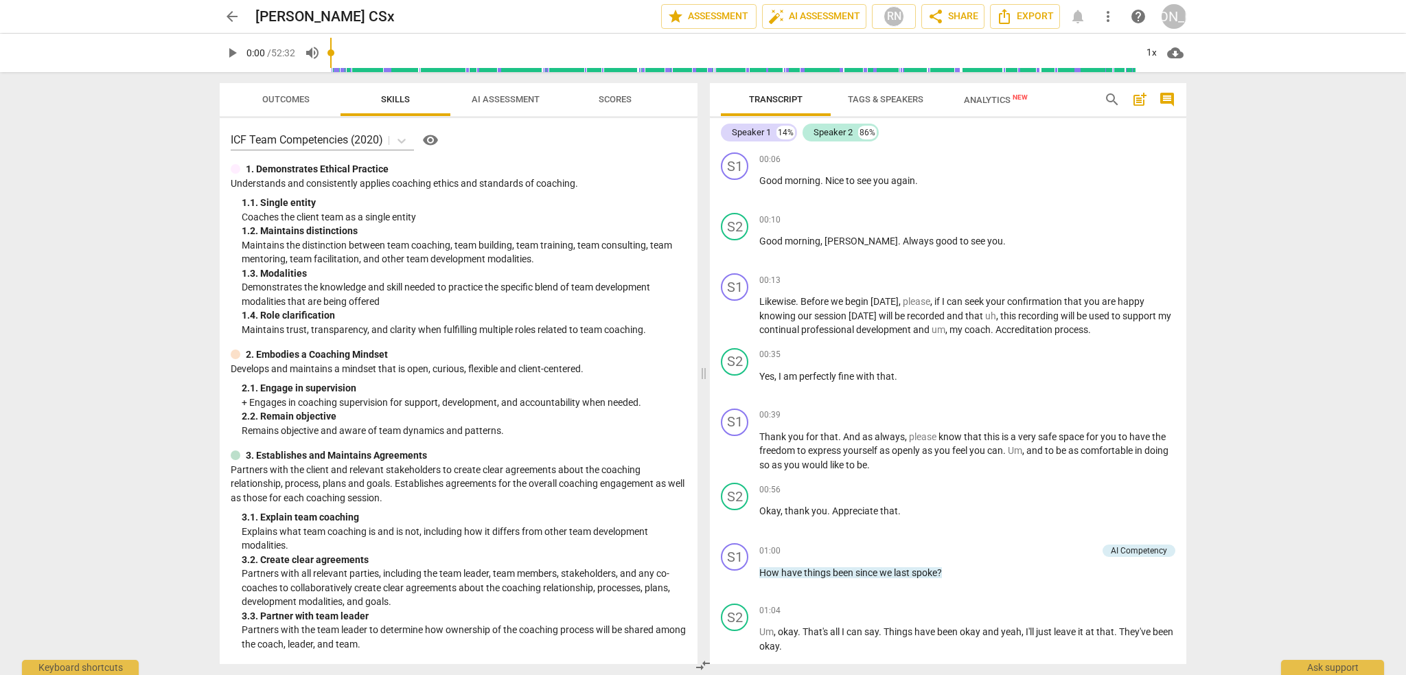
click at [901, 98] on span "Tags & Speakers" at bounding box center [886, 99] width 76 height 10
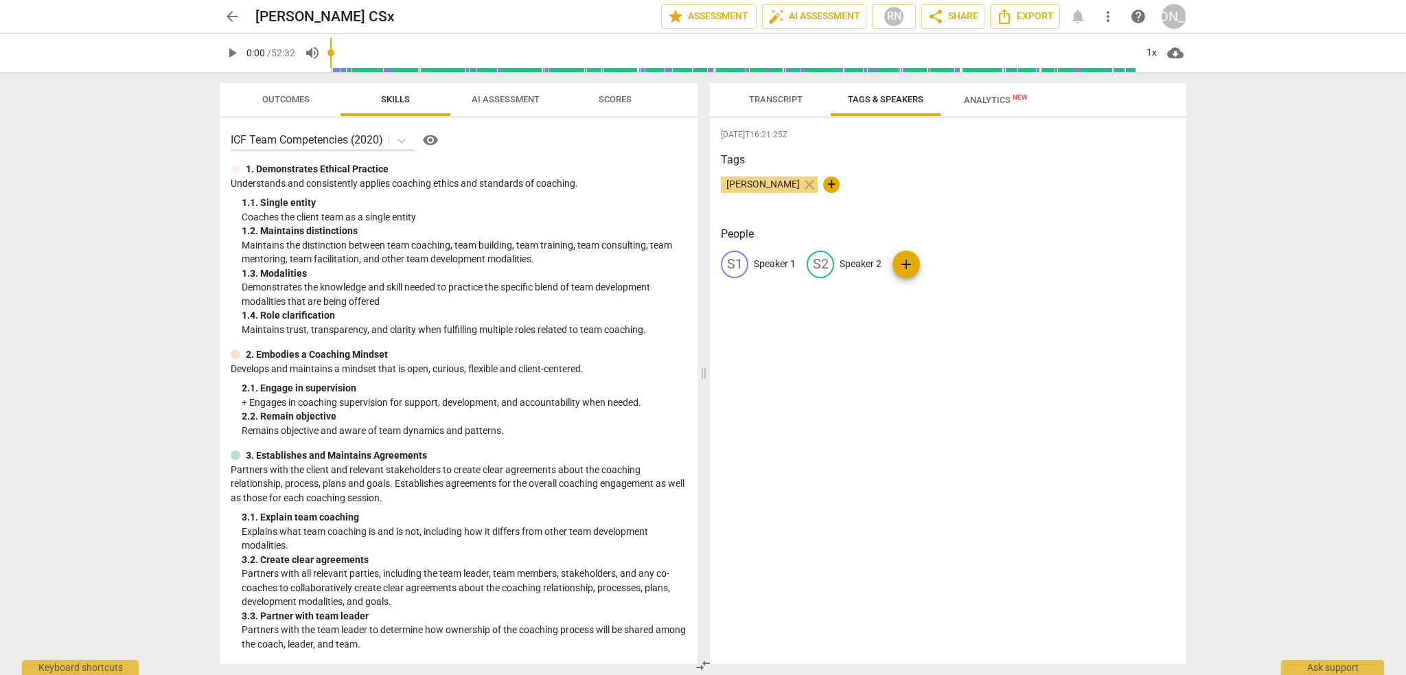
click at [986, 100] on span "Analytics New" at bounding box center [996, 100] width 64 height 10
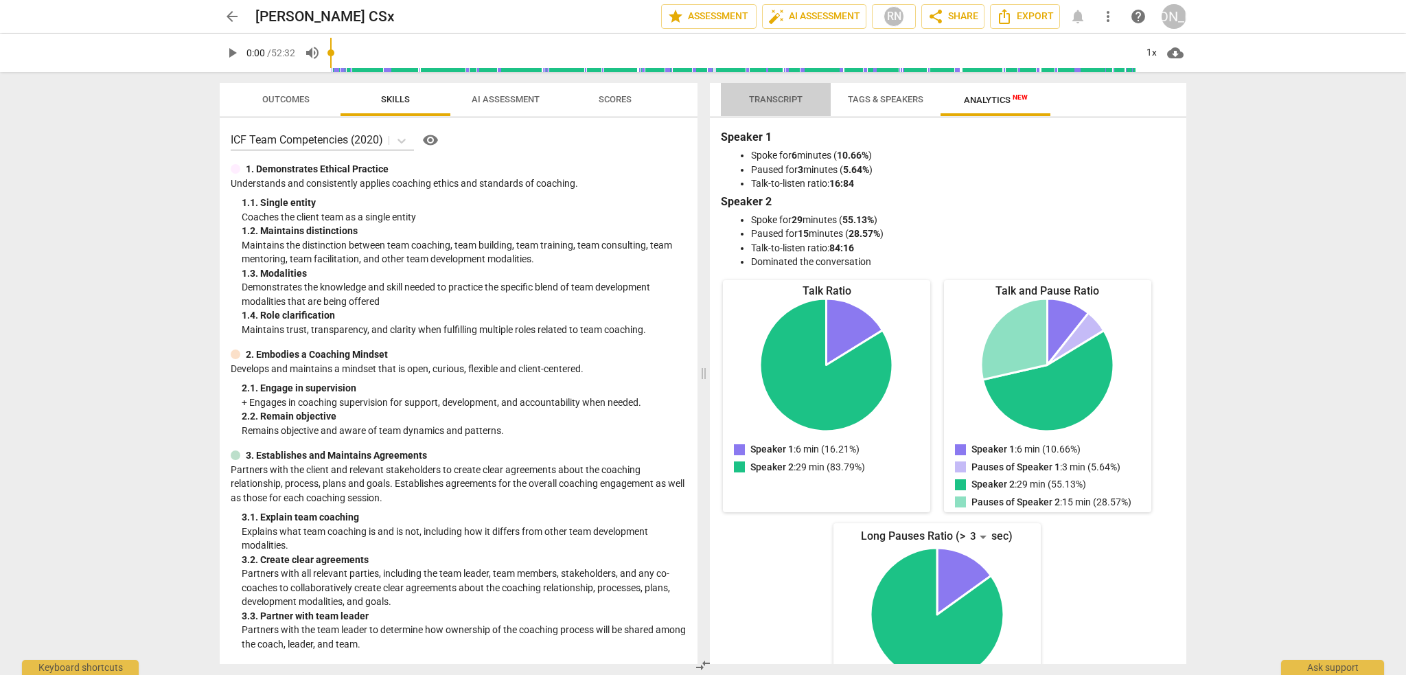
click at [790, 95] on span "Transcript" at bounding box center [776, 99] width 54 height 10
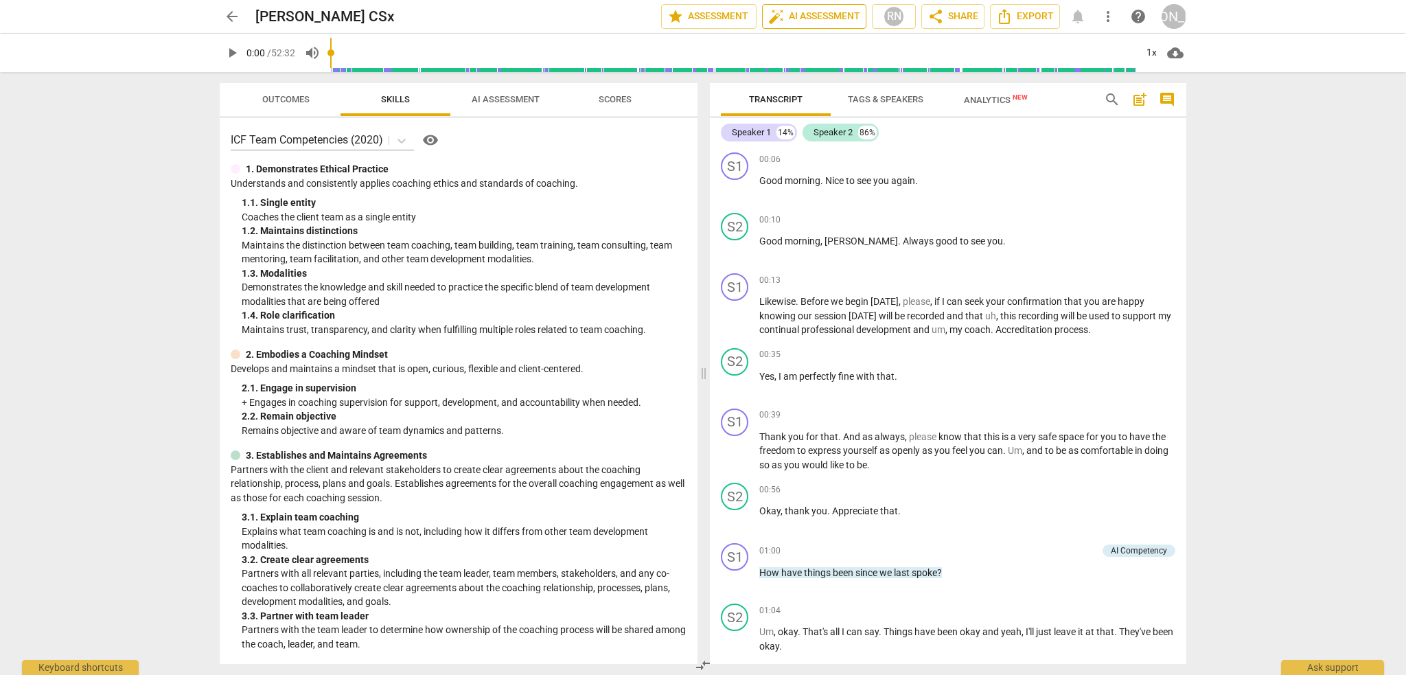
click at [811, 9] on span "auto_fix_high AI Assessment" at bounding box center [814, 16] width 92 height 16
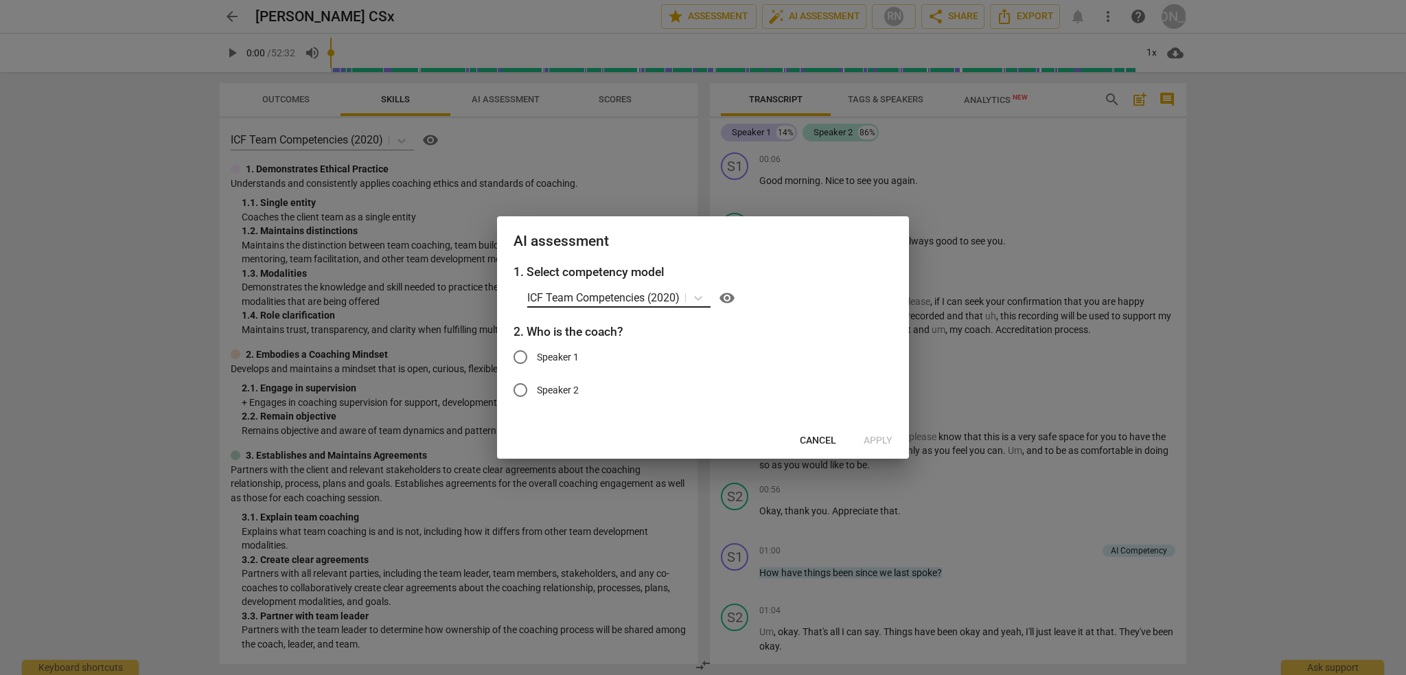
click at [679, 301] on p "ICF Team Competencies (2020)" at bounding box center [603, 298] width 152 height 16
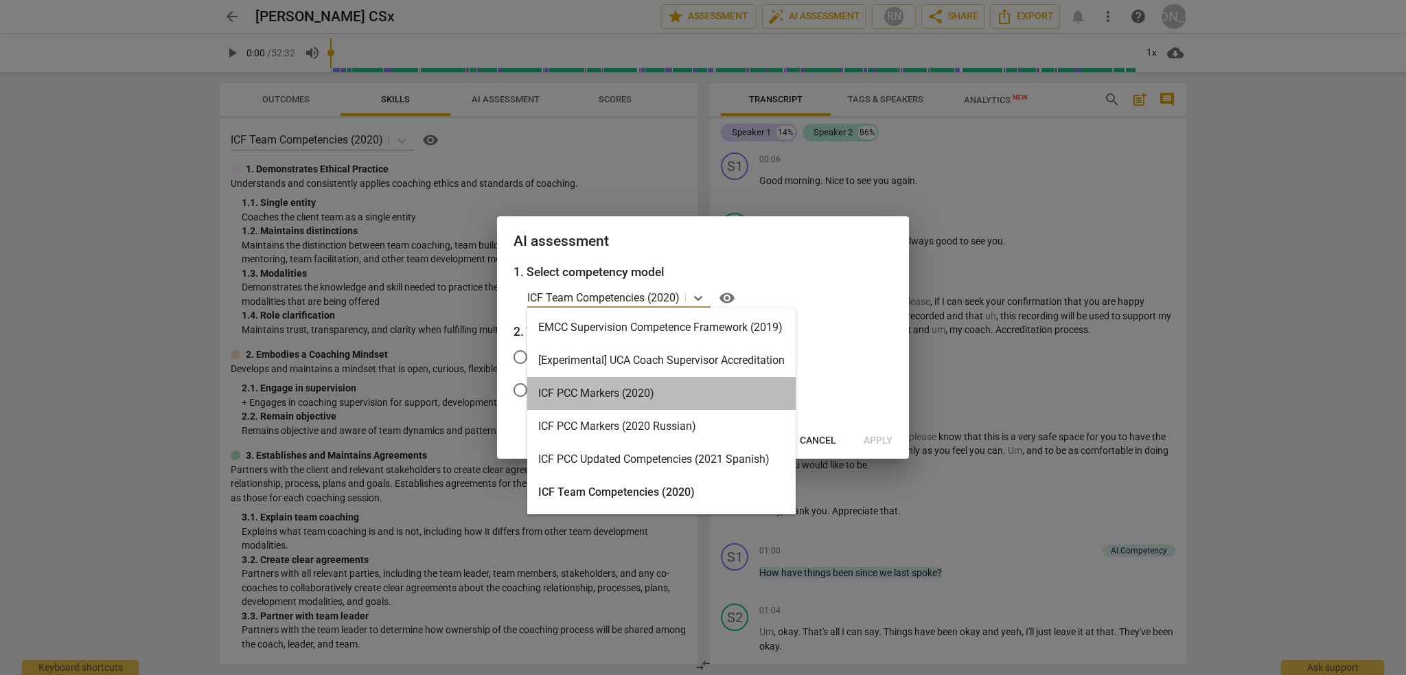
click at [680, 392] on div "ICF PCC Markers (2020)" at bounding box center [661, 393] width 268 height 33
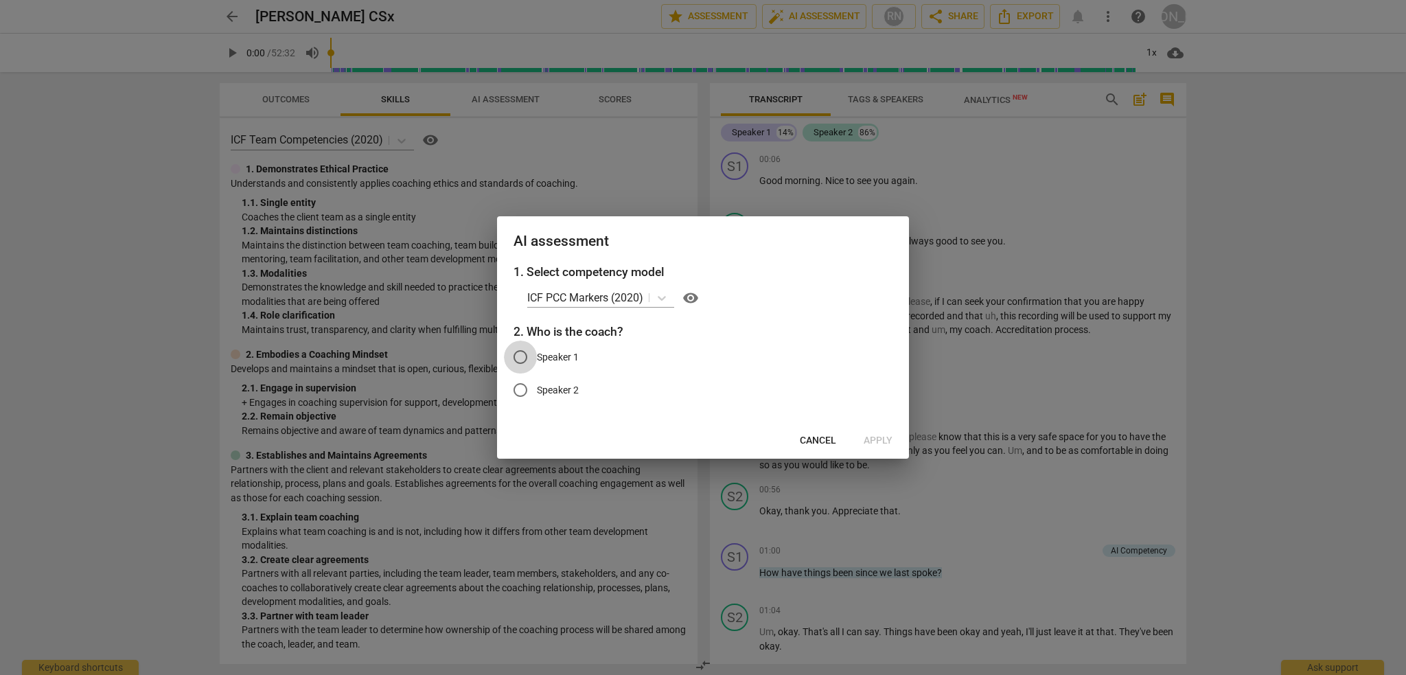
click at [519, 356] on input "Speaker 1" at bounding box center [520, 357] width 33 height 33
radio input "true"
click at [873, 439] on span "Apply" at bounding box center [878, 441] width 29 height 14
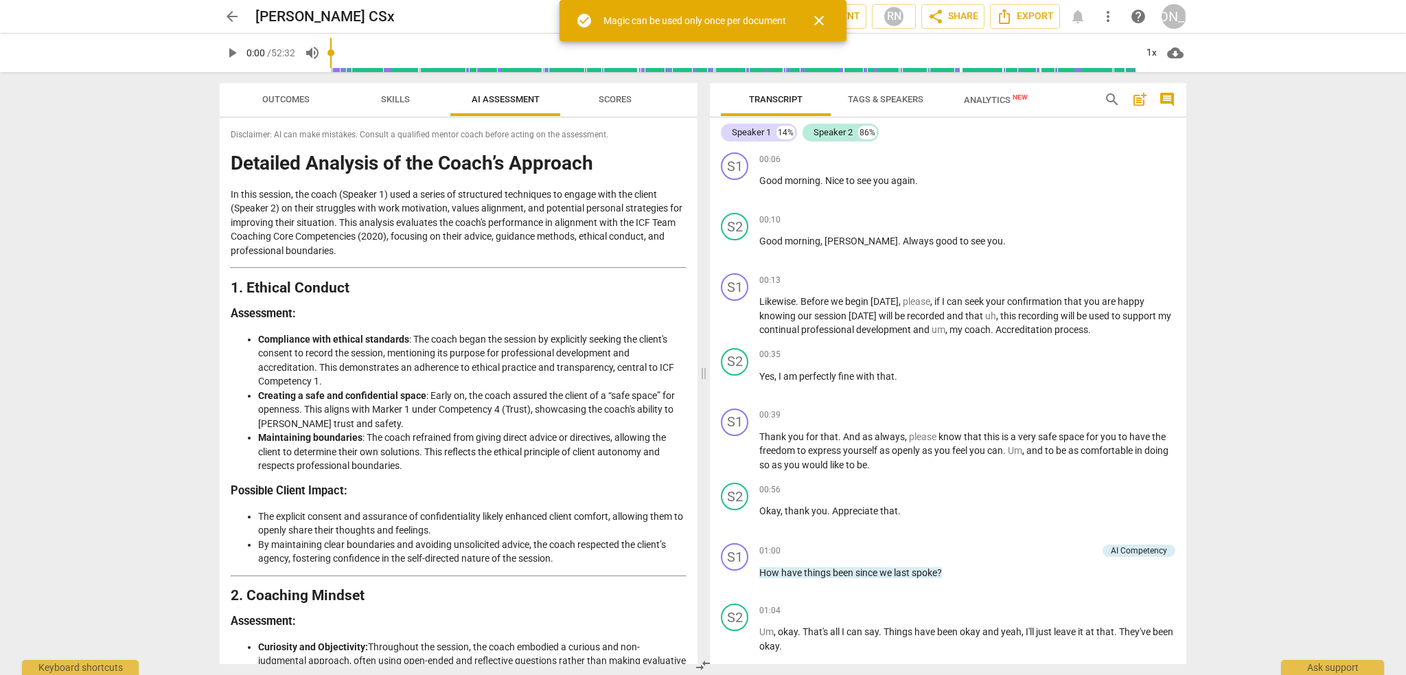
click at [819, 19] on span "close" at bounding box center [819, 20] width 16 height 16
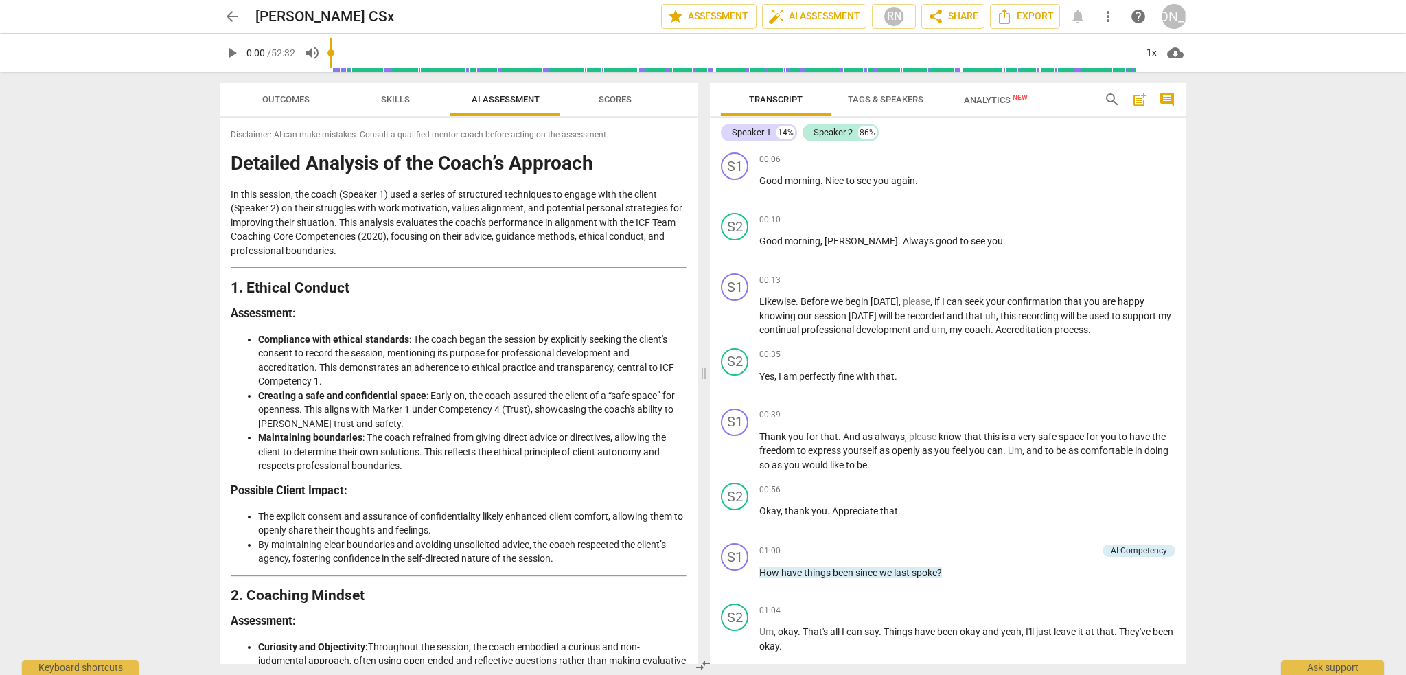
click at [306, 97] on span "Outcomes" at bounding box center [285, 99] width 47 height 10
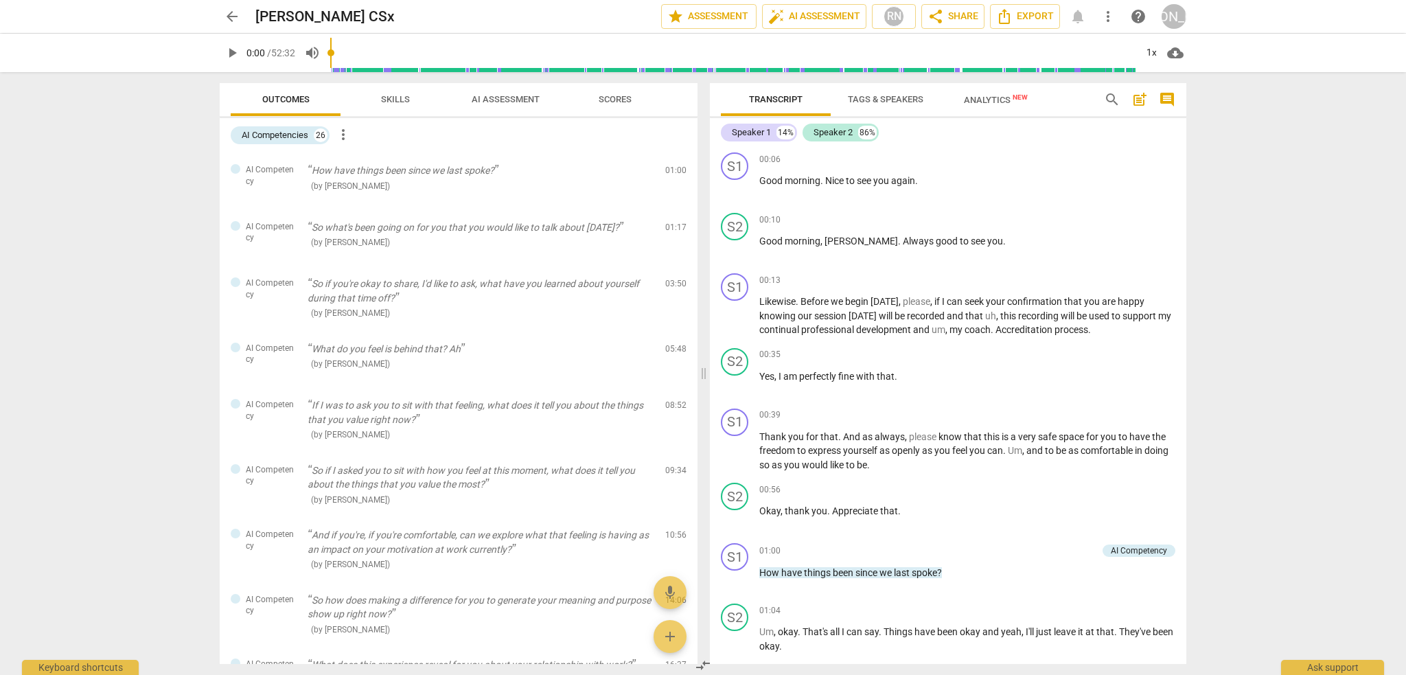
click at [377, 95] on span "Skills" at bounding box center [396, 100] width 62 height 19
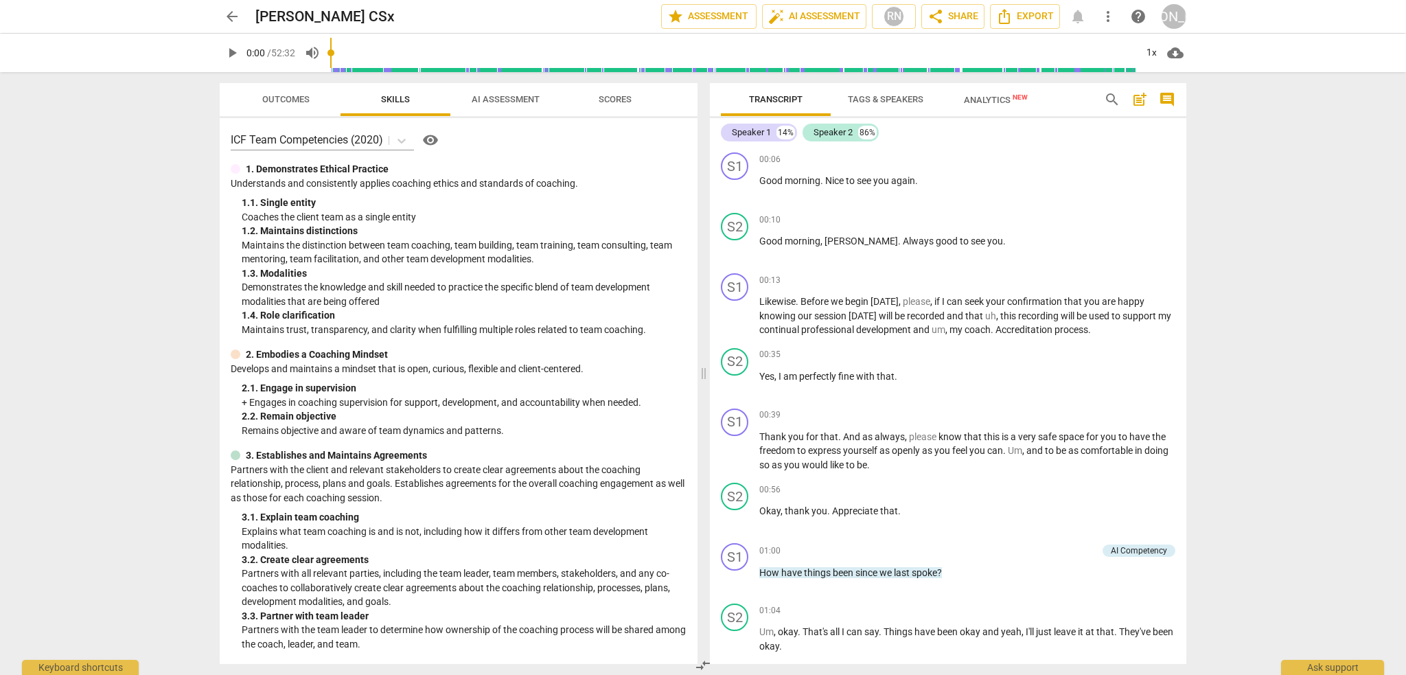
click at [504, 95] on span "AI Assessment" at bounding box center [506, 99] width 68 height 10
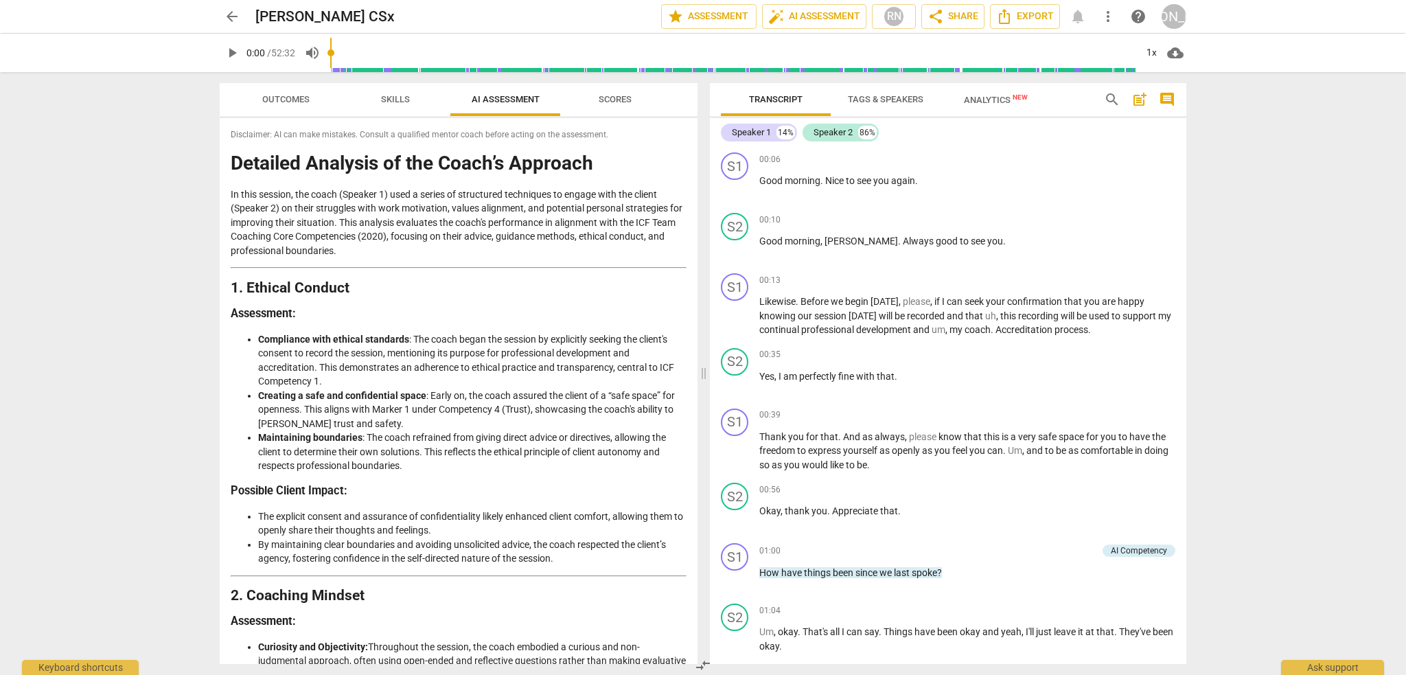
click at [608, 104] on span "Scores" at bounding box center [615, 99] width 33 height 10
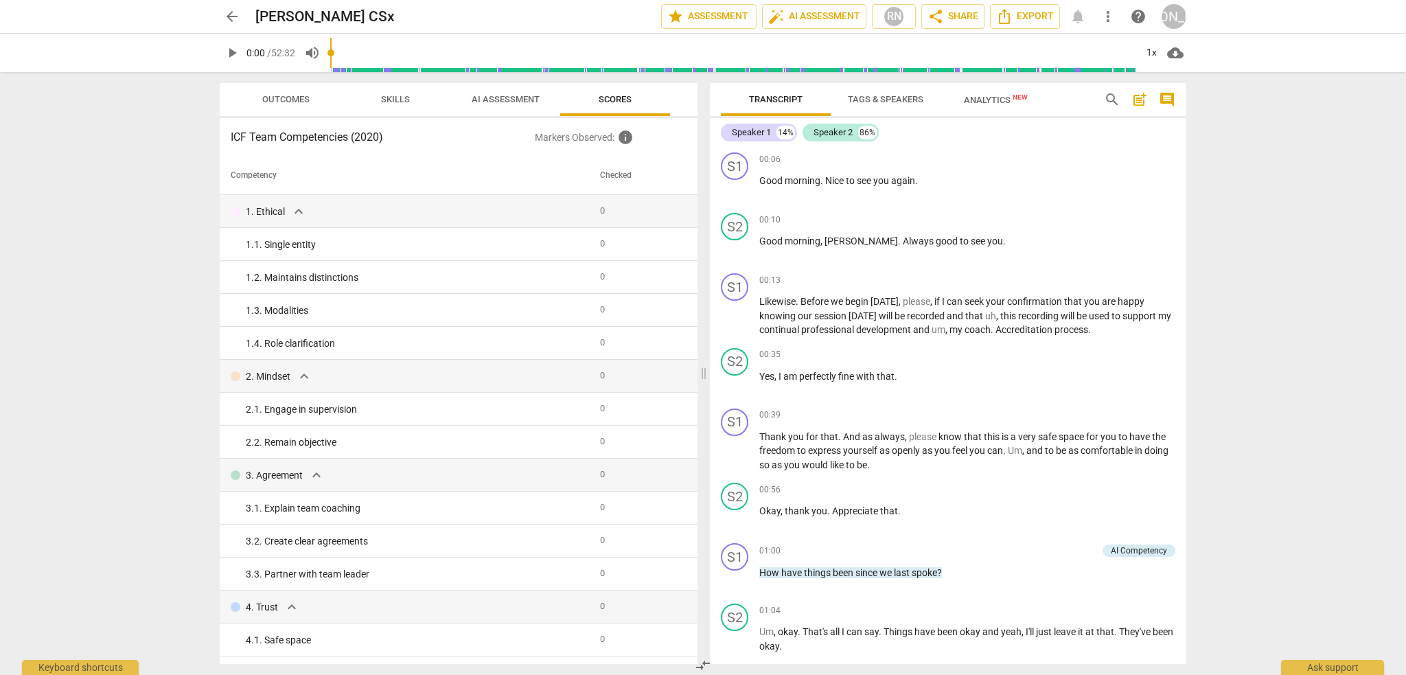
click at [371, 141] on h3 "ICF Team Competencies (2020)" at bounding box center [383, 137] width 304 height 16
click at [491, 95] on span "AI Assessment" at bounding box center [506, 99] width 68 height 10
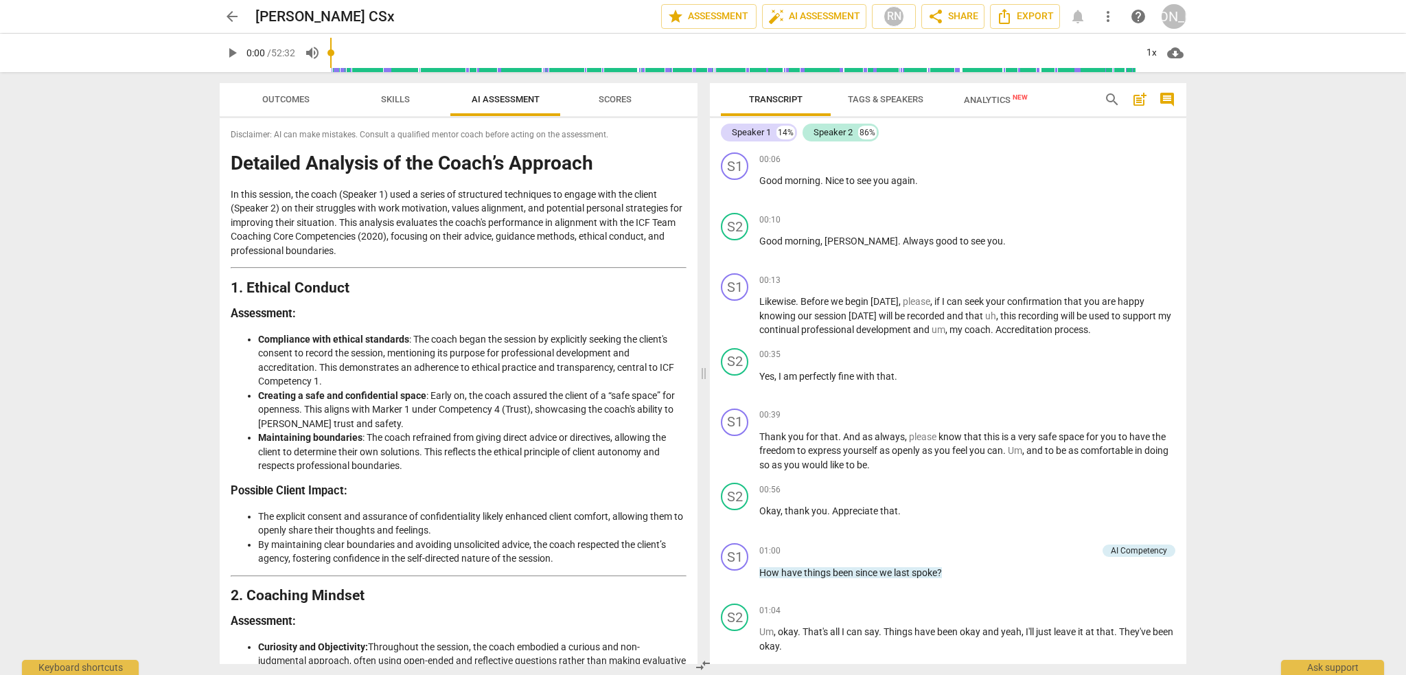
click at [233, 18] on span "arrow_back" at bounding box center [232, 16] width 16 height 16
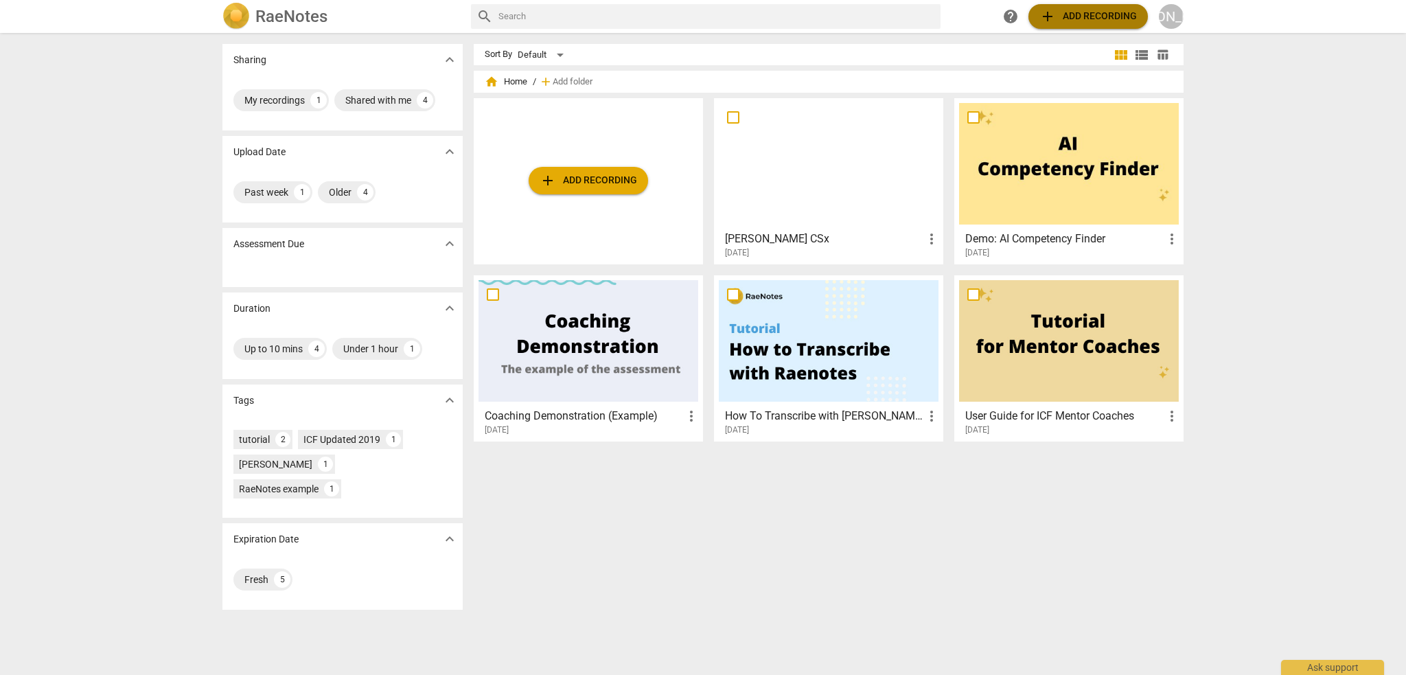
click at [1040, 16] on span "add" at bounding box center [1048, 16] width 16 height 16
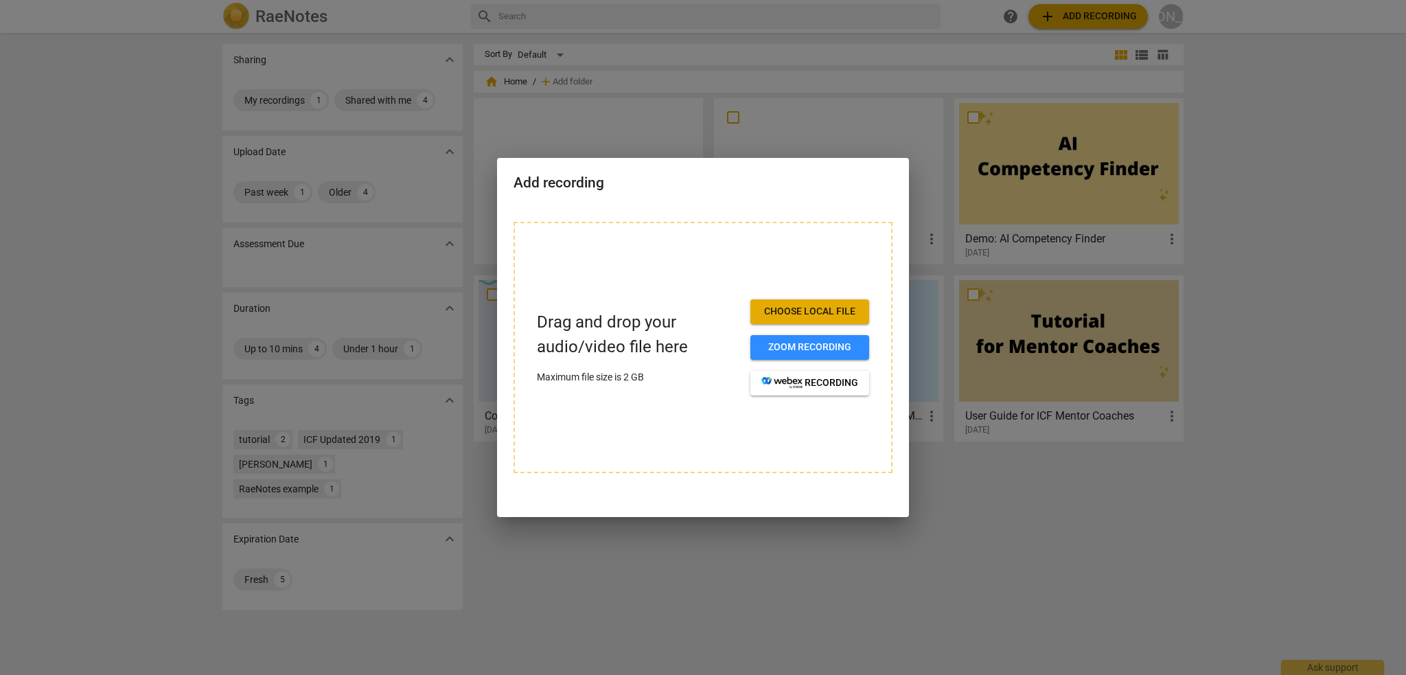
click at [823, 314] on span "Choose local file" at bounding box center [810, 312] width 97 height 14
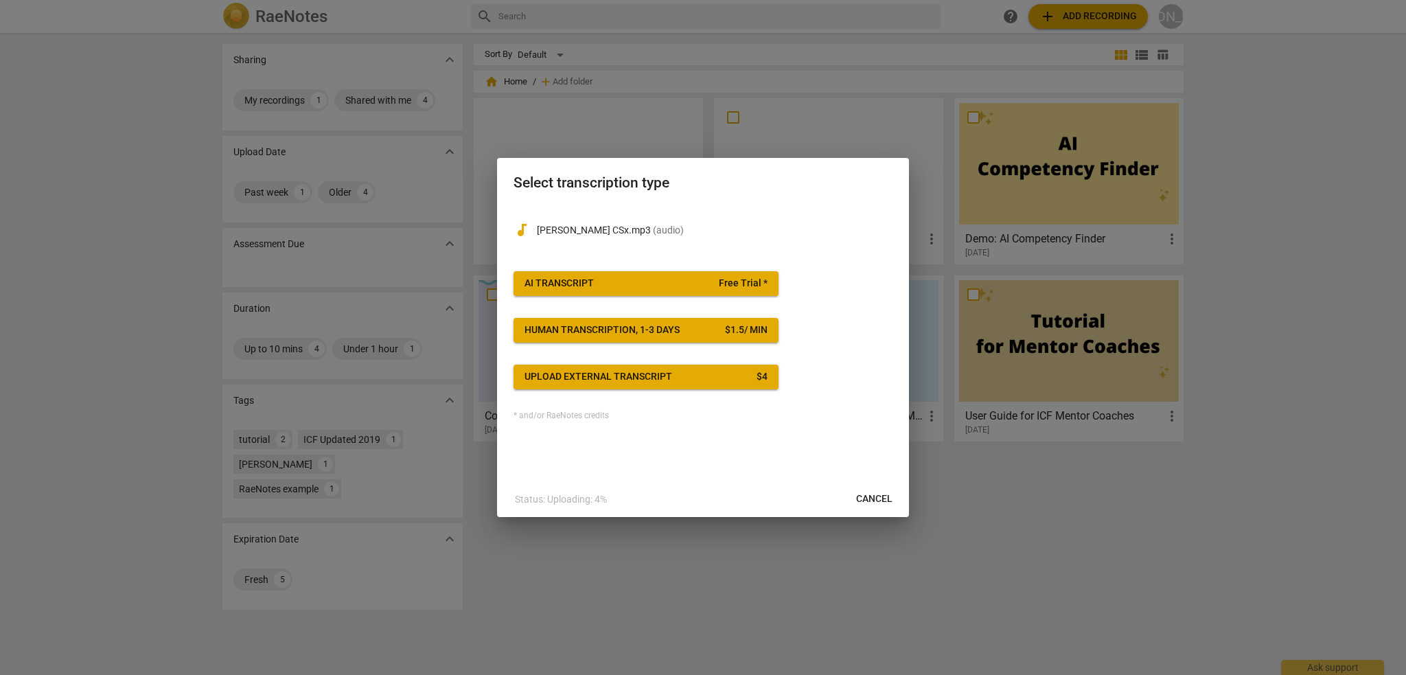
click at [603, 283] on span "AI Transcript Free Trial *" at bounding box center [646, 284] width 243 height 14
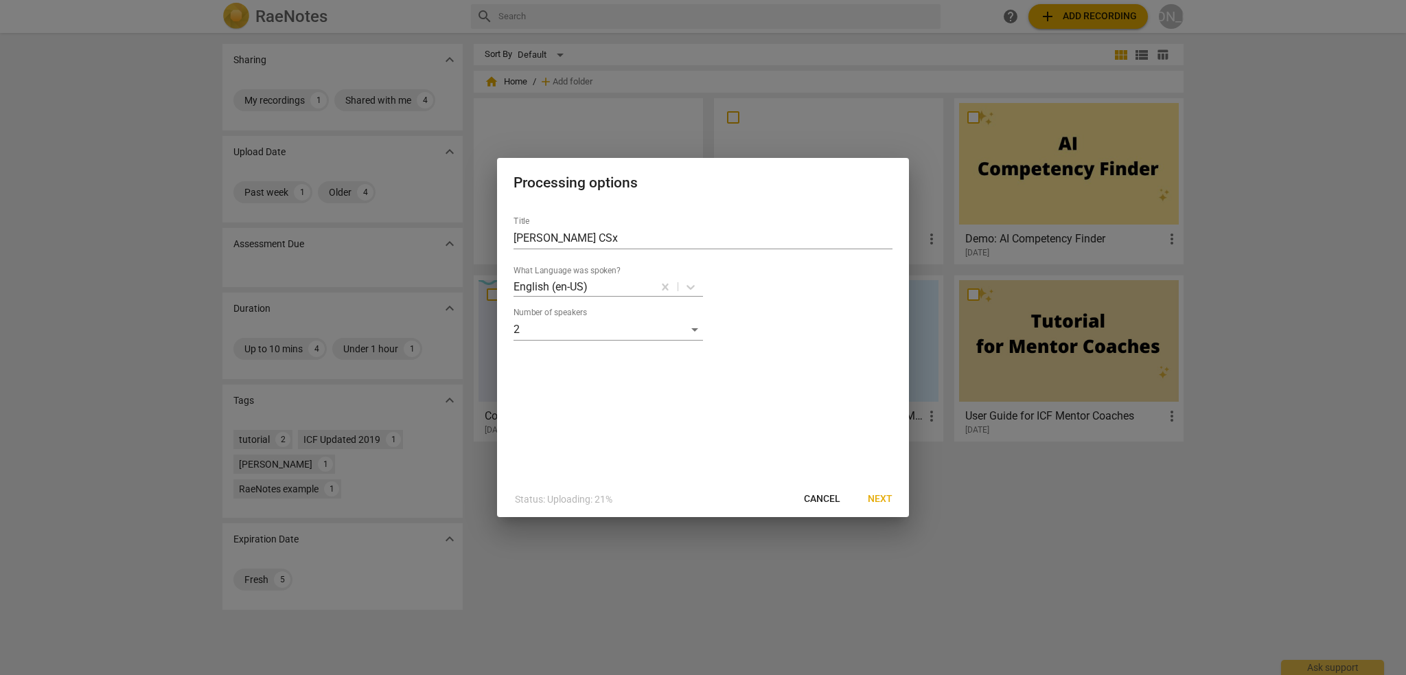
click at [881, 502] on span "Next" at bounding box center [880, 499] width 25 height 14
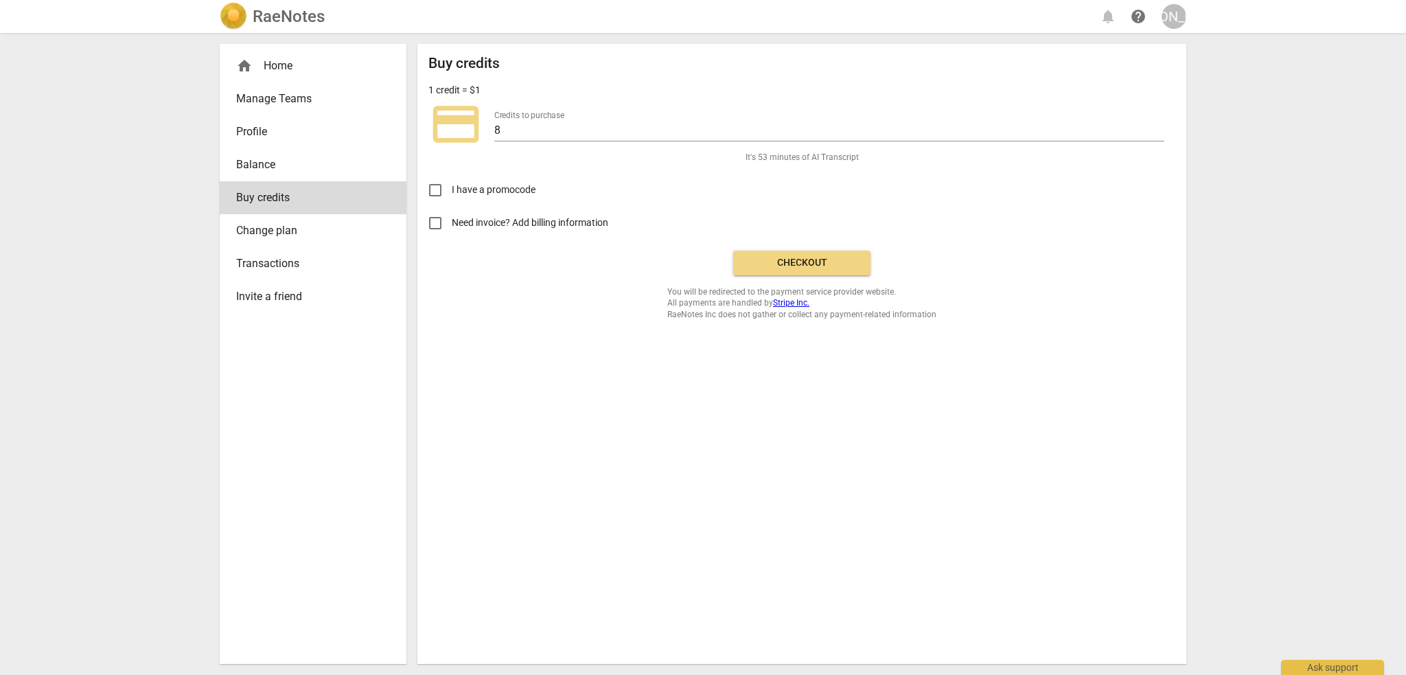
click at [274, 67] on div "home Home" at bounding box center [307, 66] width 143 height 16
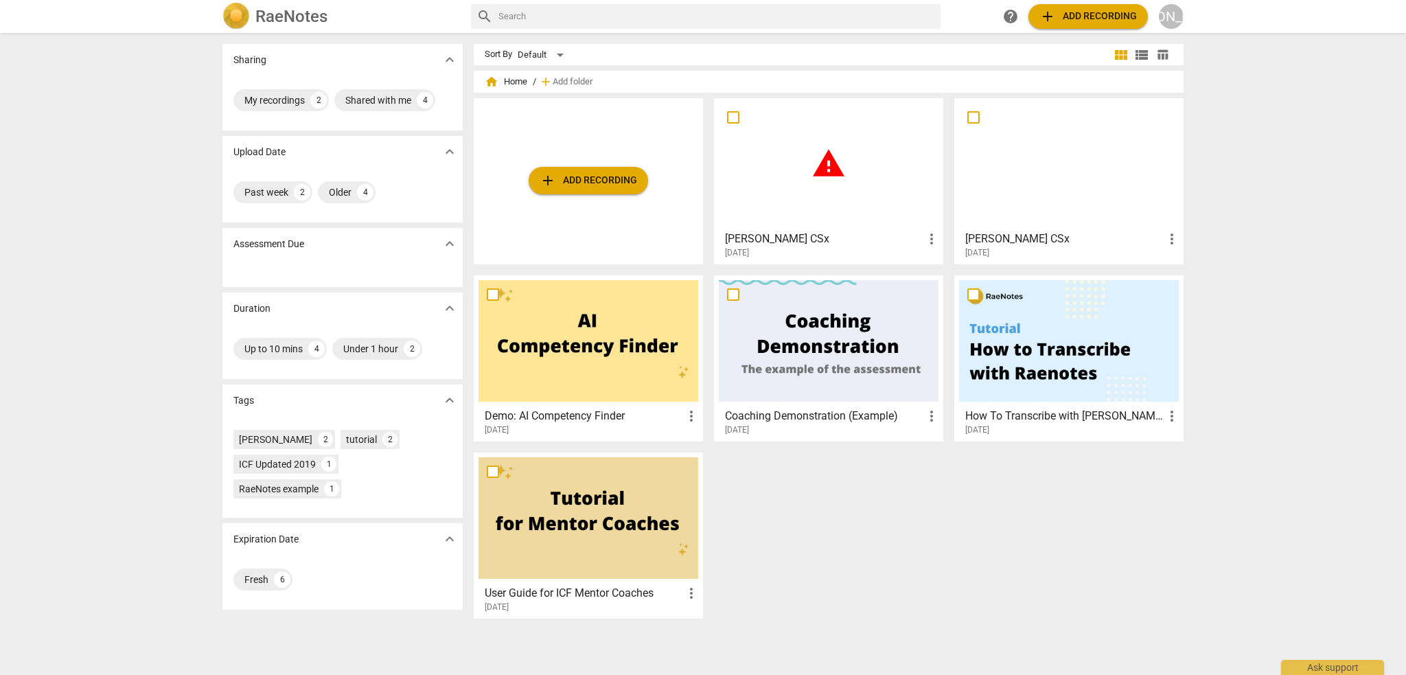
click at [889, 219] on div "warning" at bounding box center [829, 164] width 220 height 122
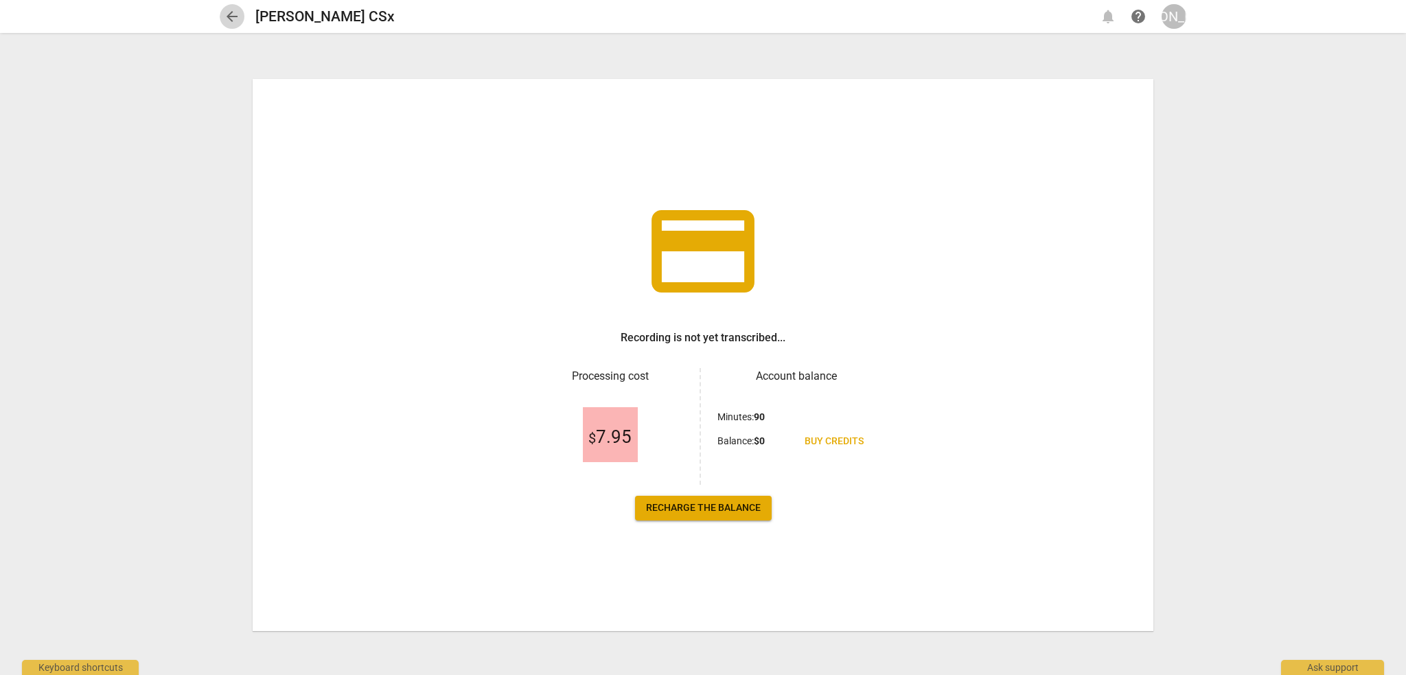
click at [222, 15] on span "arrow_back" at bounding box center [232, 16] width 25 height 16
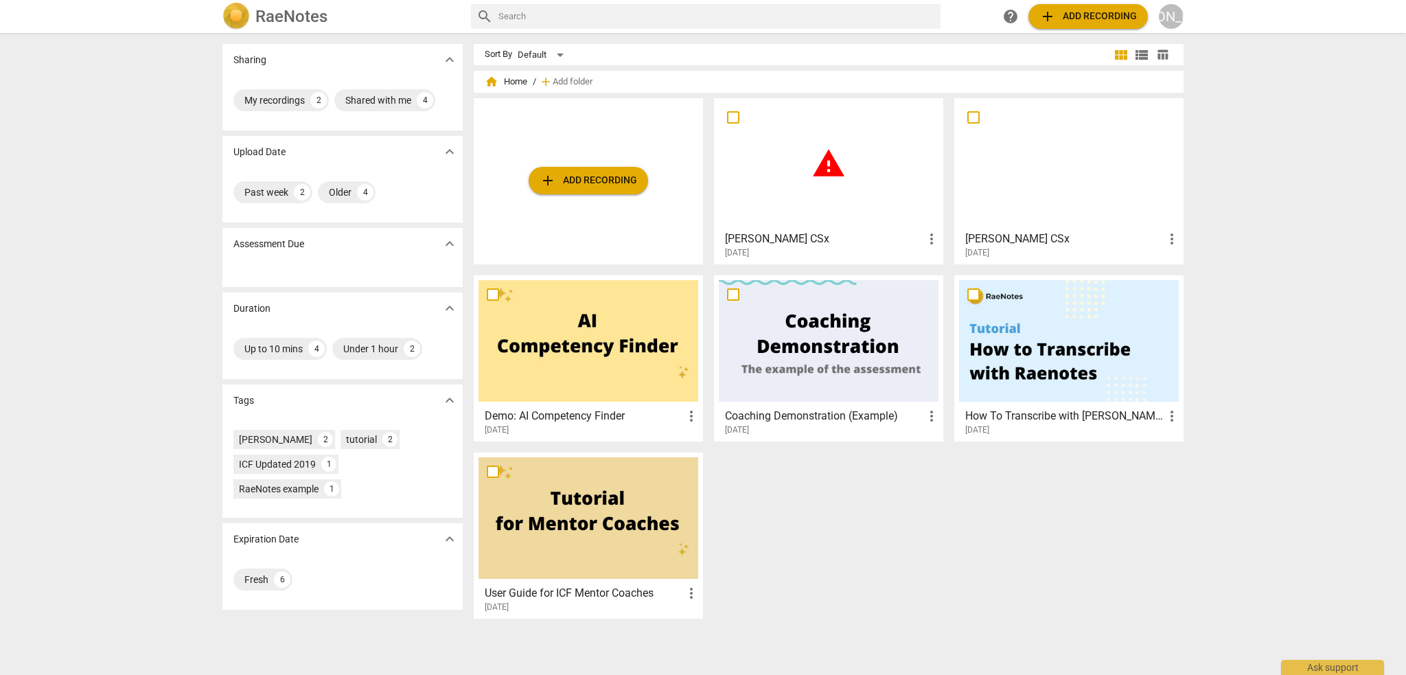
click at [926, 236] on span "more_vert" at bounding box center [932, 239] width 16 height 16
click at [946, 266] on li "Delete" at bounding box center [948, 271] width 52 height 33
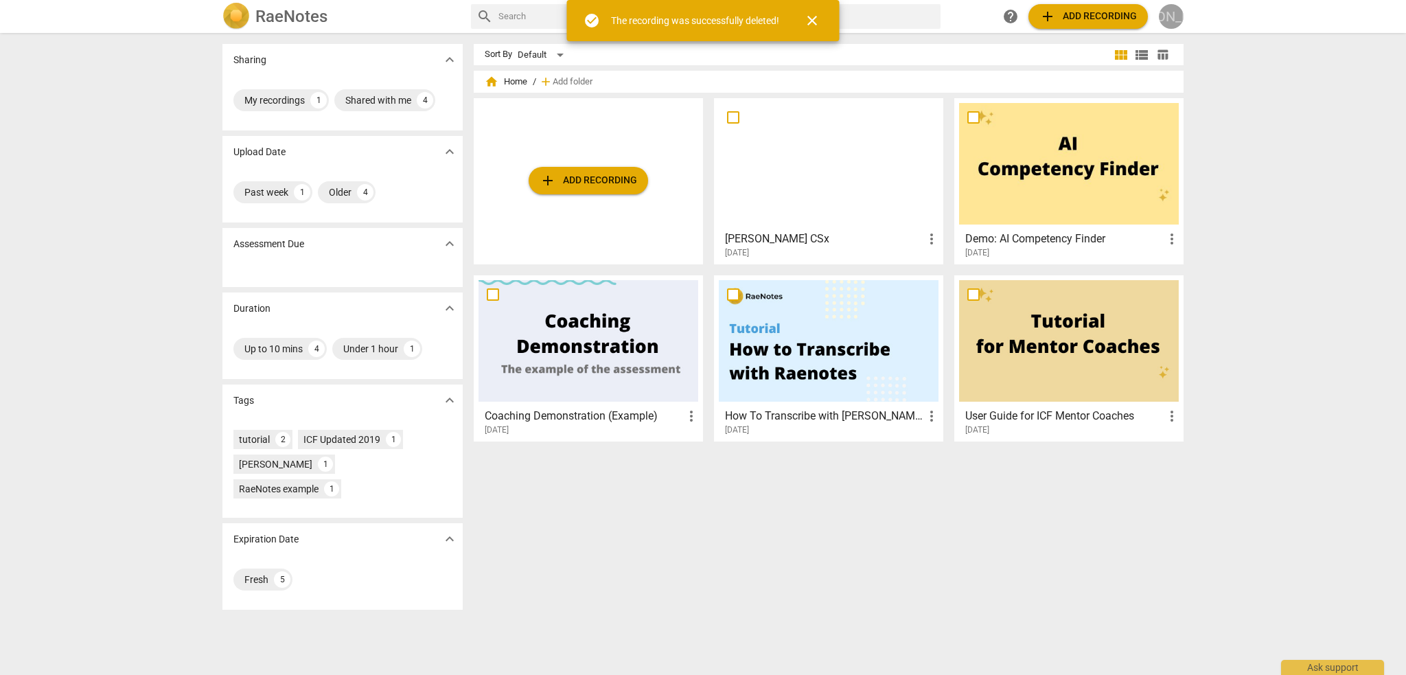
click at [1176, 15] on div "JA" at bounding box center [1171, 16] width 25 height 25
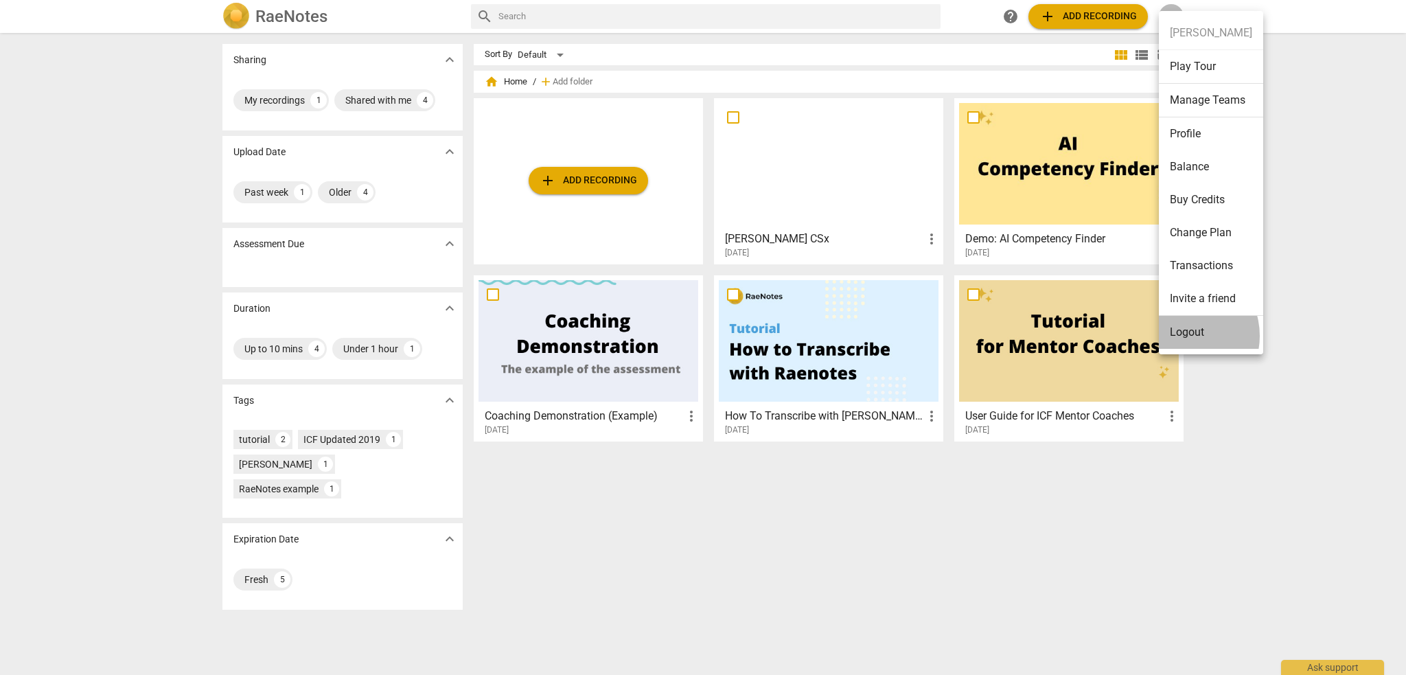
click at [1182, 335] on li "Logout" at bounding box center [1211, 332] width 104 height 33
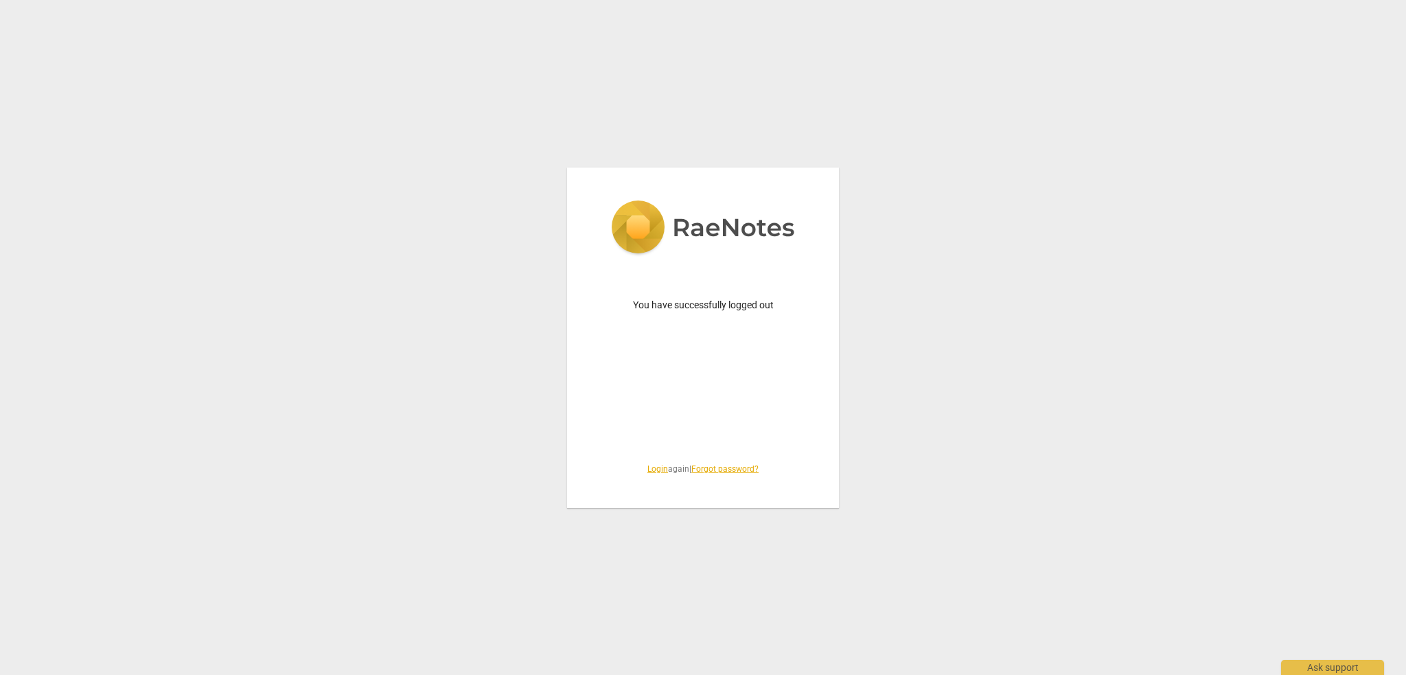
click at [648, 466] on link "Login" at bounding box center [658, 469] width 21 height 10
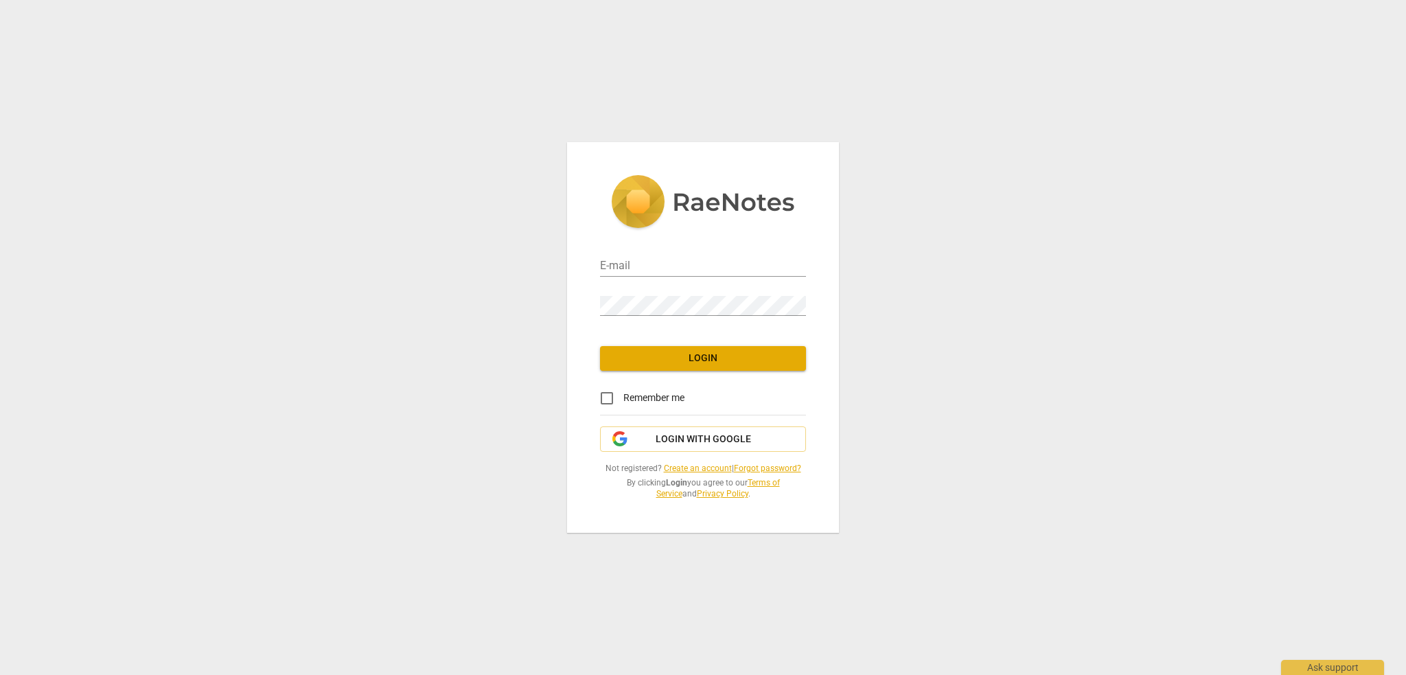
click at [681, 466] on link "Create an account" at bounding box center [698, 469] width 68 height 10
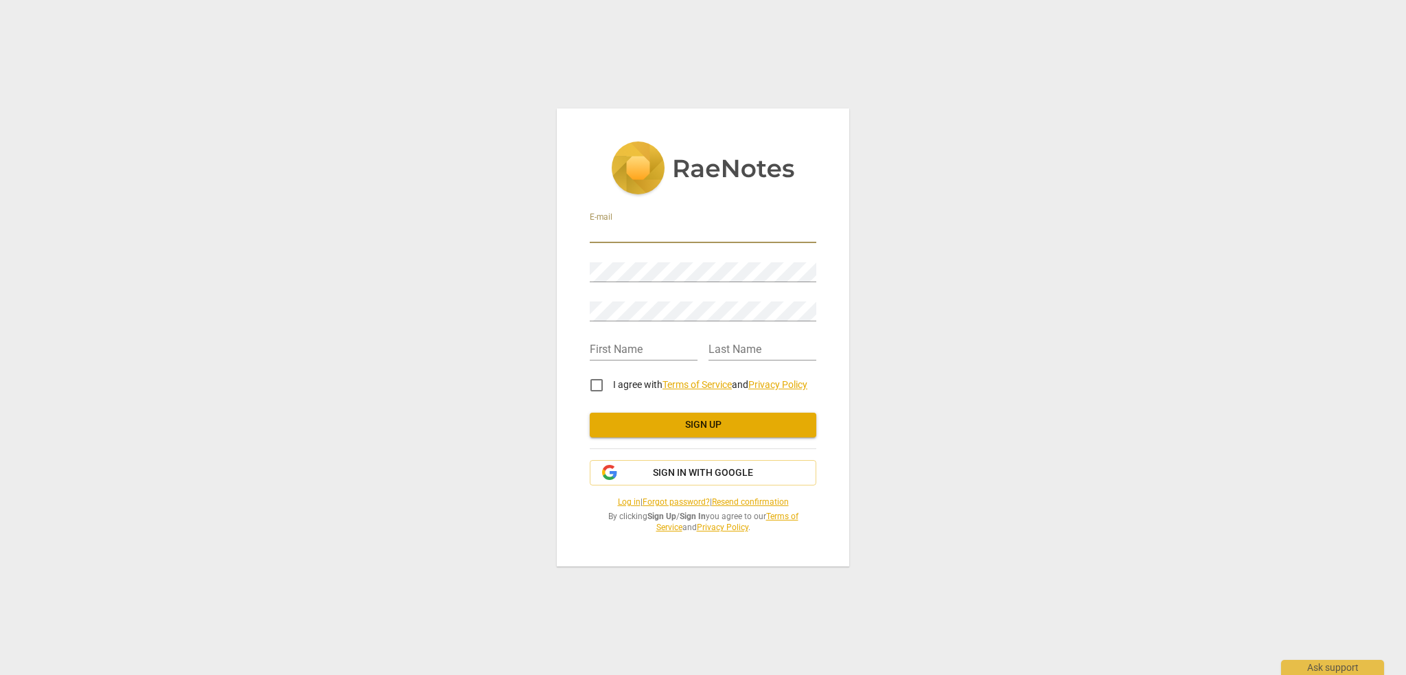
click at [621, 235] on input "email" at bounding box center [703, 233] width 227 height 20
type input "[EMAIL_ADDRESS][DOMAIN_NAME]"
type input "Red"
type input "Scally"
click at [595, 385] on input "I agree with Terms of Service and Privacy Policy" at bounding box center [596, 385] width 33 height 33
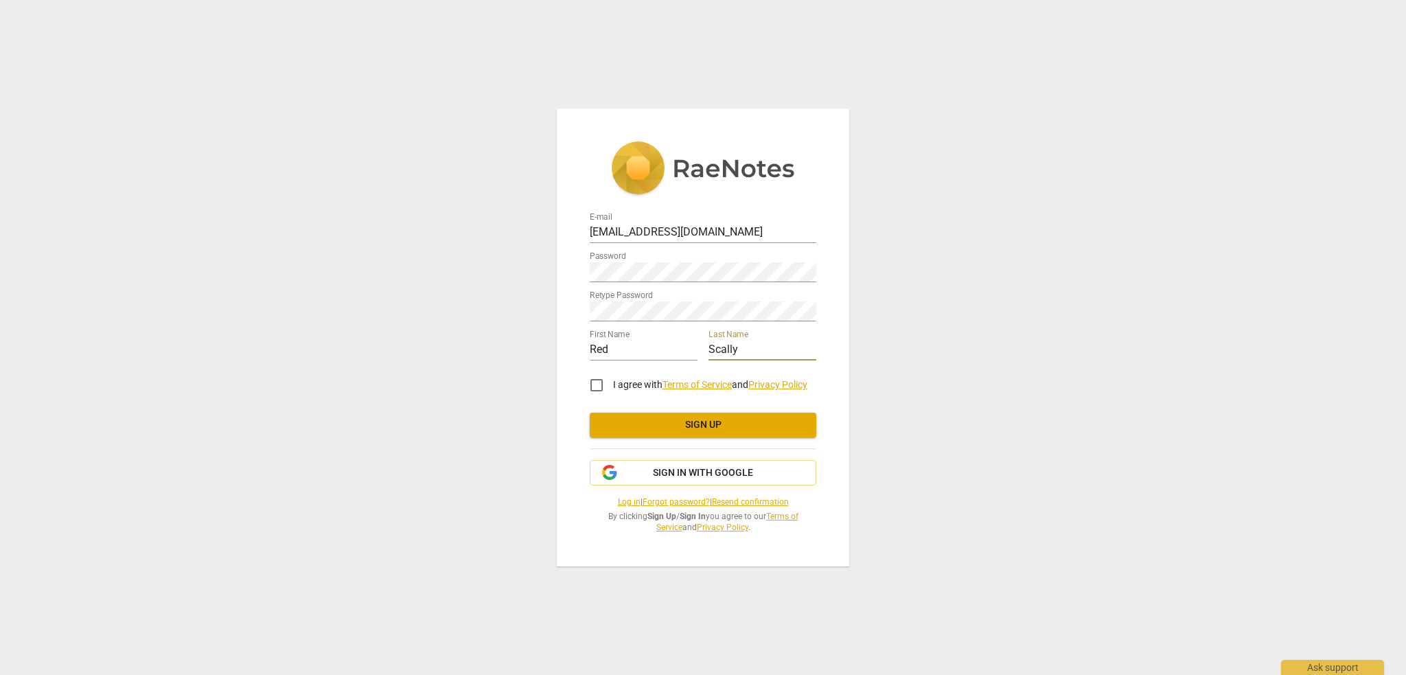
checkbox input "true"
click at [690, 425] on span "Sign up" at bounding box center [703, 425] width 205 height 14
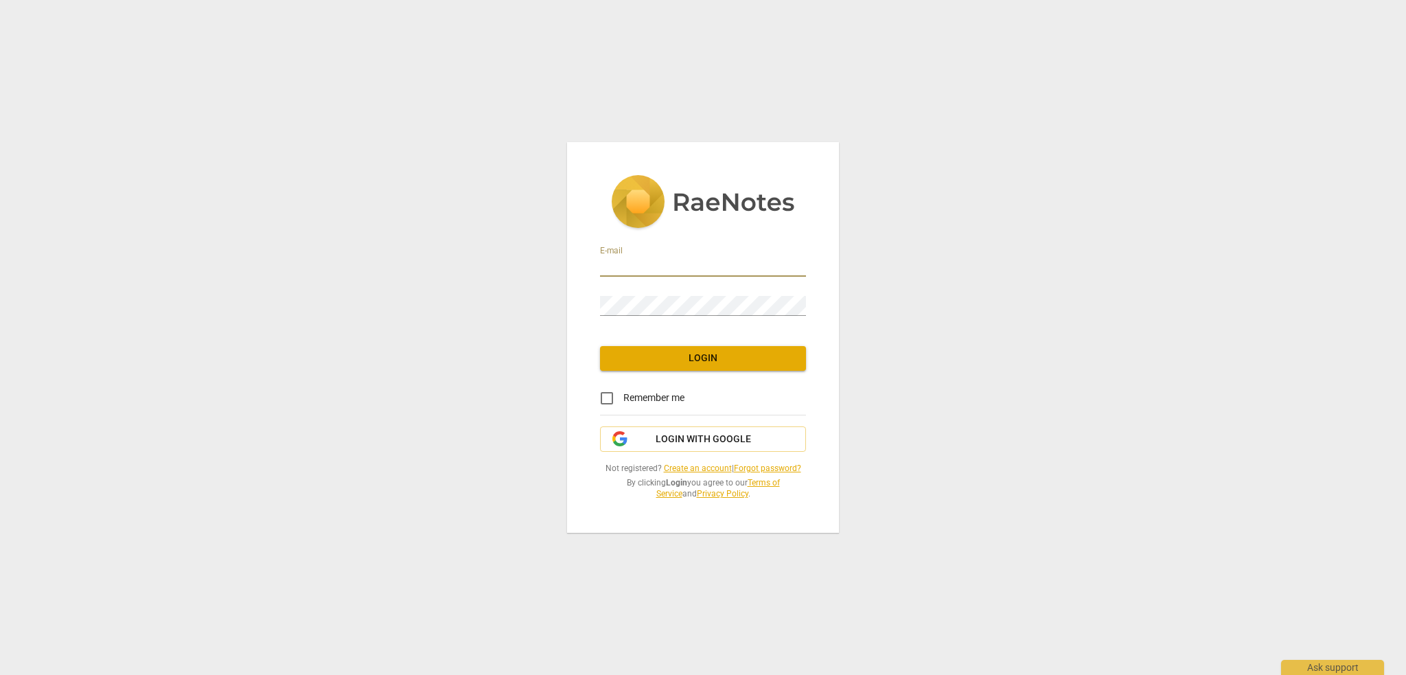
click at [652, 276] on input "email" at bounding box center [703, 267] width 206 height 20
type input "[EMAIL_ADDRESS][DOMAIN_NAME]"
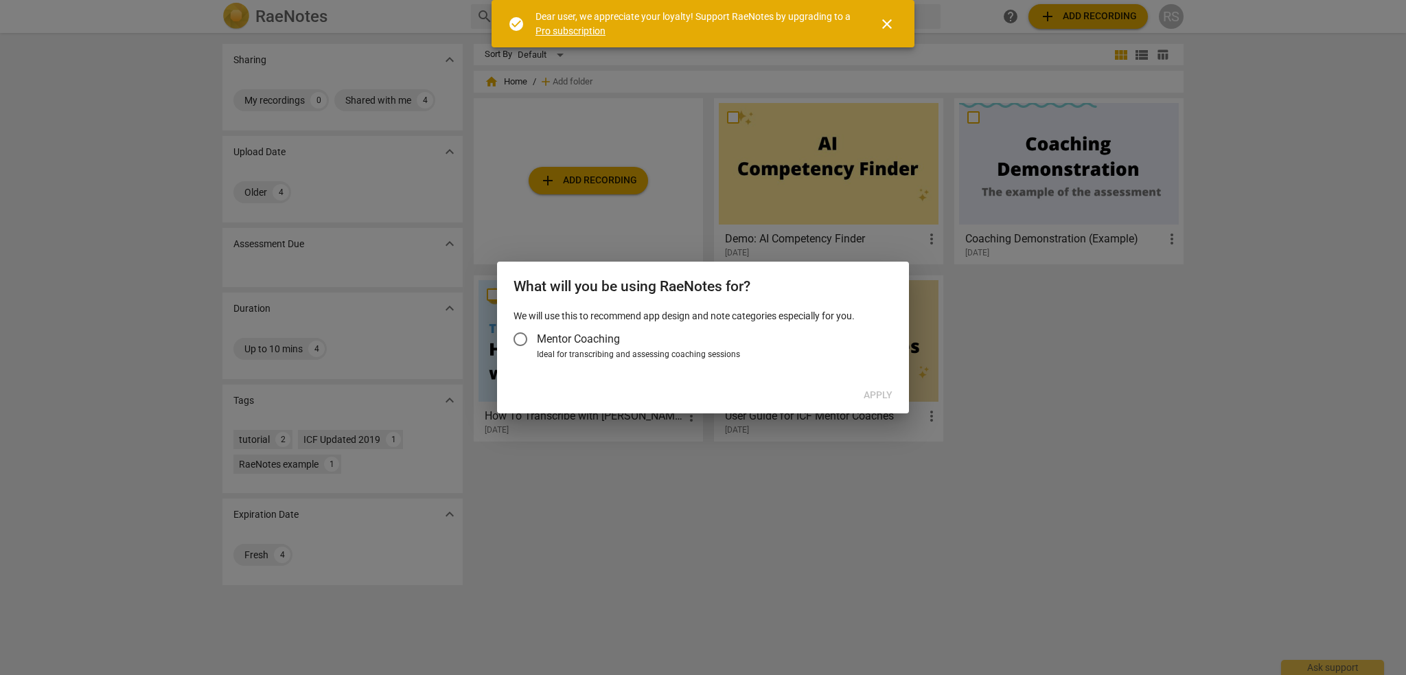
click at [890, 23] on span "close" at bounding box center [887, 24] width 16 height 16
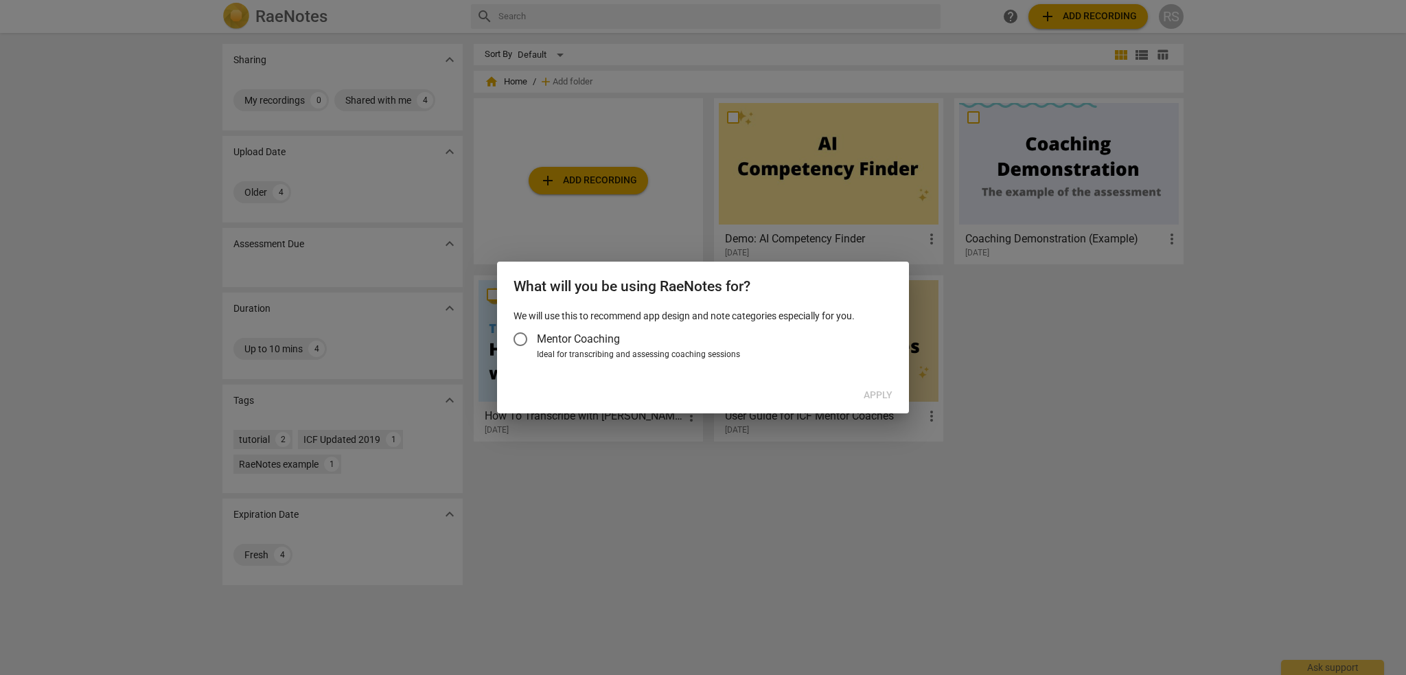
click at [584, 343] on span "Mentor Coaching" at bounding box center [578, 339] width 83 height 16
click at [537, 343] on input "Mentor Coaching" at bounding box center [520, 339] width 33 height 33
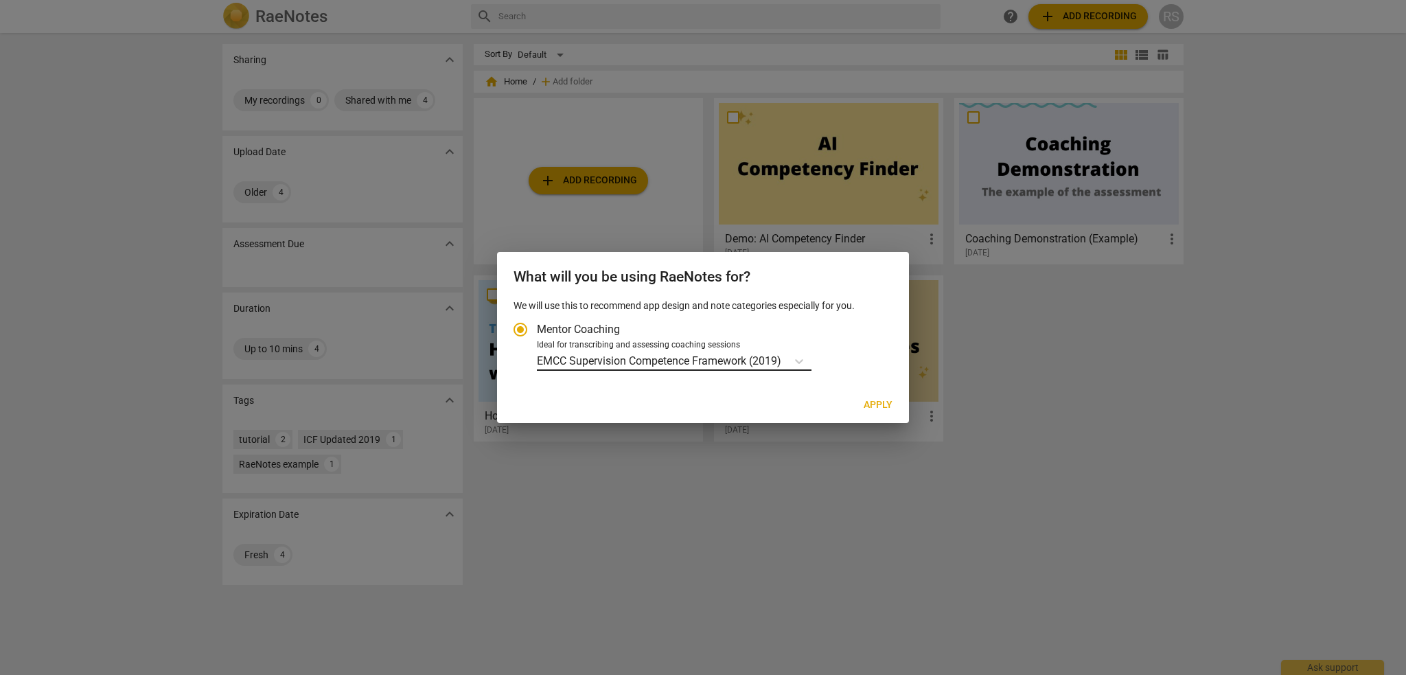
click at [713, 359] on p "EMCC Supervision Competence Framework (2019)" at bounding box center [659, 361] width 244 height 16
click at [0, 0] on input "Ideal for transcribing and assessing coaching sessions EMCC Supervision Compete…" at bounding box center [0, 0] width 0 height 0
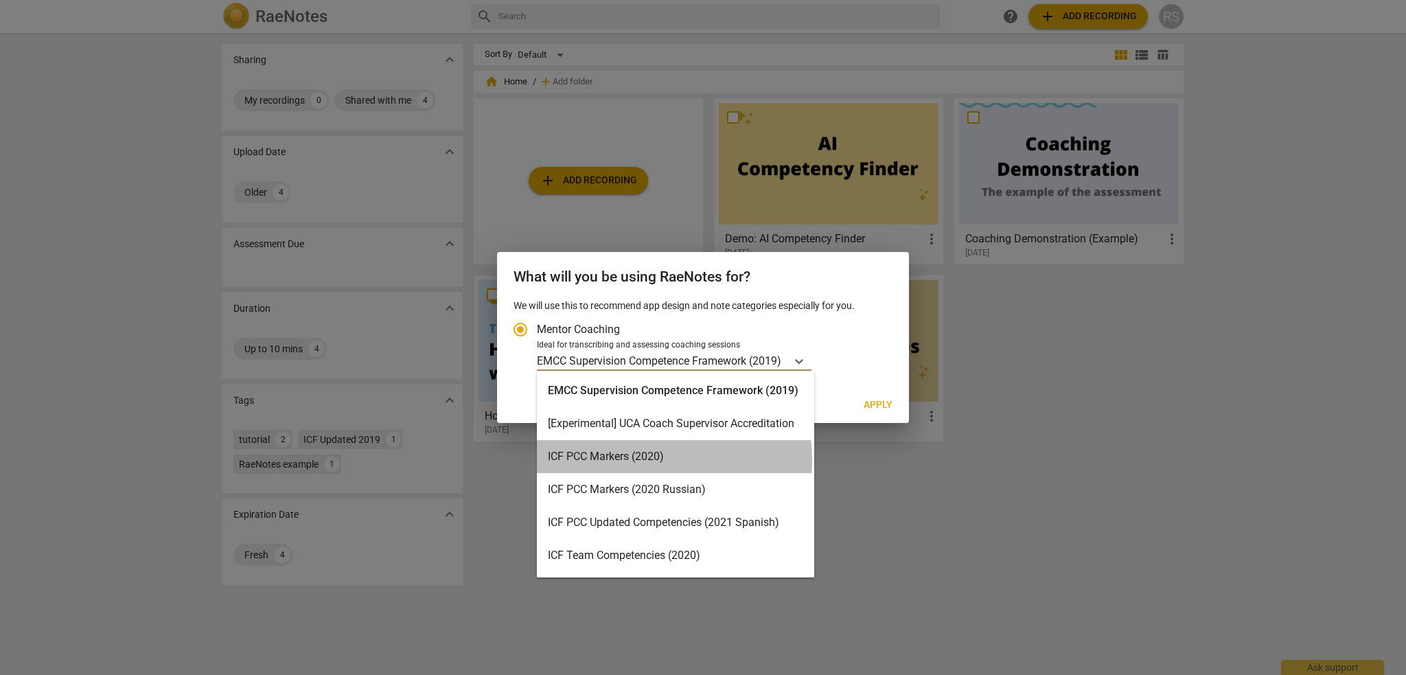
click at [633, 460] on div "ICF PCC Markers (2020)" at bounding box center [675, 456] width 277 height 33
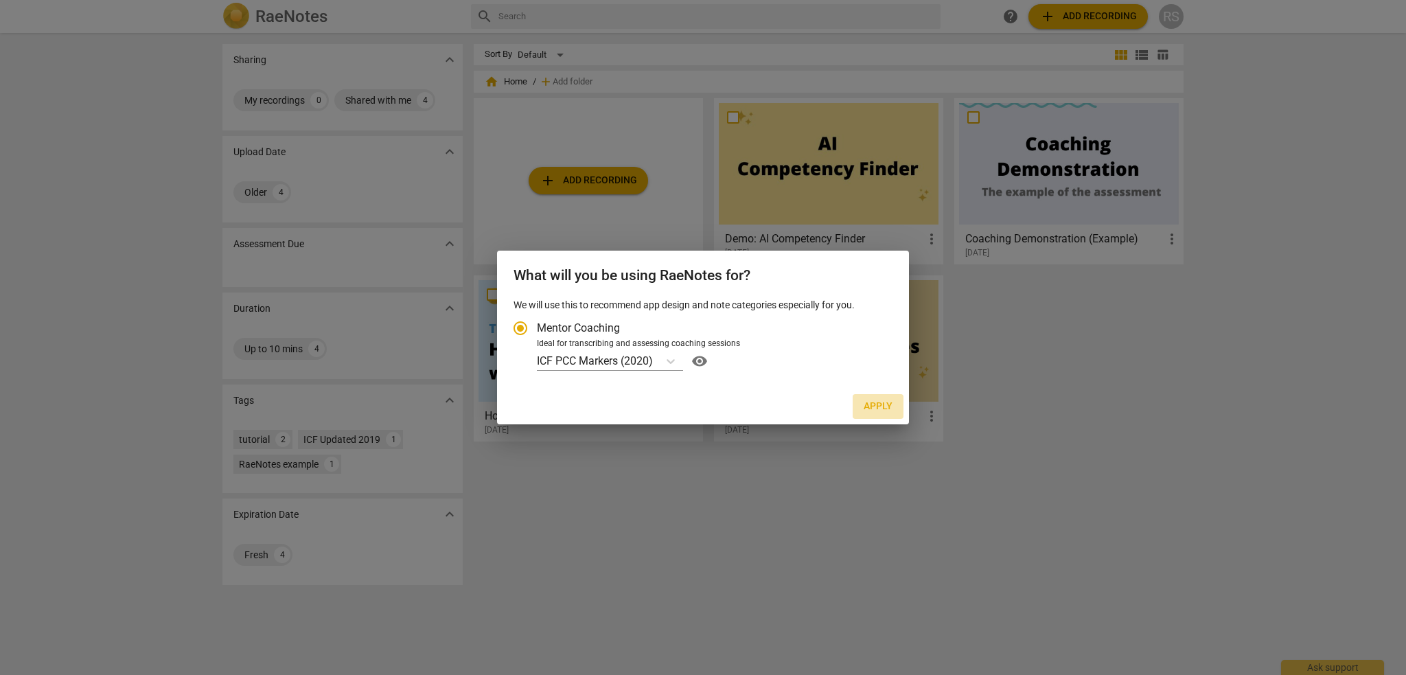
click at [869, 409] on span "Apply" at bounding box center [878, 407] width 29 height 14
radio input "false"
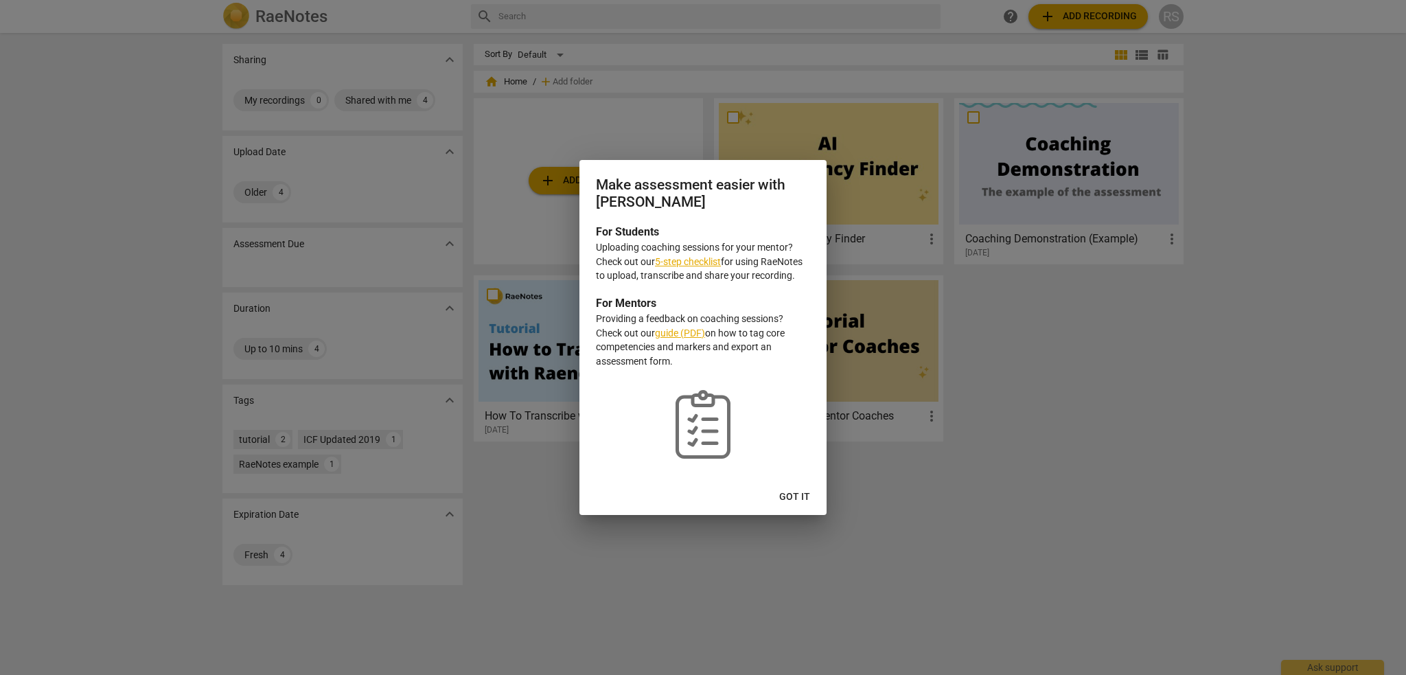
click at [803, 500] on span "Got it" at bounding box center [794, 497] width 31 height 14
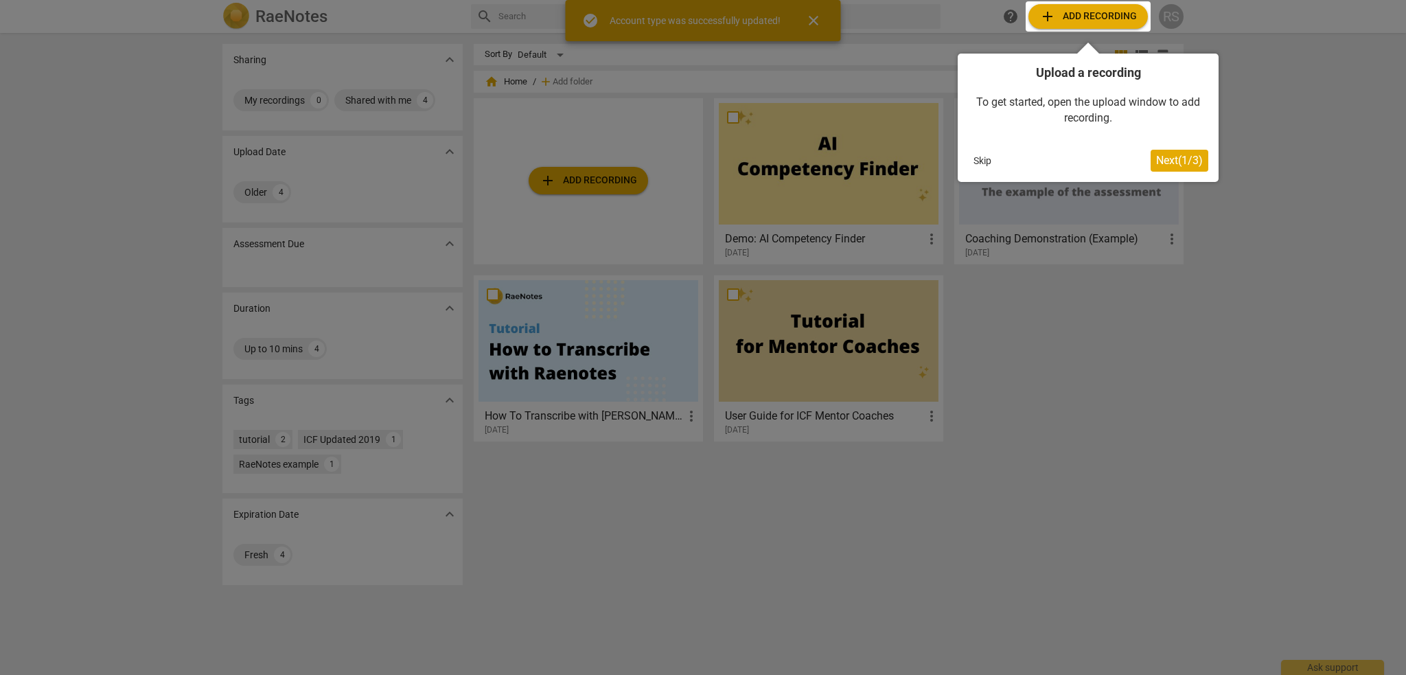
click at [985, 159] on button "Skip" at bounding box center [982, 160] width 29 height 21
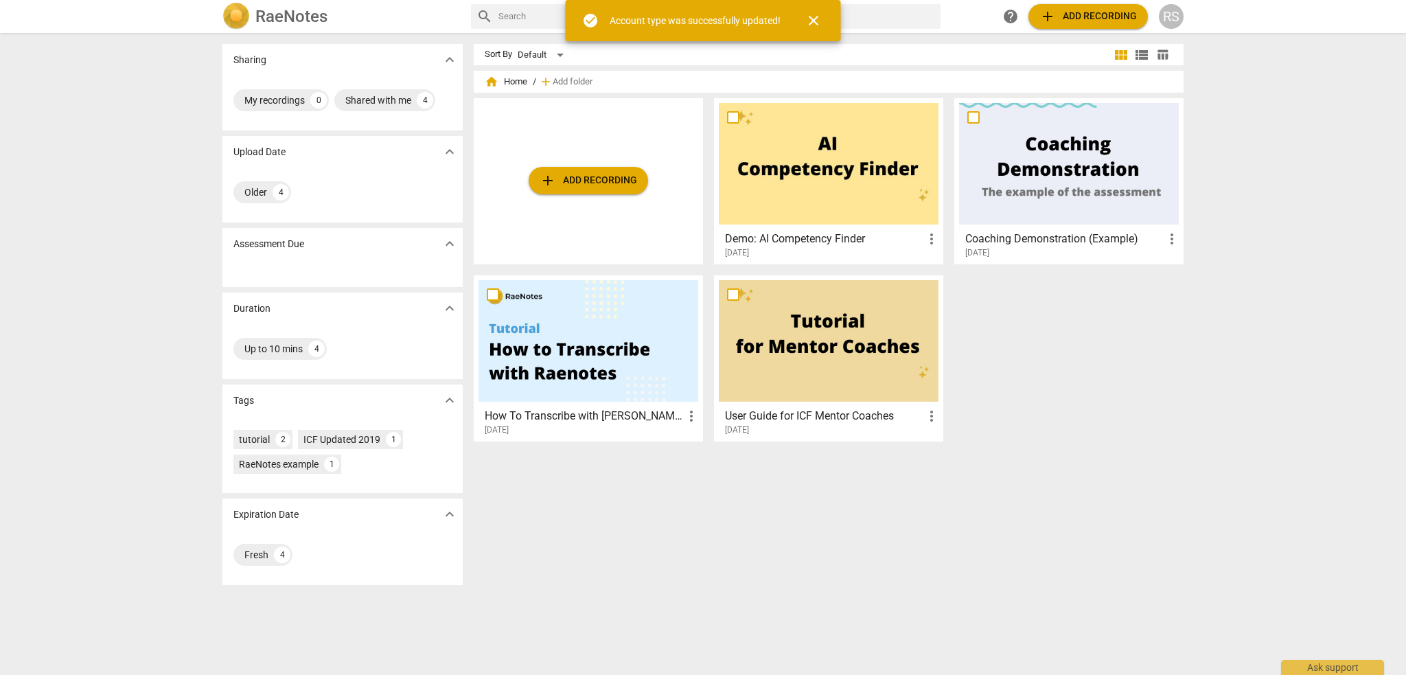
click at [813, 21] on span "close" at bounding box center [813, 20] width 16 height 16
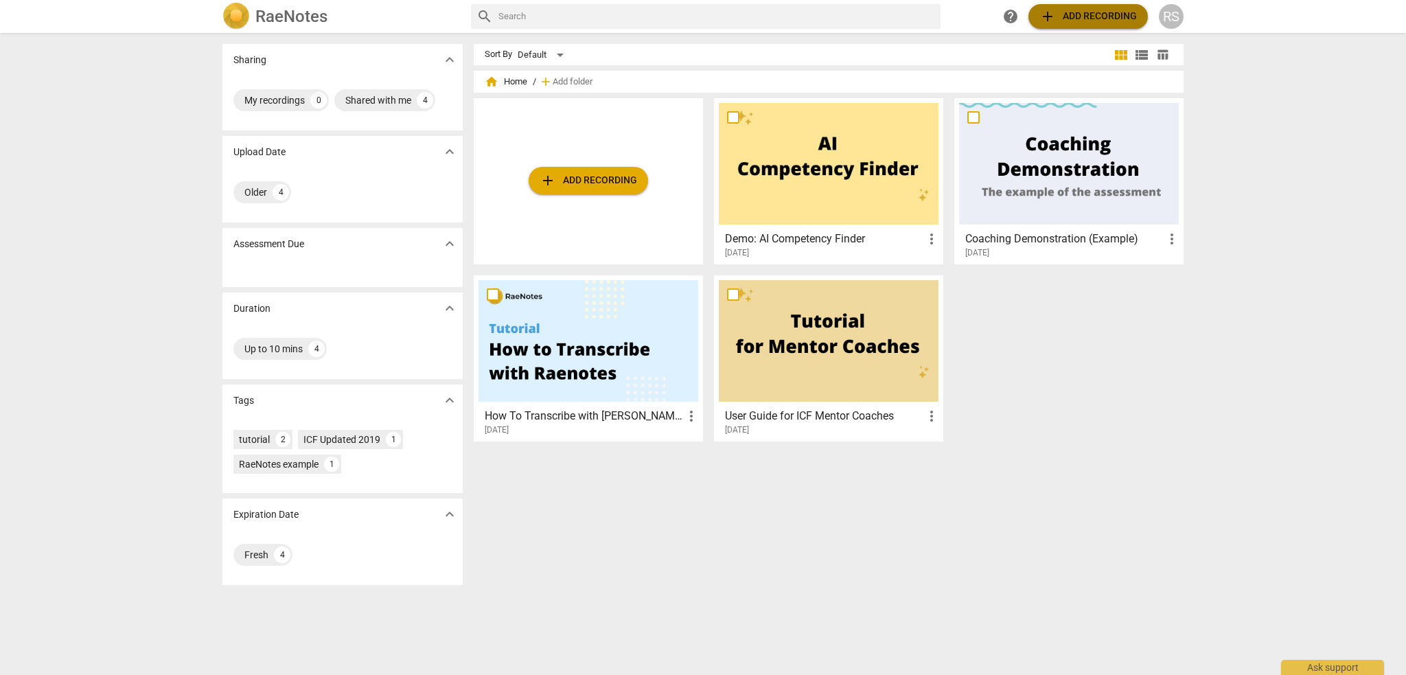
click at [1060, 12] on span "add Add recording" at bounding box center [1089, 16] width 98 height 16
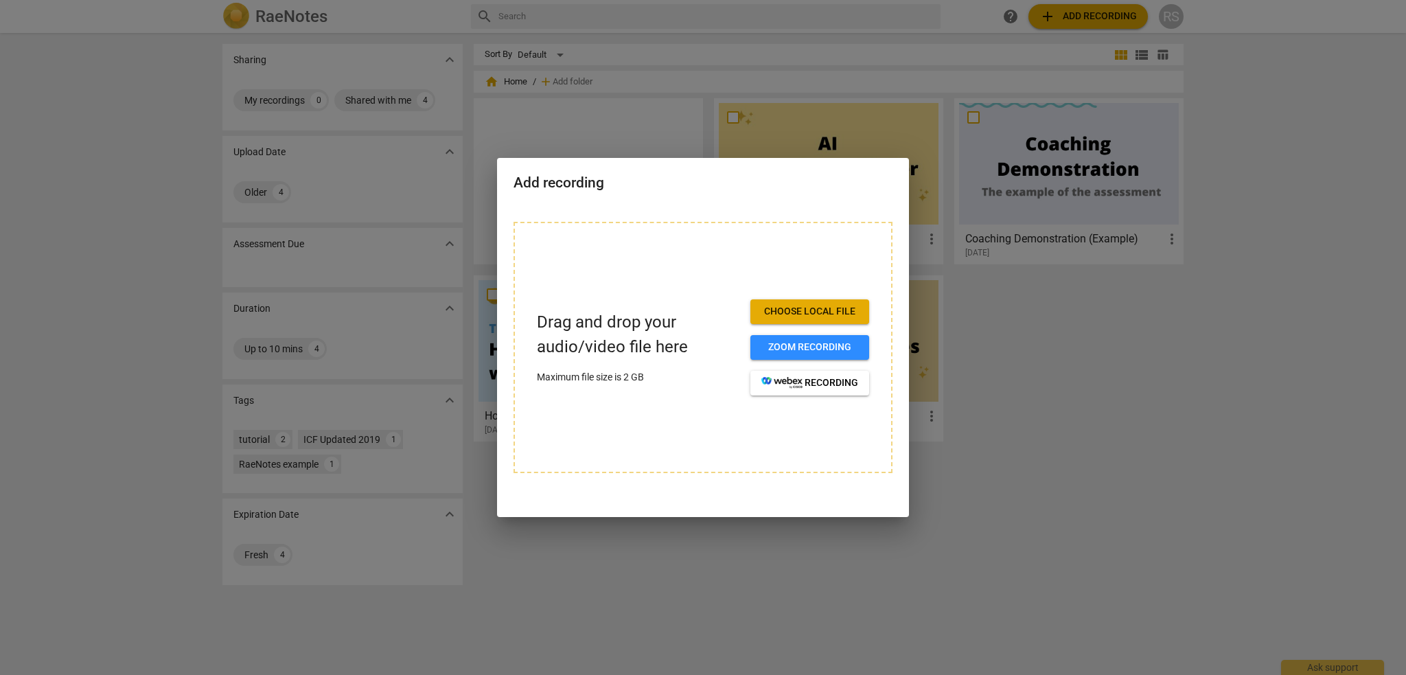
click at [803, 306] on span "Choose local file" at bounding box center [810, 312] width 97 height 14
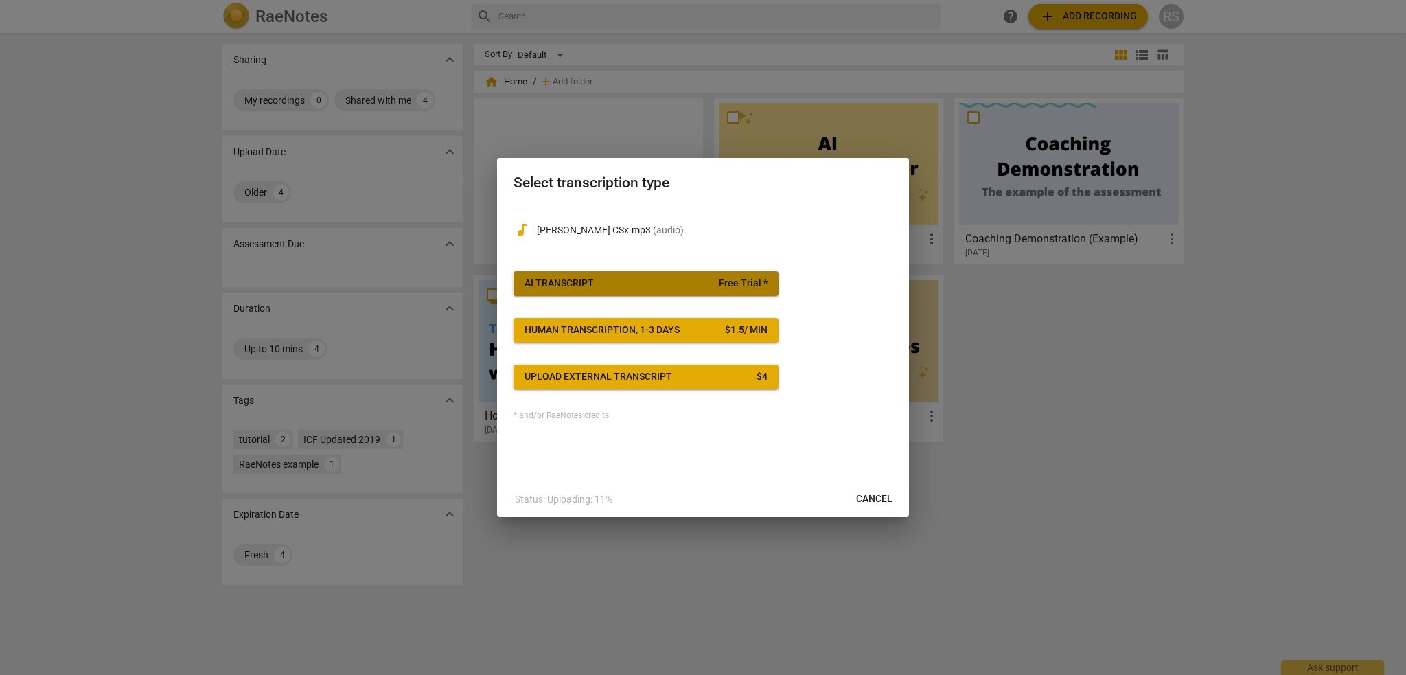
click at [676, 287] on span "AI Transcript Free Trial *" at bounding box center [646, 284] width 243 height 14
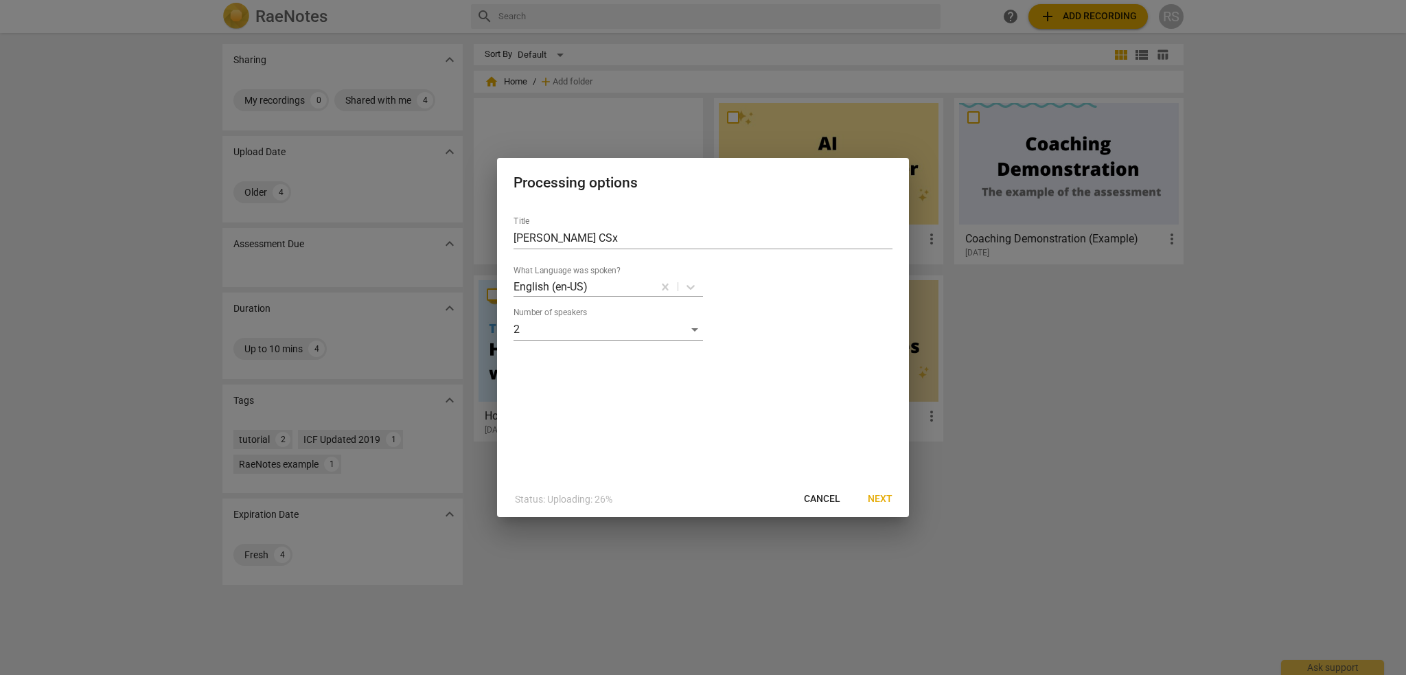
click at [882, 499] on span "Next" at bounding box center [880, 499] width 25 height 14
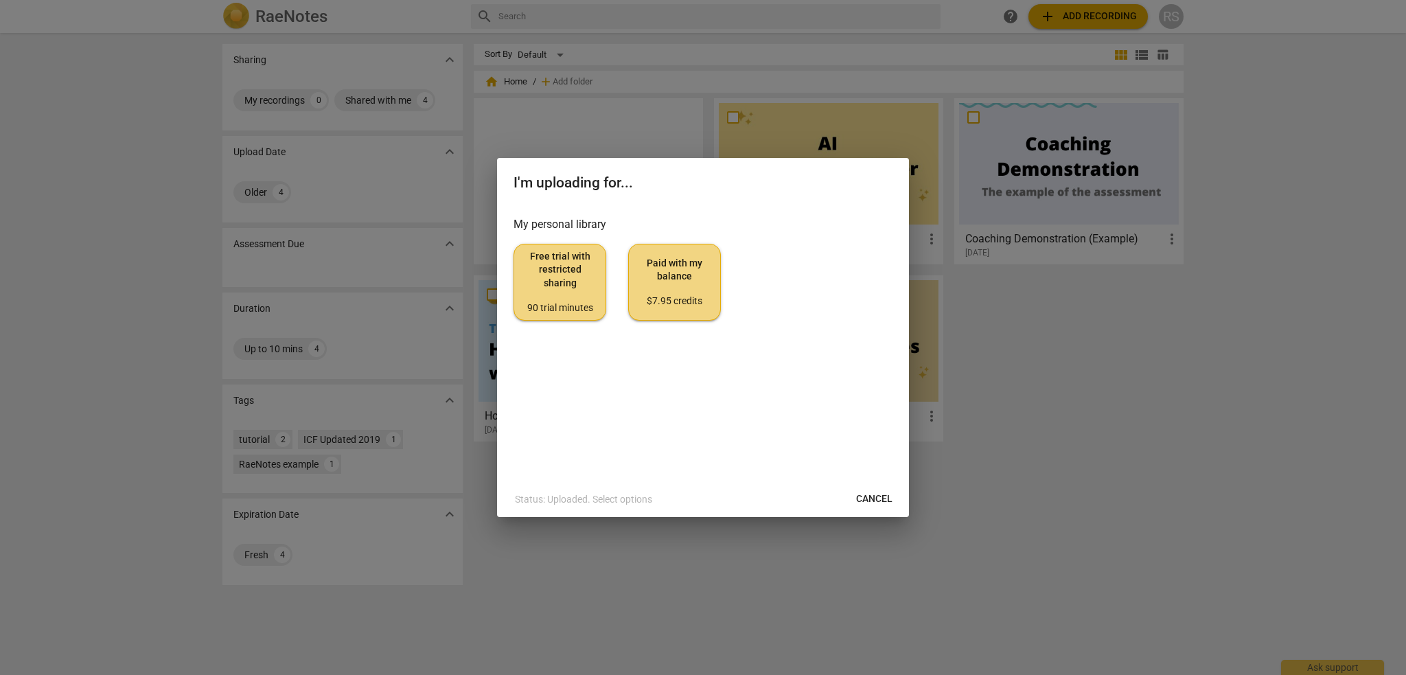
click at [565, 307] on div "90 trial minutes" at bounding box center [559, 308] width 69 height 14
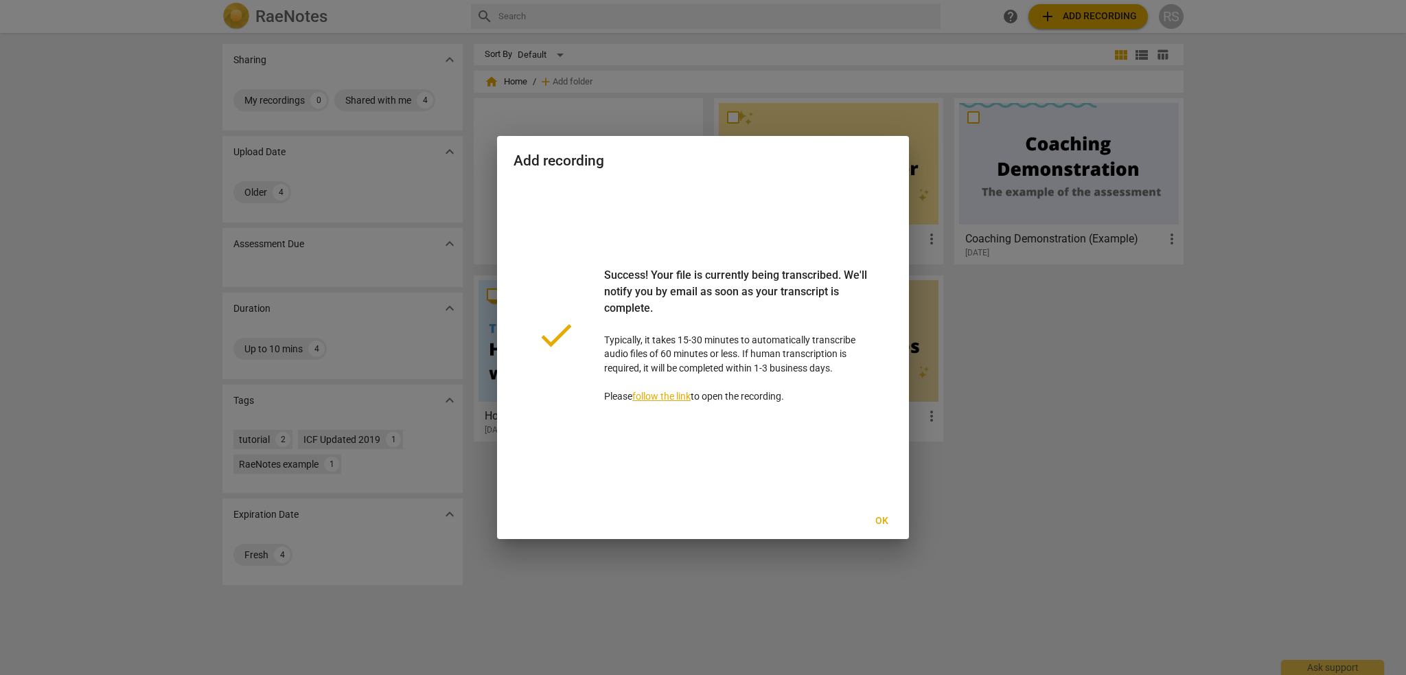
click at [882, 520] on span "Ok" at bounding box center [882, 521] width 22 height 14
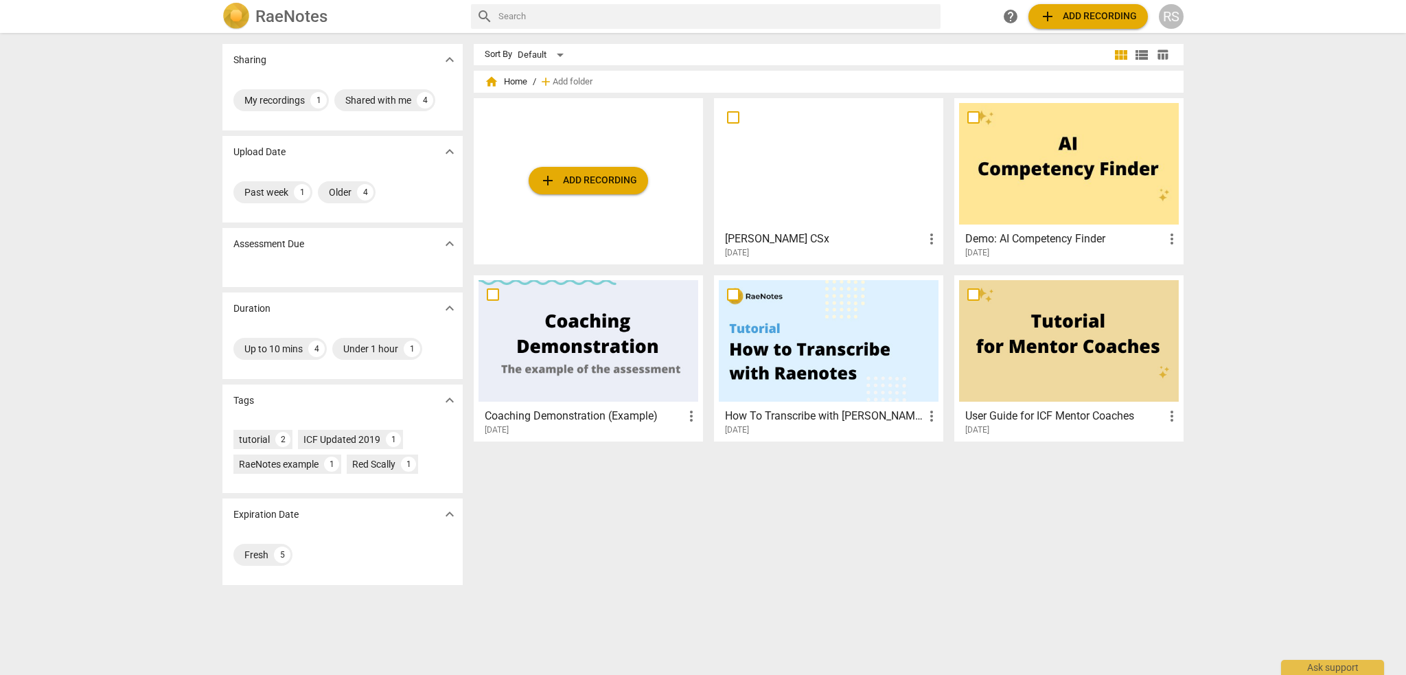
click at [835, 207] on div at bounding box center [829, 164] width 220 height 122
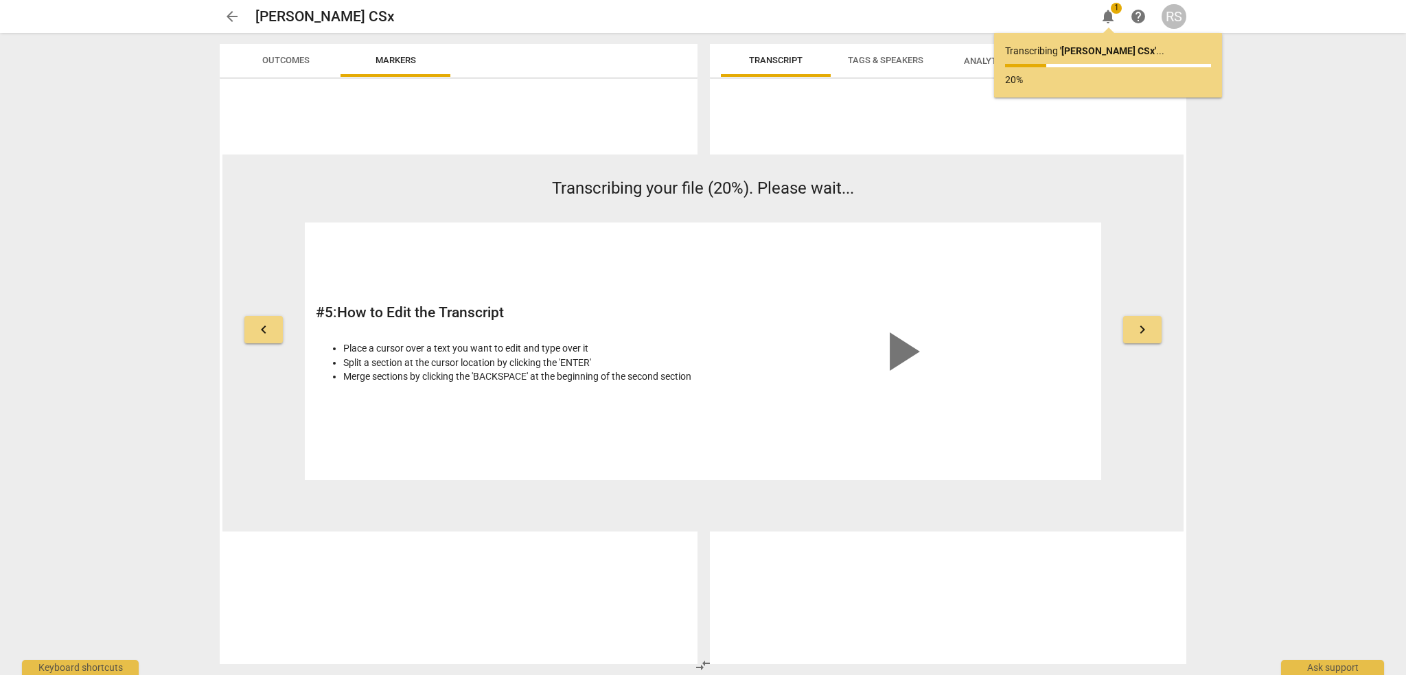
click at [171, 599] on div "arrow_back [PERSON_NAME] CSx edit notifications 1 help RS keyboard_arrow_left T…" at bounding box center [703, 337] width 1406 height 675
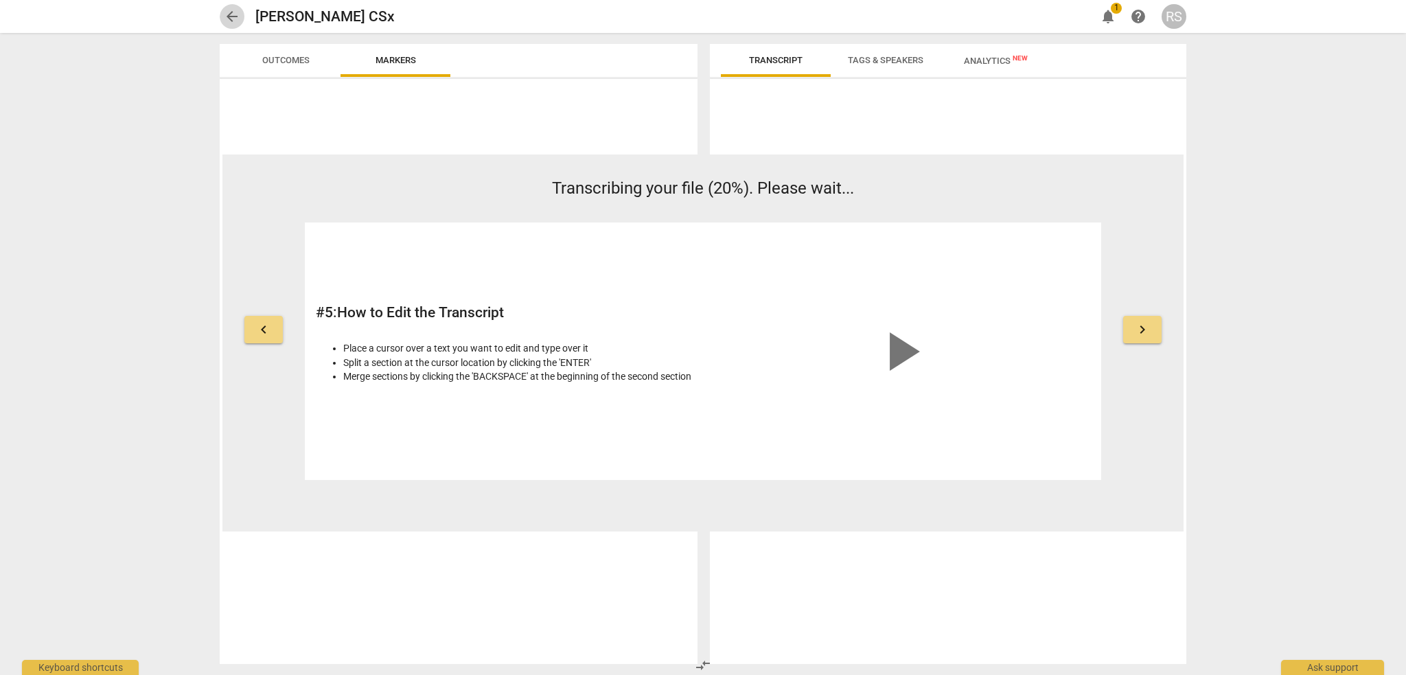
click at [229, 19] on span "arrow_back" at bounding box center [232, 16] width 16 height 16
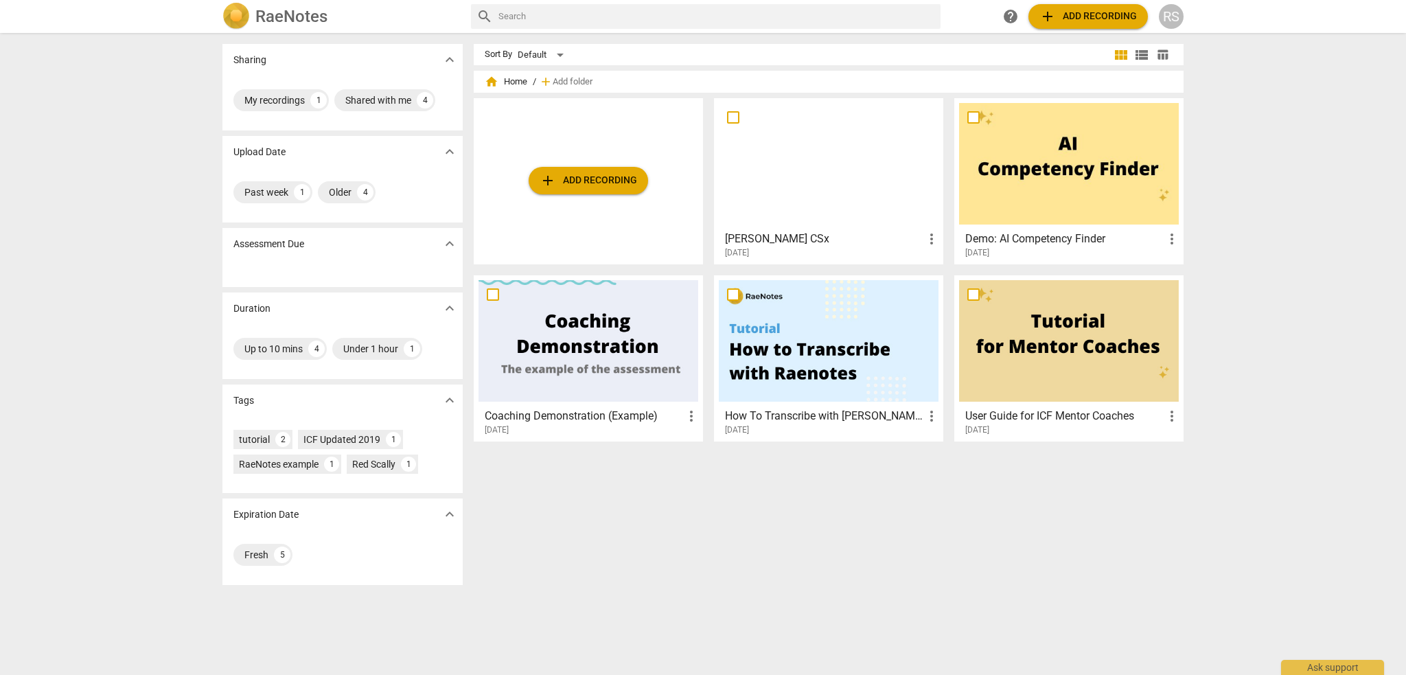
click at [840, 188] on div at bounding box center [829, 164] width 220 height 122
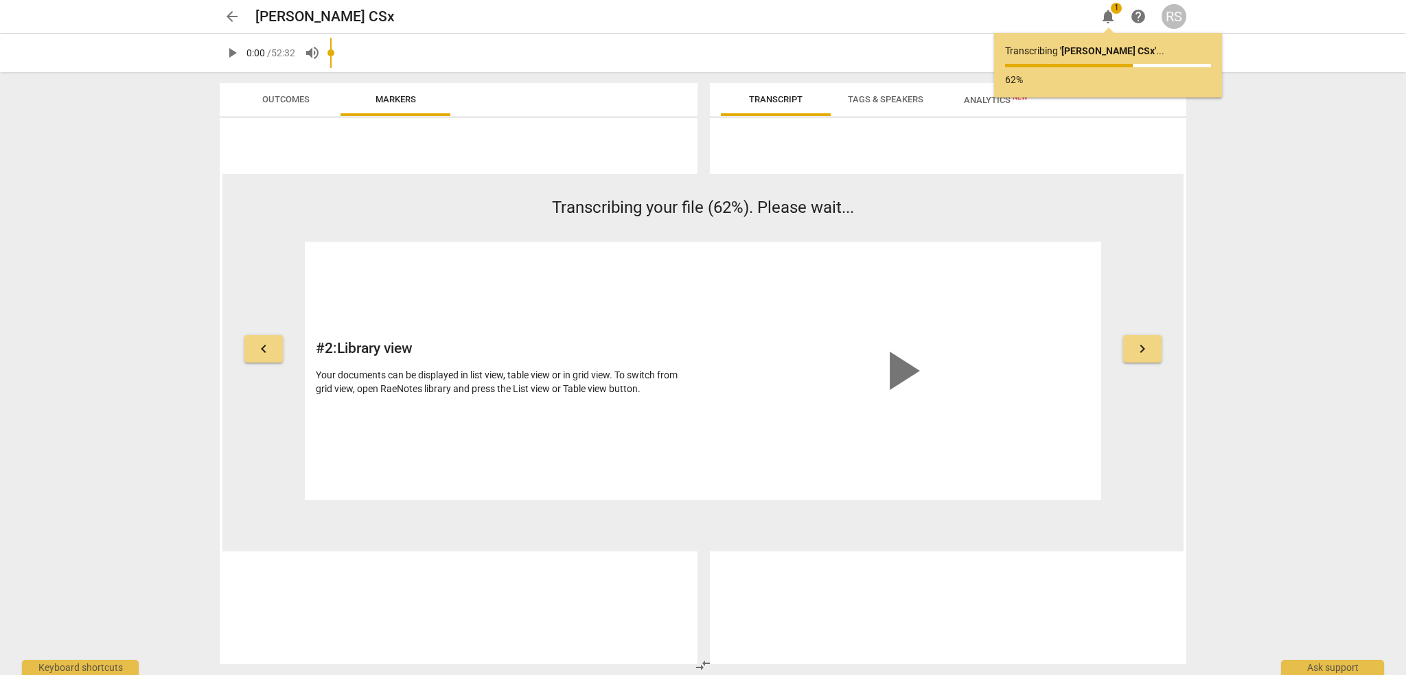
click at [108, 532] on div "arrow_back [PERSON_NAME] CSx edit notifications 1 help RS play_arrow 0:00 / 52:…" at bounding box center [703, 337] width 1406 height 675
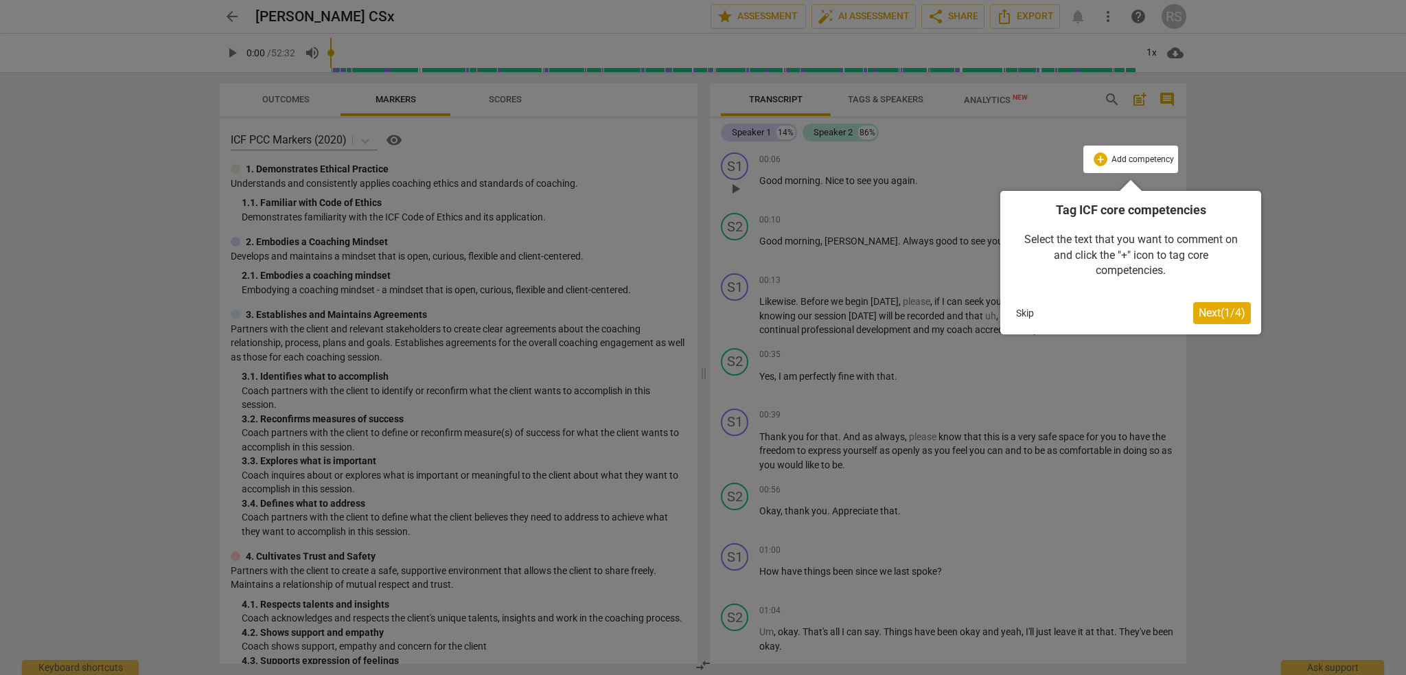
click at [1025, 314] on button "Skip" at bounding box center [1025, 313] width 29 height 21
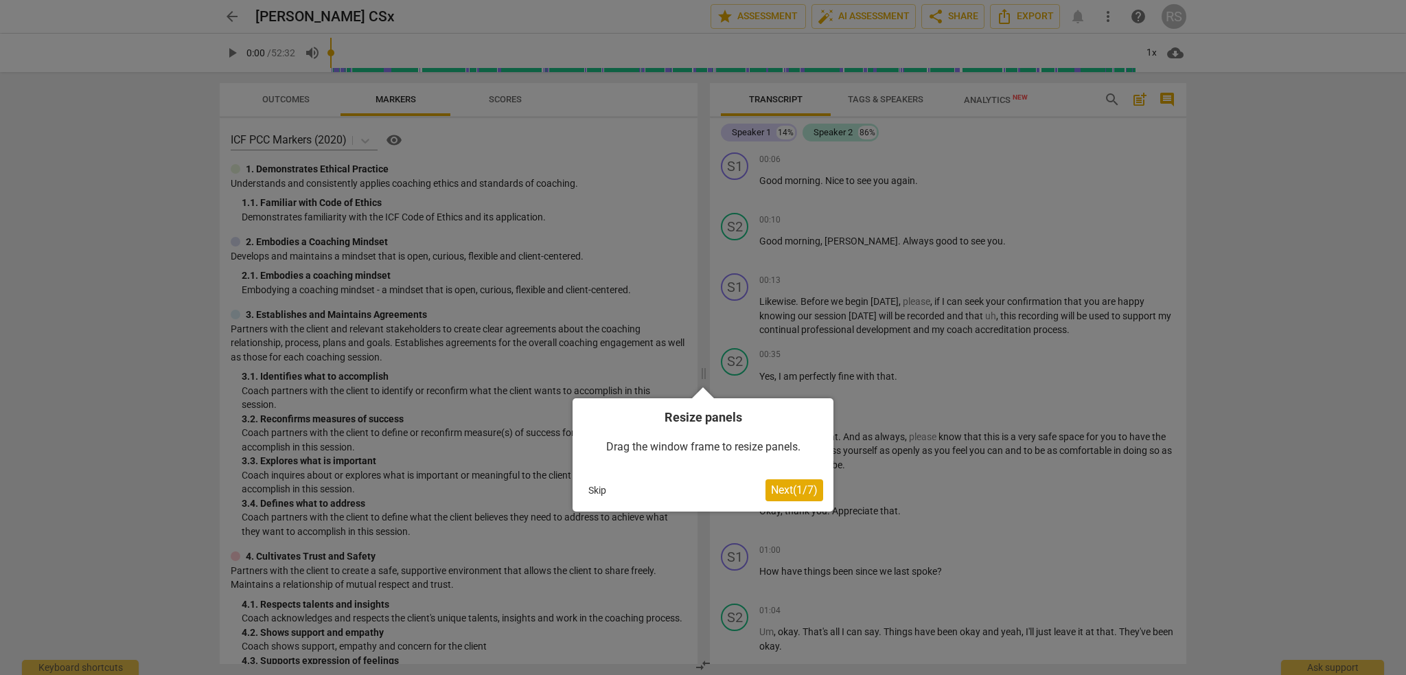
click at [606, 490] on button "Skip" at bounding box center [597, 490] width 29 height 21
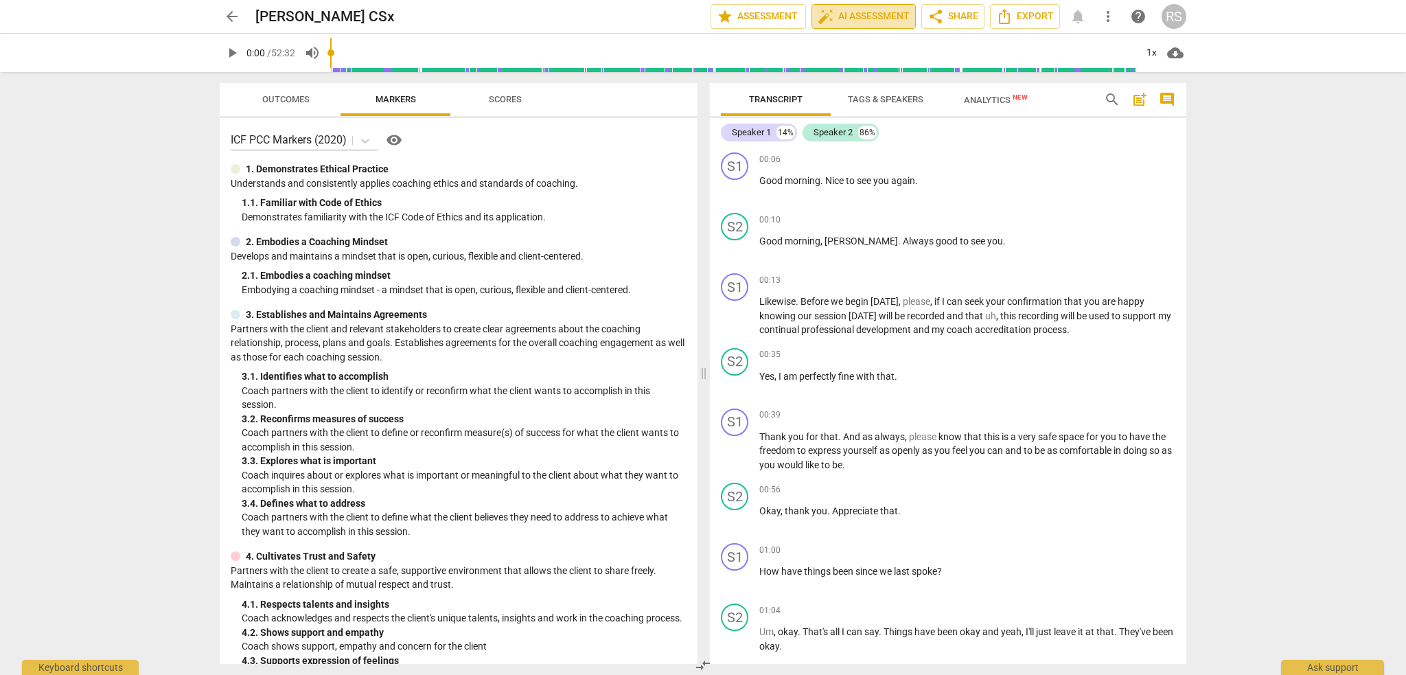
click at [847, 20] on span "auto_fix_high AI Assessment" at bounding box center [864, 16] width 92 height 16
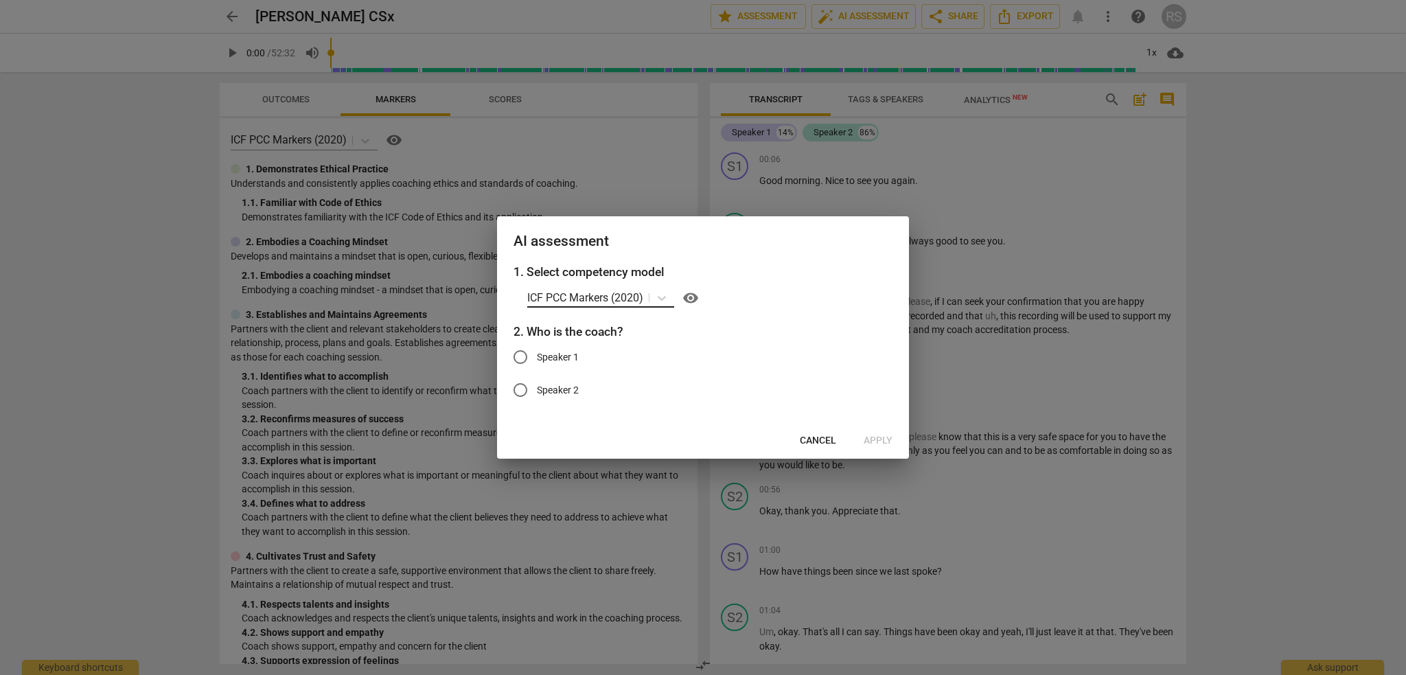
click at [593, 297] on p "ICF PCC Markers (2020)" at bounding box center [585, 298] width 116 height 16
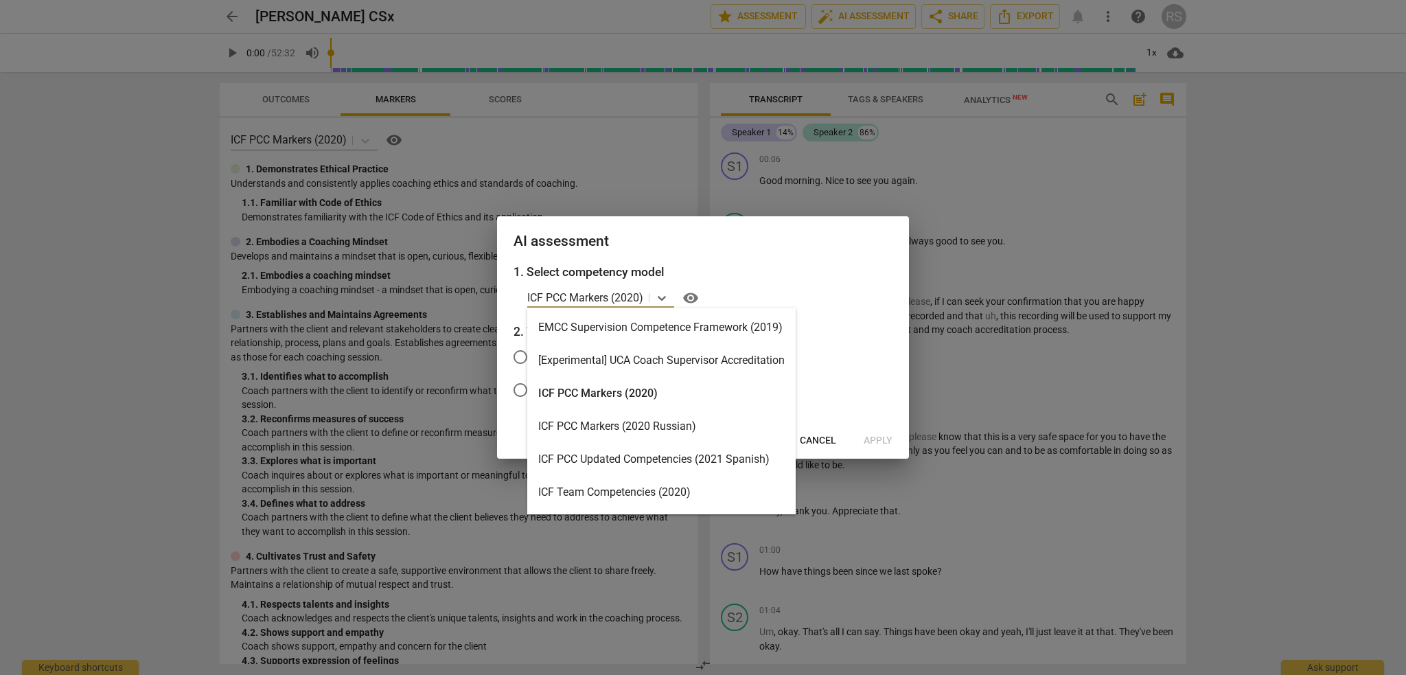
click at [610, 391] on div "ICF PCC Markers (2020)" at bounding box center [661, 393] width 268 height 33
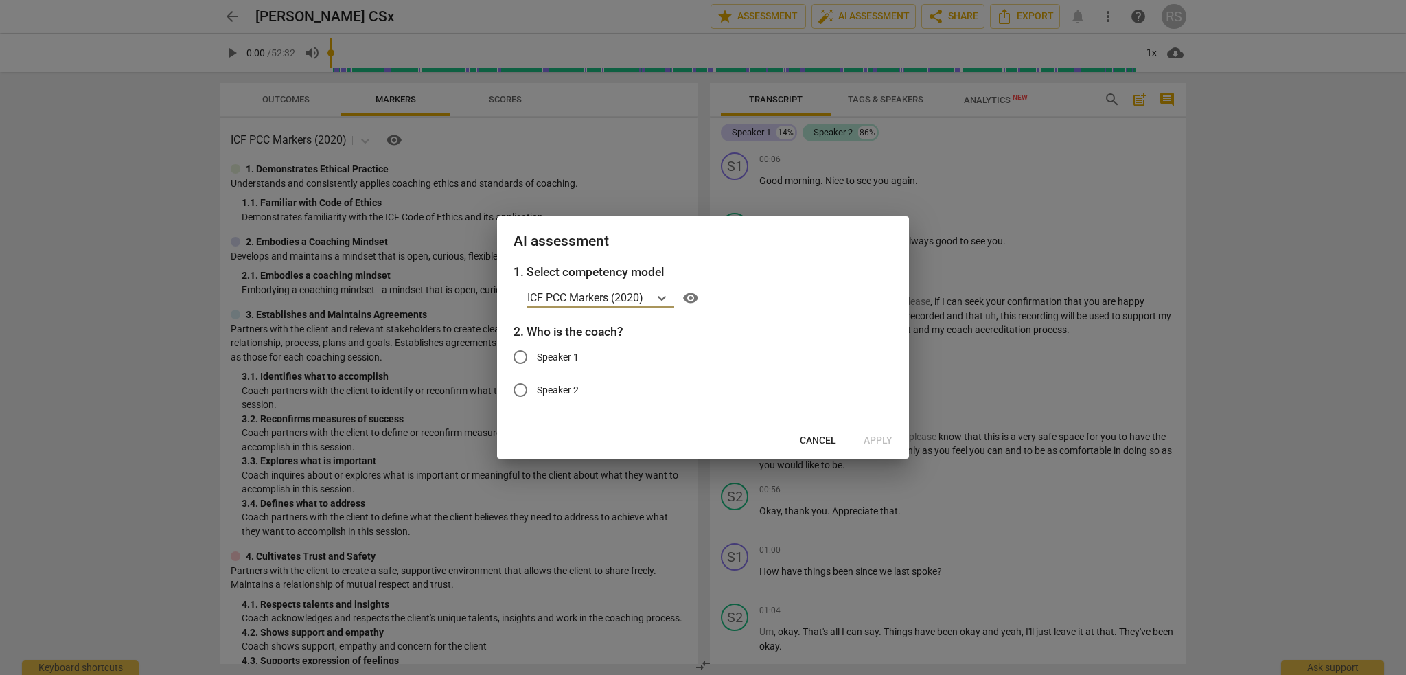
click at [520, 360] on input "Speaker 1" at bounding box center [520, 357] width 33 height 33
radio input "true"
click at [870, 436] on span "Apply" at bounding box center [878, 441] width 29 height 14
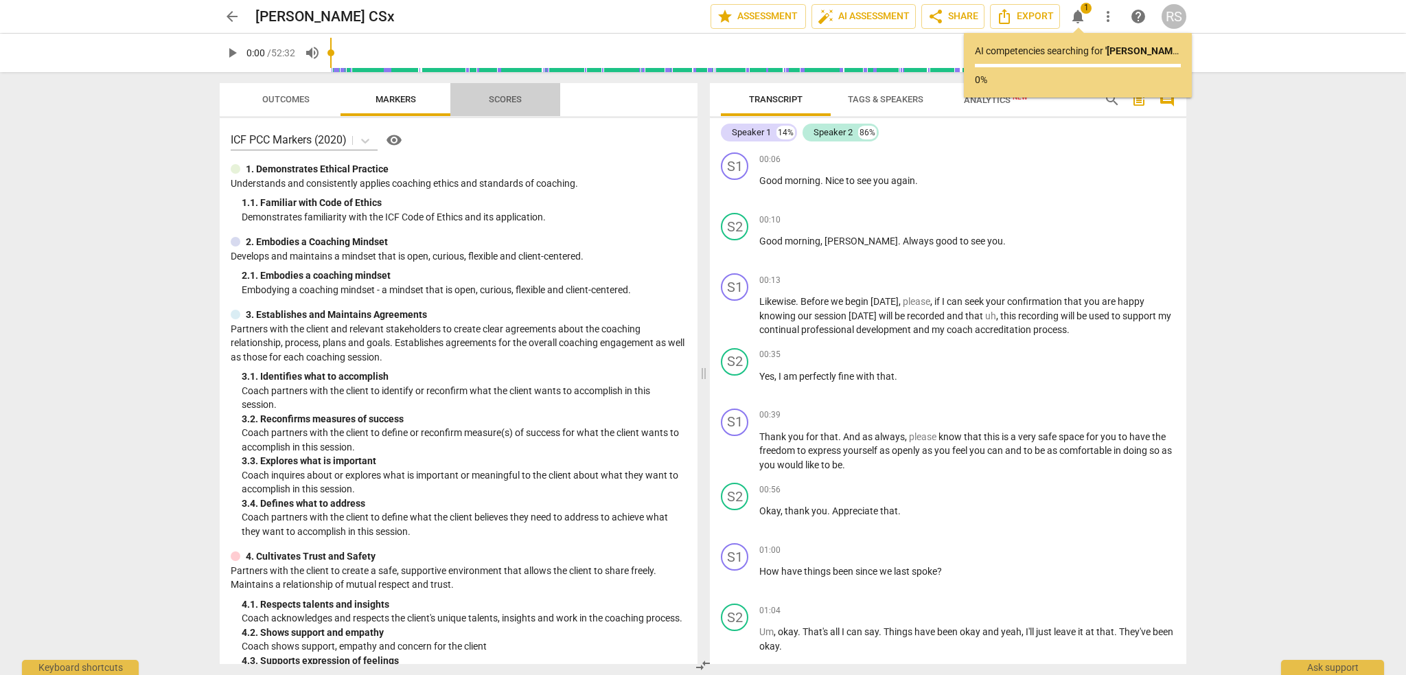
click at [503, 101] on span "Scores" at bounding box center [505, 99] width 33 height 10
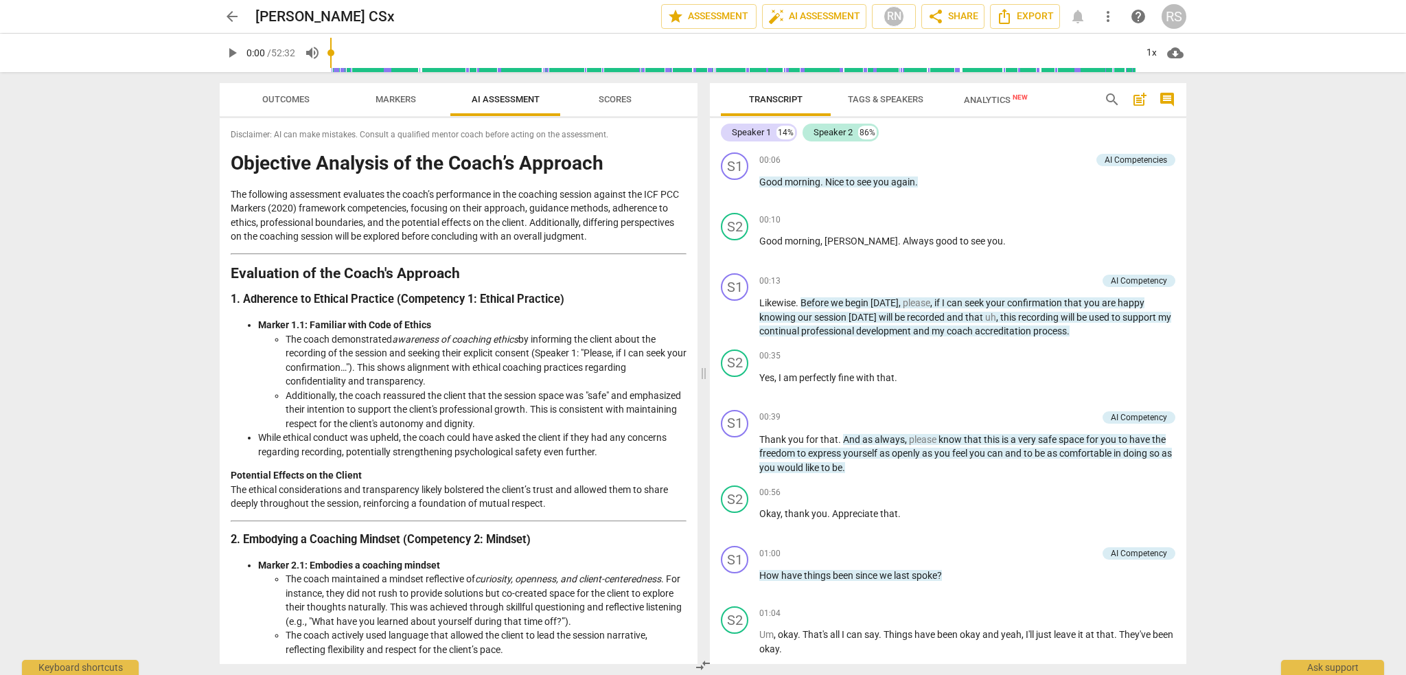
click at [595, 98] on span "Scores" at bounding box center [615, 100] width 66 height 19
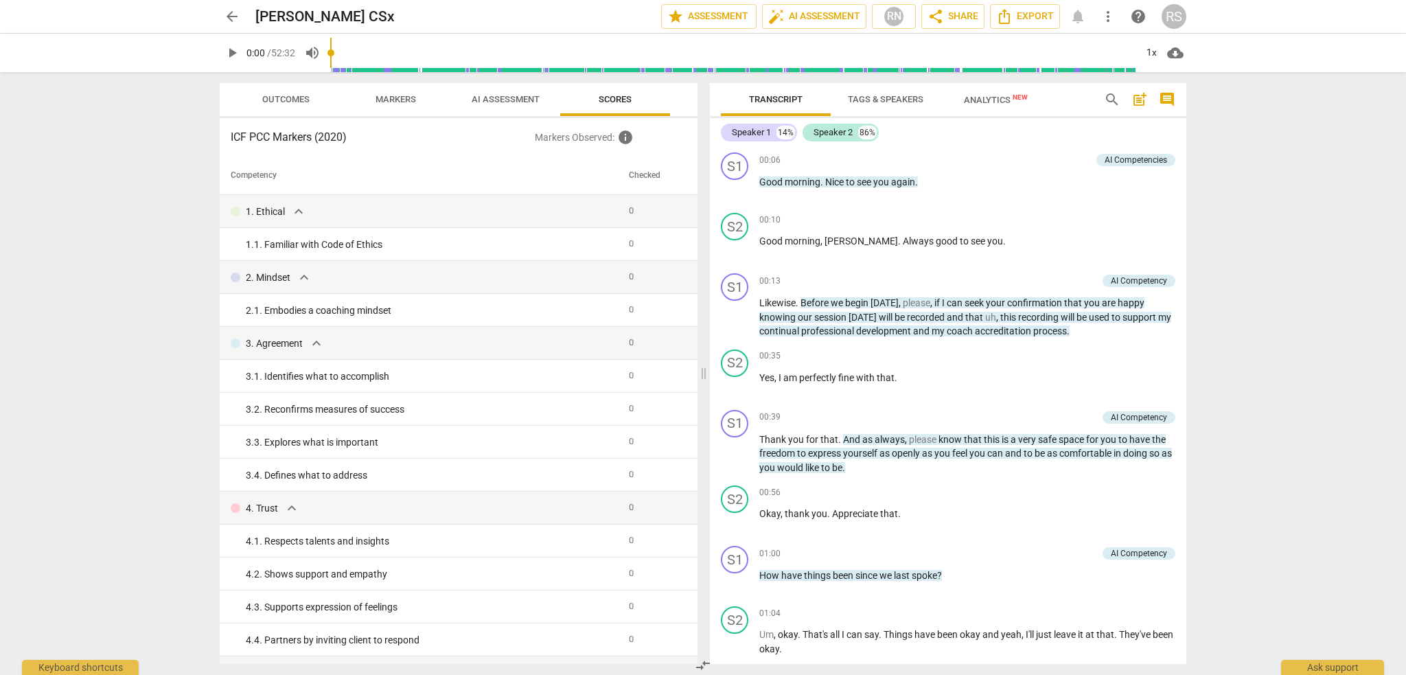
click at [501, 99] on span "AI Assessment" at bounding box center [506, 99] width 68 height 10
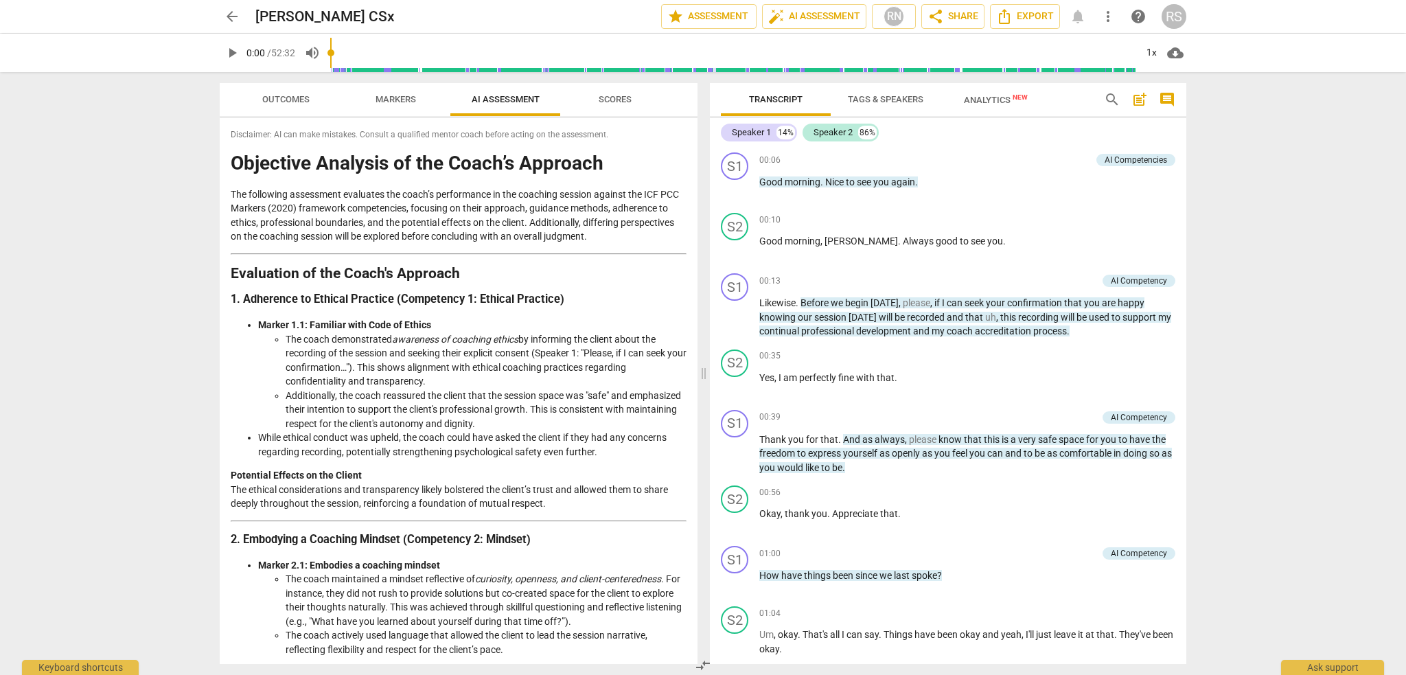
click at [605, 92] on span "Scores" at bounding box center [615, 100] width 66 height 19
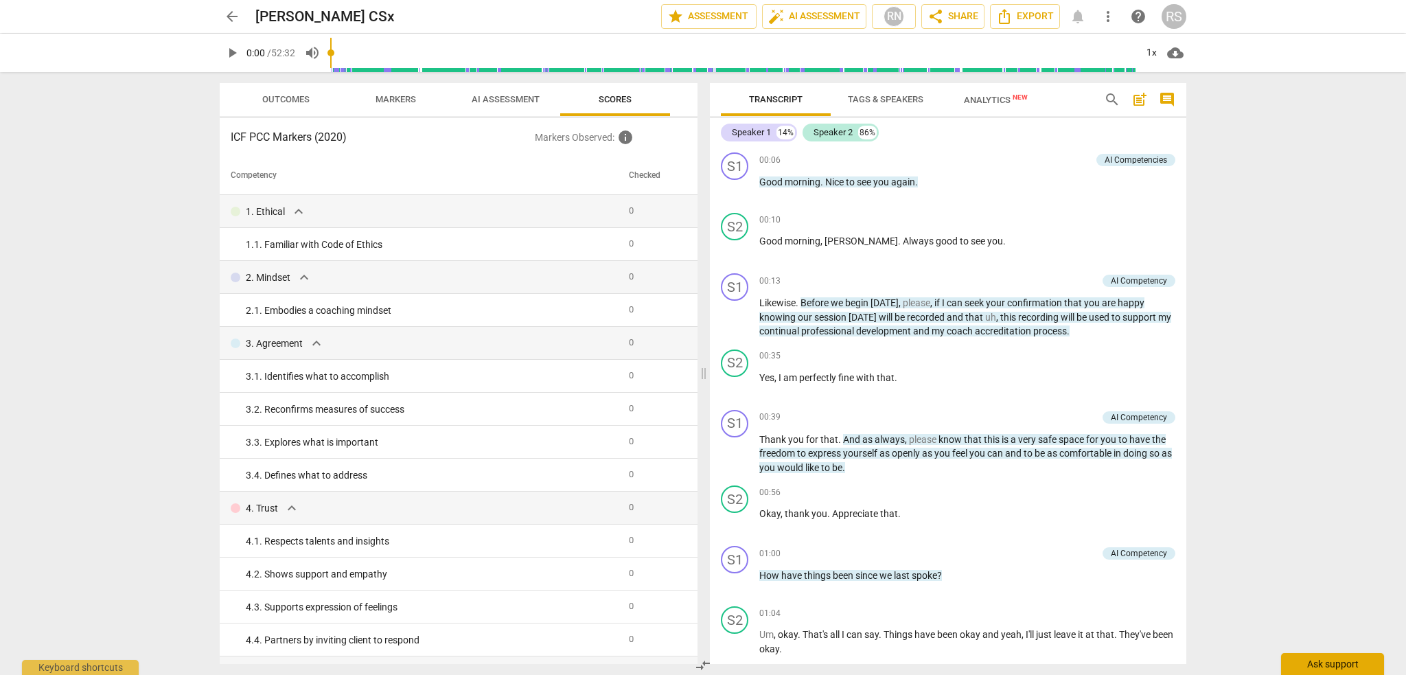
click at [1329, 672] on div "Ask support" at bounding box center [1332, 664] width 103 height 22
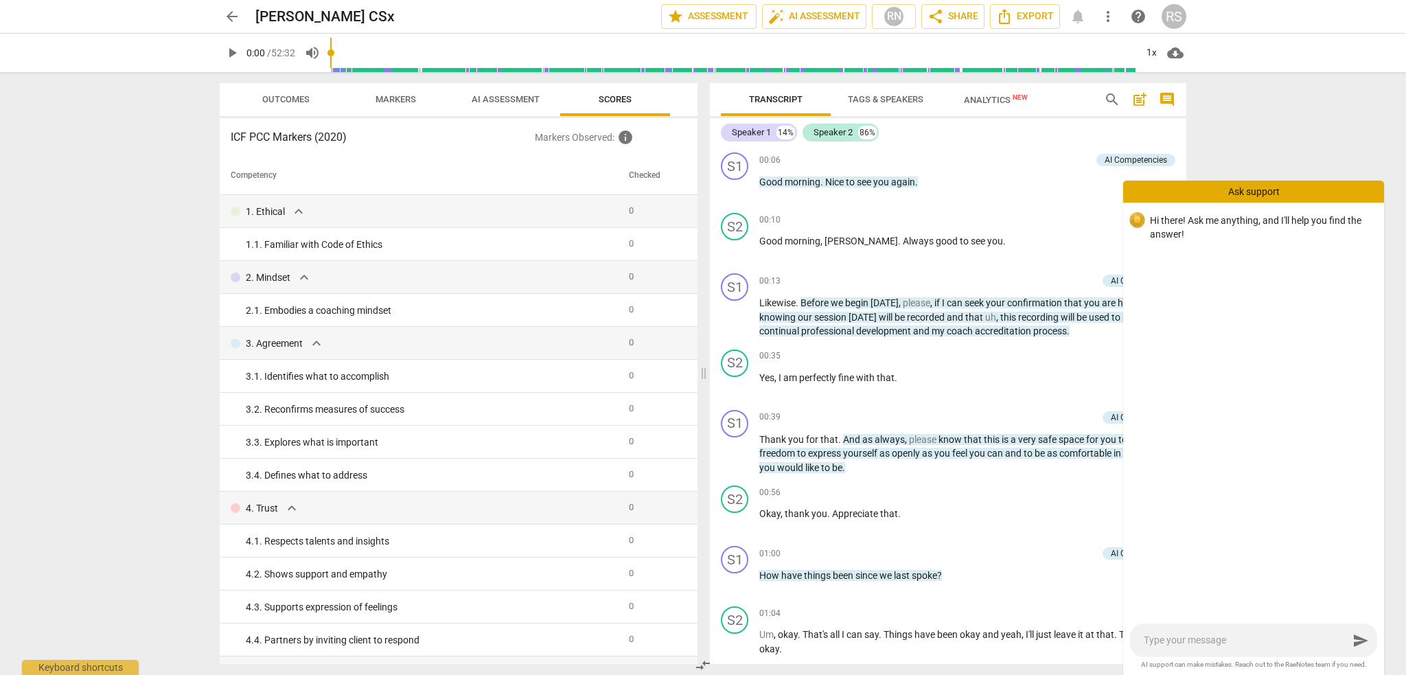
type textarea "h"
type textarea "hi"
type textarea "hi,"
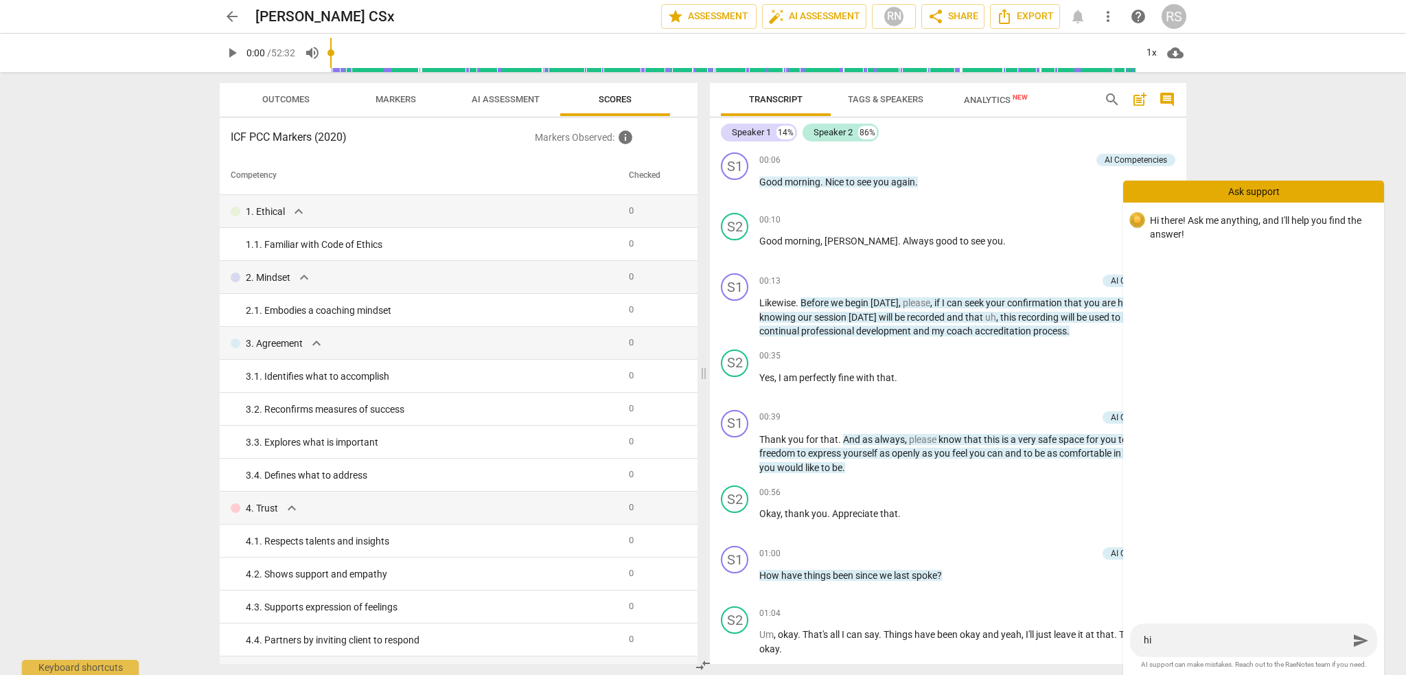
type textarea "hi,"
type textarea "hi, I"
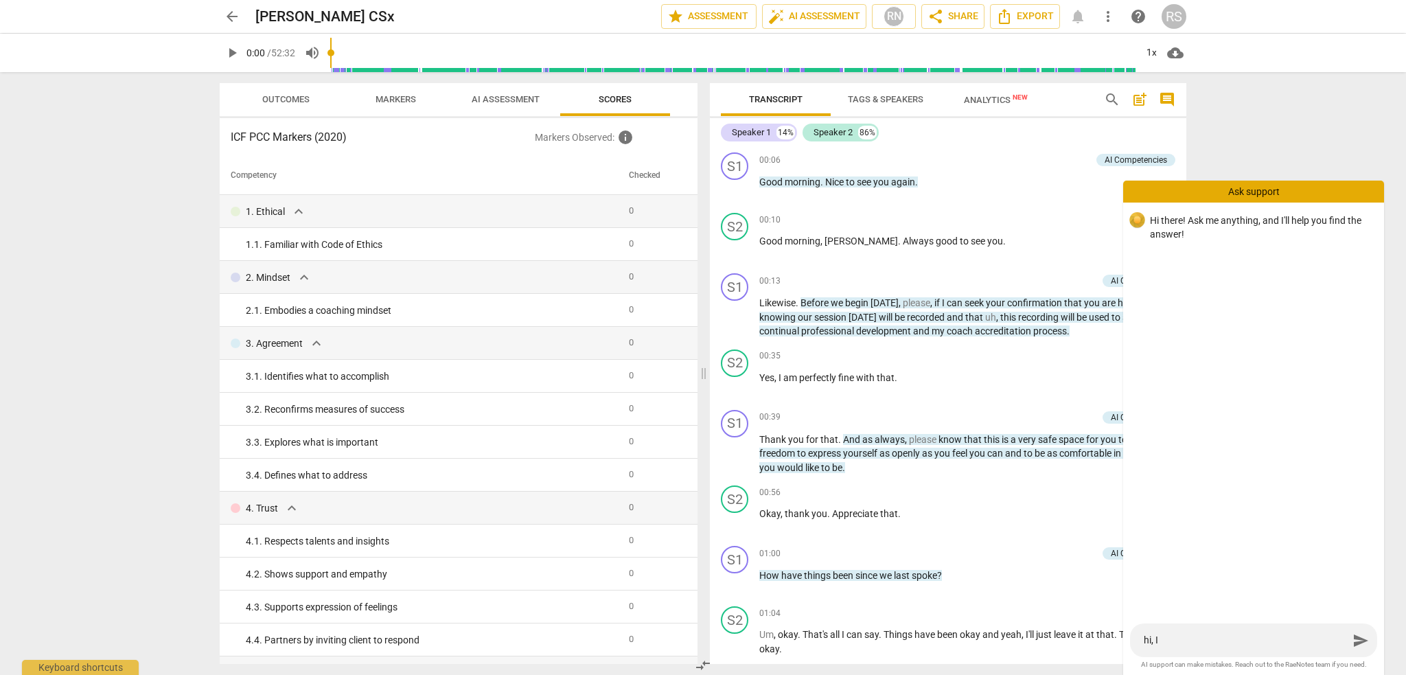
type textarea "hi, I;"
type textarea "hi, I;v"
type textarea "hi, I;ve"
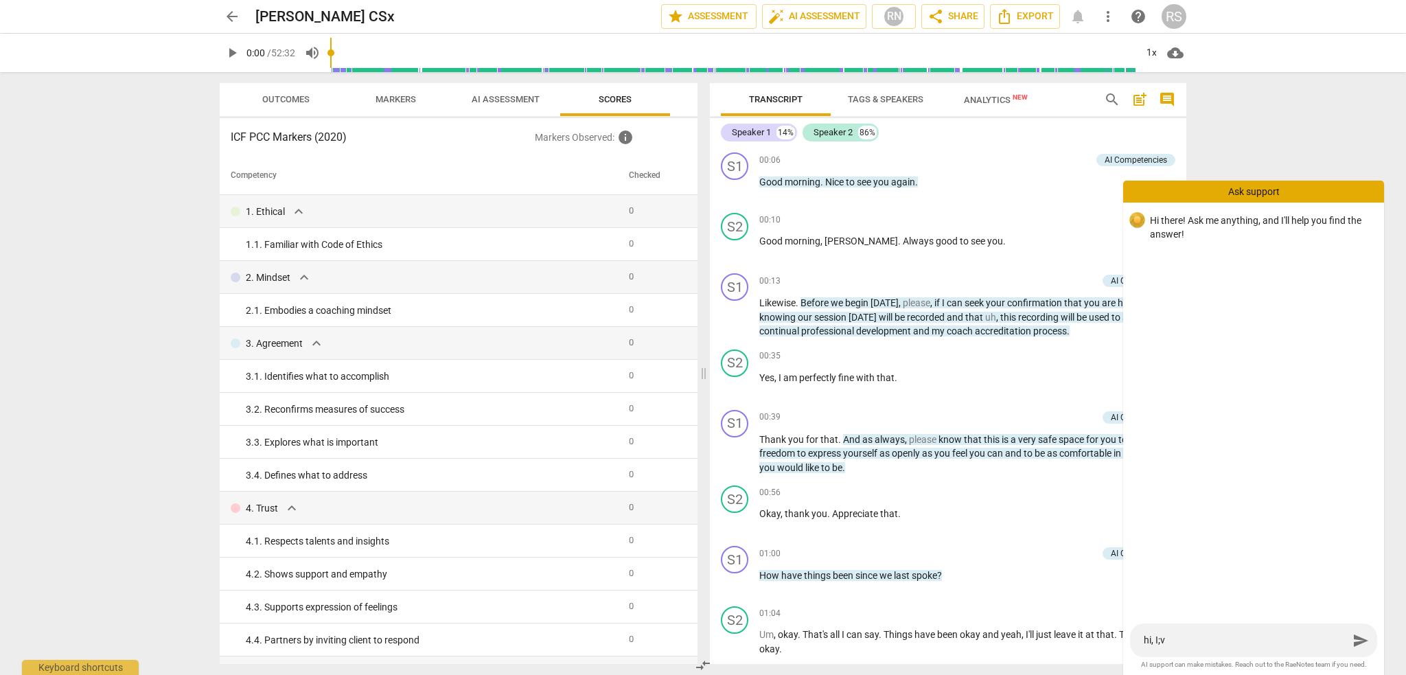
type textarea "hi, I;ve"
type textarea "hi, I;ve u"
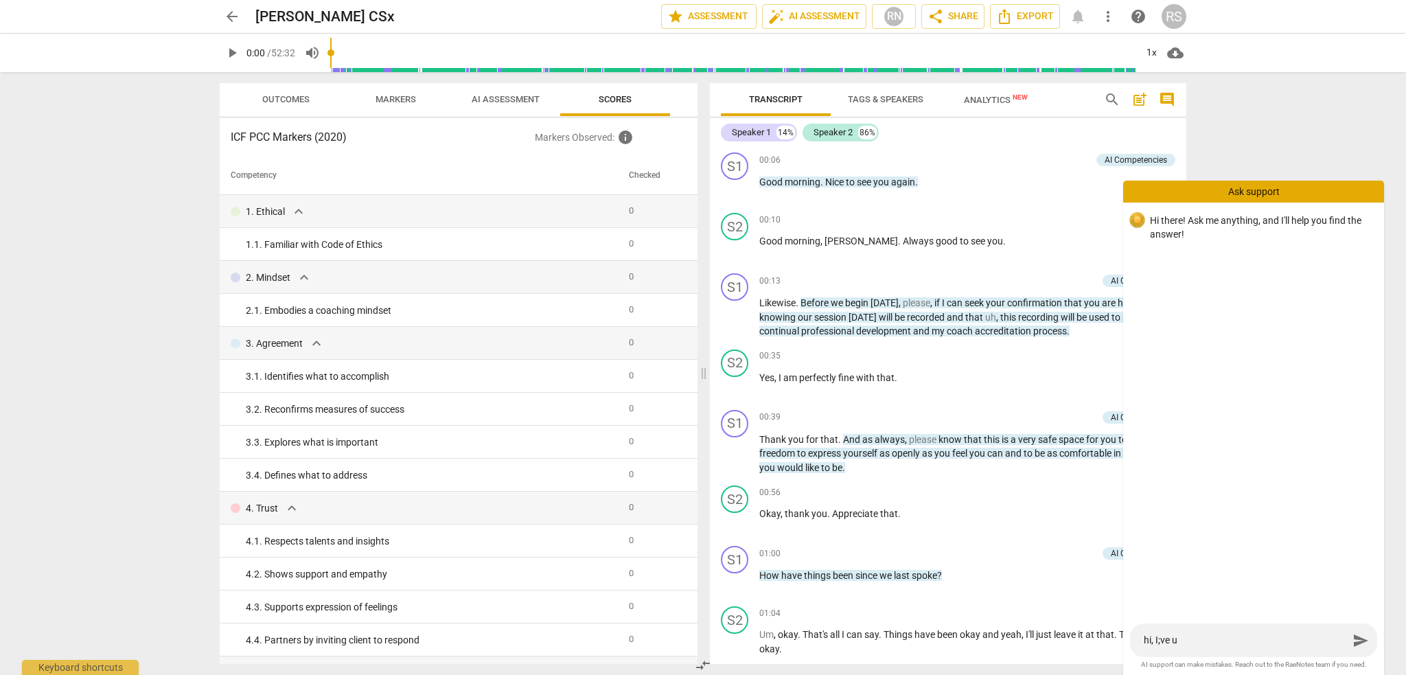
type textarea "hi, I;ve up"
type textarea "hi, I;ve upl"
type textarea "hi, I;ve upla"
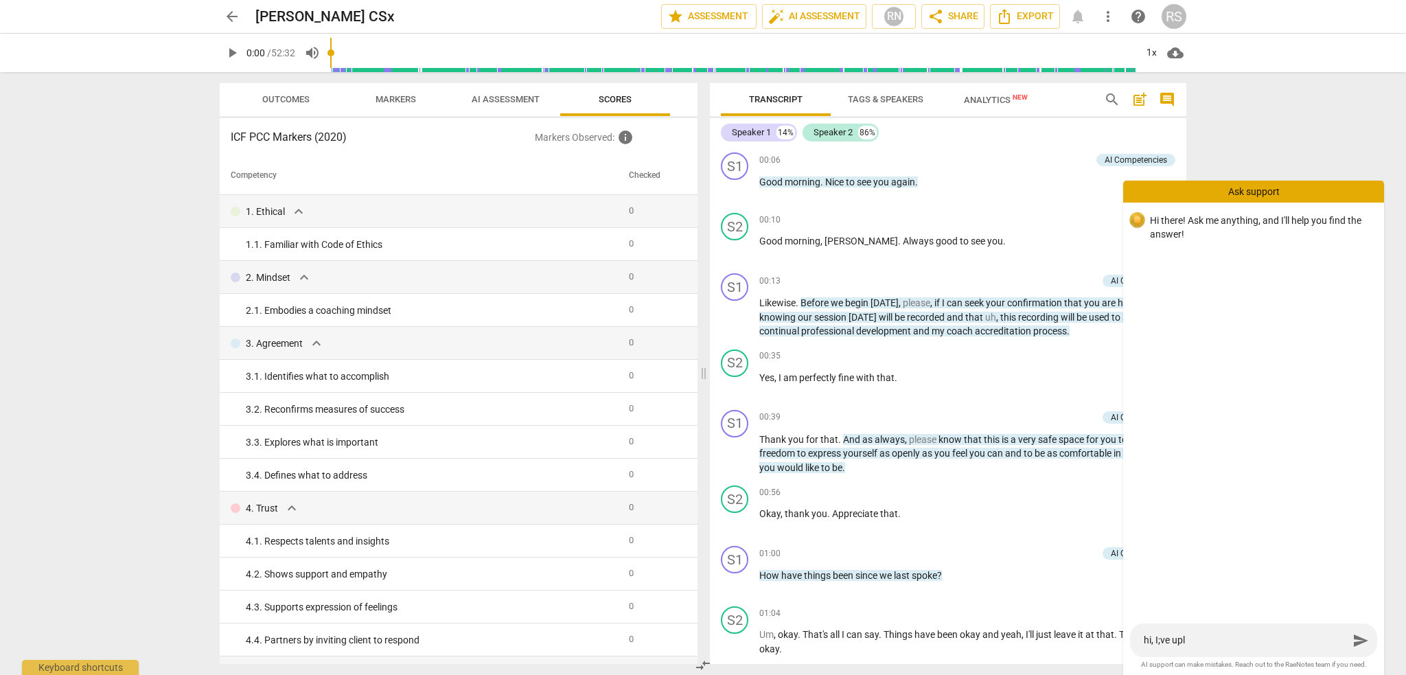
type textarea "hi, I;ve upla"
type textarea "hi, I;ve uplao"
type textarea "hi, I;ve uplaod"
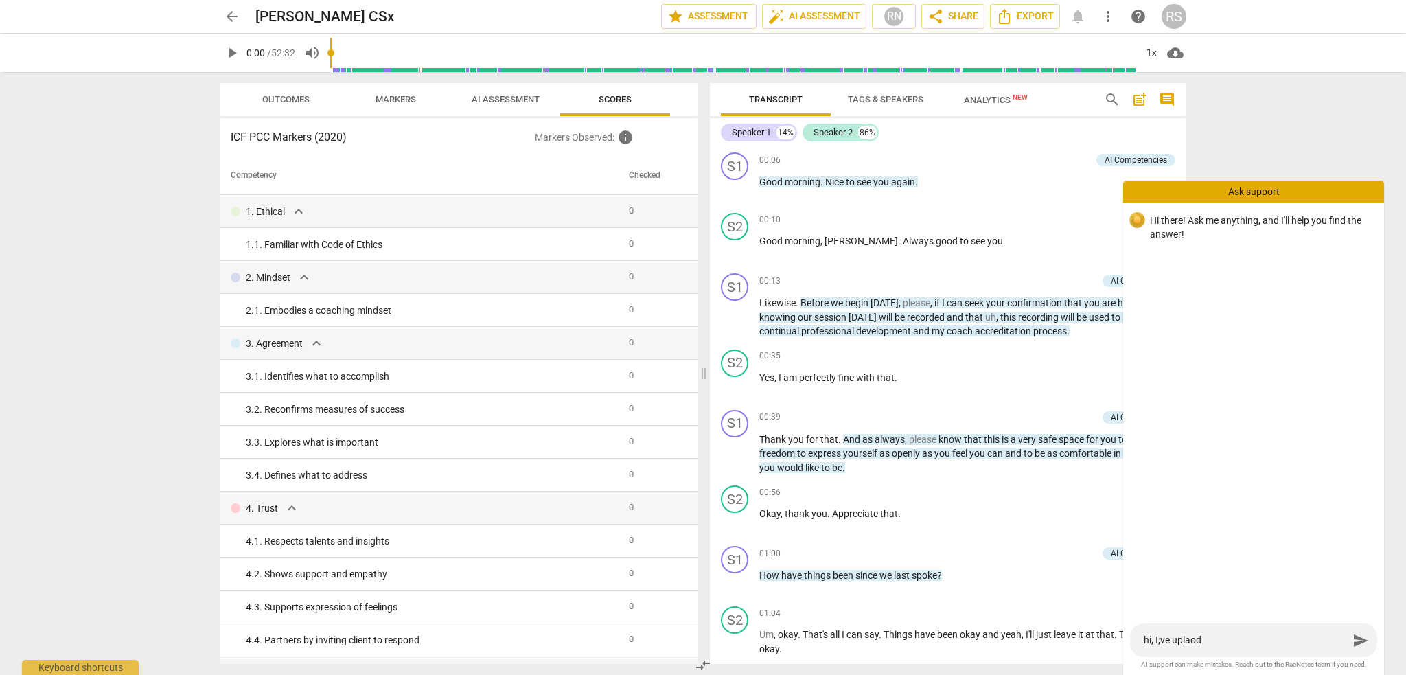
type textarea "hi, I;ve uplaode"
type textarea "hi, I;ve uplaoded"
type textarea "hi, I';ve uplaoded"
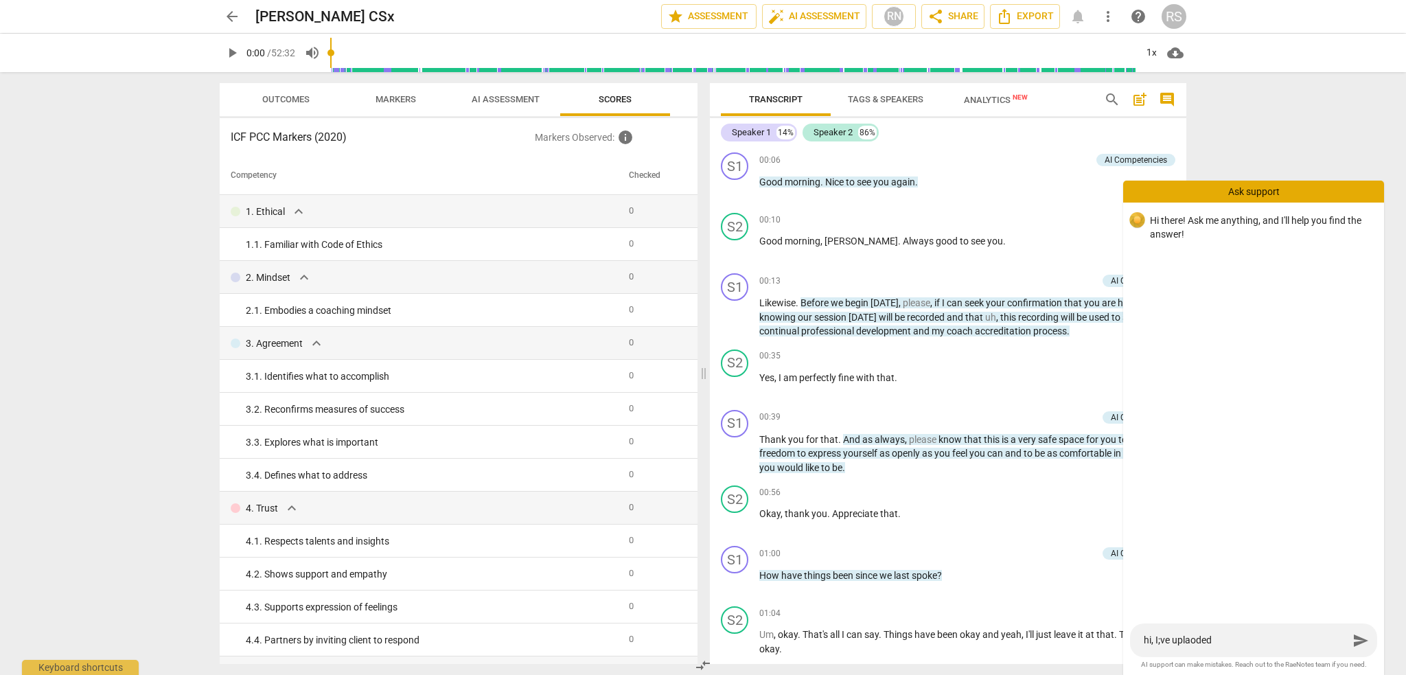
type textarea "hi, I';ve uplaoded"
type textarea "hi, I've uplaoded"
type textarea "hi, I've uploded"
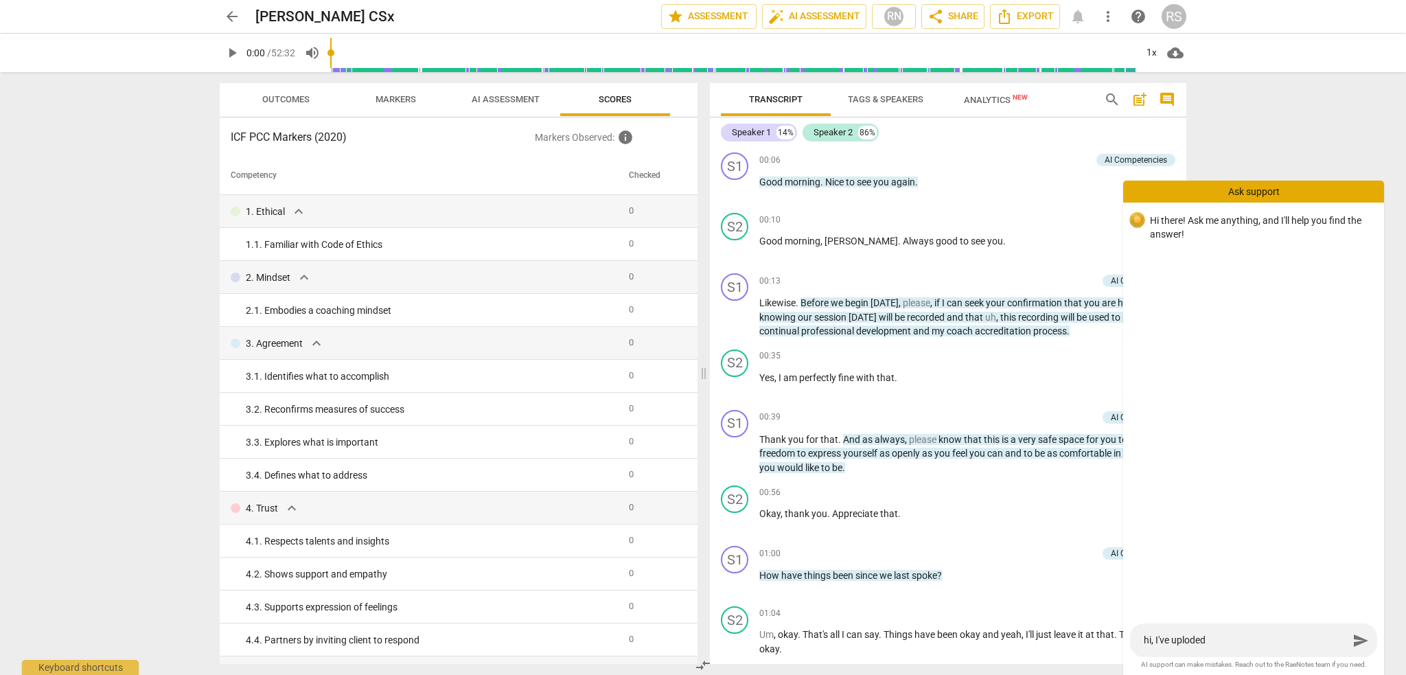
type textarea "hi, I've uploaded"
type textarea "hi, I've uploaded a"
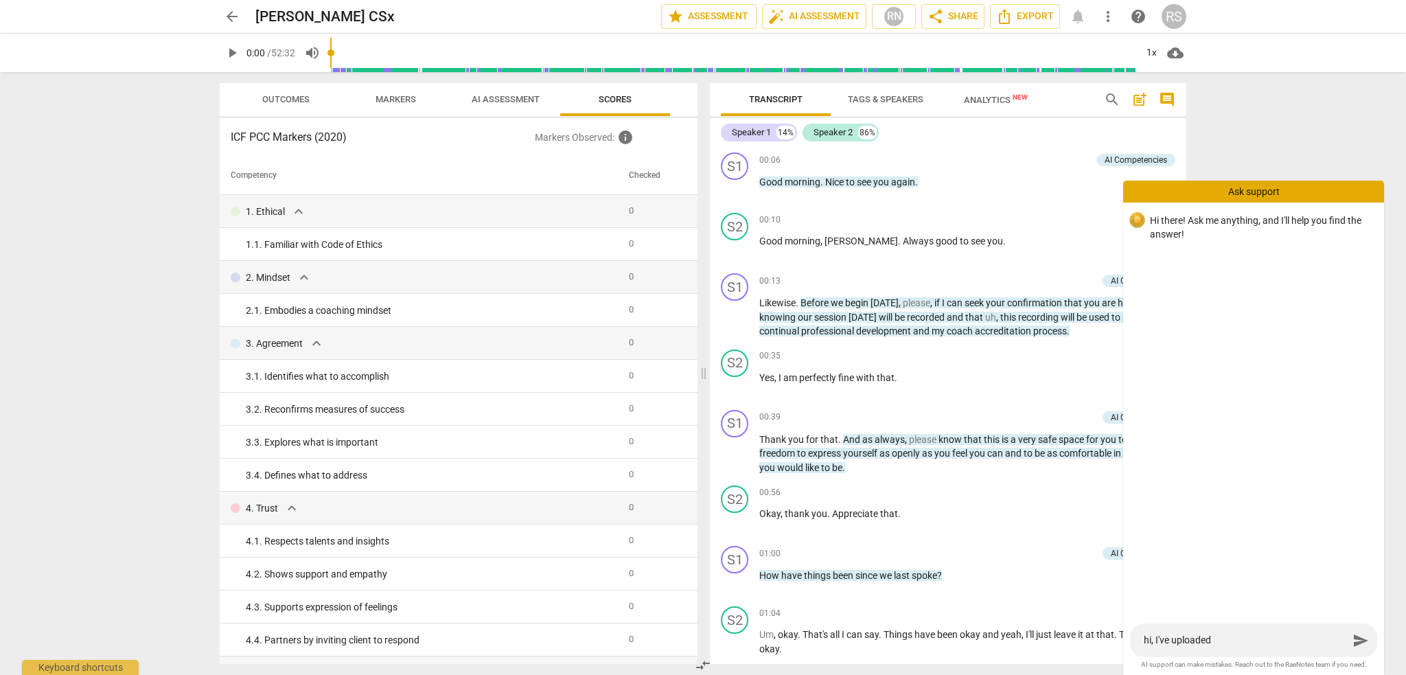
type textarea "hi, I've uploaded a"
type textarea "hi, I've uploaded an"
type textarea "hi, I've uploaded and"
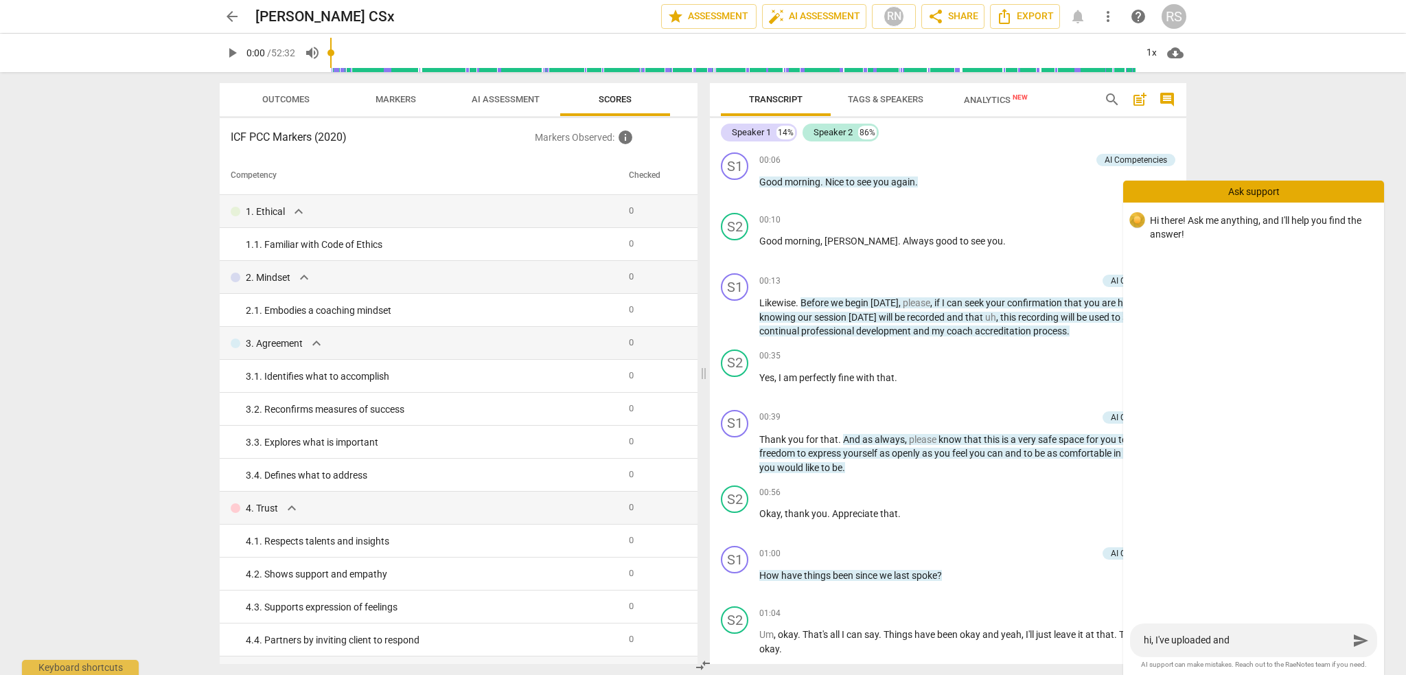
type textarea "hi, I've uploaded and"
type textarea "hi, I've uploaded and h"
type textarea "hi, I've uploaded and ha"
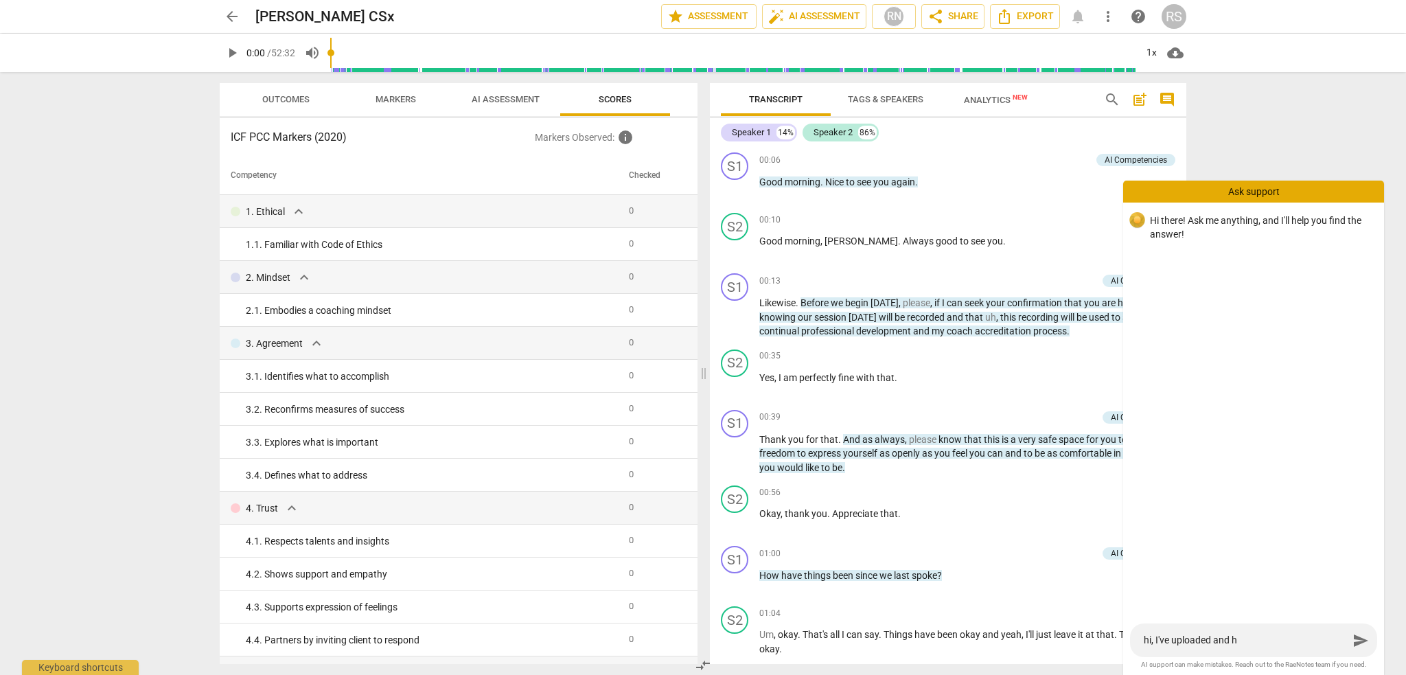
type textarea "hi, I've uploaded and ha"
type textarea "hi, I've uploaded and hav"
type textarea "hi, I've uploaded and have"
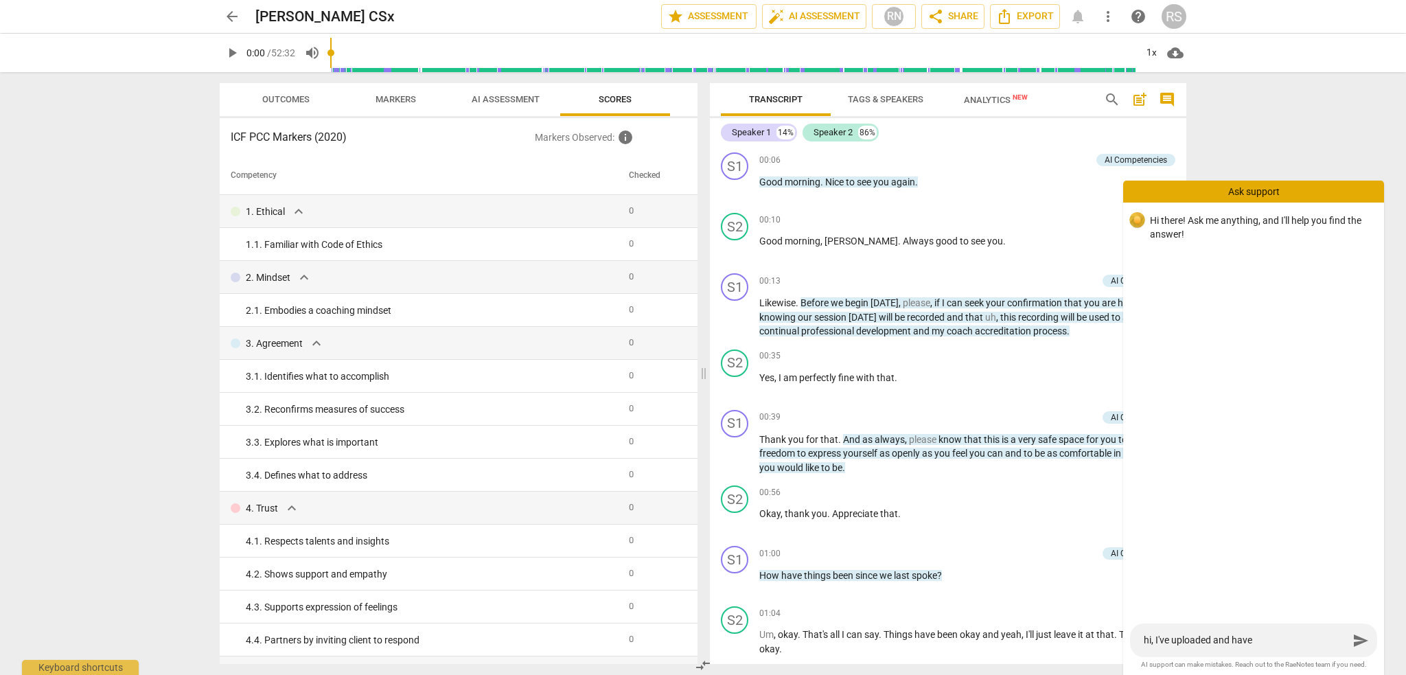
type textarea "hi, I've uploaded and have"
type textarea "hi, I've uploaded and have t"
type textarea "hi, I've uploaded and have te"
type textarea "hi, I've uploaded and have [PERSON_NAME]"
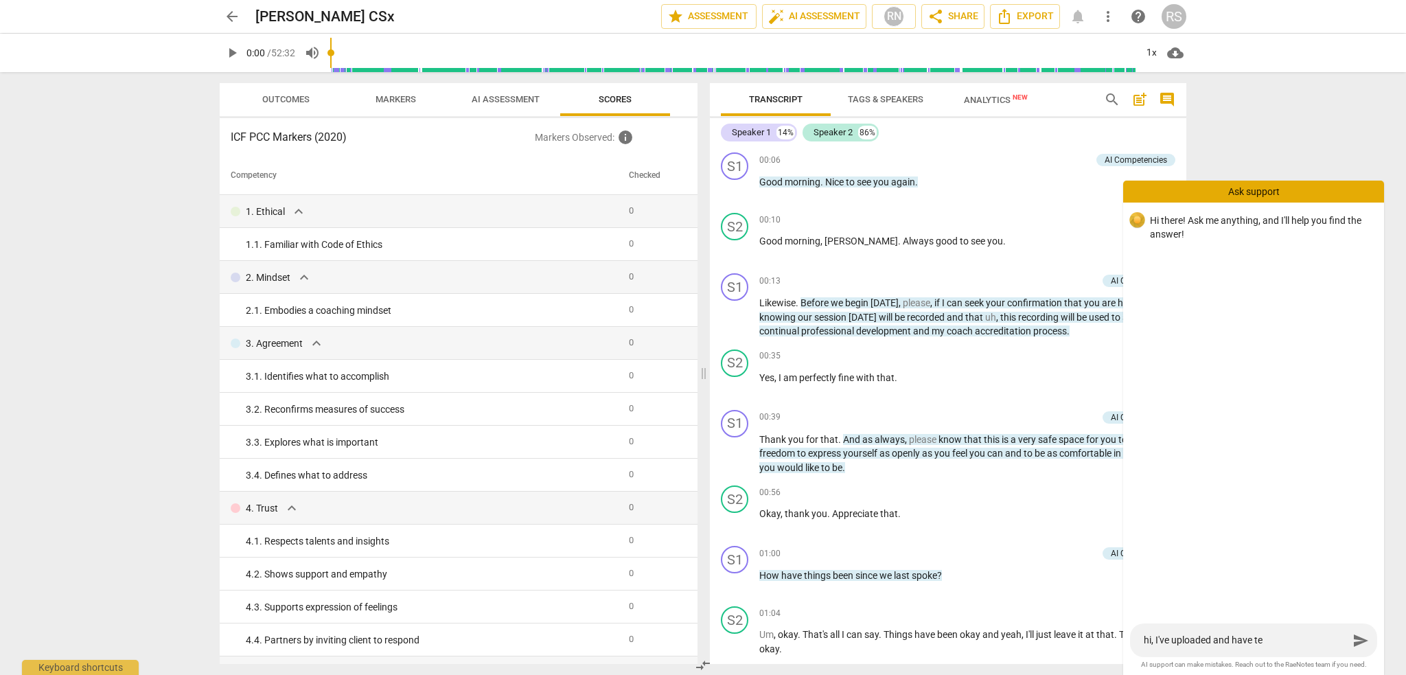
type textarea "hi, I've uploaded and have [PERSON_NAME]"
type textarea "hi, I've uploaded and have teh t"
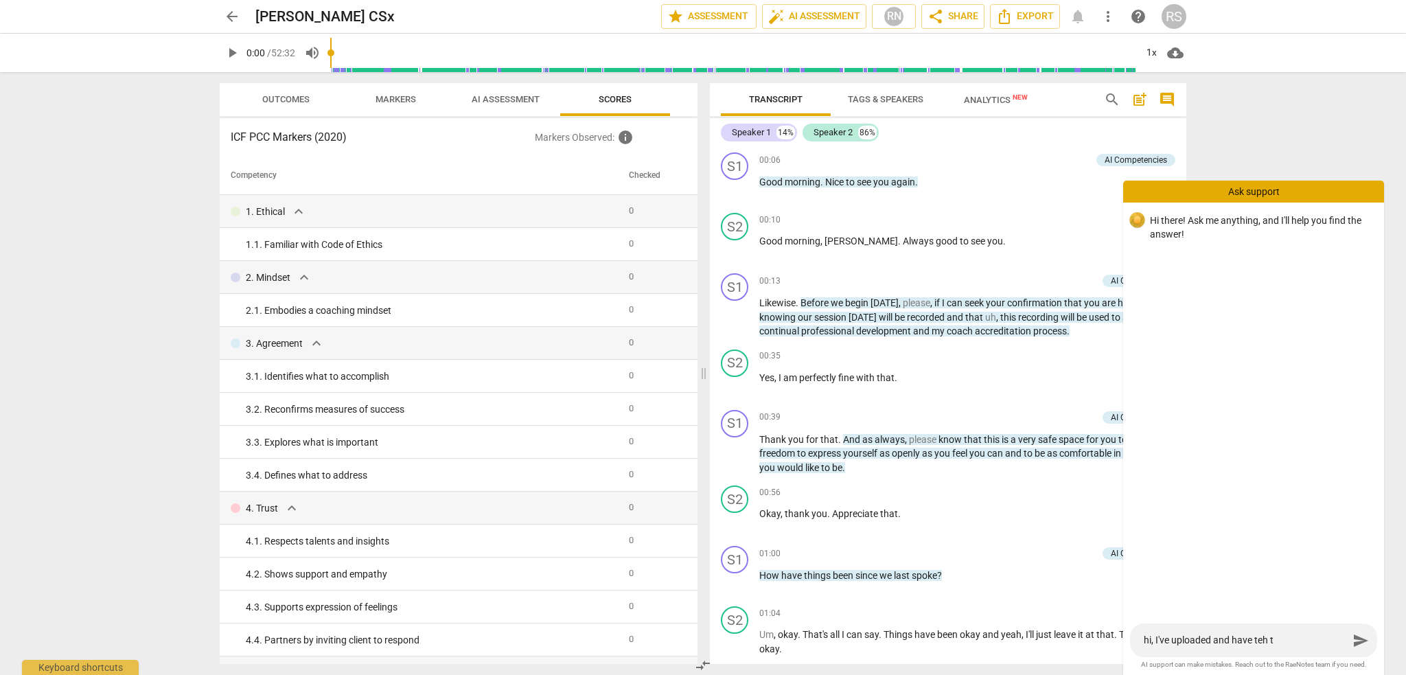
type textarea "hi, I've uploaded and have teh tr"
type textarea "hi, I've uploaded and have teh tra"
type textarea "hi, I've uploaded and have teh [PERSON_NAME]"
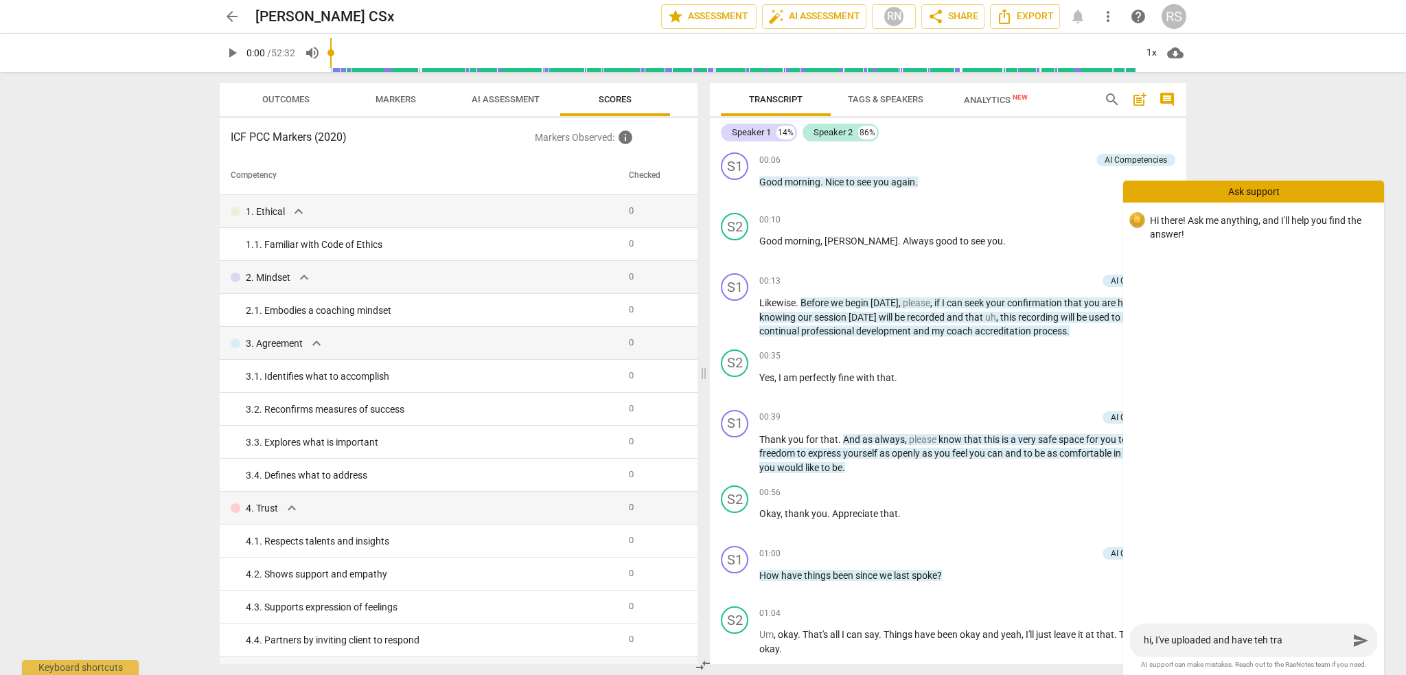
type textarea "hi, I've uploaded and have teh [PERSON_NAME]"
type textarea "hi, I've uploaded and have teh trans"
type textarea "hi, I've uploaded and have teh transc"
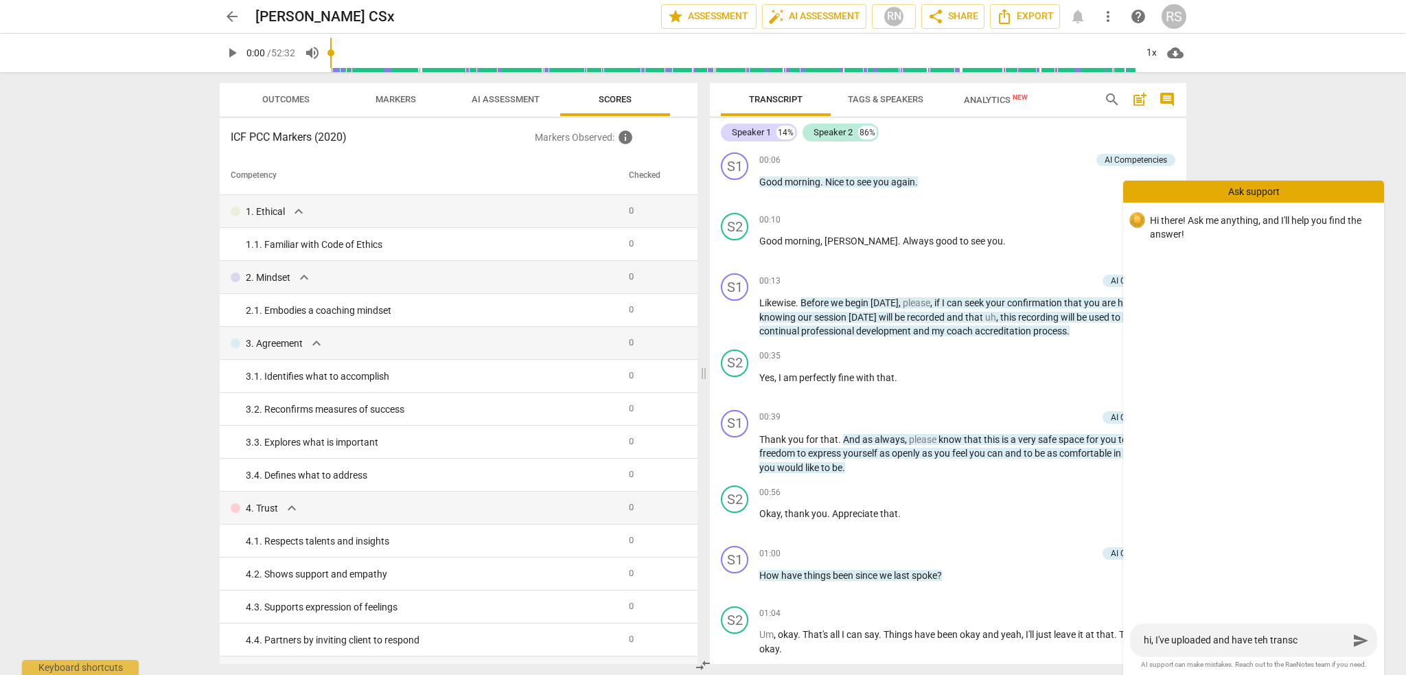
type textarea "hi, I've uploaded and have teh transcr"
type textarea "hi, I've uploaded and have teh transcri"
type textarea "hi, I've uploaded and have teh transcrip"
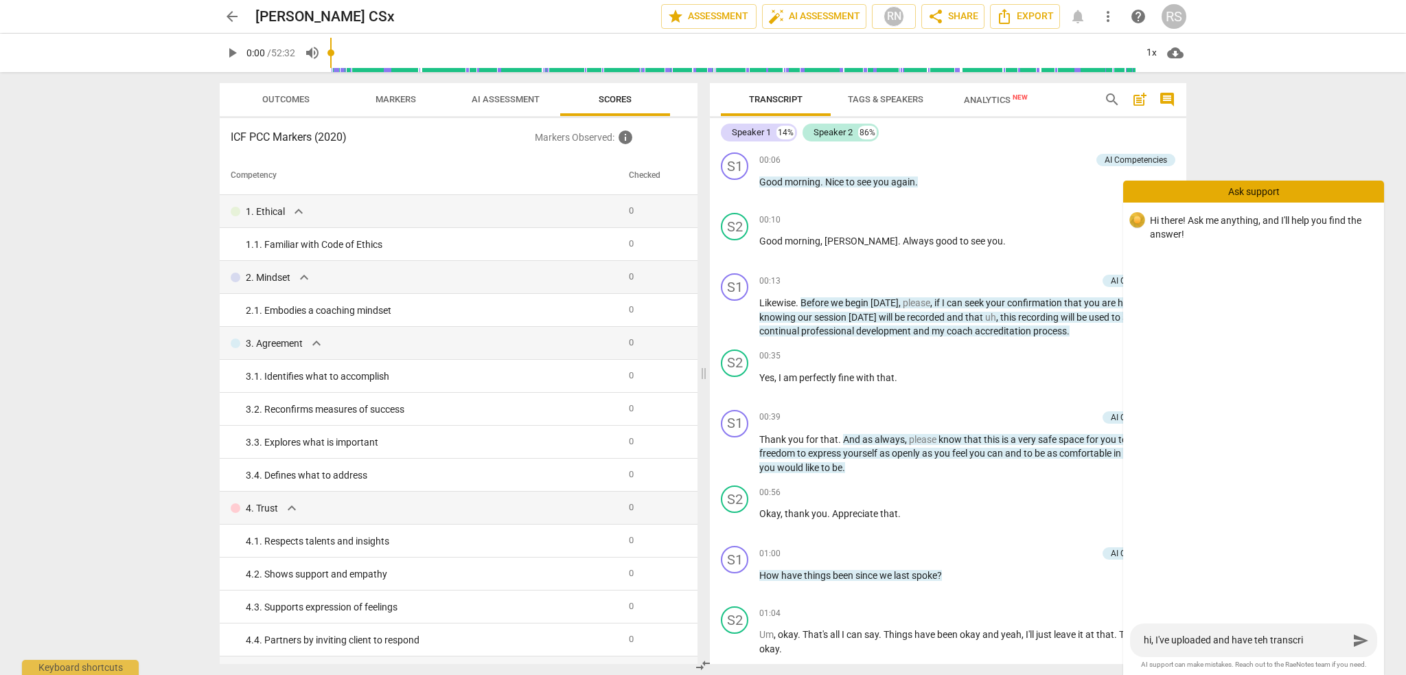
type textarea "hi, I've uploaded and have teh transcrip"
type textarea "hi, I've uploaded and have teh transcript"
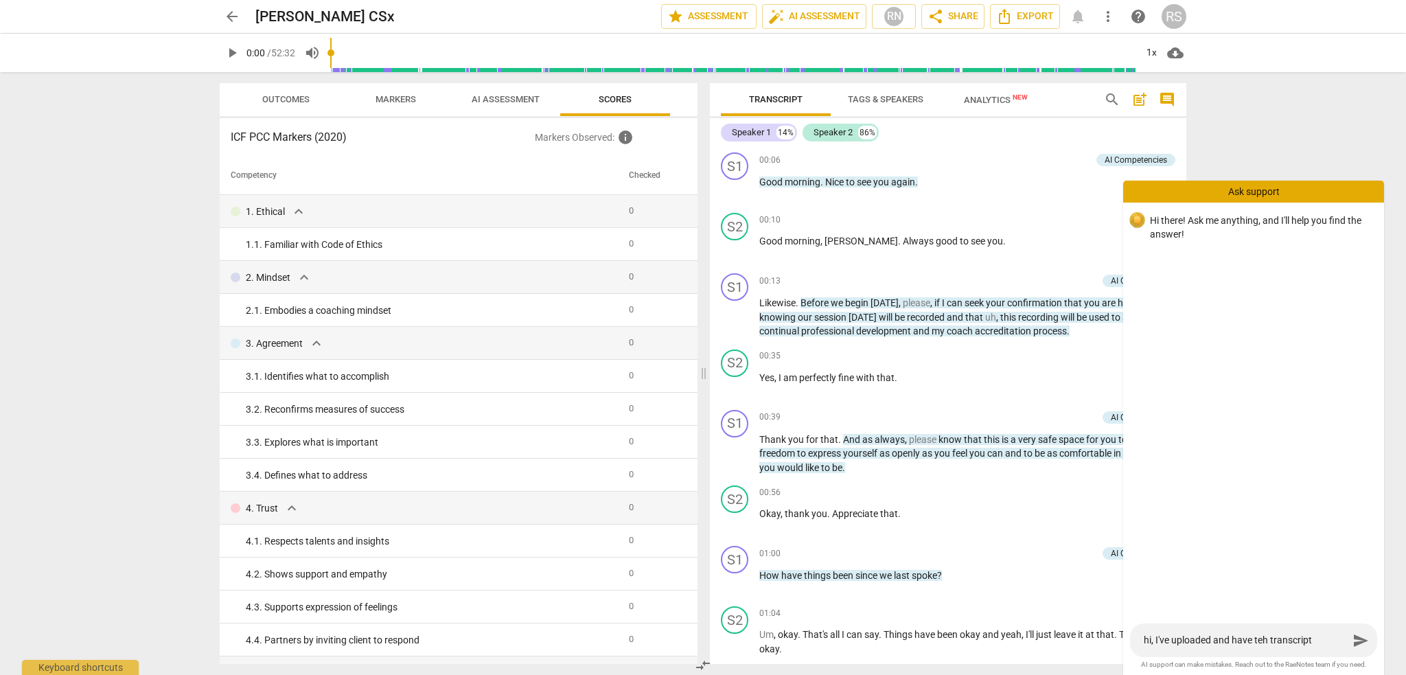
type textarea "hi, I've uploaded and have teh transcript a"
type textarea "hi, I've uploaded and have teh transcript an"
type textarea "hi, I've uploaded and have teh transcript and"
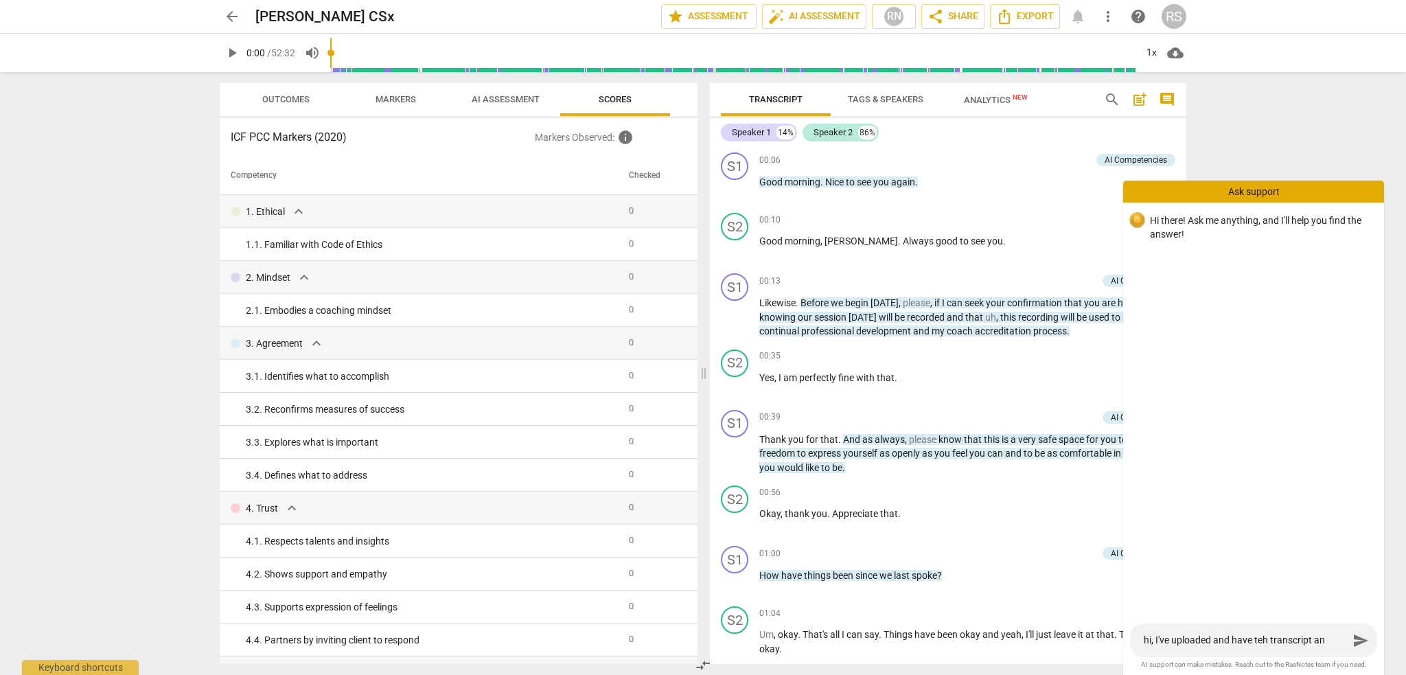
type textarea "hi, I've uploaded and have teh transcript and"
type textarea "hi, I've uploaded and have teh transcript and r"
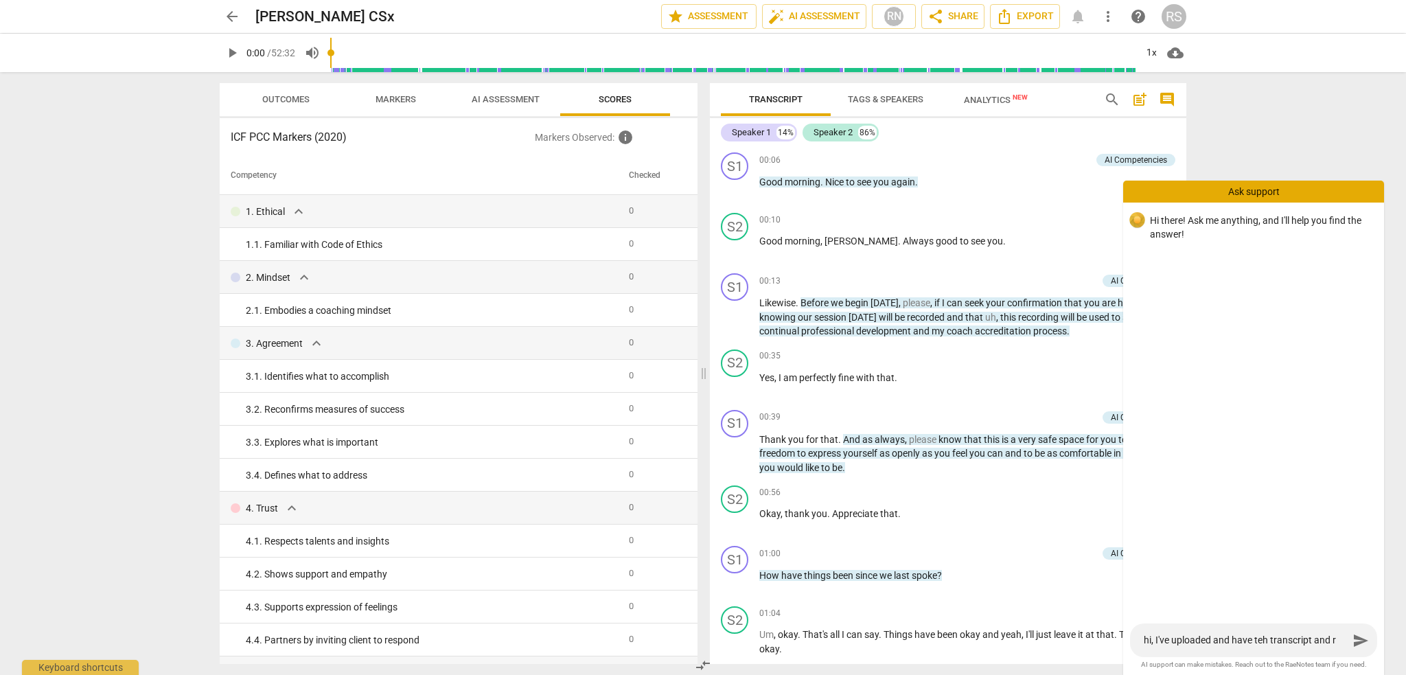
type textarea "hi, I've uploaded and have teh transcript and ra"
type textarea "hi, I've uploaded and have teh transcript and ran"
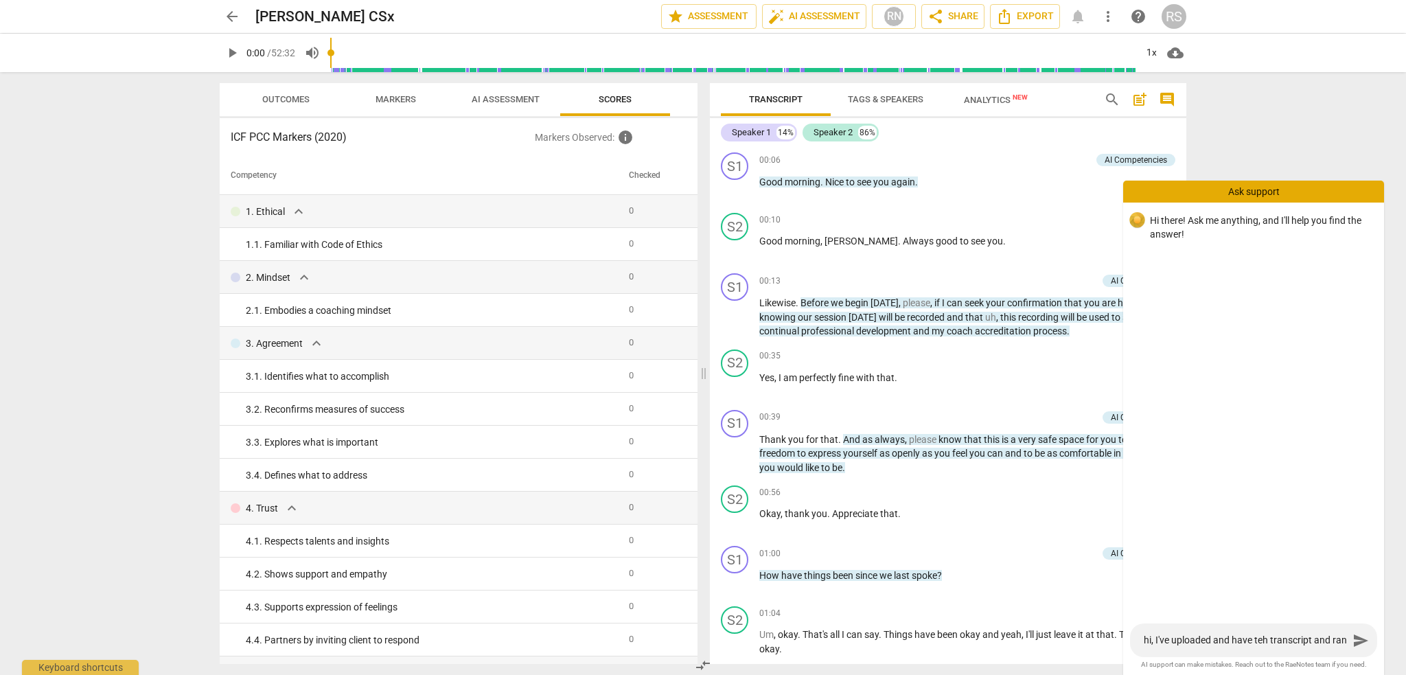
type textarea "hi, I've uploaded and have teh transcript and ran"
type textarea "hi, I've uploaded and have teh transcript and ran t"
type textarea "hi, I've uploaded and have teh transcript and ran th"
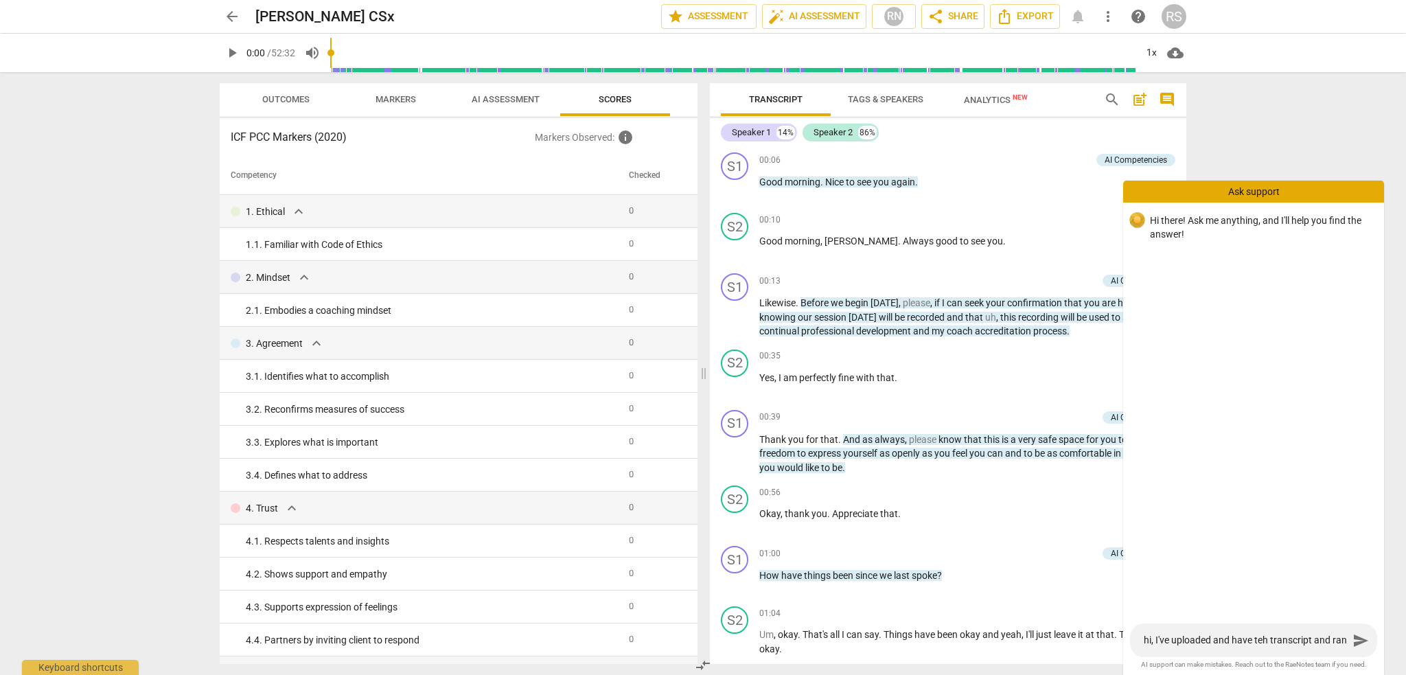
type textarea "hi, I've uploaded and have teh transcript and ran the"
type textarea "hi, I've uploaded and have teh transcript and ran the A"
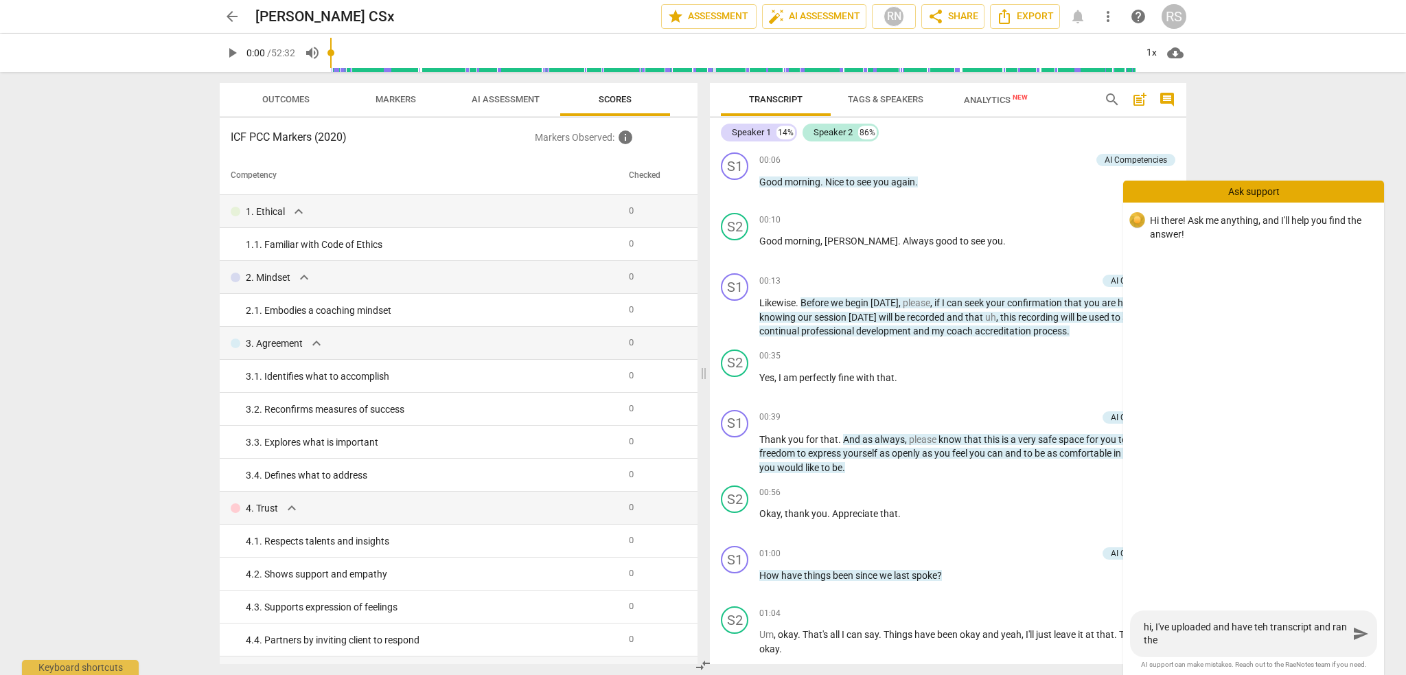
type textarea "hi, I've uploaded and have teh transcript and ran the A"
type textarea "hi, I've uploaded and have teh transcript and ran the AI"
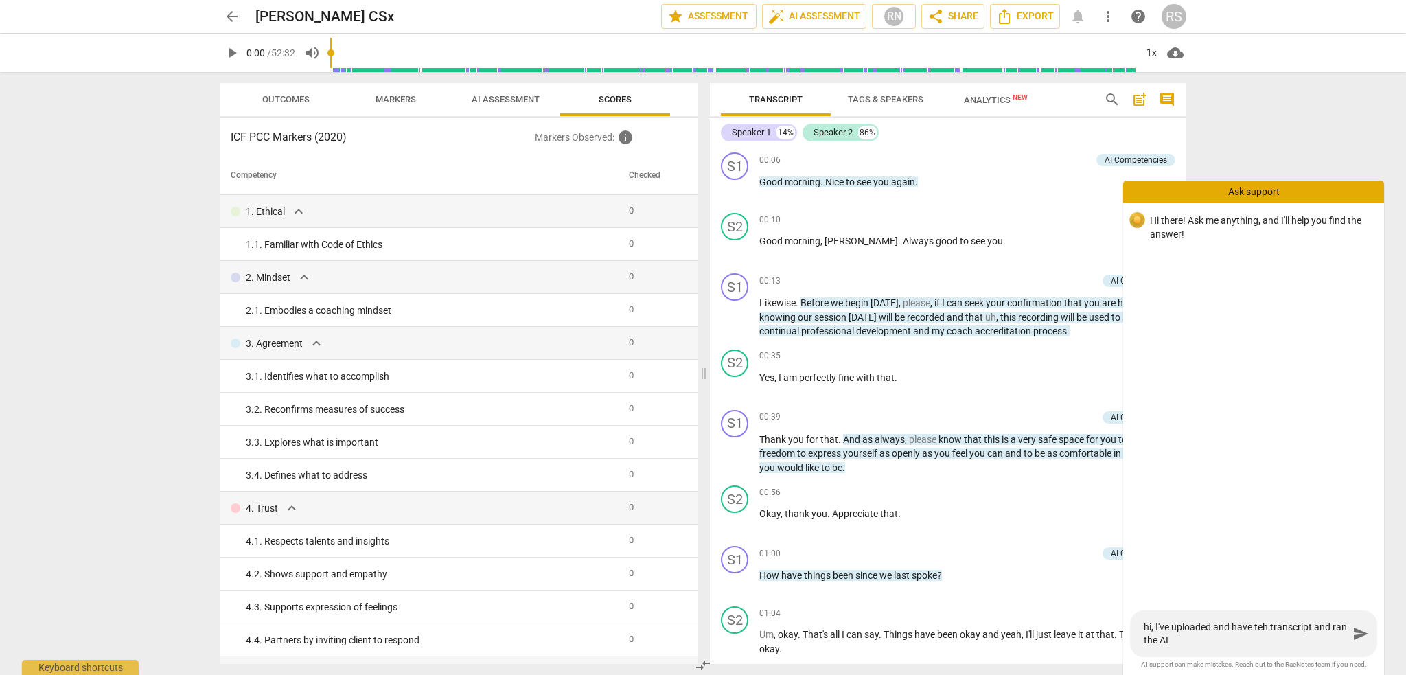
type textarea "hi, I've uploaded and have teh transcript and ran the AI a"
type textarea "hi, I've uploaded and have teh transcript and ran the AI as"
type textarea "hi, I've uploaded and have teh transcript and ran the AI ass"
type textarea "hi, I've uploaded and have teh transcript and ran the AI asse"
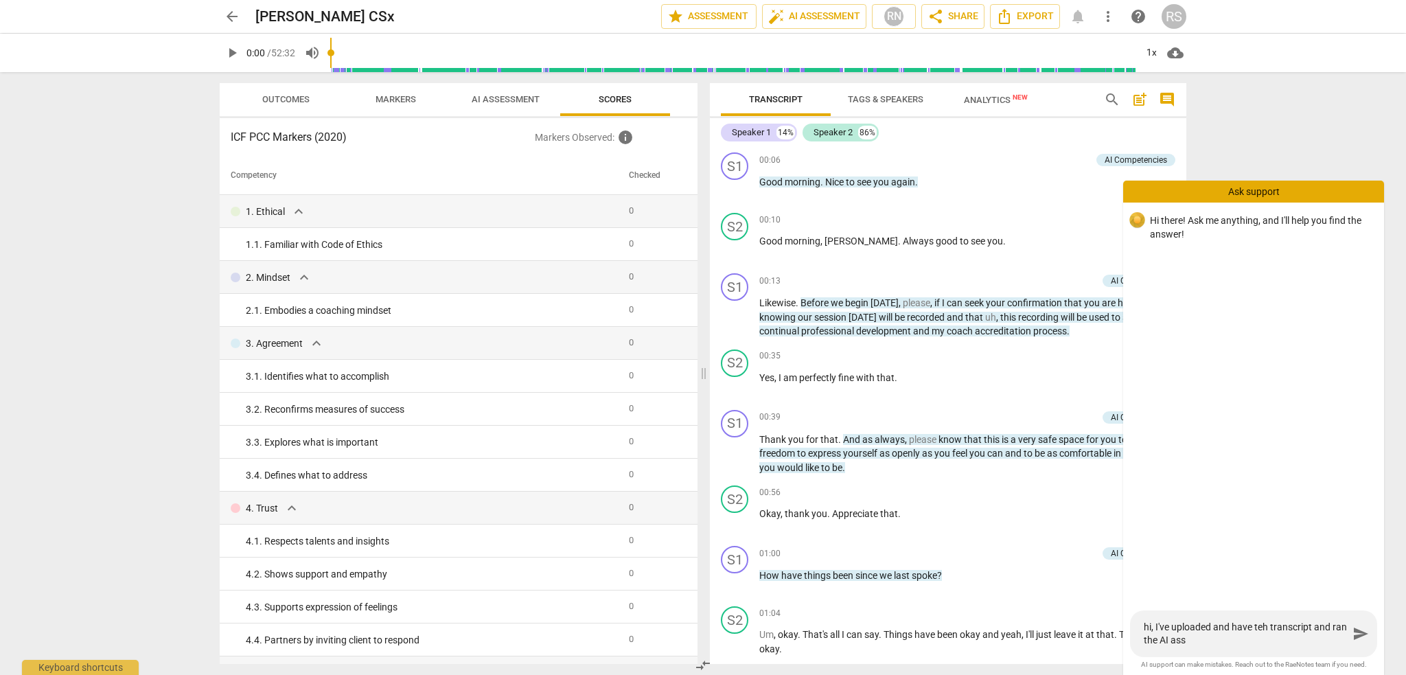
type textarea "hi, I've uploaded and have teh transcript and ran the AI asse"
type textarea "hi, I've uploaded and have teh transcript and ran the AI asses"
type textarea "hi, I've uploaded and have teh transcript and ran the AI assess"
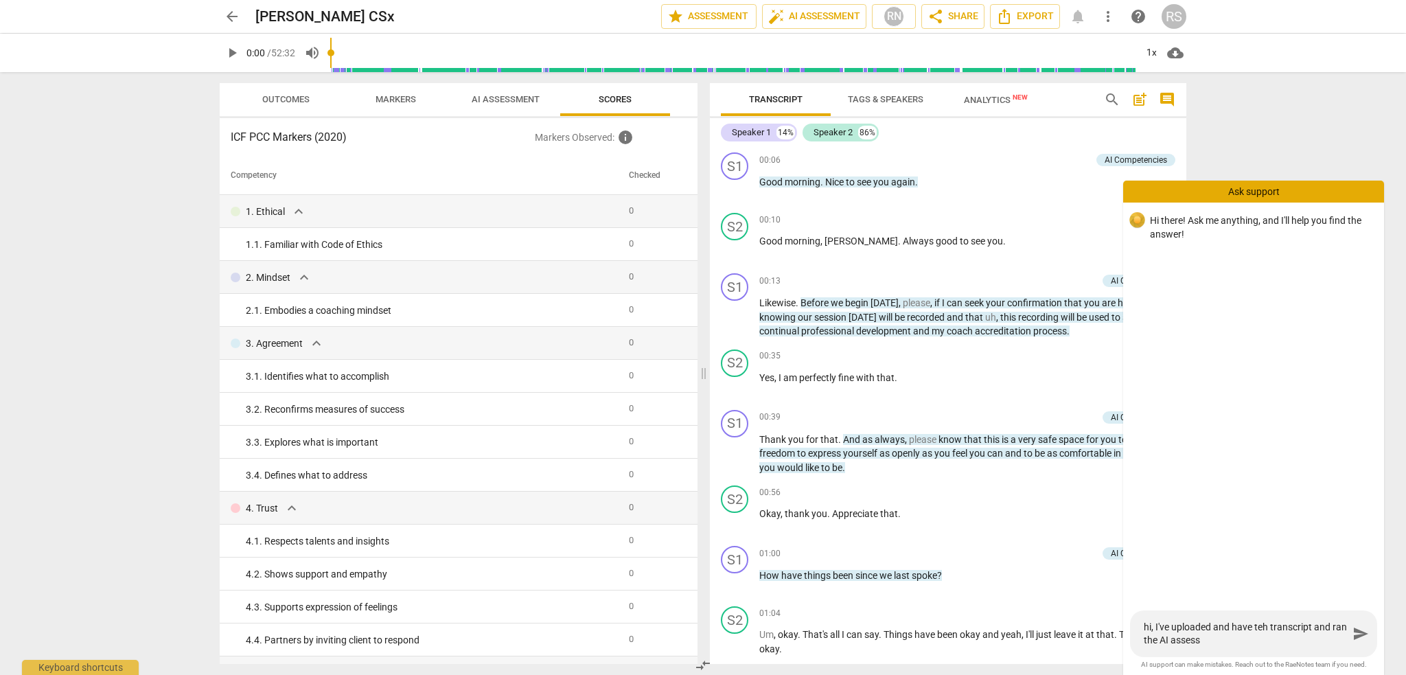
type textarea "hi, I've uploaded and have teh transcript and ran the AI assessm"
type textarea "hi, I've uploaded and have teh transcript and ran the AI assessme"
type textarea "hi, I've uploaded and have teh transcript and ran the AI assessmen"
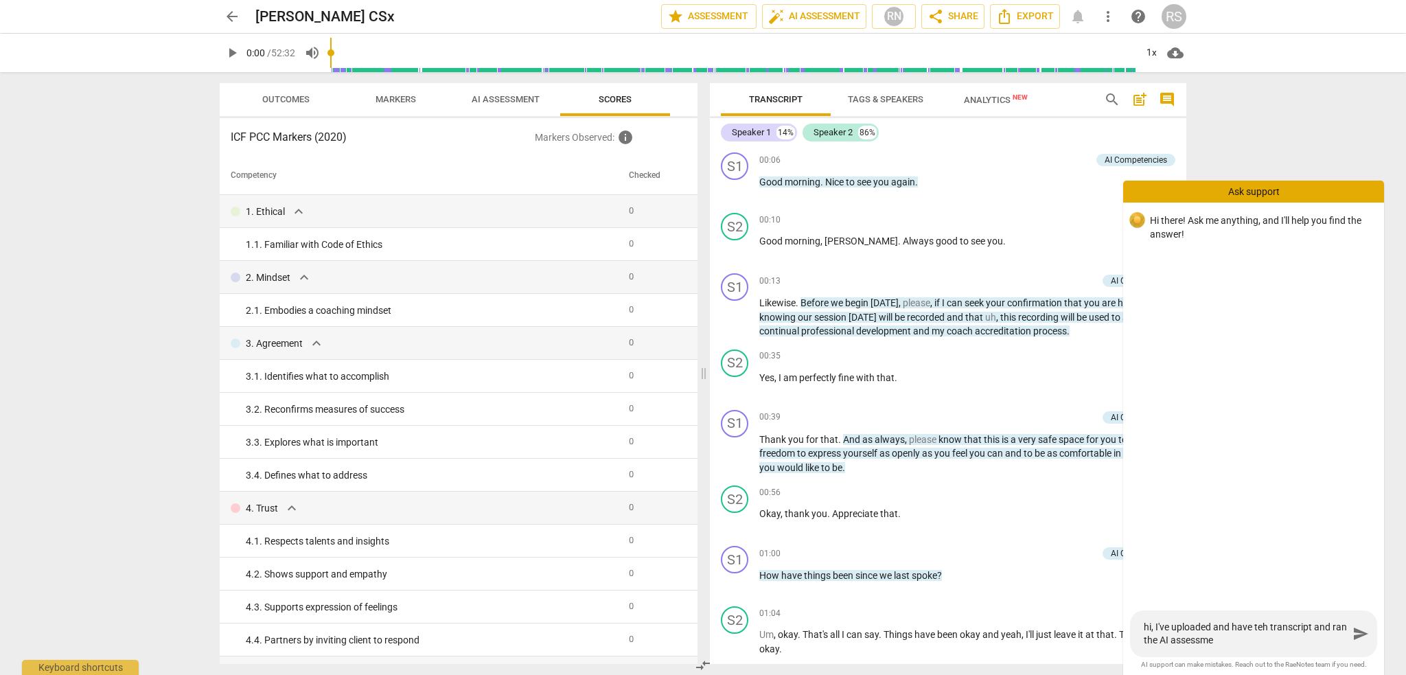
type textarea "hi, I've uploaded and have teh transcript and ran the AI assessmen"
type textarea "hi, I've uploaded and have teh transcript and ran the AI assessment"
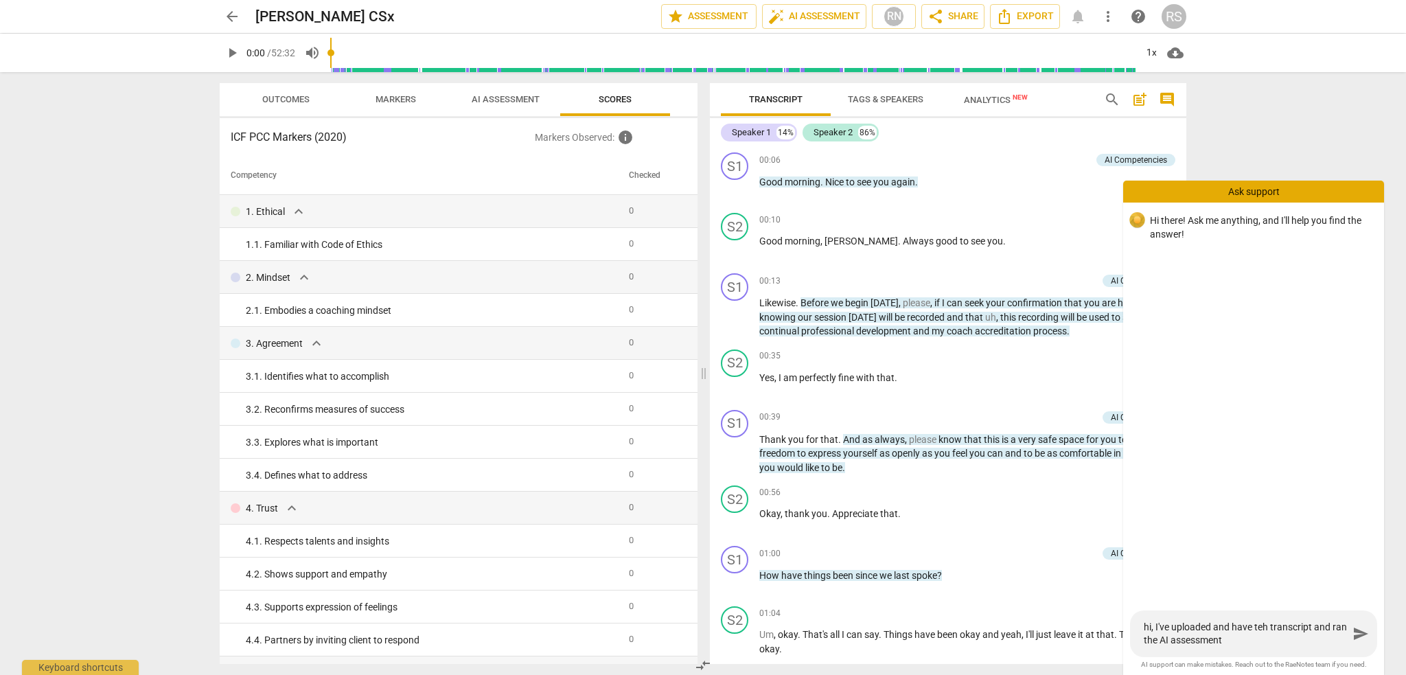
type textarea "hi, I've uploaded and have teh transcript and ran the AI assessment b"
type textarea "hi, I've uploaded and have teh transcript and ran the AI assessment bu"
type textarea "hi, I've uploaded and have teh transcript and ran the AI assessment but"
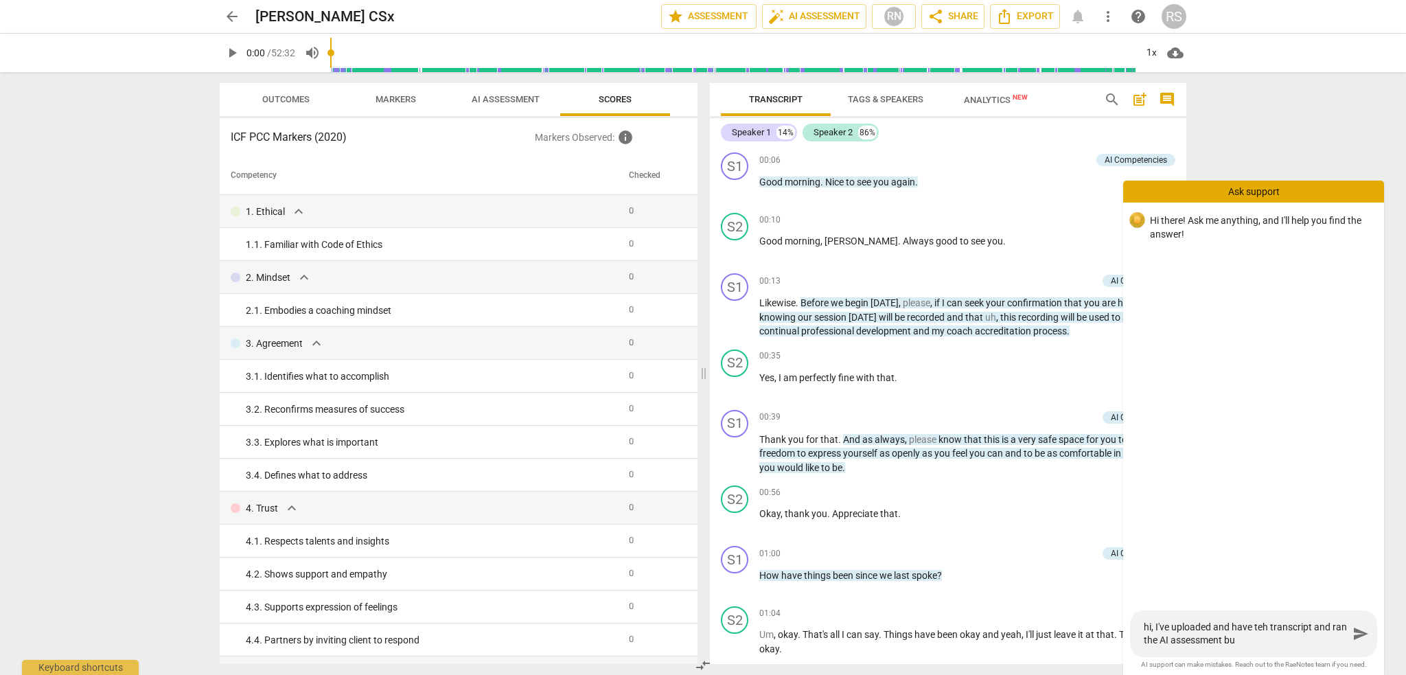
type textarea "hi, I've uploaded and have teh transcript and ran the AI assessment but"
type textarea "hi, I've uploaded and have teh transcript and ran the AI assessment but t"
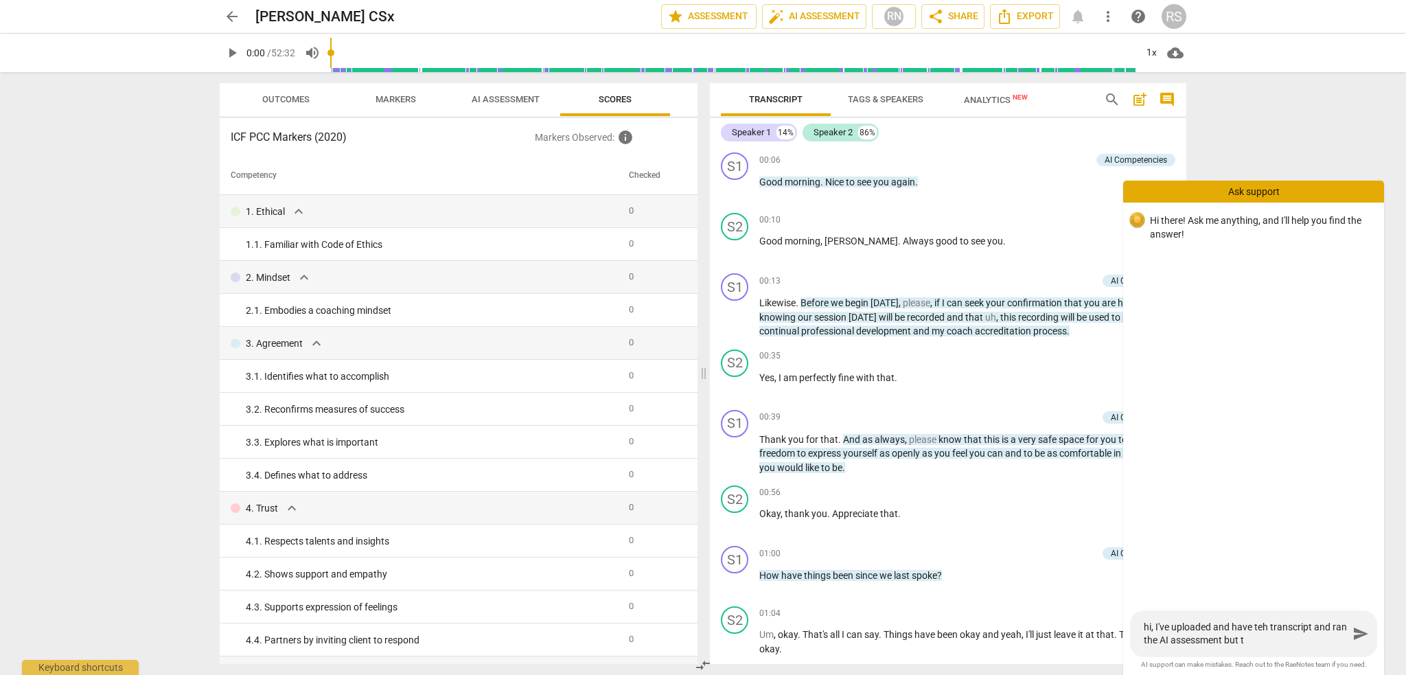
type textarea "hi, I've uploaded and have teh transcript and ran the AI assessment but th"
type textarea "hi, I've uploaded and have teh transcript and ran the AI assessment but the"
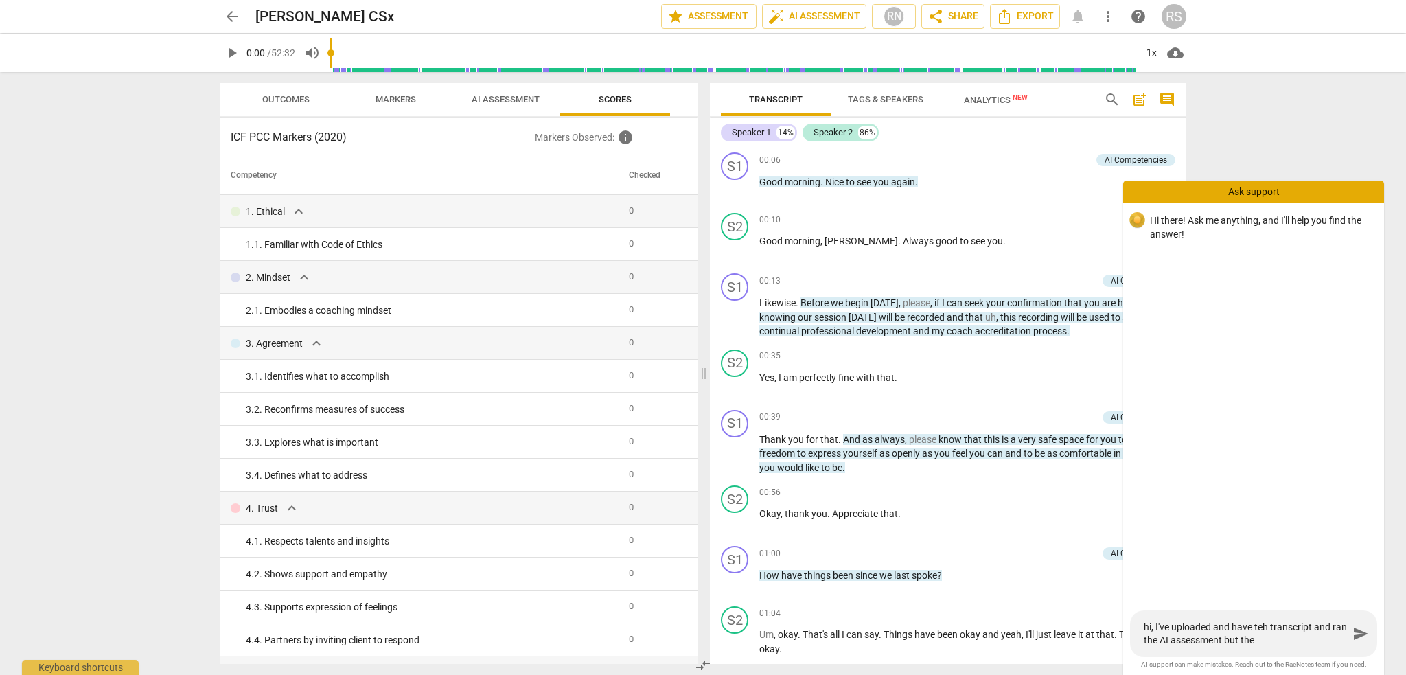
type textarea "hi, I've uploaded and have teh transcript and ran the AI assessment but the"
type textarea "hi, I've uploaded and have teh transcript and ran the AI assessment but the s"
type textarea "hi, I've uploaded and have teh transcript and ran the AI assessment but the sc"
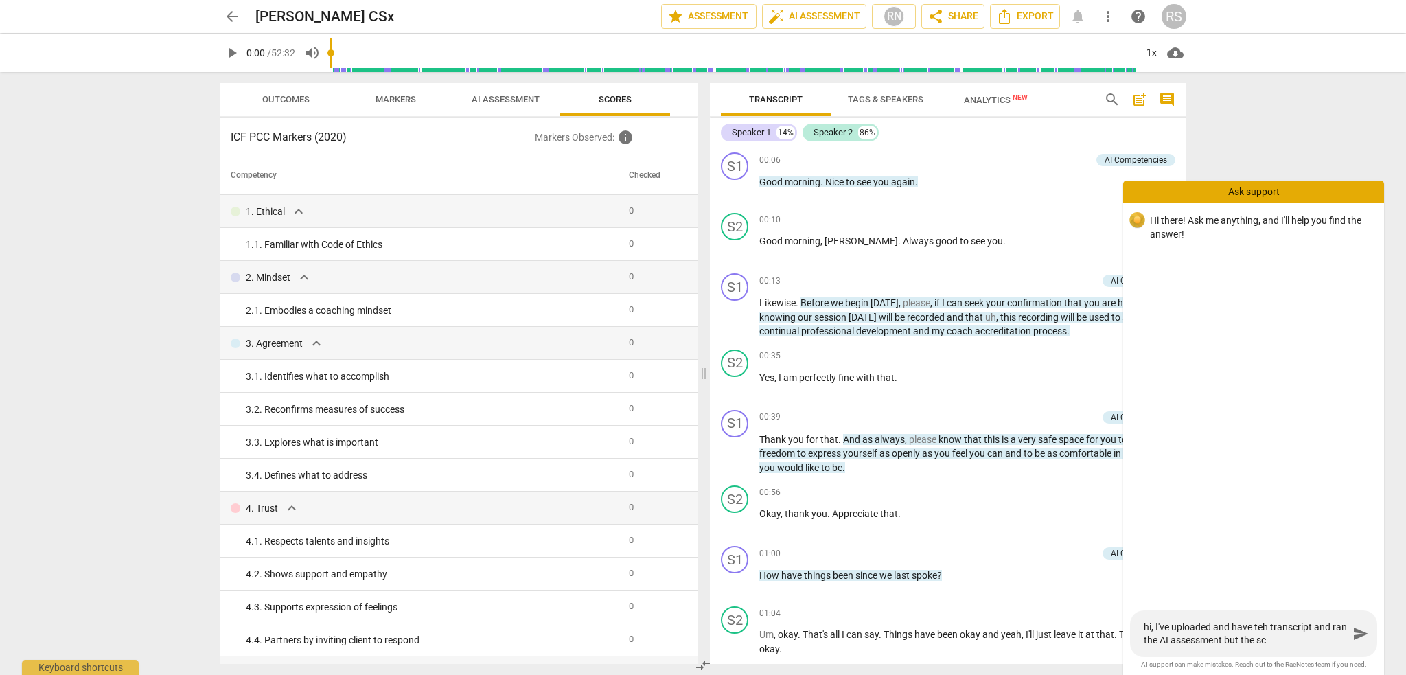
type textarea "hi, I've uploaded and have teh transcript and ran the AI assessment but the sco"
type textarea "hi, I've uploaded and have teh transcript and ran the AI assessment but the scor"
type textarea "hi, I've uploaded and have teh transcript and ran the AI assessment but the sco…"
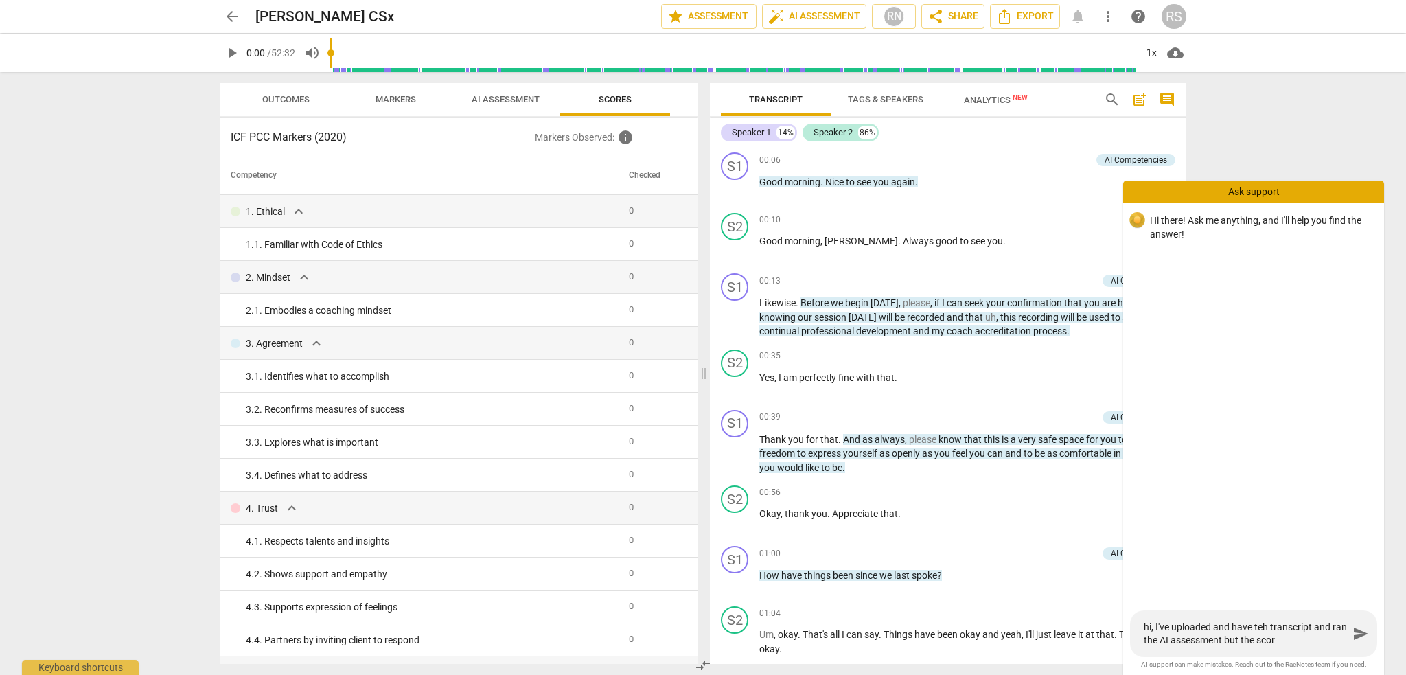
type textarea "hi, I've uploaded and have teh transcript and ran the AI assessment but the sco…"
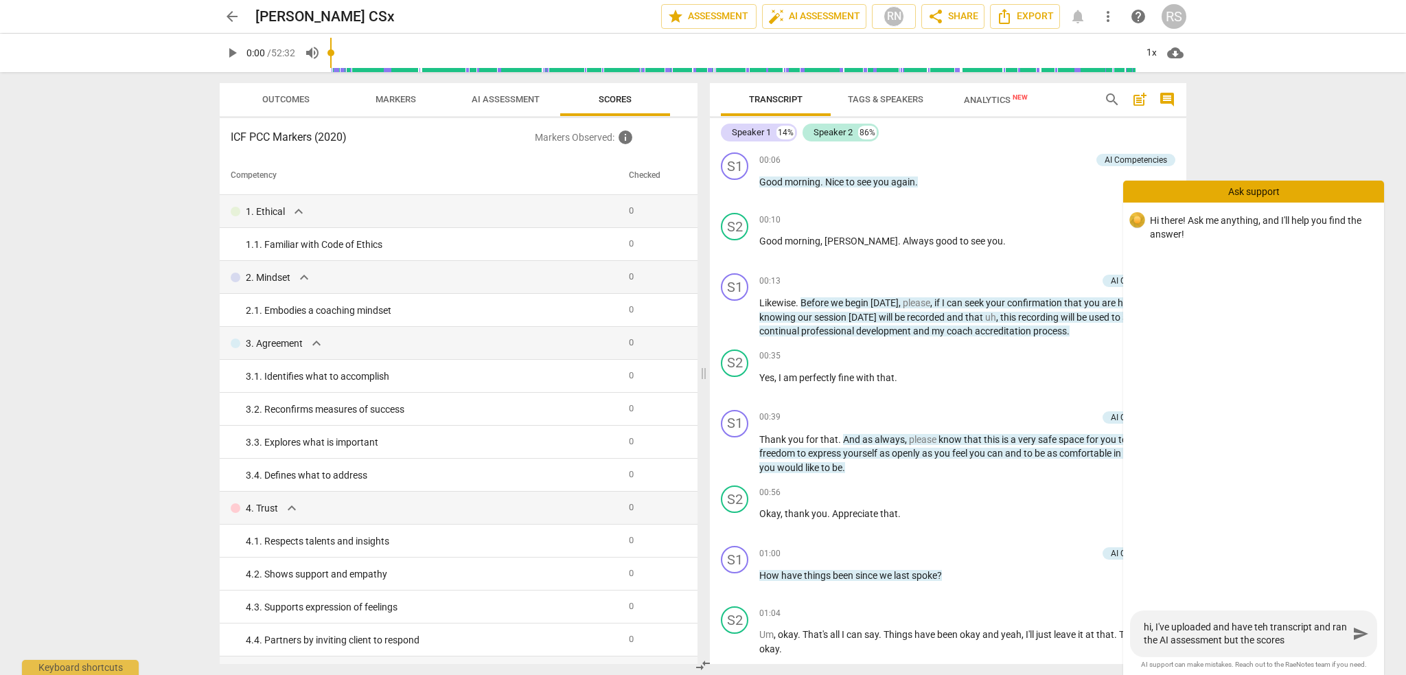
type textarea "hi, I've uploaded and have teh transcript and ran the AI assessment but the sco…"
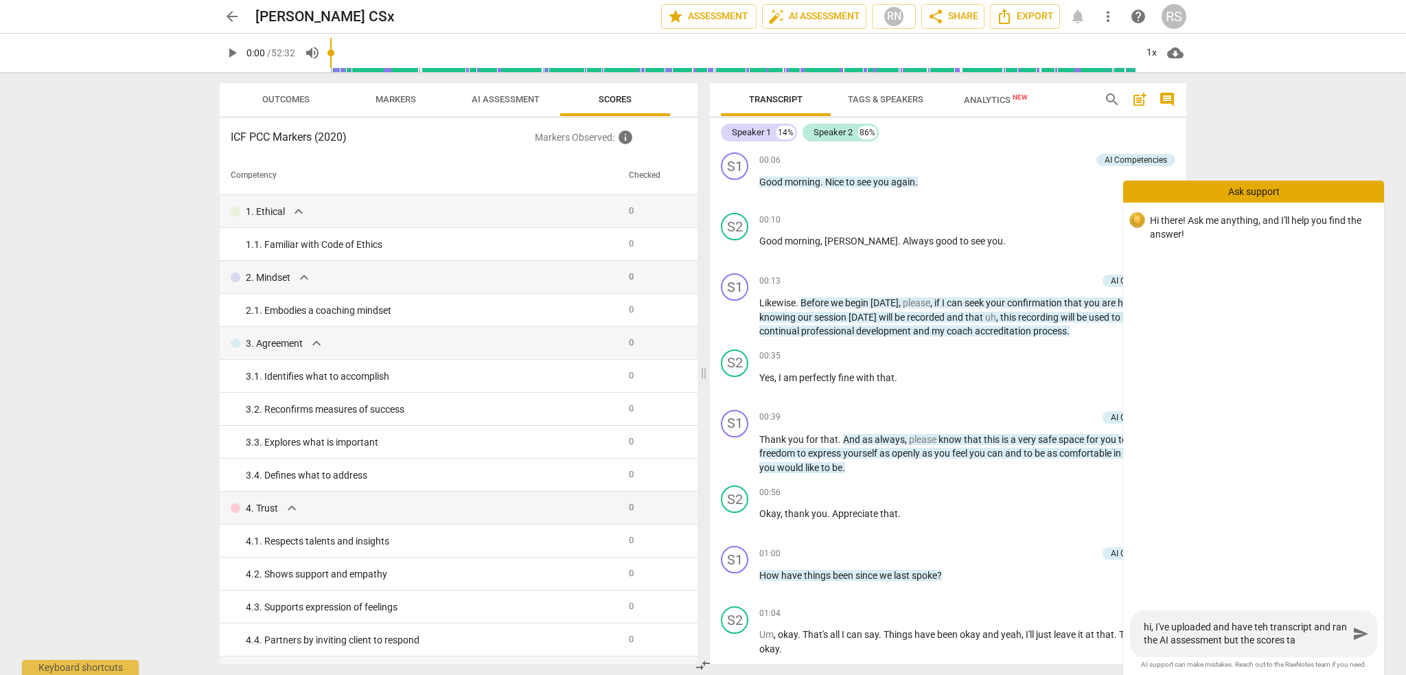
type textarea "hi, I've uploaded and have teh transcript and ran the AI assessment but the sco…"
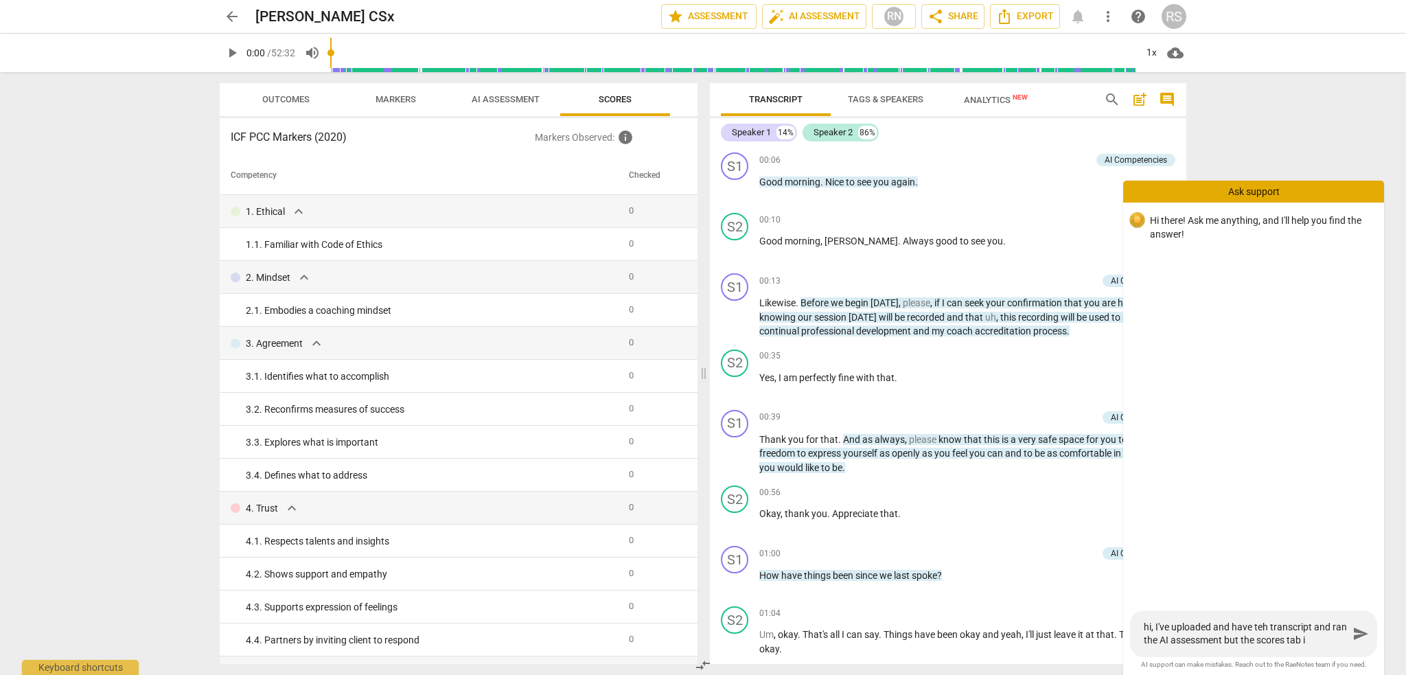
type textarea "hi, I've uploaded and have teh transcript and ran the AI assessment but the sco…"
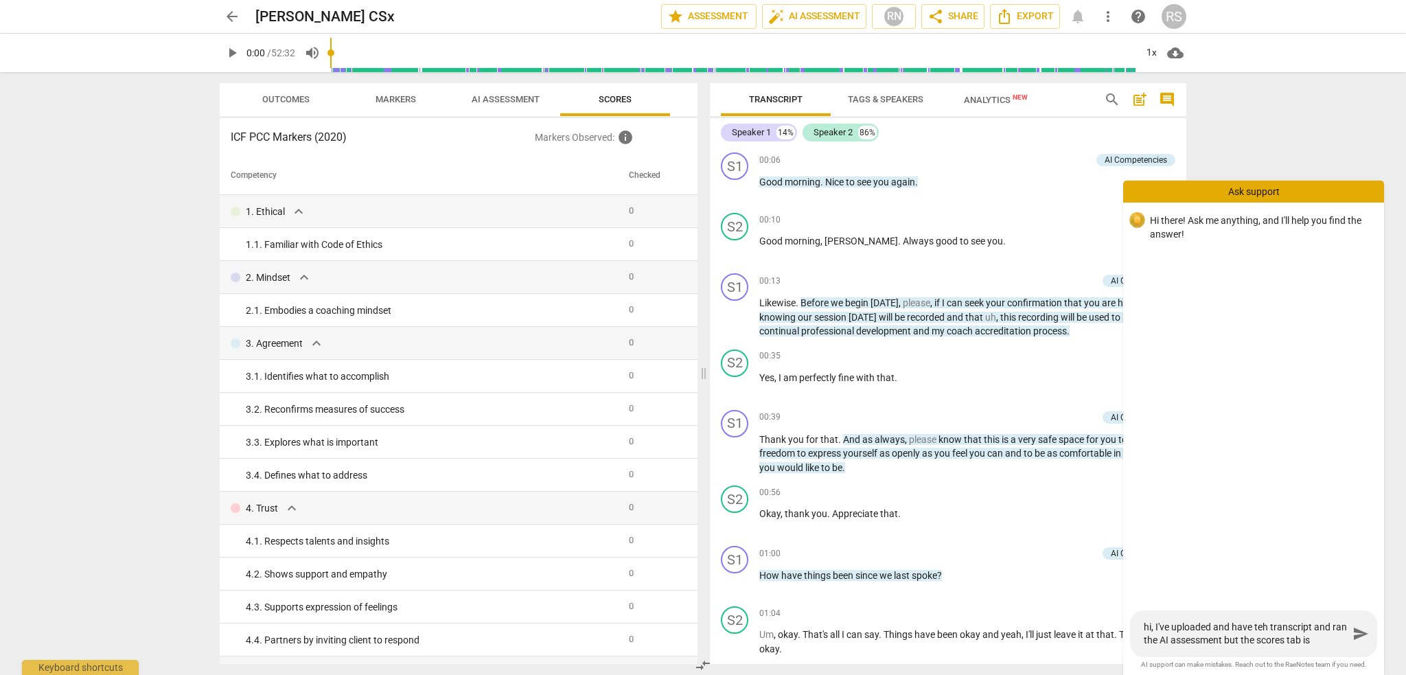
type textarea "hi, I've uploaded and have teh transcript and ran the AI assessment but the sco…"
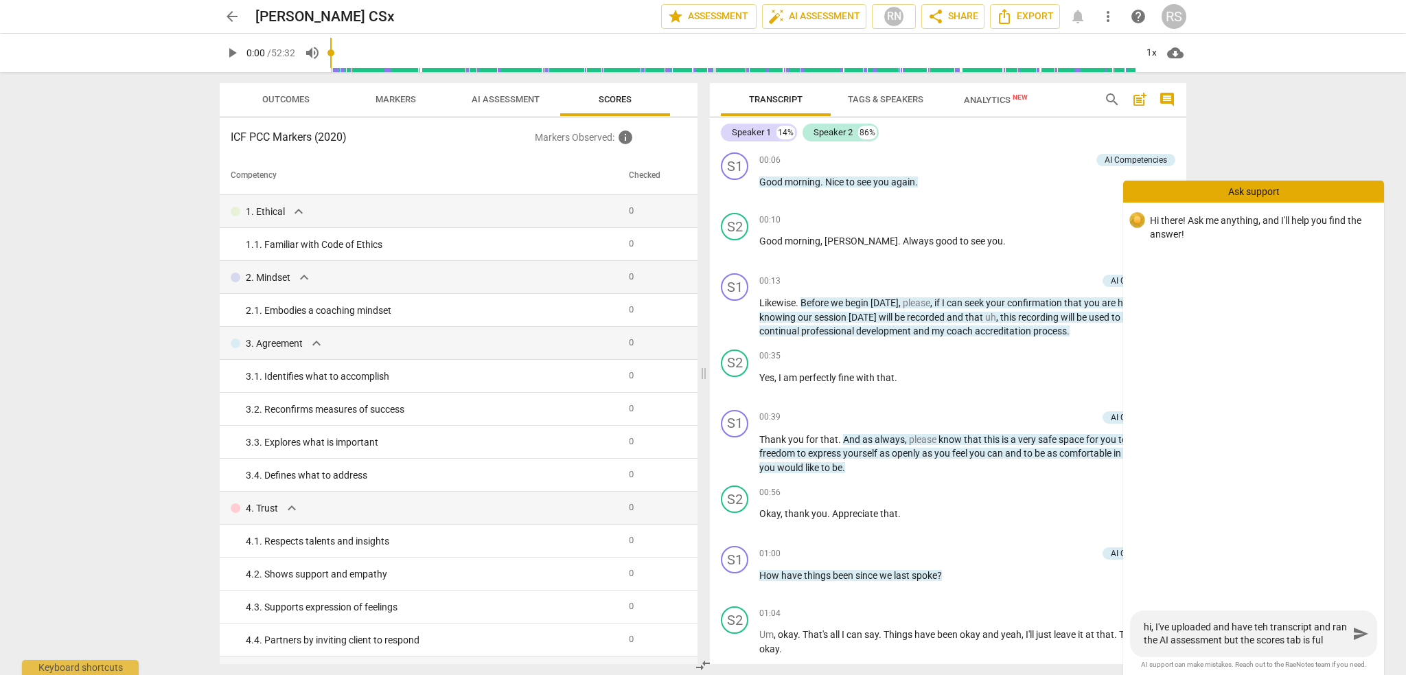
type textarea "hi, I've uploaded and have teh transcript and ran the AI assessment but the sco…"
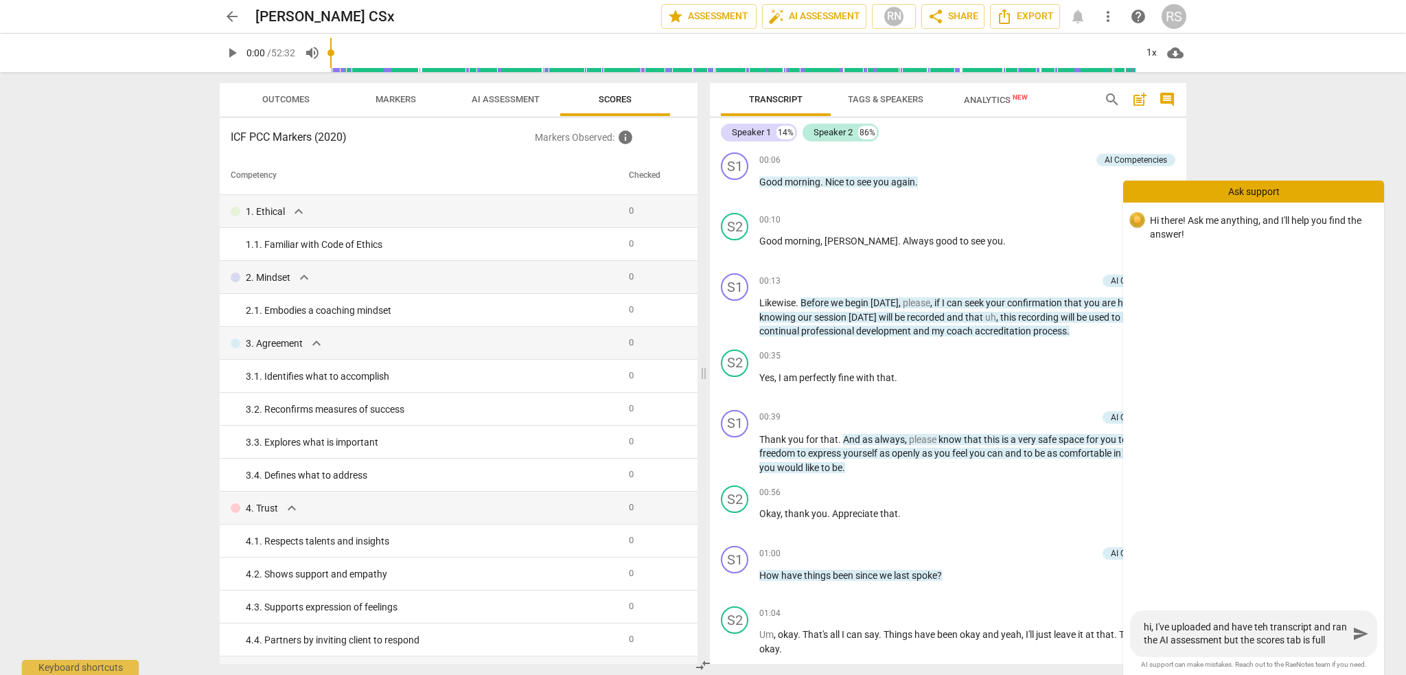
type textarea "hi, I've uploaded and have teh transcript and ran the AI assessment but the sco…"
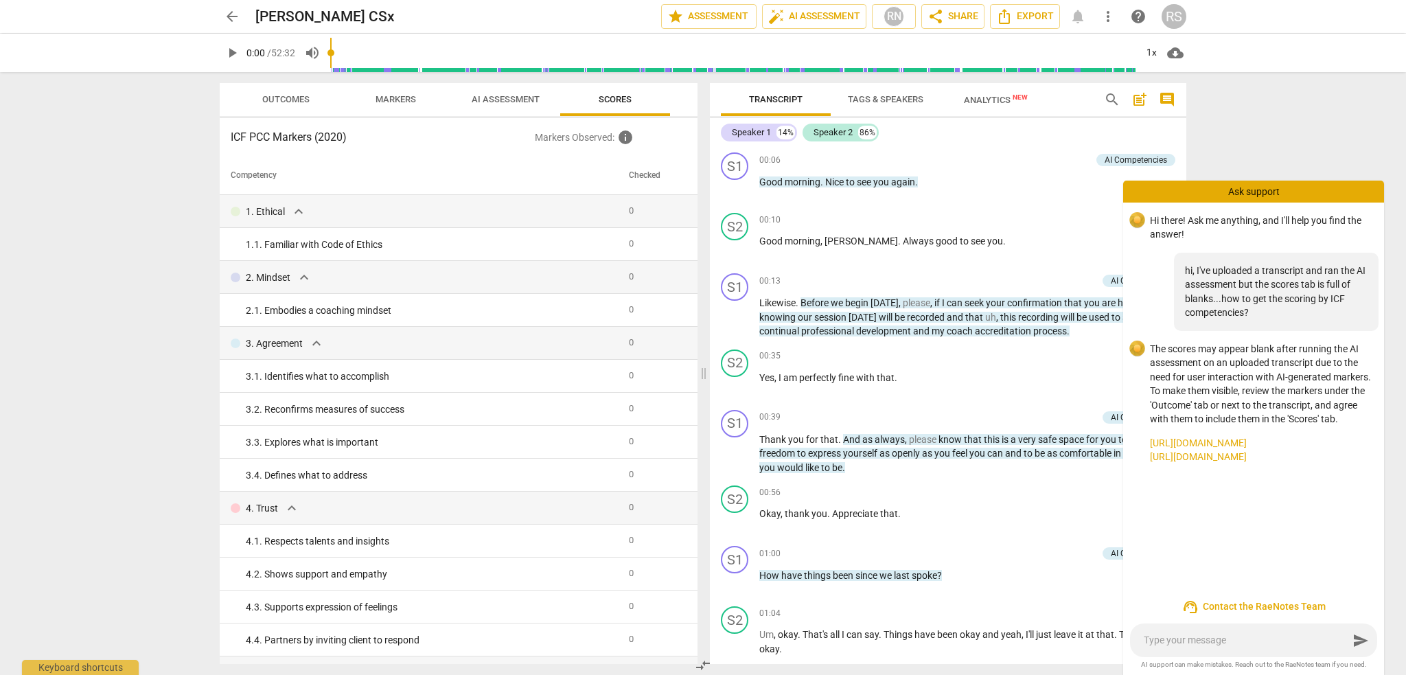
click at [410, 95] on span "Markers" at bounding box center [396, 99] width 41 height 10
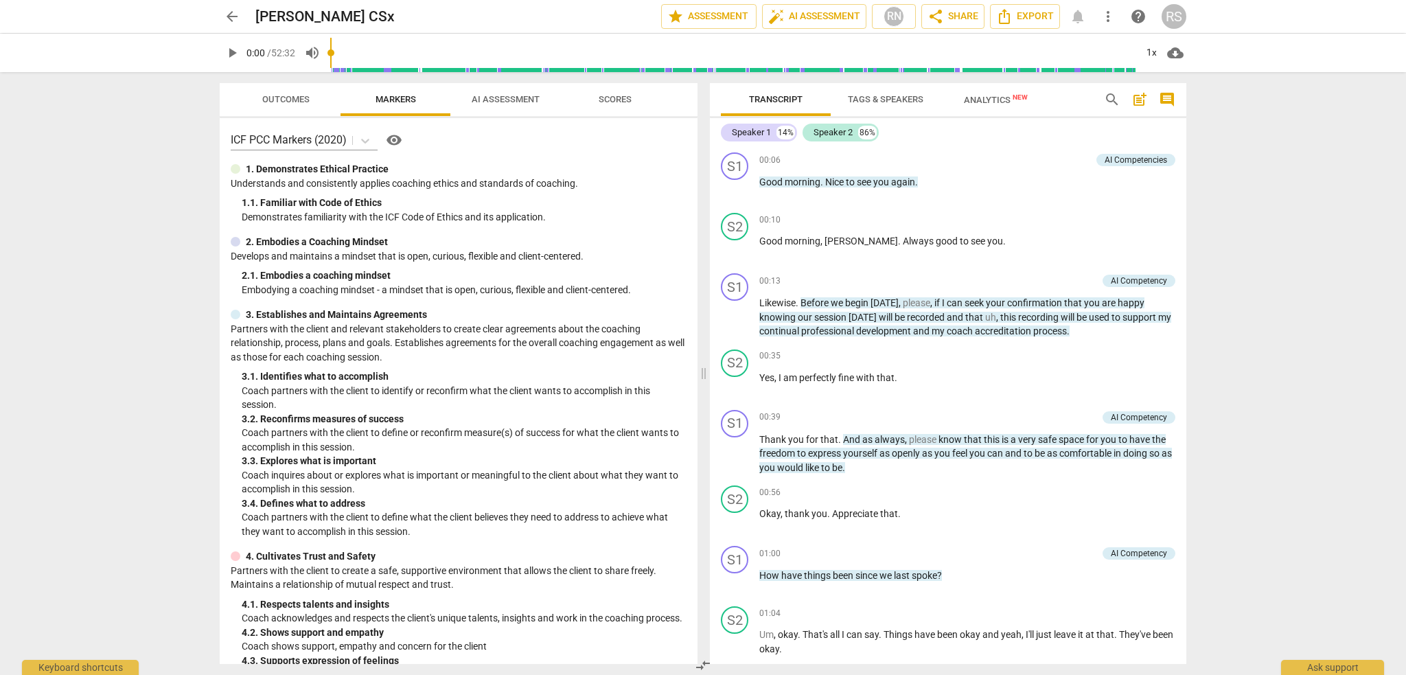
click at [602, 98] on span "Scores" at bounding box center [615, 99] width 33 height 10
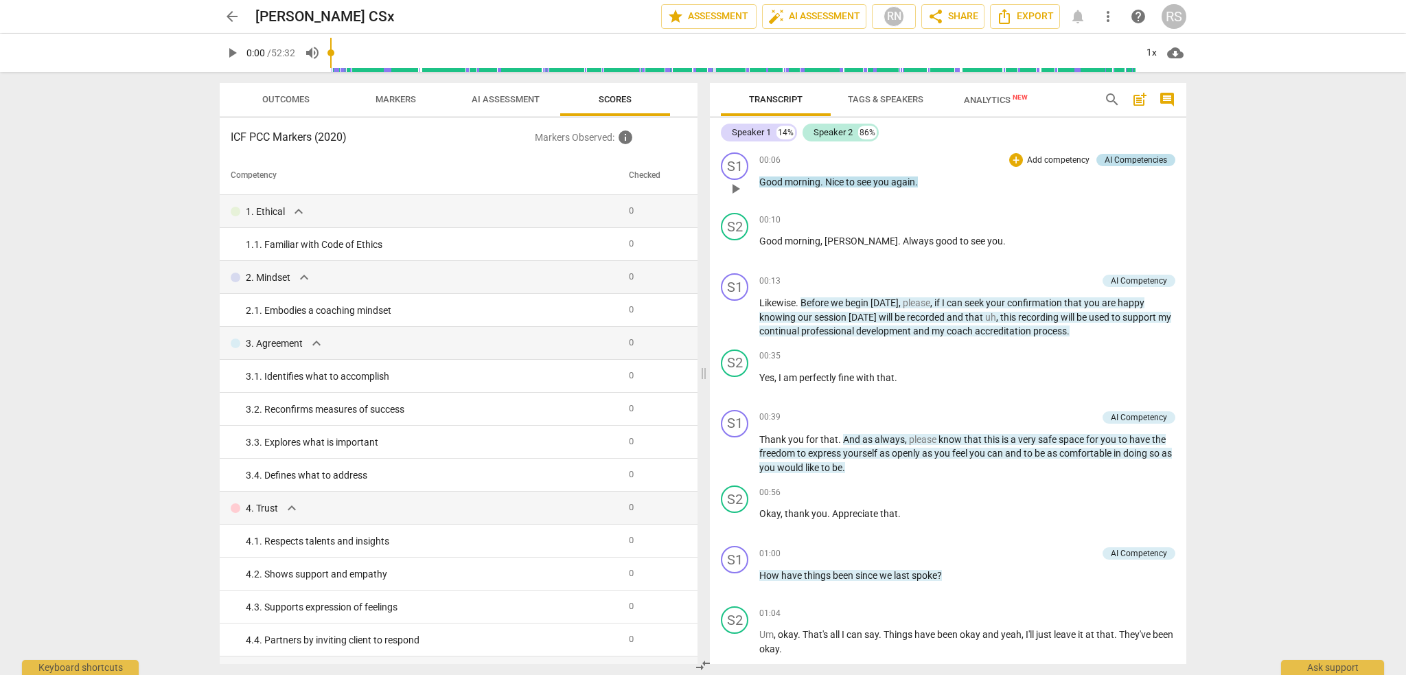
click at [1128, 162] on div "AI Competencies" at bounding box center [1136, 160] width 62 height 12
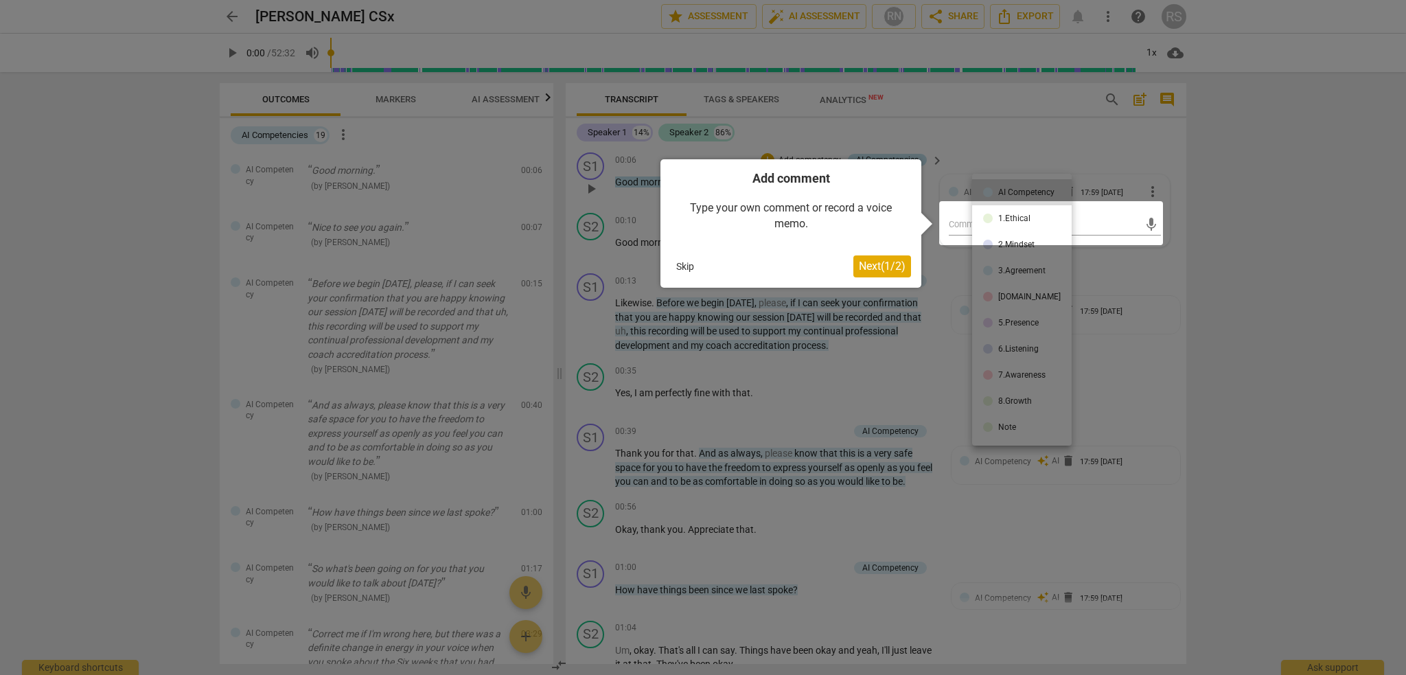
click at [1128, 162] on div at bounding box center [703, 337] width 1406 height 675
click at [688, 260] on button "Skip" at bounding box center [685, 266] width 29 height 21
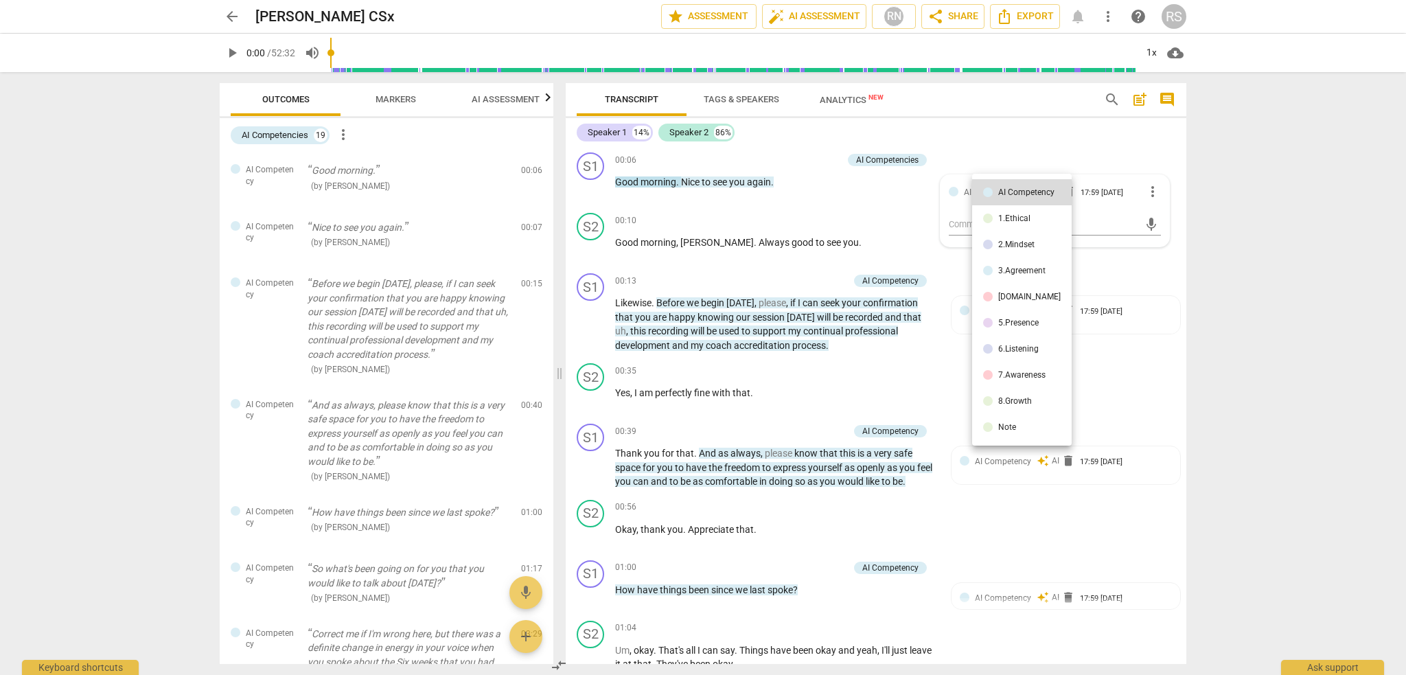
click at [1097, 259] on div at bounding box center [703, 337] width 1406 height 675
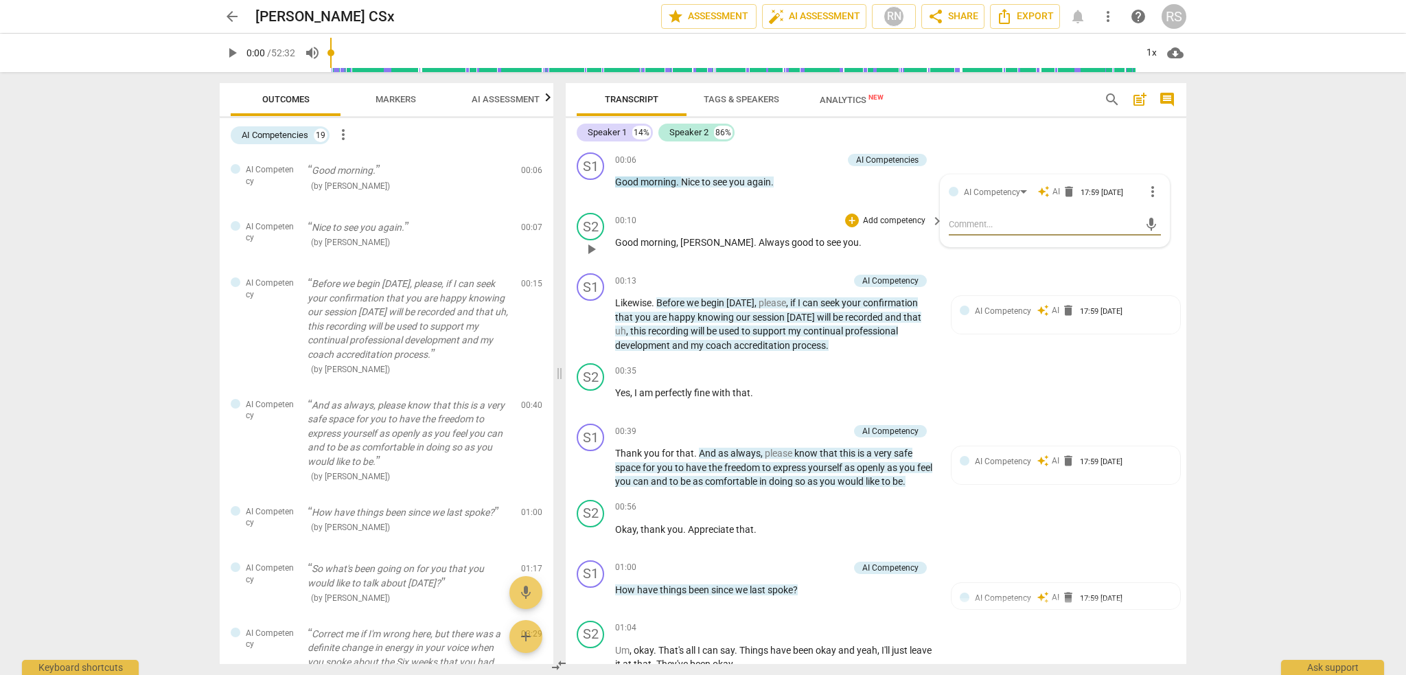
click at [851, 211] on div "S2 play_arrow pause 00:10 + Add competency keyboard_arrow_right Good morning , …" at bounding box center [876, 237] width 621 height 60
click at [1311, 674] on div "Ask support" at bounding box center [1332, 664] width 103 height 22
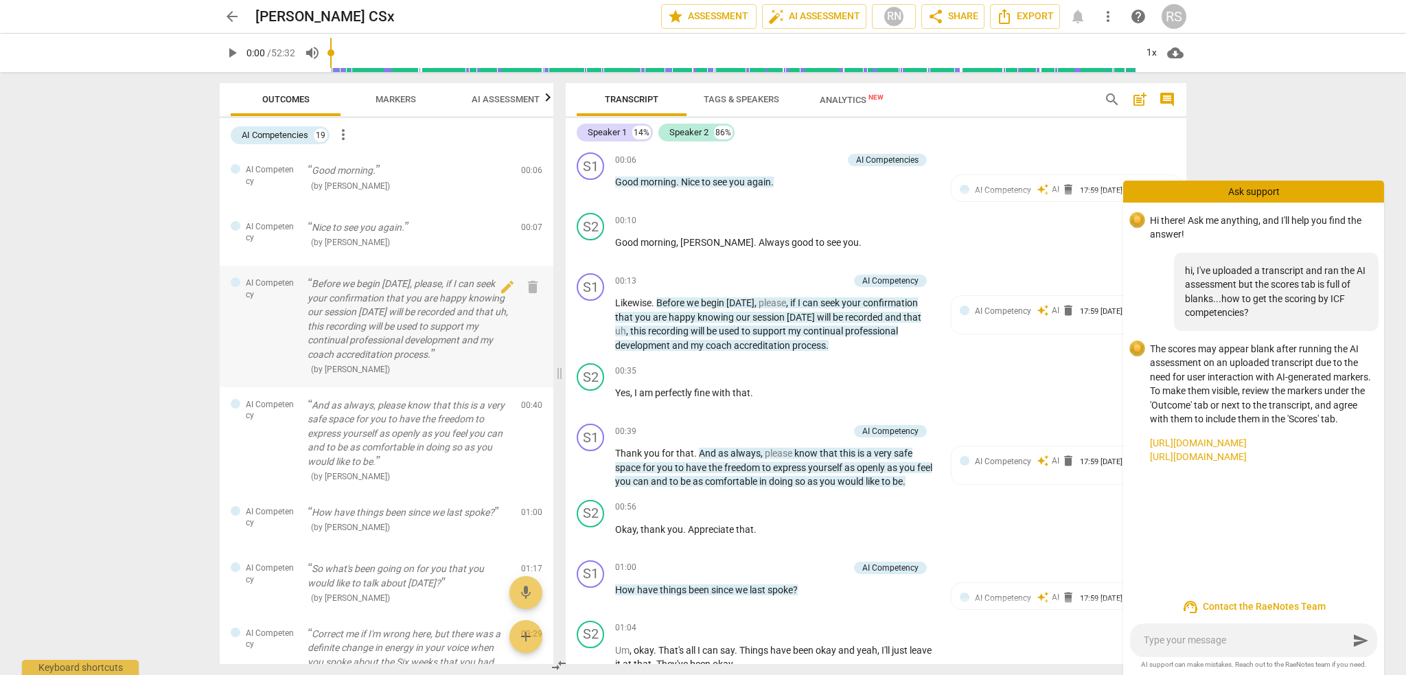
click at [295, 306] on div at bounding box center [269, 306] width 54 height 12
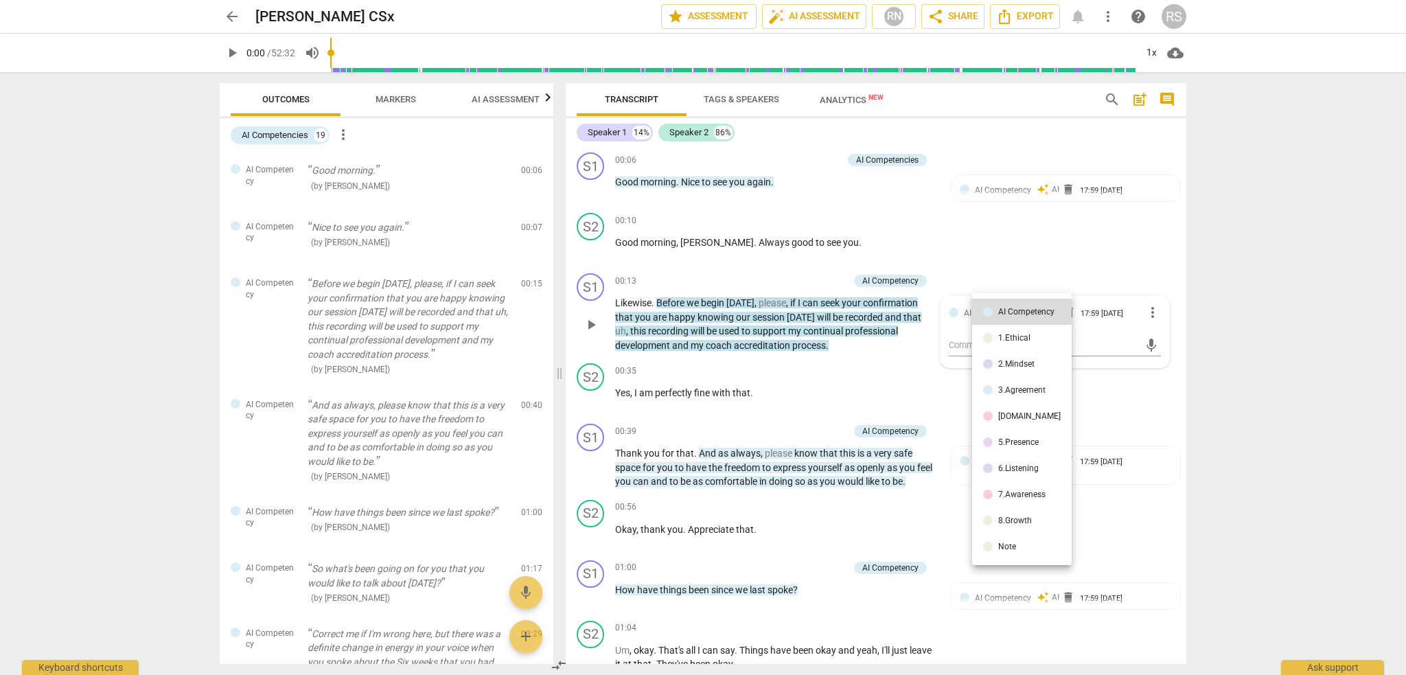
click at [333, 441] on div at bounding box center [703, 337] width 1406 height 675
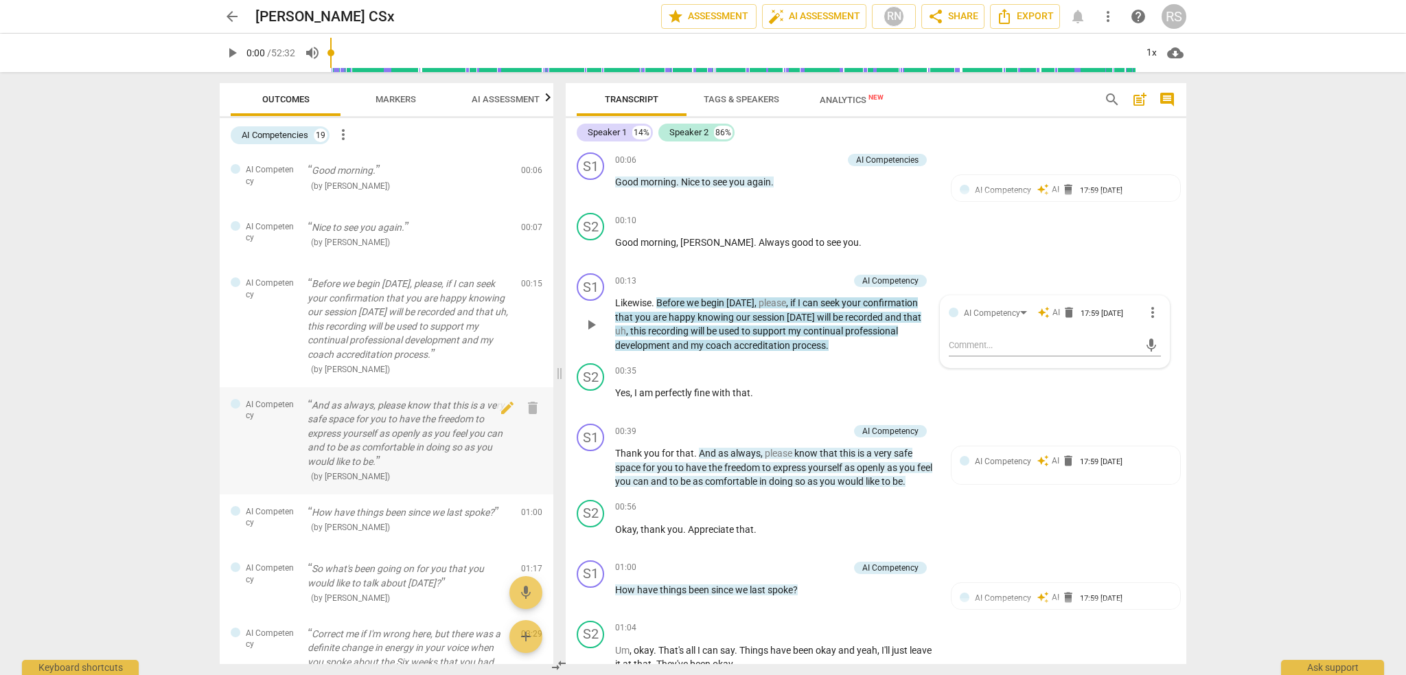
click at [334, 425] on p "And as always, please know that this is a very safe space for you to have the f…" at bounding box center [409, 433] width 203 height 71
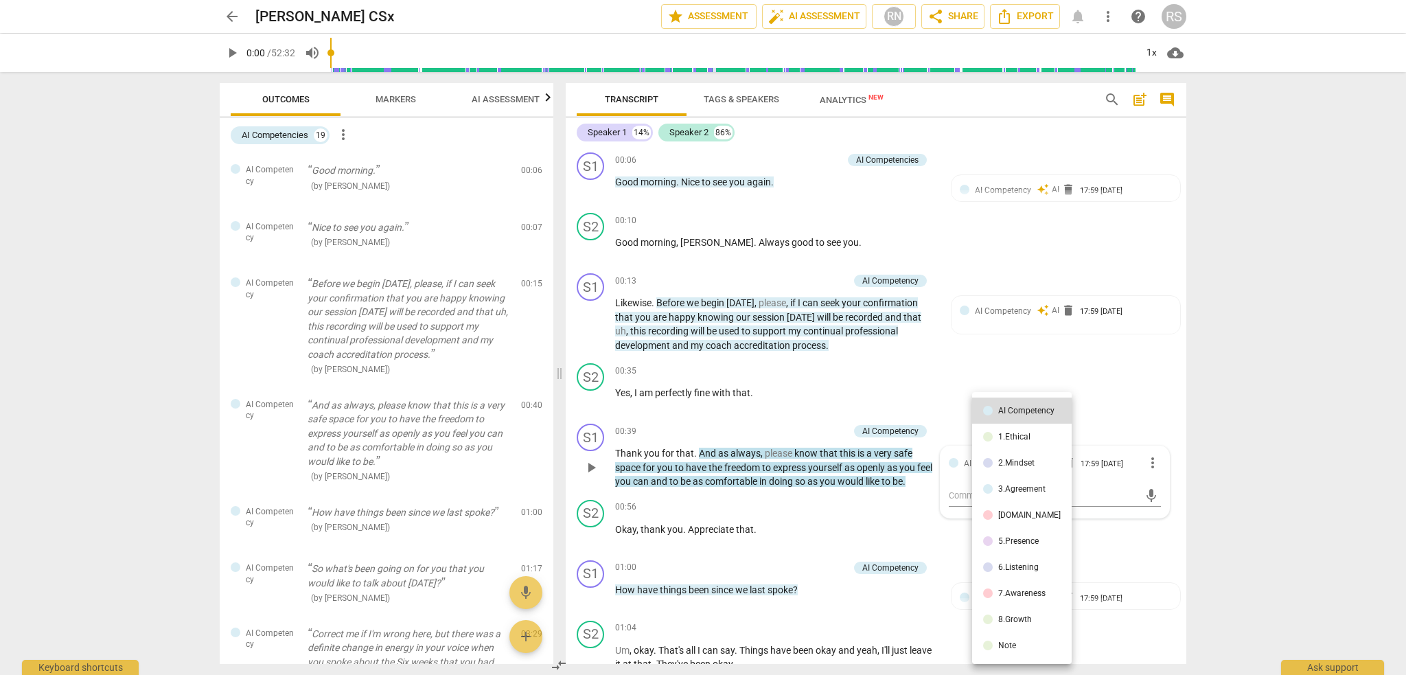
click at [1326, 670] on div at bounding box center [703, 337] width 1406 height 675
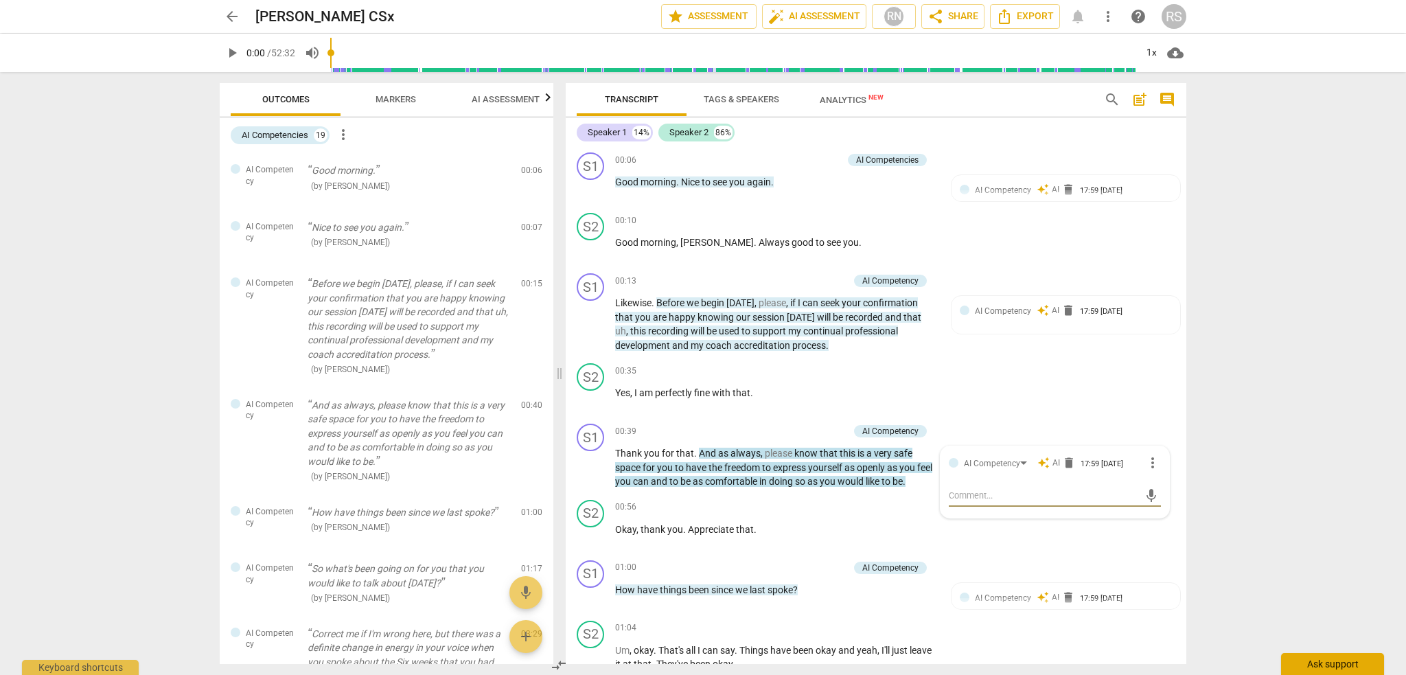
click at [1326, 668] on div "Ask support" at bounding box center [1332, 664] width 103 height 22
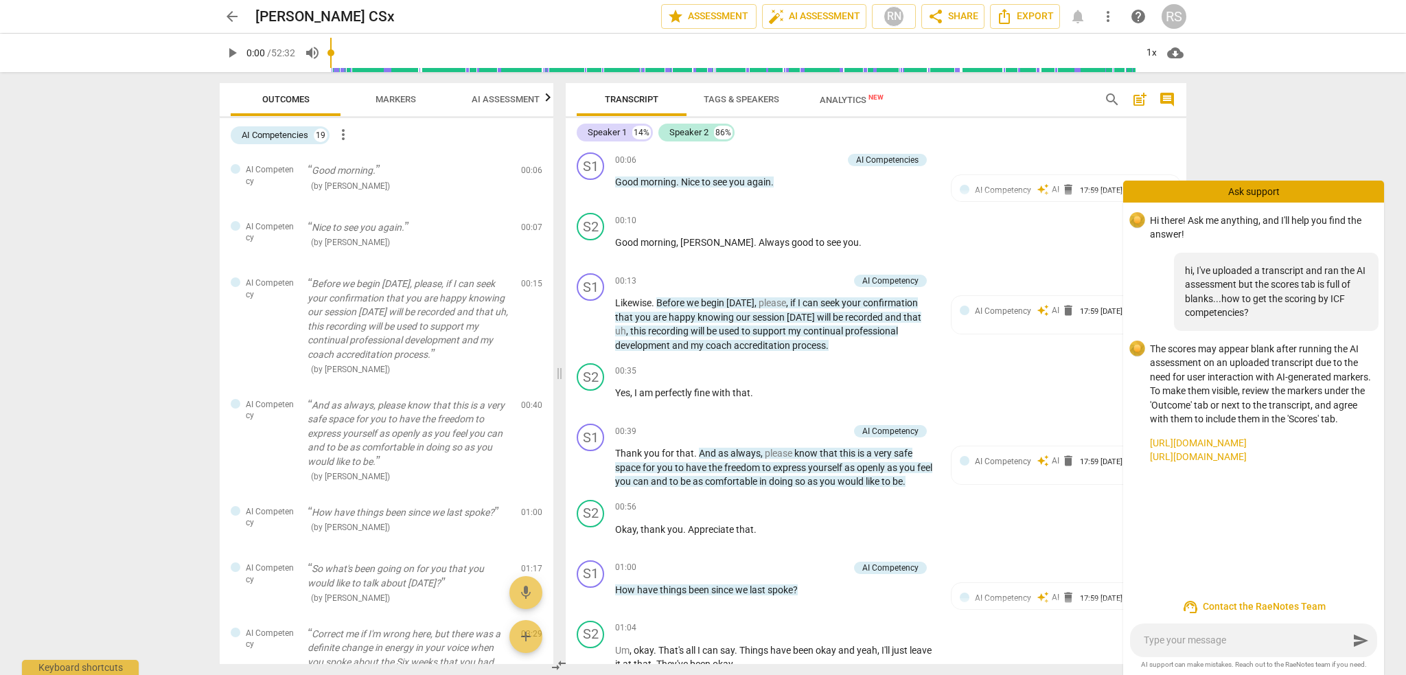
click at [1257, 464] on link "[URL][DOMAIN_NAME]" at bounding box center [1261, 457] width 223 height 14
click at [1315, 152] on div "arrow_back [PERSON_NAME] CSx edit star Assessment auto_fix_high AI Assessment R…" at bounding box center [703, 337] width 1406 height 675
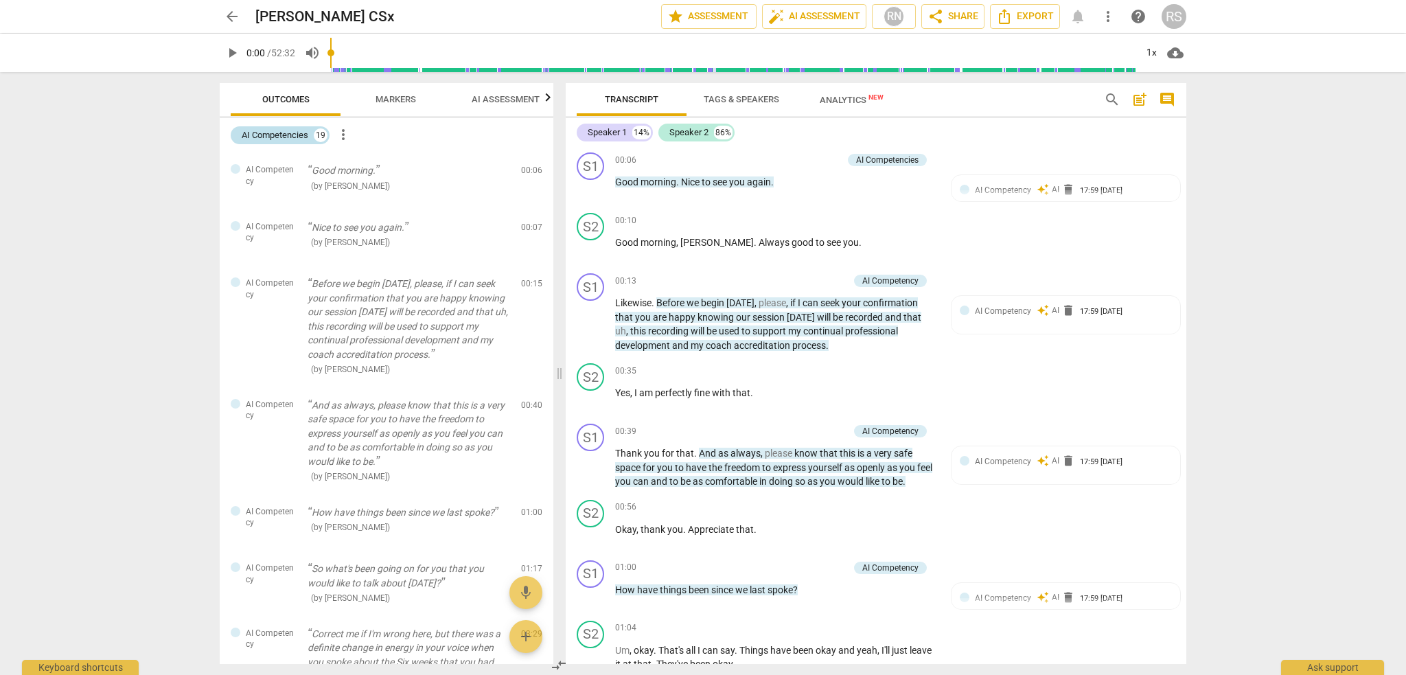
click at [315, 130] on div "AI Competencies 19" at bounding box center [280, 135] width 99 height 18
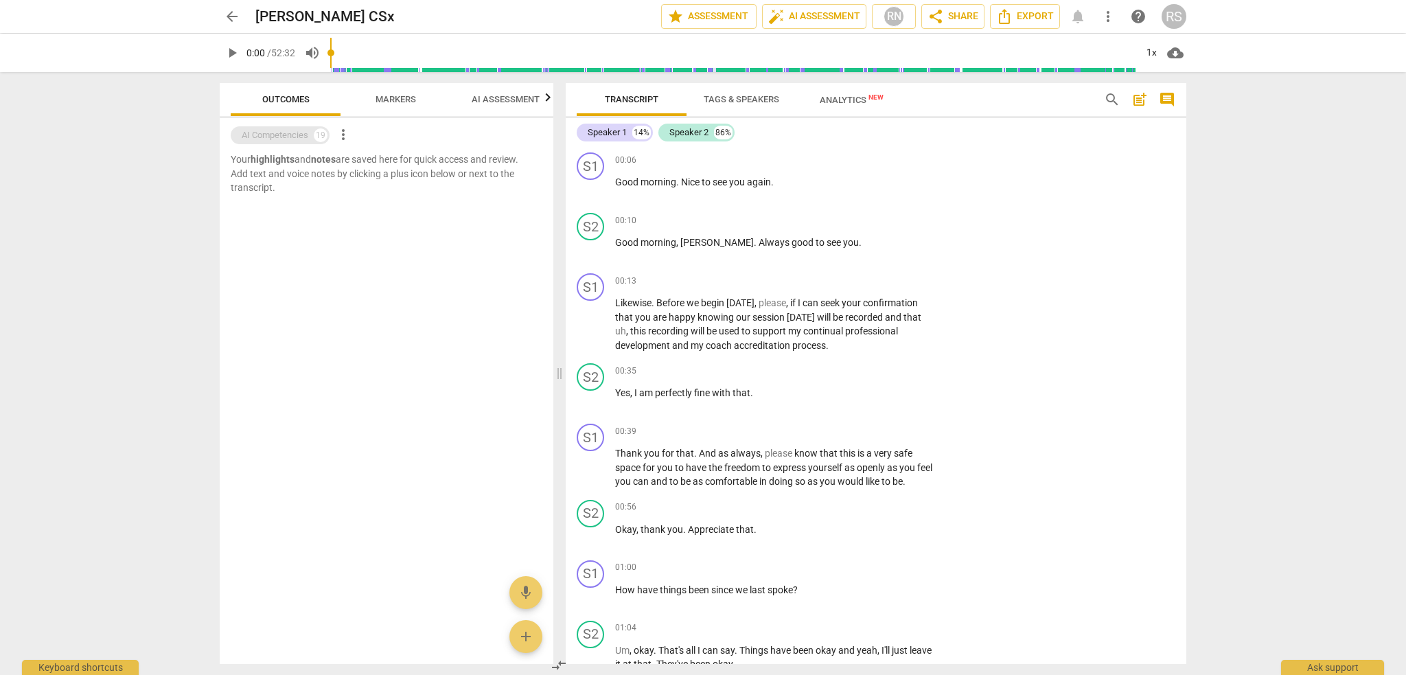
click at [313, 134] on div "AI Competencies 19" at bounding box center [280, 135] width 99 height 18
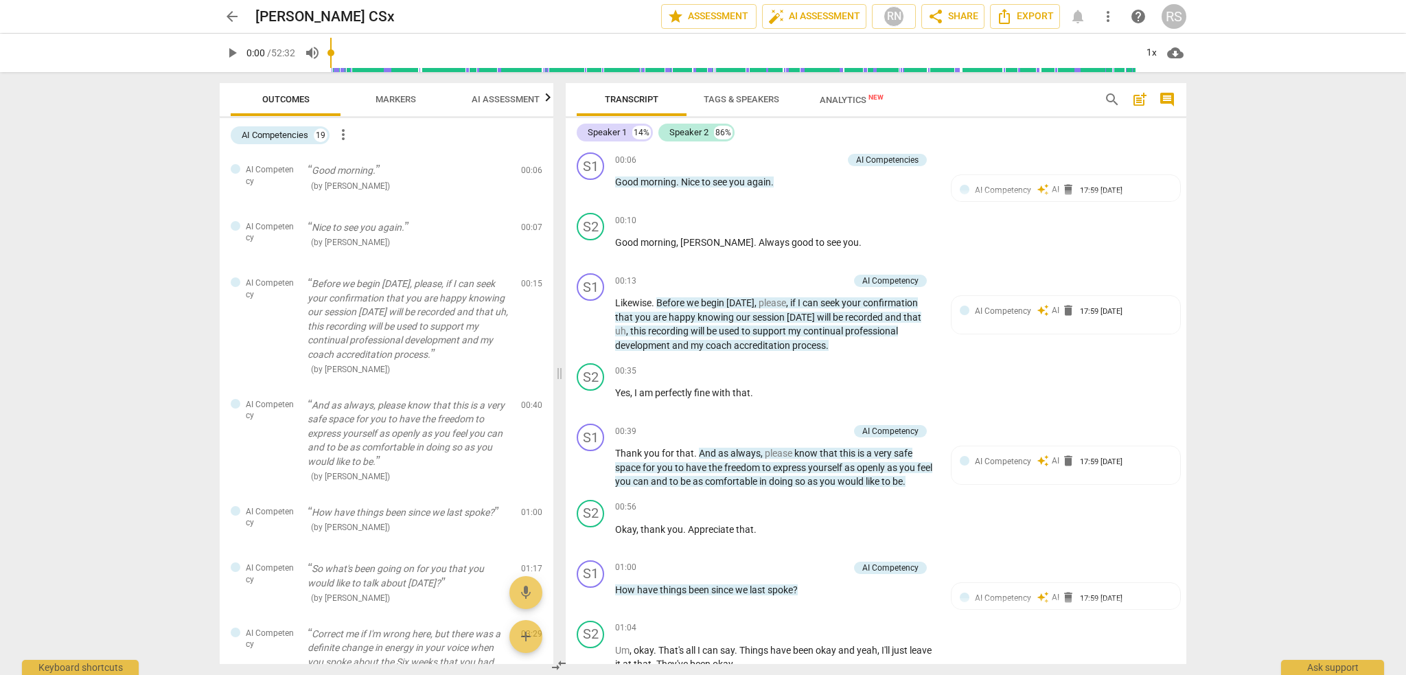
click at [344, 137] on span "more_vert" at bounding box center [343, 134] width 16 height 16
click at [383, 98] on div at bounding box center [703, 337] width 1406 height 675
click at [396, 98] on span "Markers" at bounding box center [396, 99] width 41 height 10
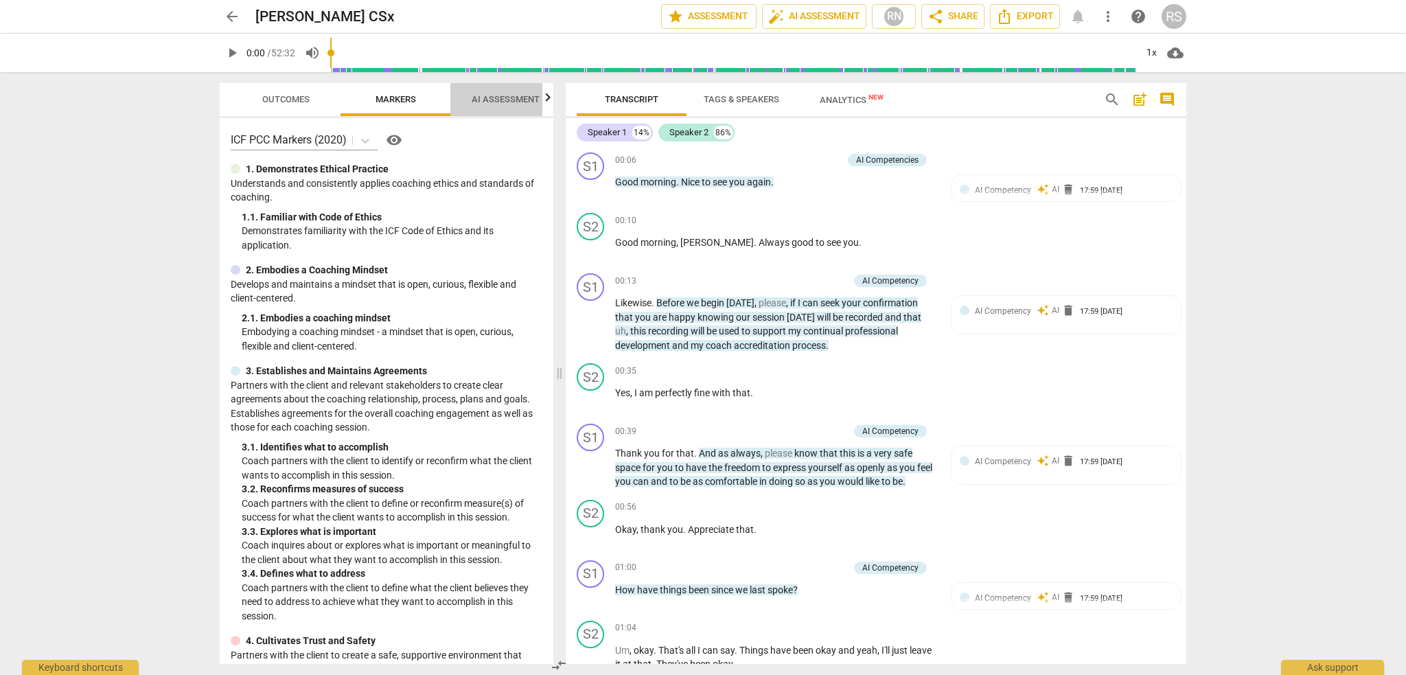
click at [514, 97] on span "AI Assessment" at bounding box center [506, 99] width 68 height 10
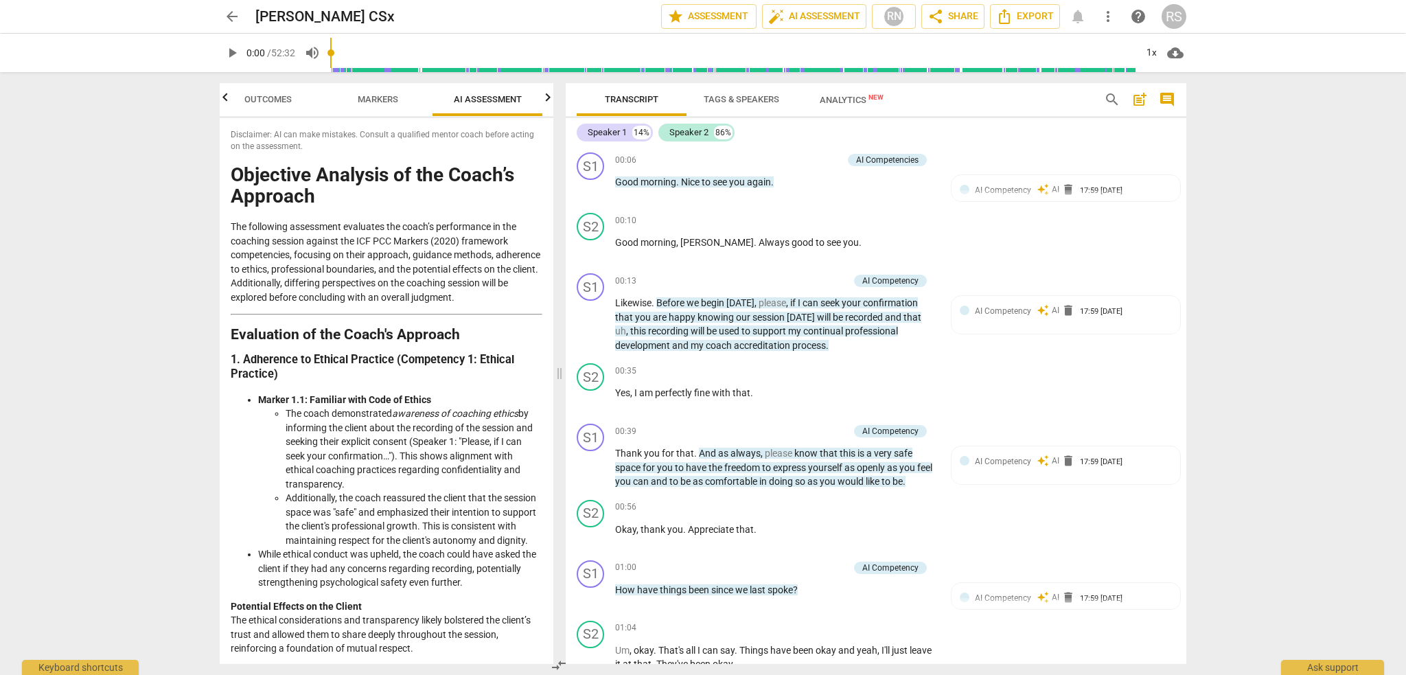
click at [549, 97] on icon "button" at bounding box center [548, 97] width 16 height 16
click at [490, 97] on span "Scores" at bounding box center [488, 99] width 33 height 10
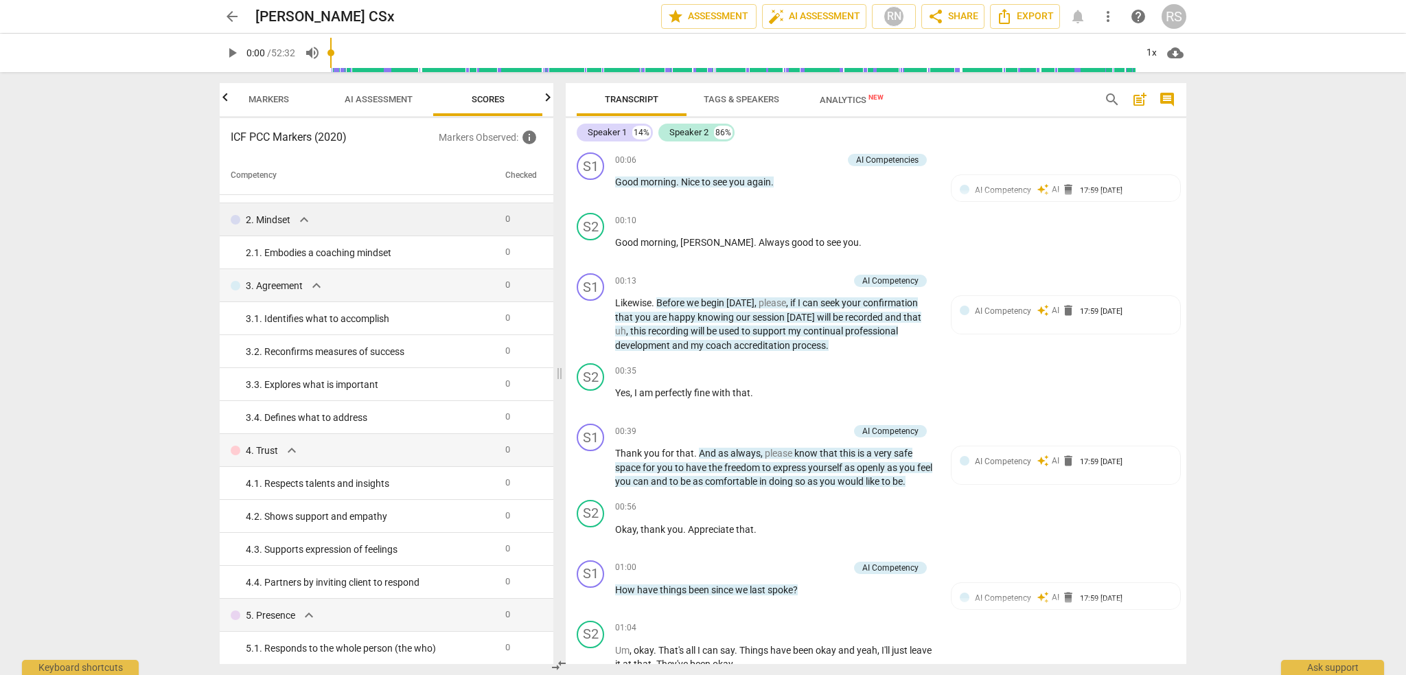
scroll to position [0, 0]
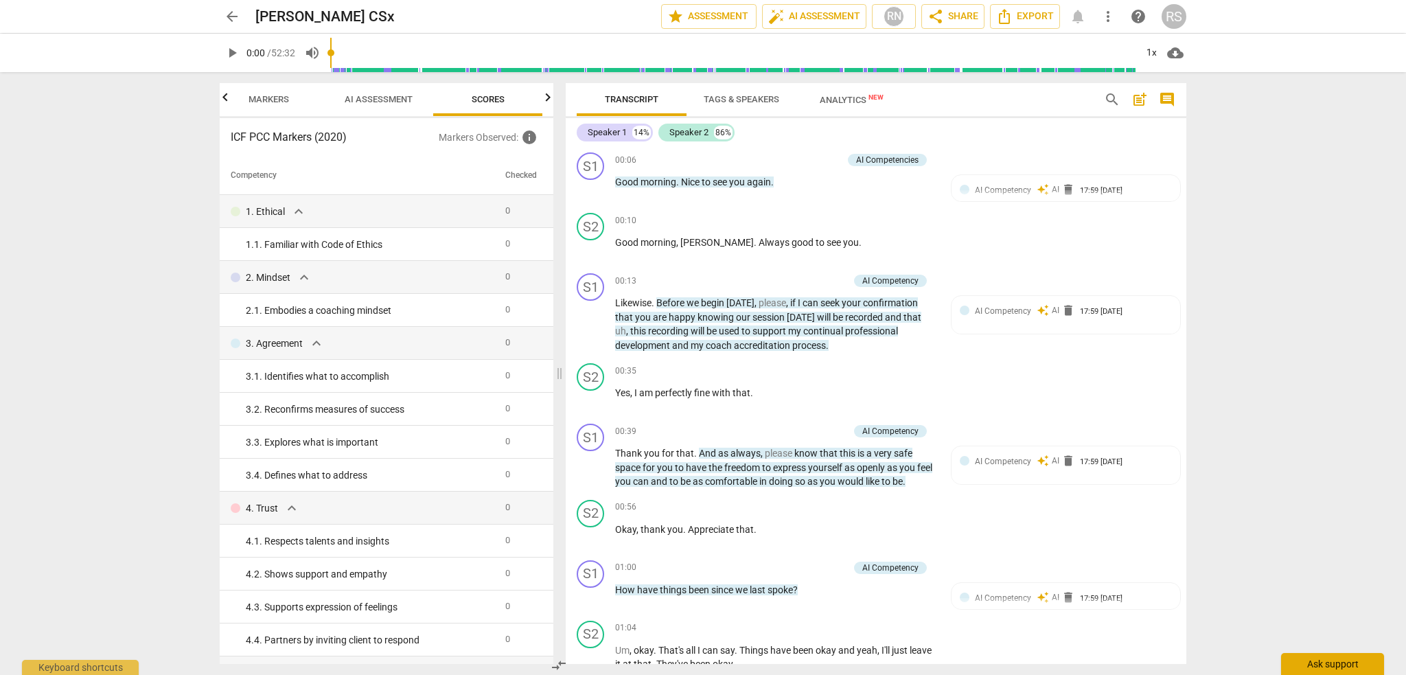
click at [1342, 670] on div "Ask support" at bounding box center [1332, 664] width 103 height 22
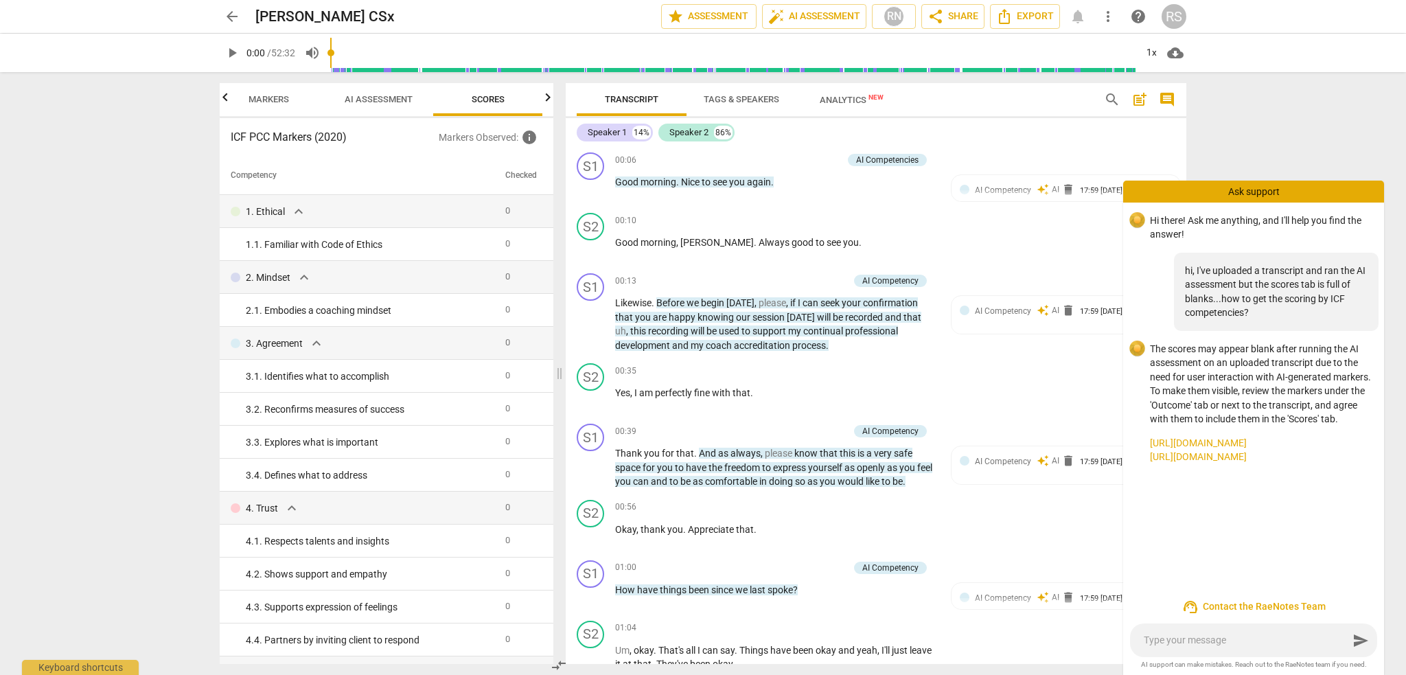
click at [1210, 639] on textarea at bounding box center [1246, 640] width 205 height 13
click at [1224, 606] on span "support_agent Contact the RaeNotes Team" at bounding box center [1253, 607] width 239 height 16
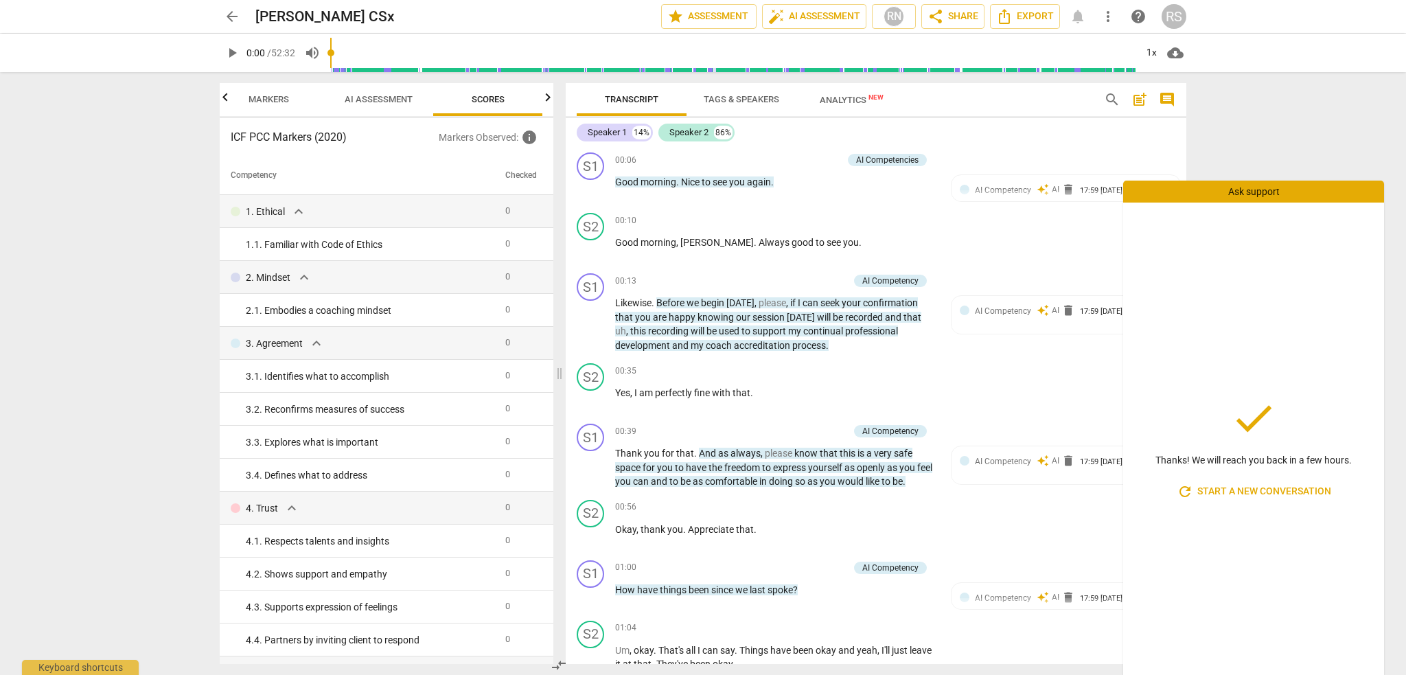
click at [1252, 167] on div "arrow_back [PERSON_NAME] CSx edit star Assessment auto_fix_high AI Assessment R…" at bounding box center [703, 337] width 1406 height 675
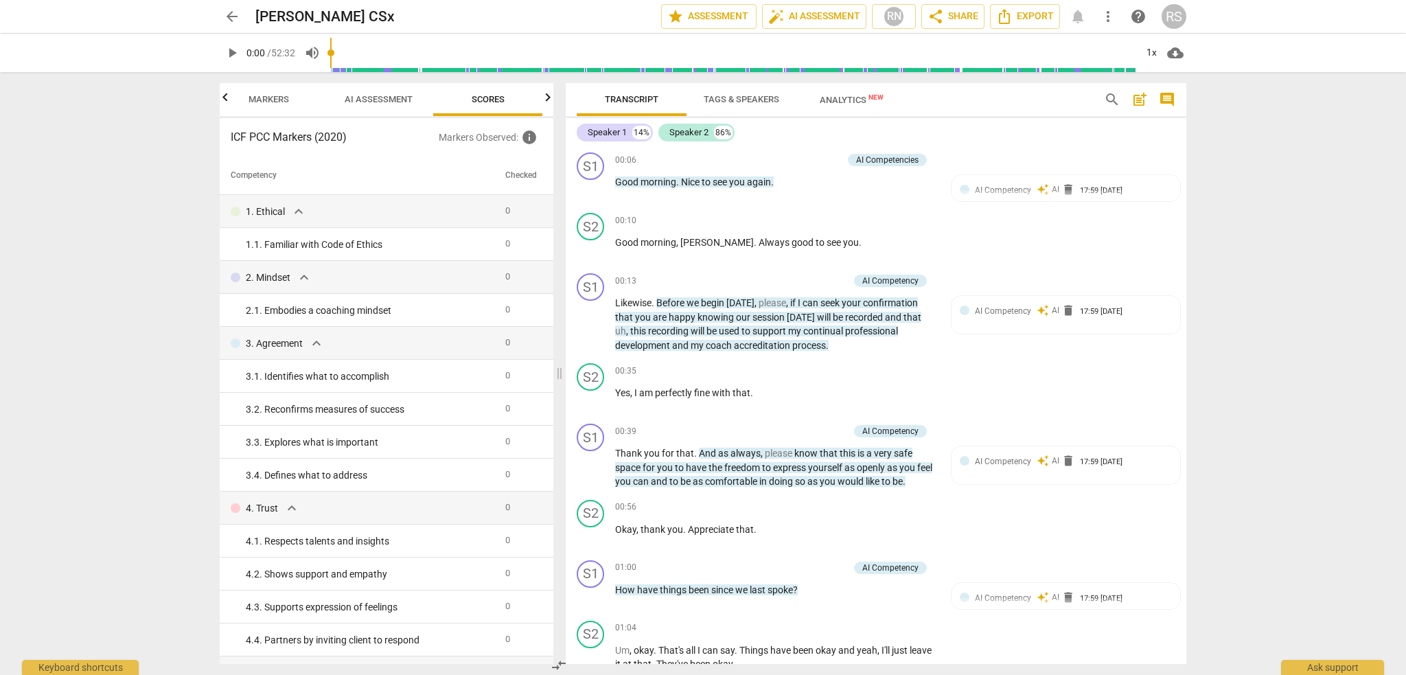
click at [407, 95] on span "AI Assessment" at bounding box center [379, 99] width 68 height 10
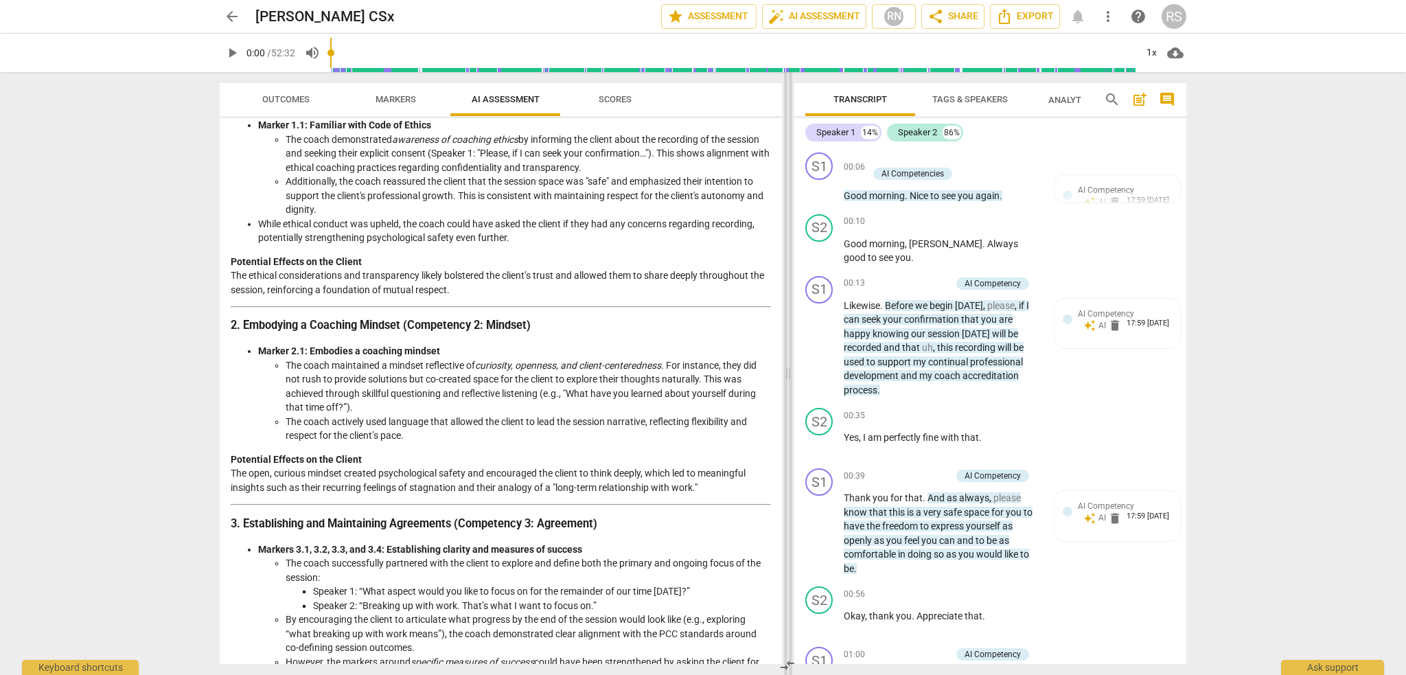
drag, startPoint x: 558, startPoint y: 375, endPoint x: 786, endPoint y: 368, distance: 228.8
click at [786, 368] on span at bounding box center [788, 373] width 8 height 603
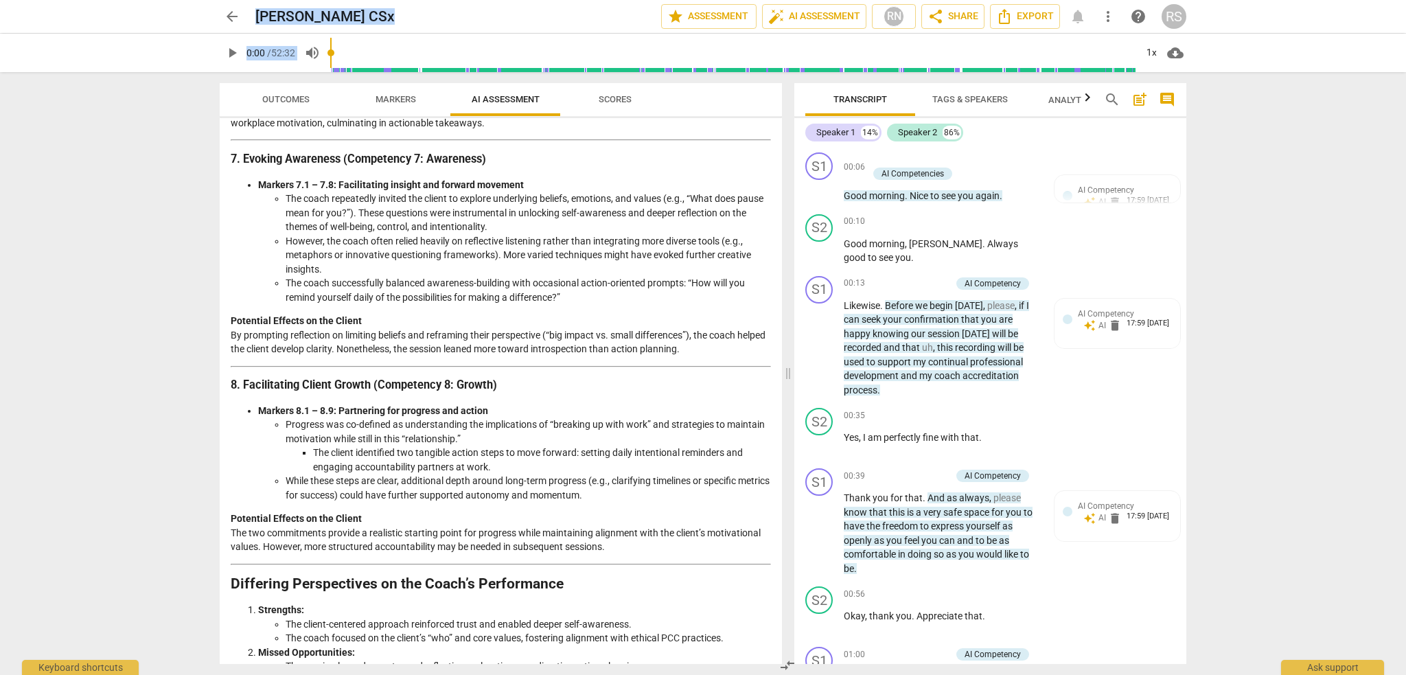
scroll to position [1685, 0]
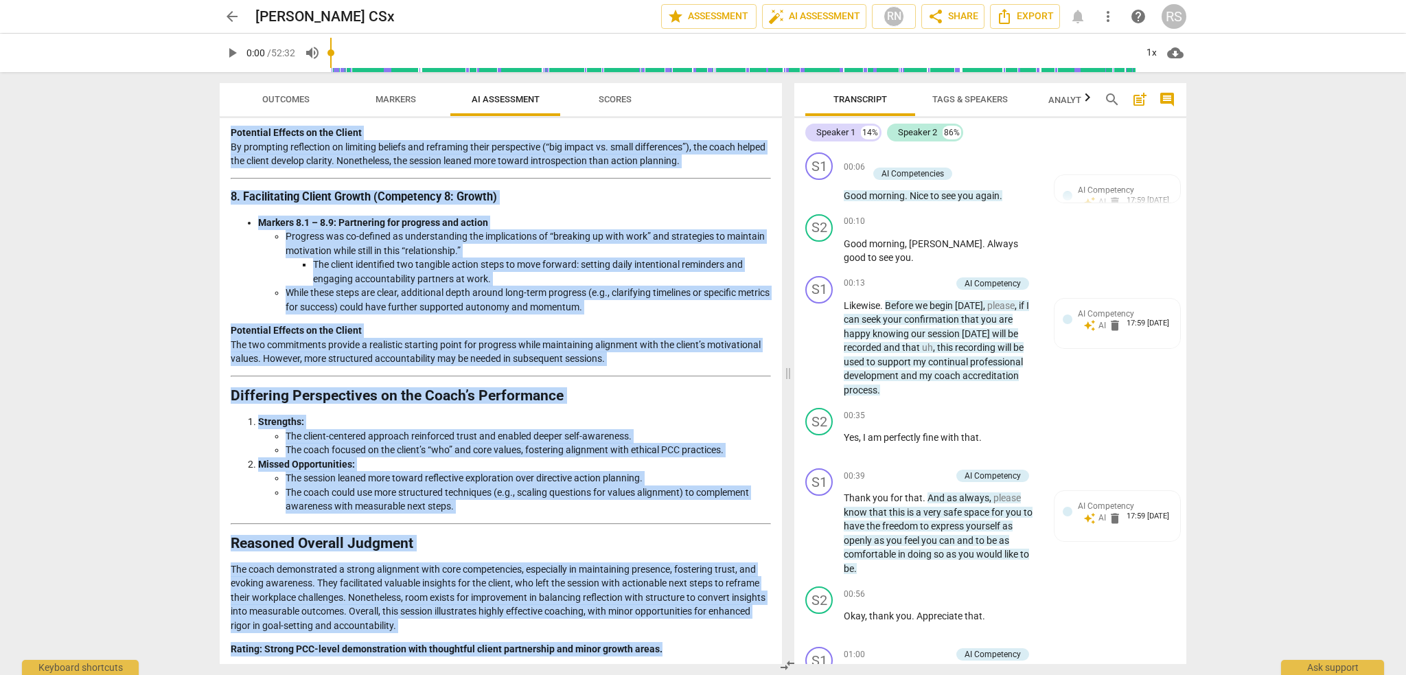
drag, startPoint x: 232, startPoint y: 163, endPoint x: 665, endPoint y: 655, distance: 655.3
click at [665, 655] on div "Disclaimer: AI can make mistakes. Consult a qualified mentor coach before actin…" at bounding box center [501, 391] width 562 height 546
copy div "Loremipsu Dolorsit am con Adipi’e Seddoeiu Tem incididun utlaboreet doloremag a…"
click at [611, 101] on span "Scores" at bounding box center [615, 99] width 33 height 10
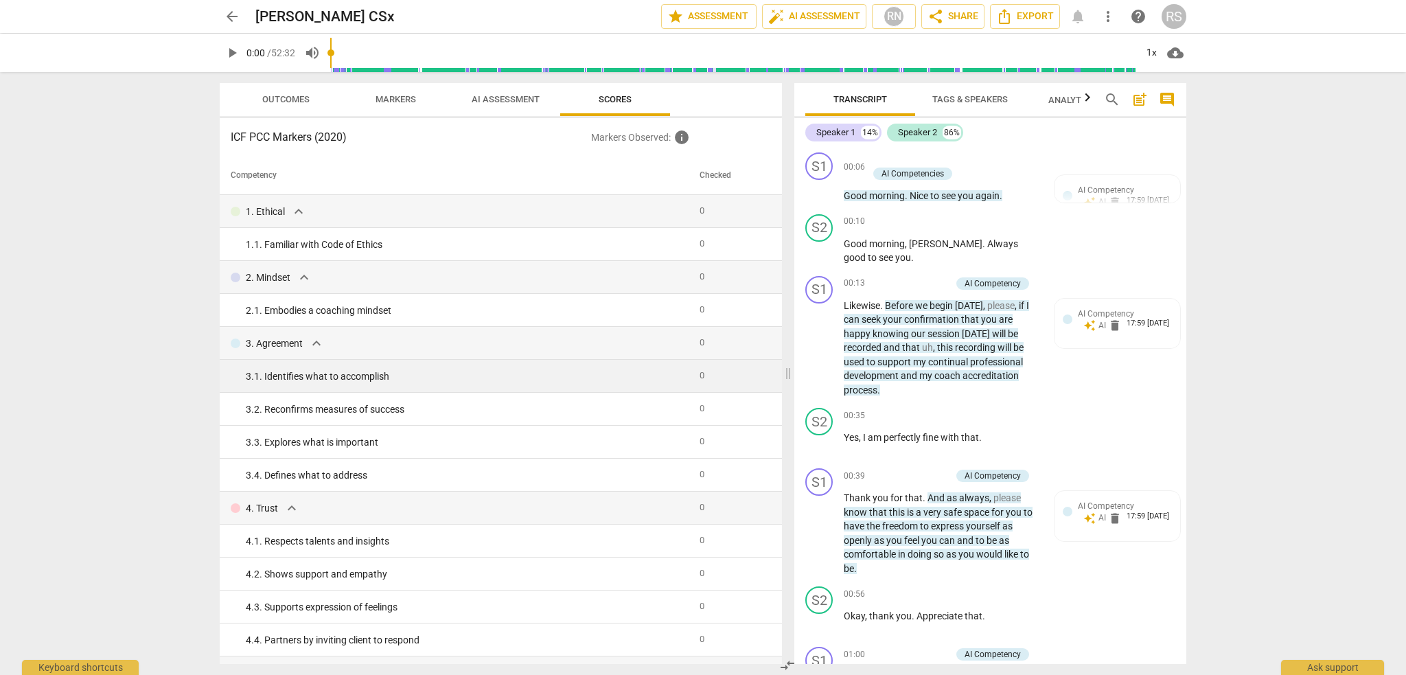
scroll to position [0, 0]
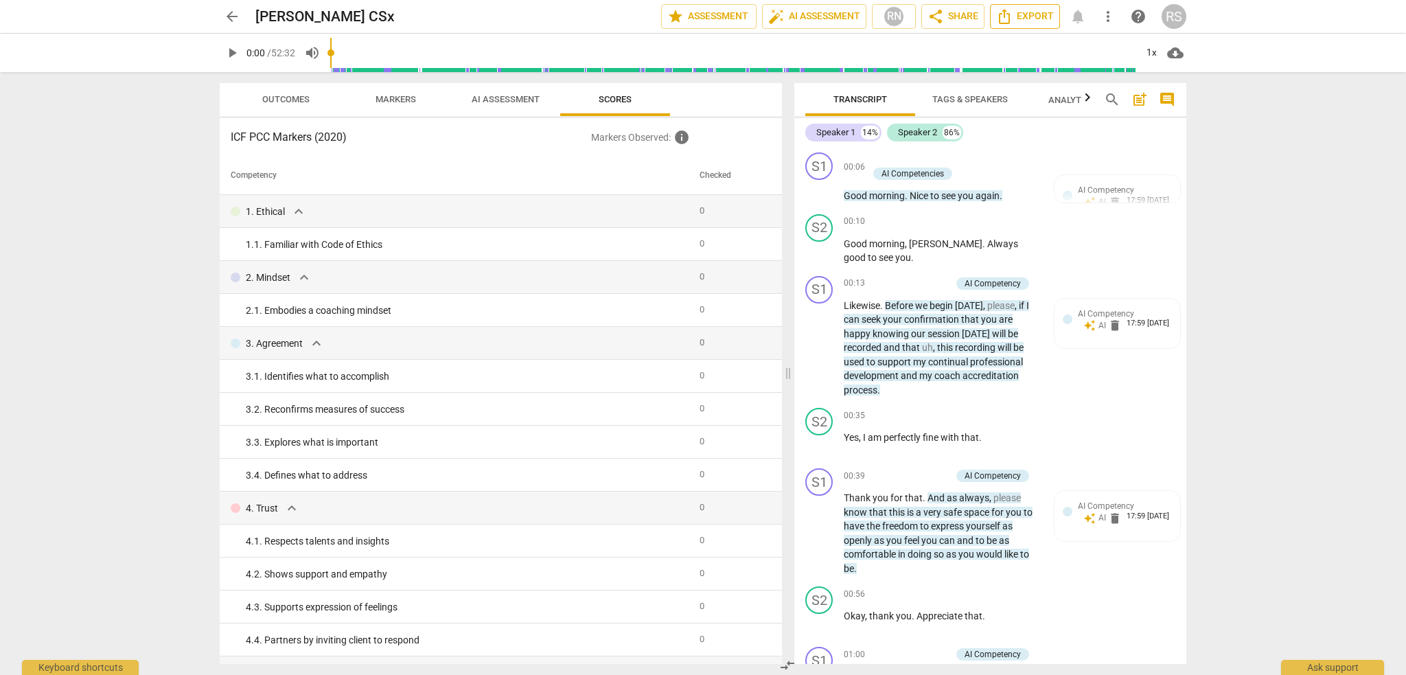
click at [1000, 15] on icon "Export" at bounding box center [1004, 16] width 11 height 15
click at [1014, 16] on span "Export" at bounding box center [1025, 16] width 58 height 16
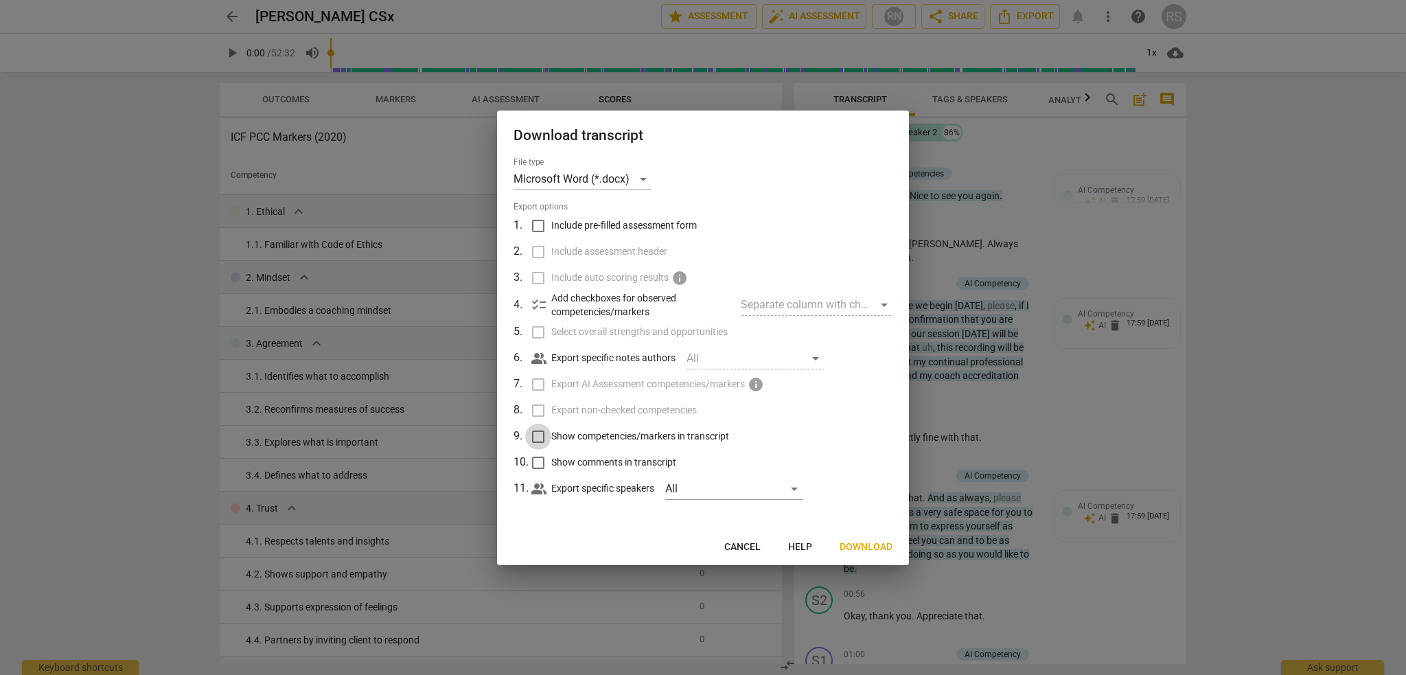
click at [540, 434] on input "Show competencies/markers in transcript" at bounding box center [538, 437] width 26 height 26
click at [851, 545] on span "Download" at bounding box center [866, 547] width 53 height 14
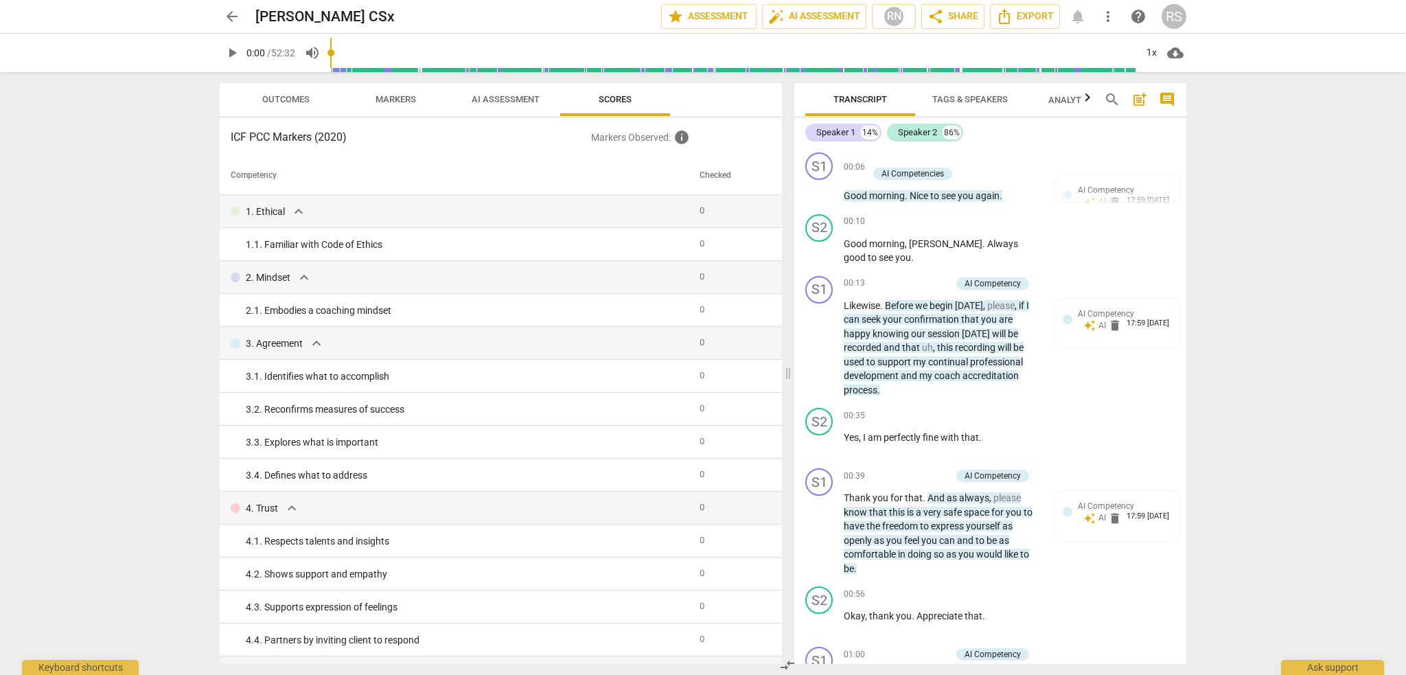
click at [497, 104] on span "AI Assessment" at bounding box center [506, 99] width 68 height 10
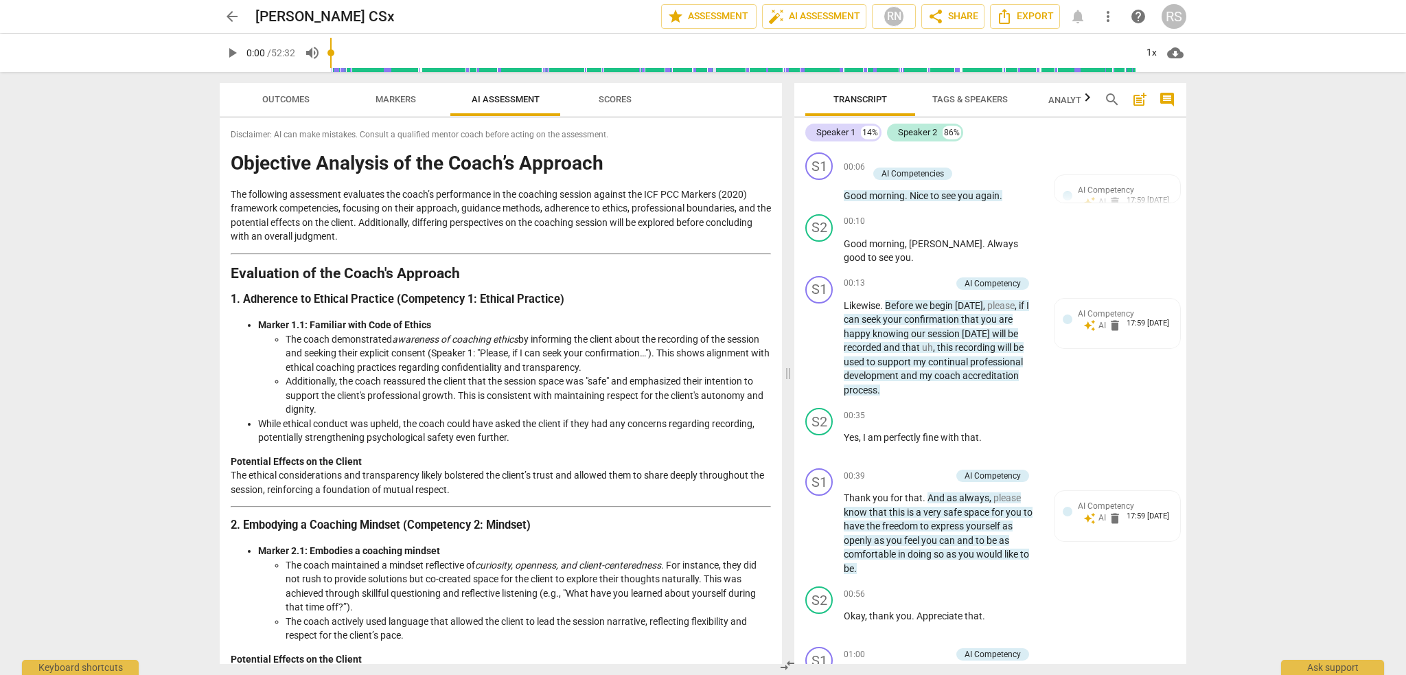
click at [391, 106] on span "Markers" at bounding box center [395, 100] width 73 height 19
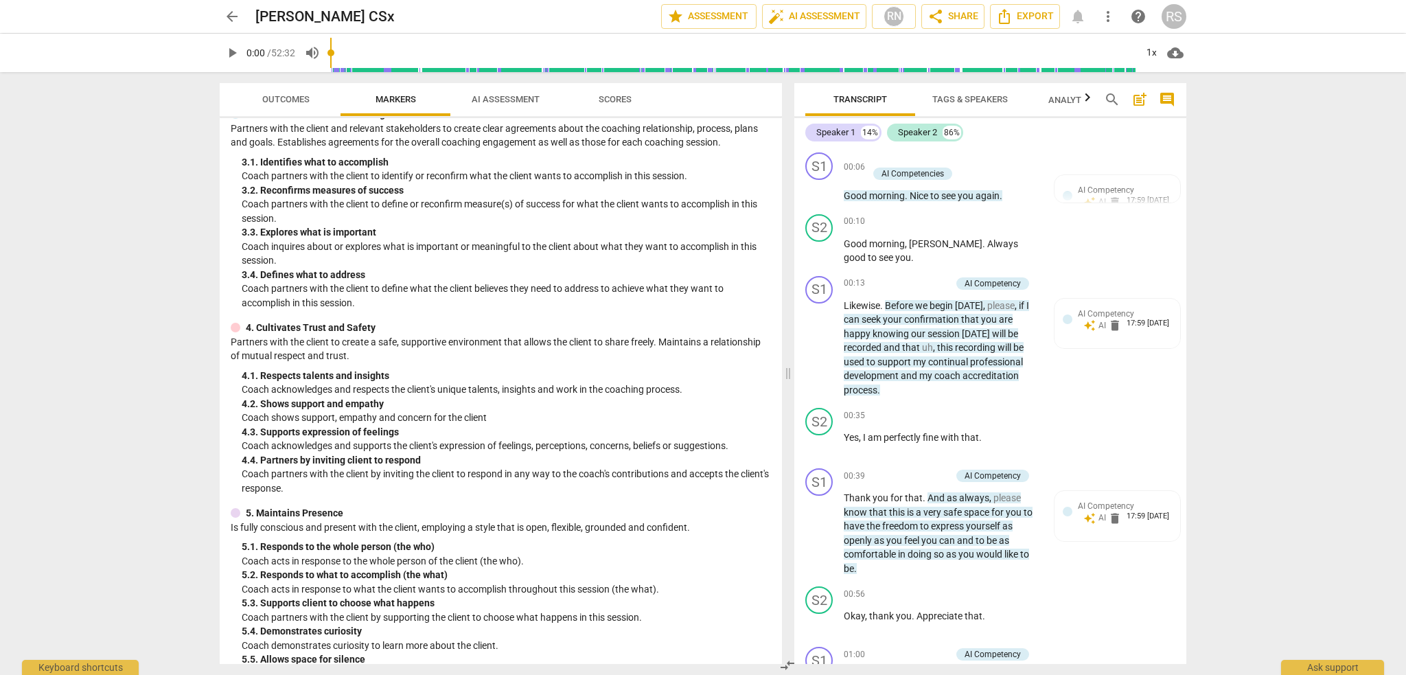
scroll to position [275, 0]
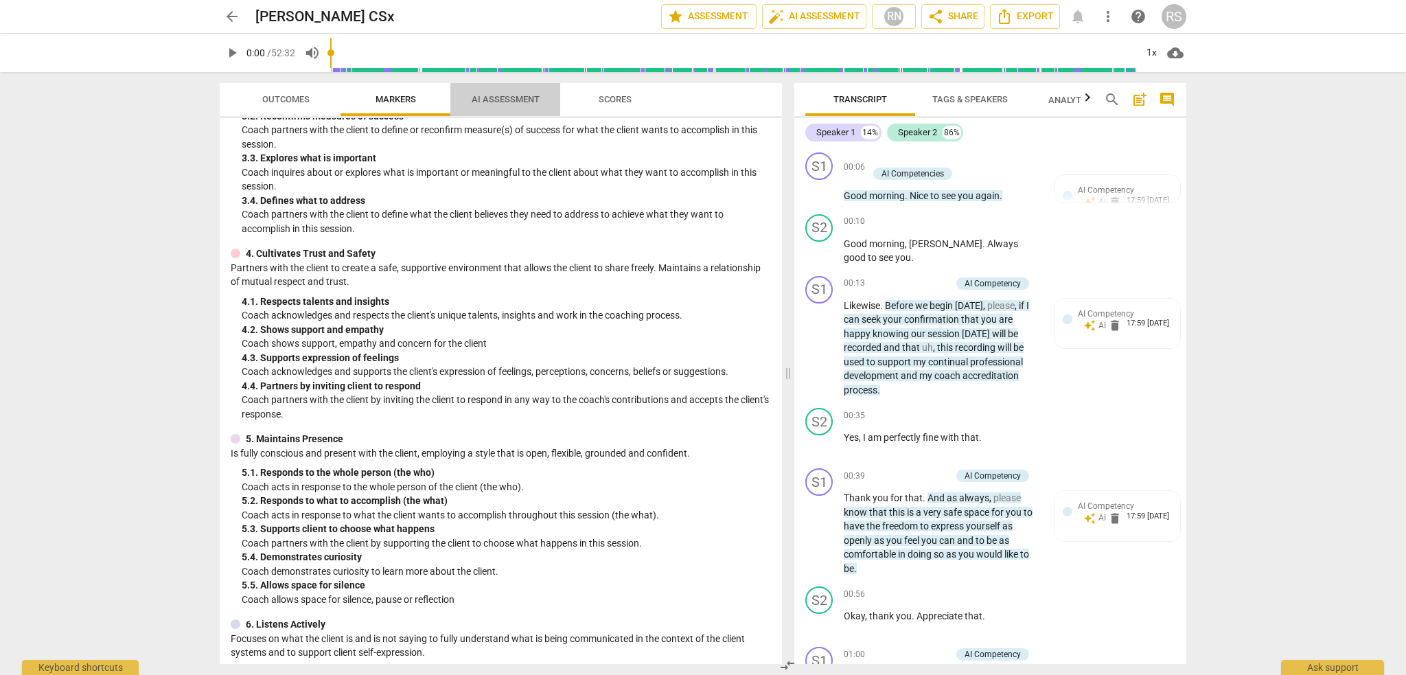
click at [514, 95] on span "AI Assessment" at bounding box center [506, 99] width 68 height 10
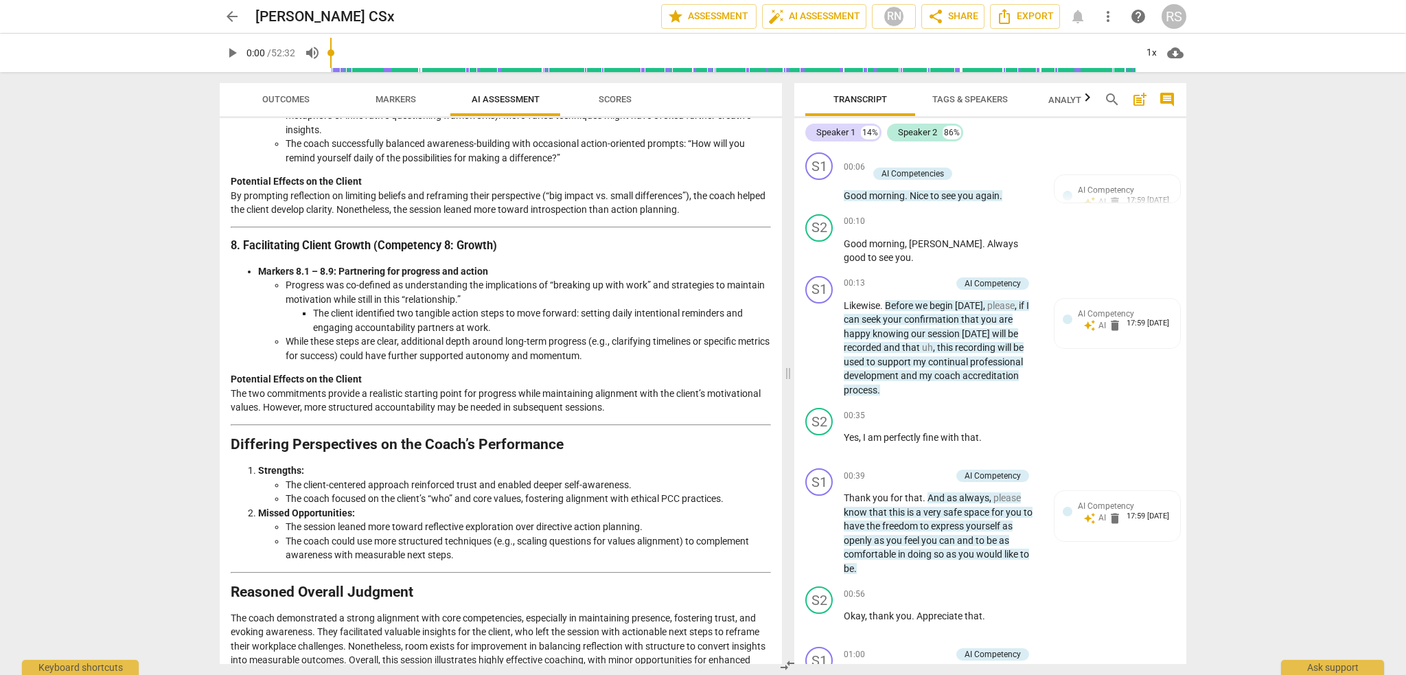
scroll to position [1685, 0]
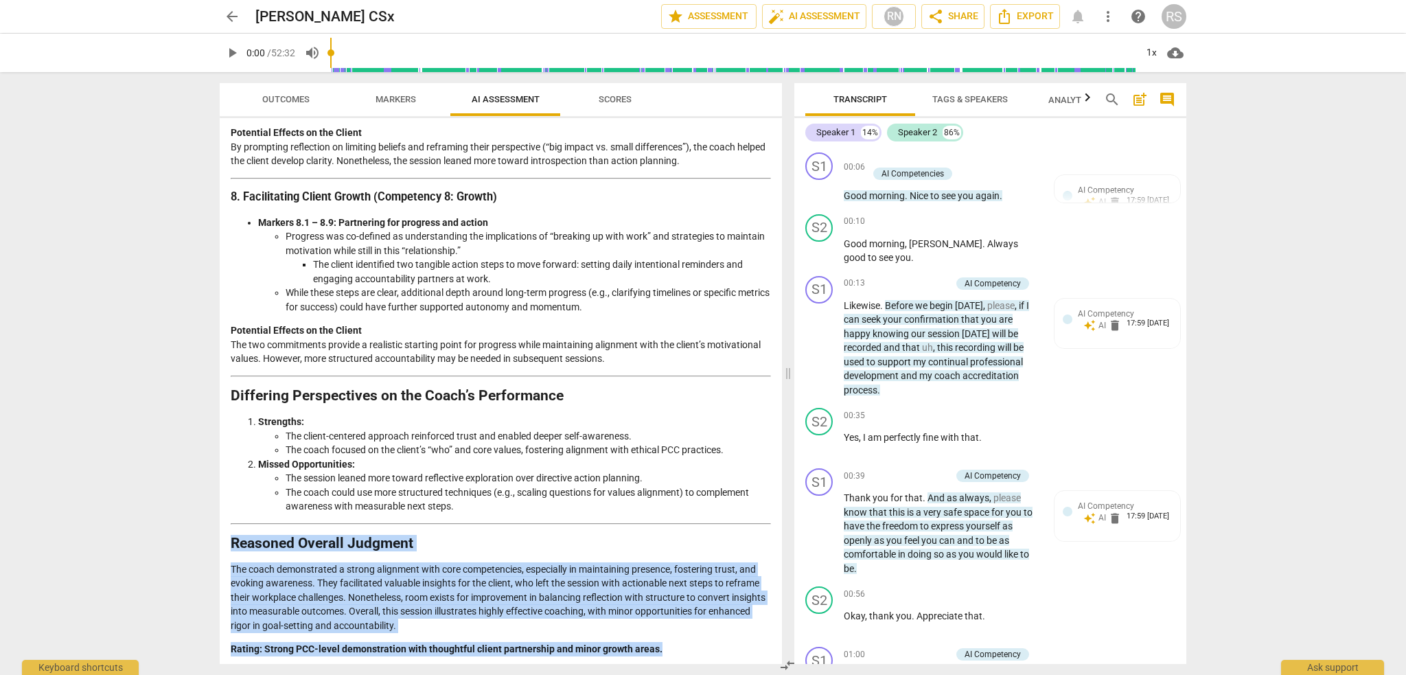
drag, startPoint x: 663, startPoint y: 645, endPoint x: 229, endPoint y: 540, distance: 446.5
click at [229, 540] on div "Disclaimer: AI can make mistakes. Consult a qualified mentor coach before actin…" at bounding box center [501, 391] width 562 height 546
copy div "Reasoned Overall Judgment The coach demonstrated a strong alignment with core c…"
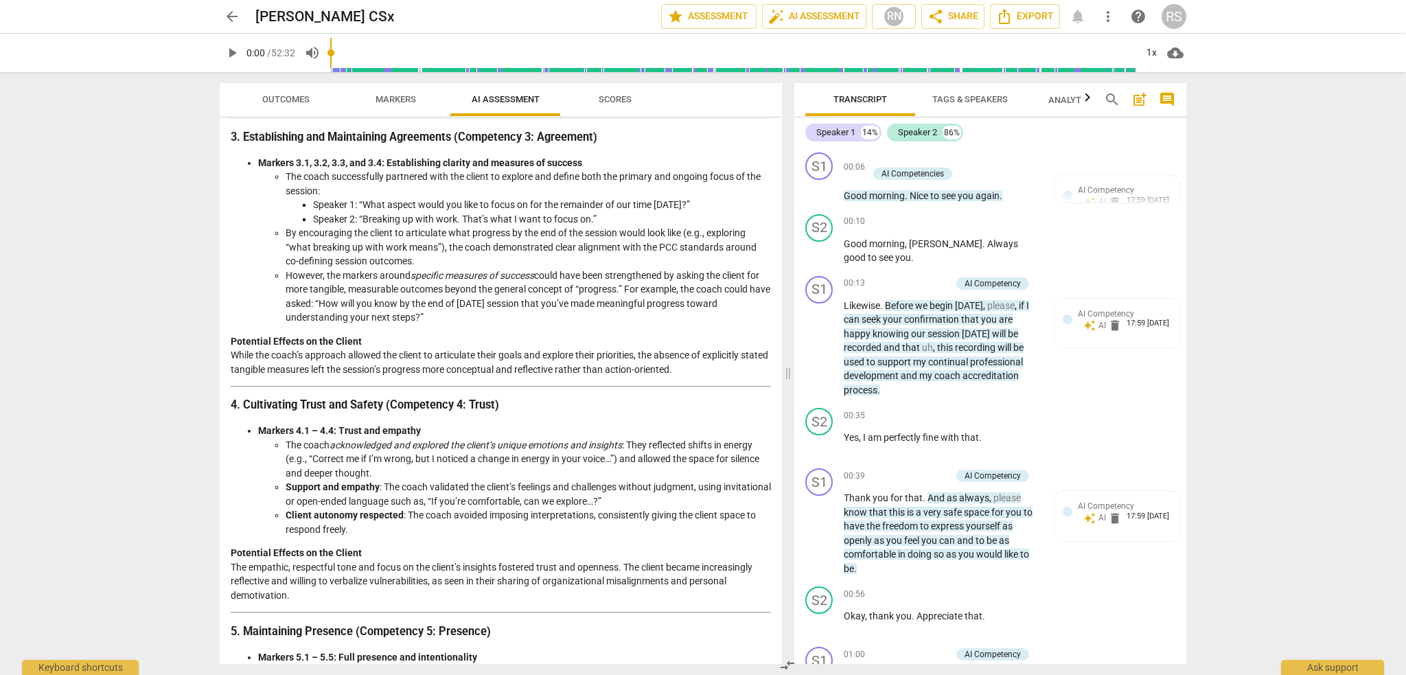
scroll to position [518, 0]
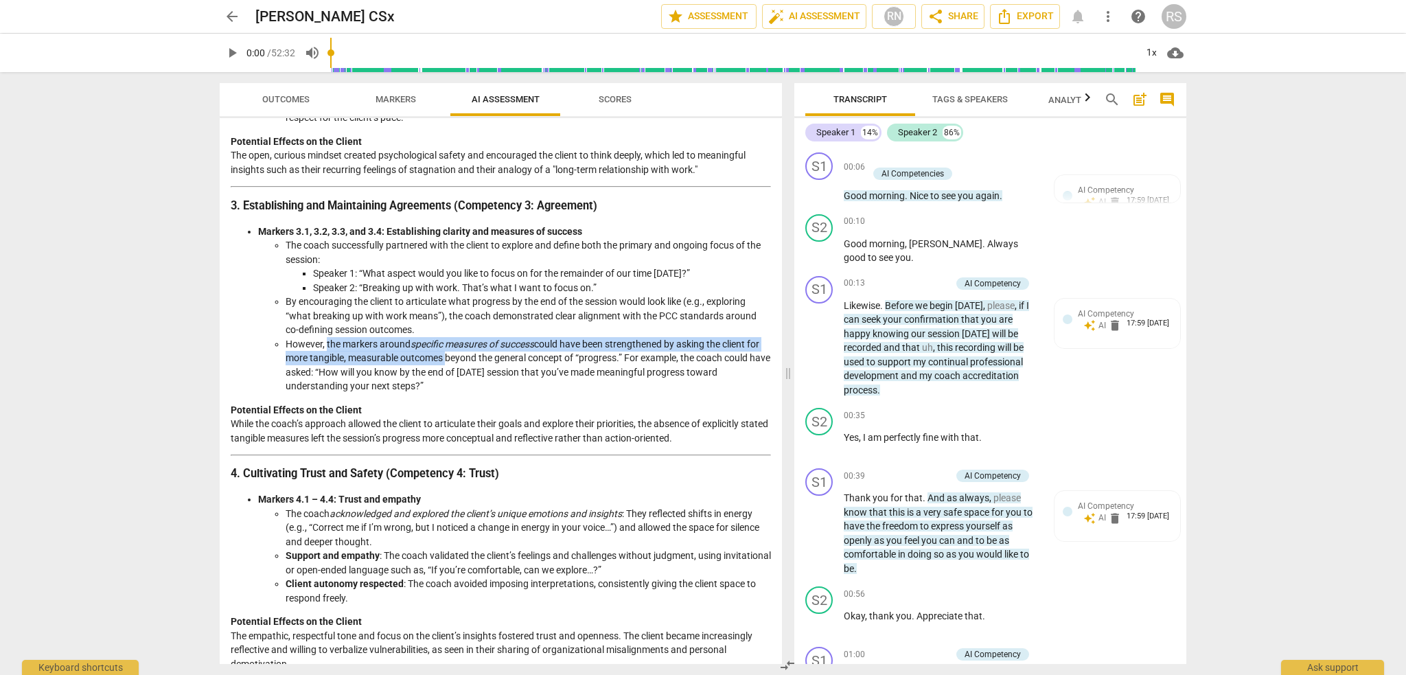
drag, startPoint x: 326, startPoint y: 343, endPoint x: 459, endPoint y: 354, distance: 133.0
click at [459, 354] on li "However, the markers around specific measures of success could have been streng…" at bounding box center [528, 365] width 485 height 56
copy li "the markers around specific measures of success could have been strengthened by…"
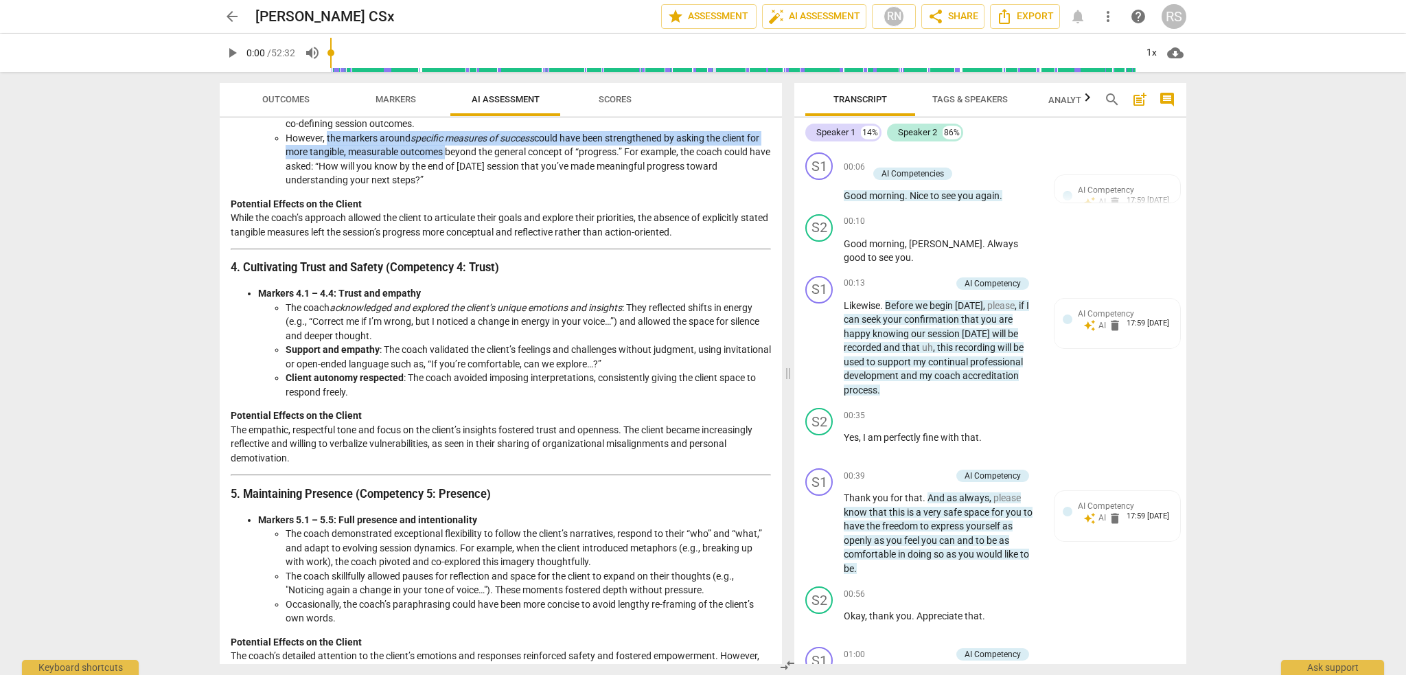
scroll to position [861, 0]
